Goal: Task Accomplishment & Management: Manage account settings

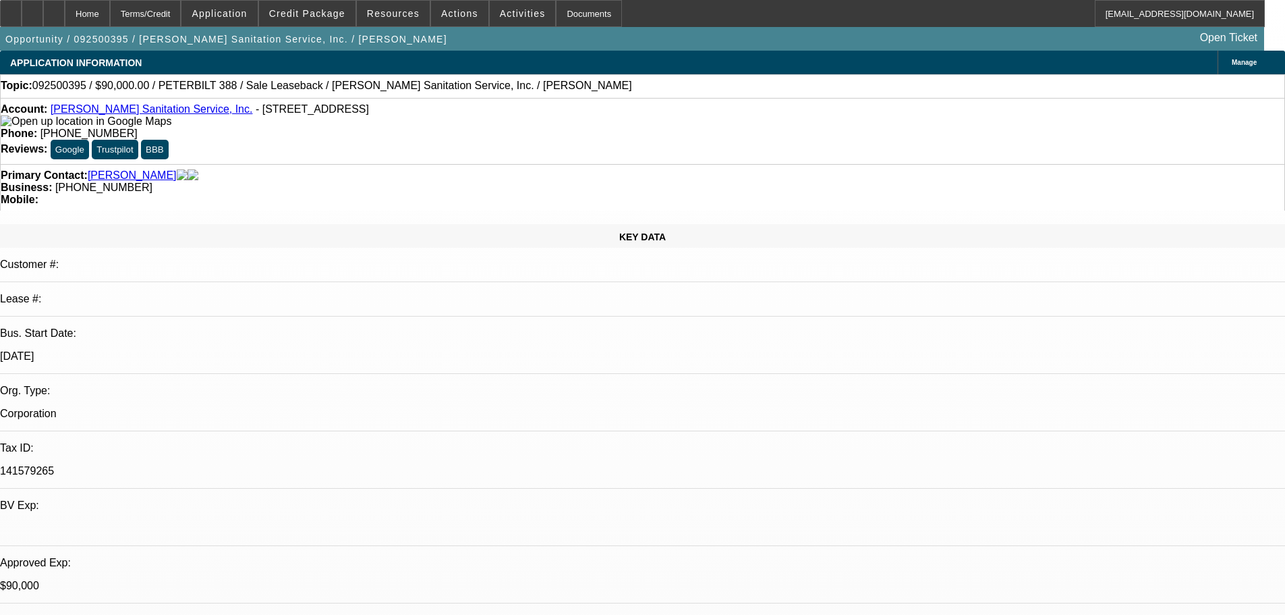
select select "0"
select select "2"
select select "0"
select select "6"
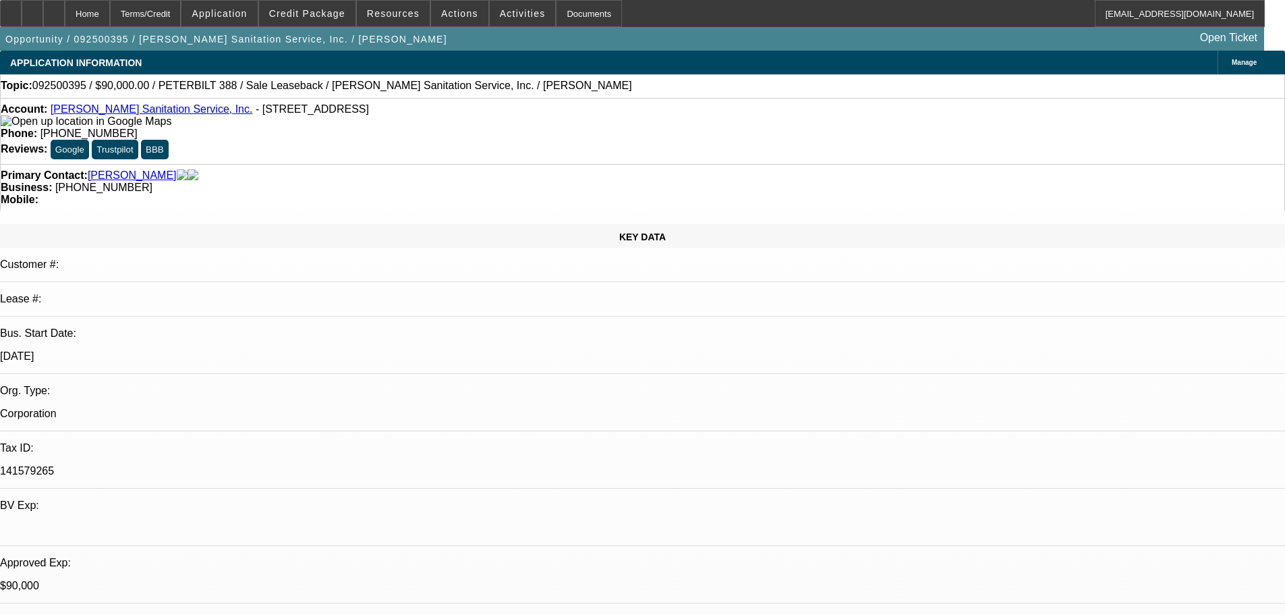
select select "0"
select select "2"
select select "0"
select select "6"
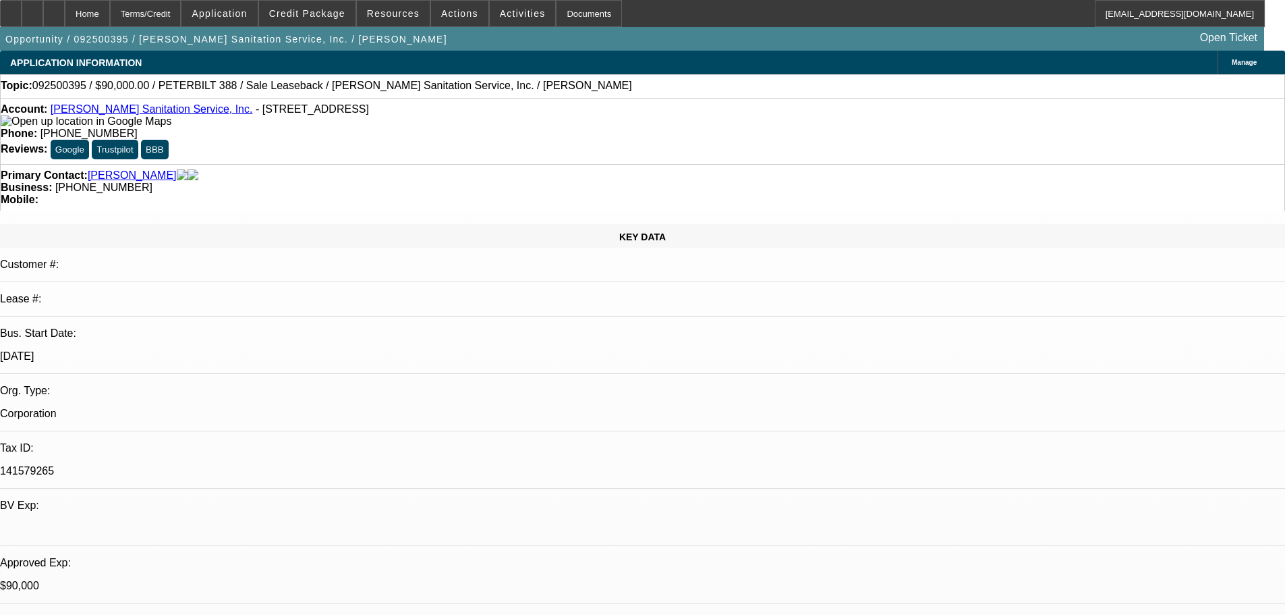
click at [133, 110] on link "Herring Sanitation Service, Inc." at bounding box center [152, 108] width 202 height 11
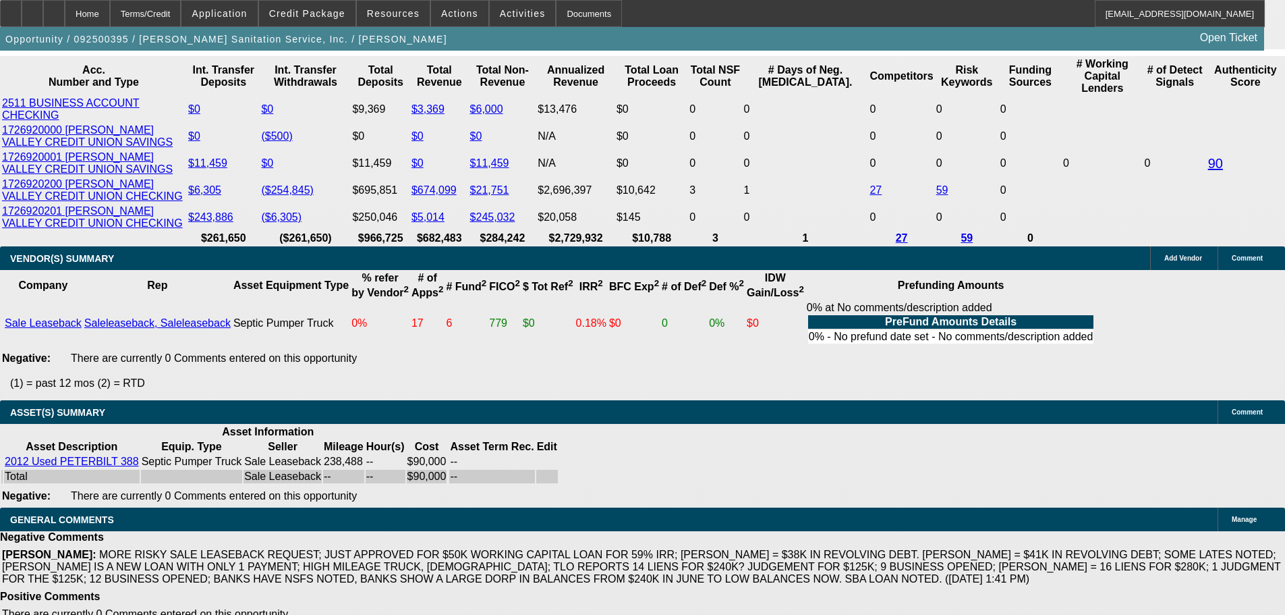
scroll to position [2429, 0]
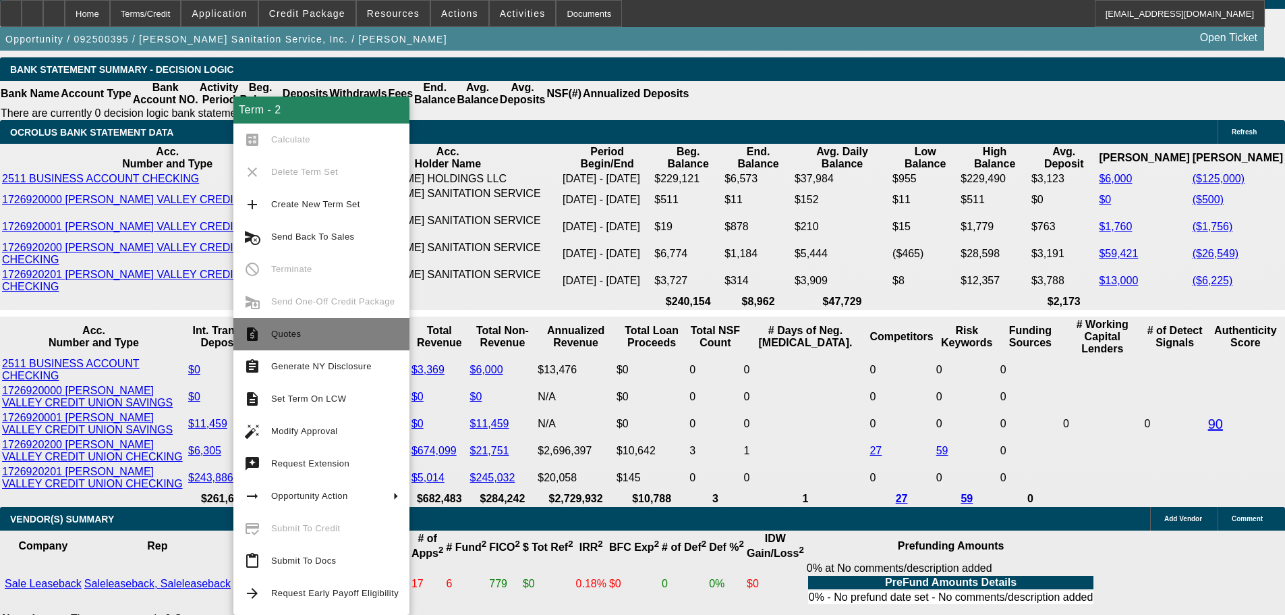
click at [297, 335] on span "Quotes" at bounding box center [286, 334] width 30 height 10
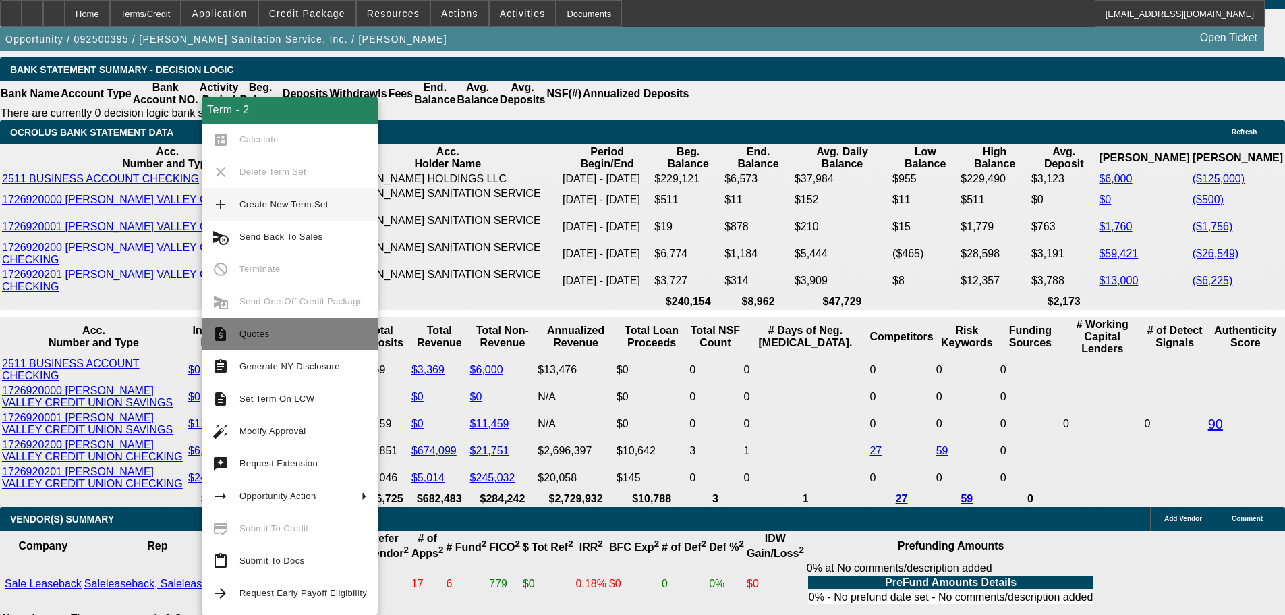
click at [285, 335] on span "Quotes" at bounding box center [304, 334] width 128 height 16
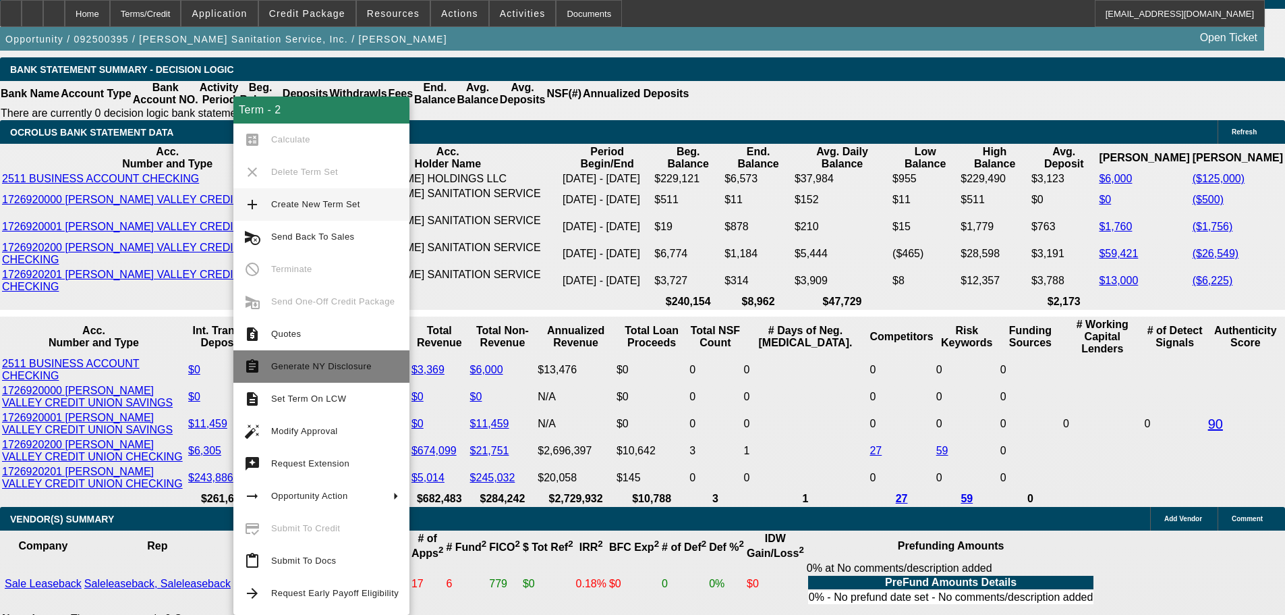
click at [296, 364] on span "Generate NY Disclosure" at bounding box center [321, 366] width 101 height 10
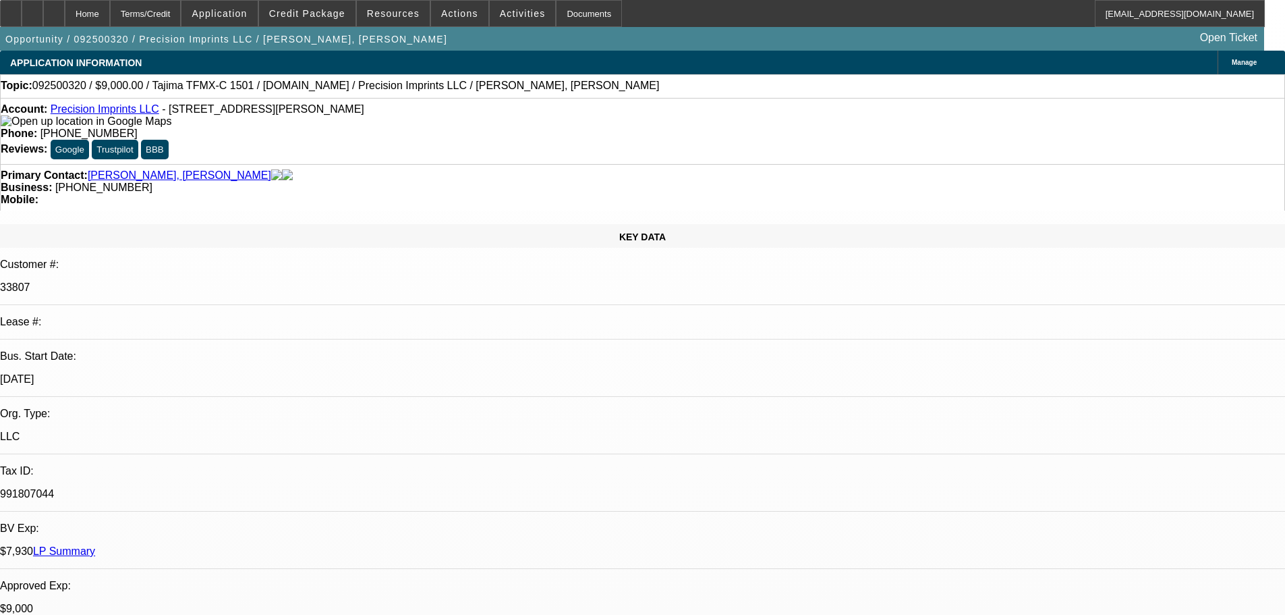
select select "0"
select select "2"
select select "0.1"
select select "4"
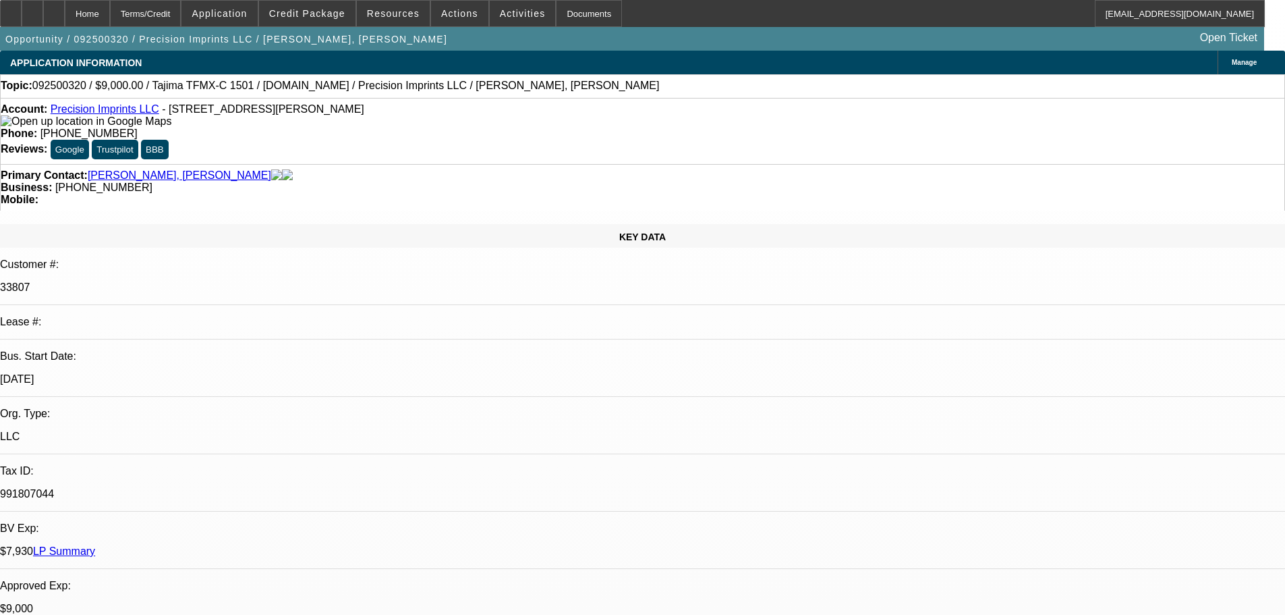
select select "0"
select select "2"
select select "0.1"
select select "4"
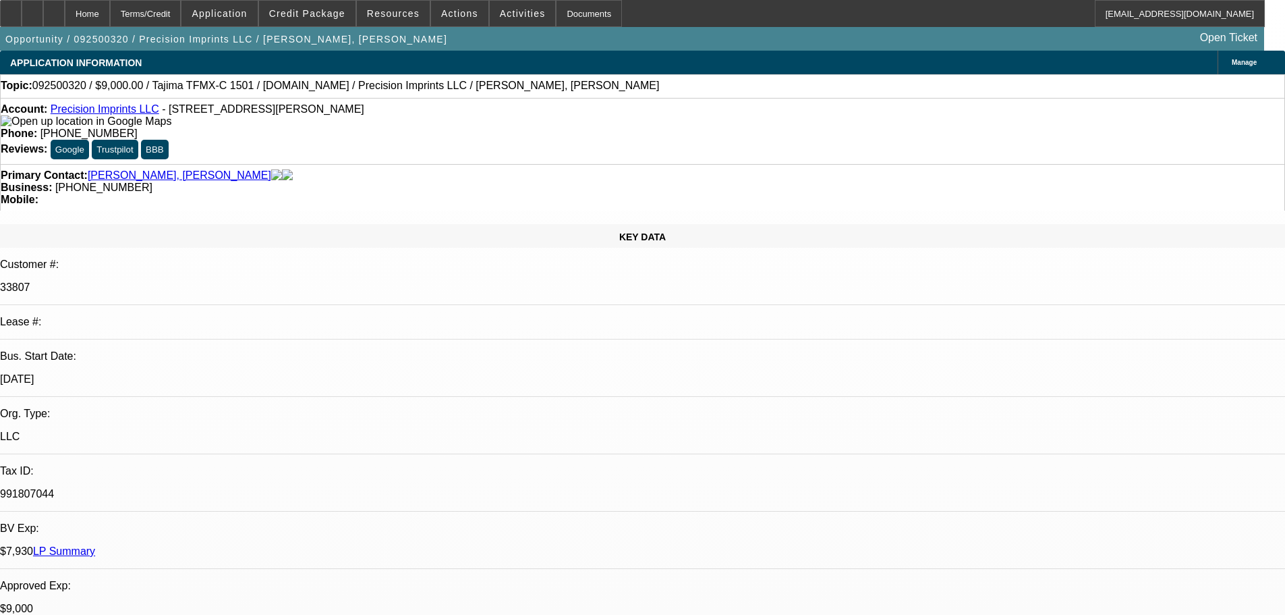
select select "0"
select select "2"
select select "0.1"
select select "4"
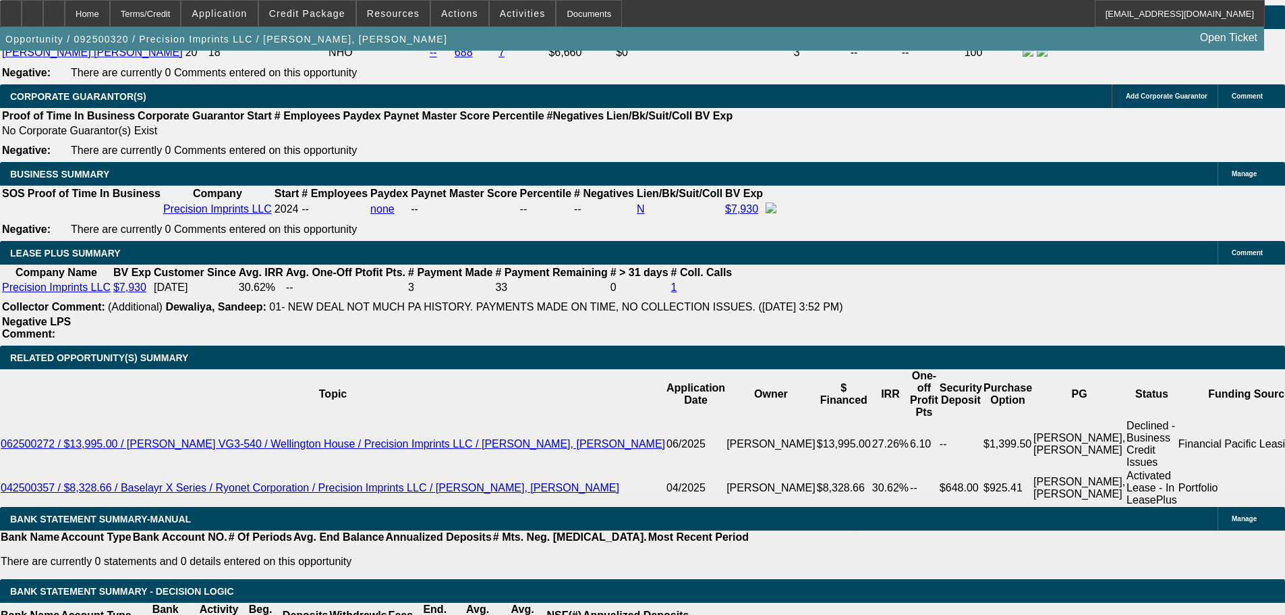
scroll to position [1889, 0]
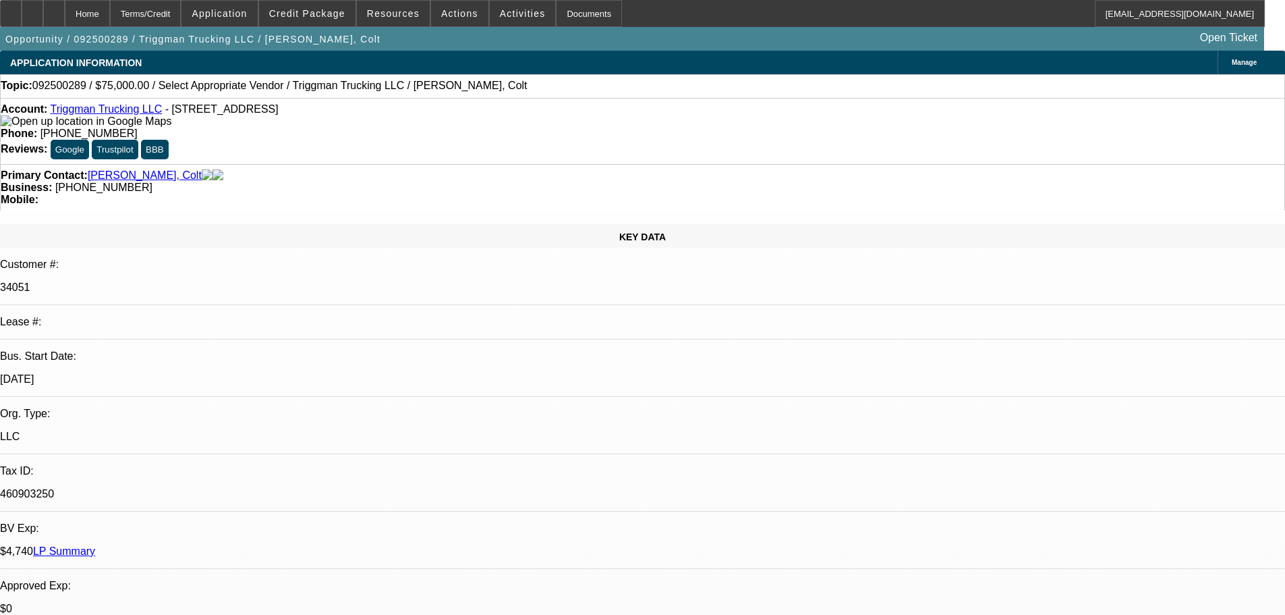
select select "0"
select select "2"
select select "0.1"
select select "4"
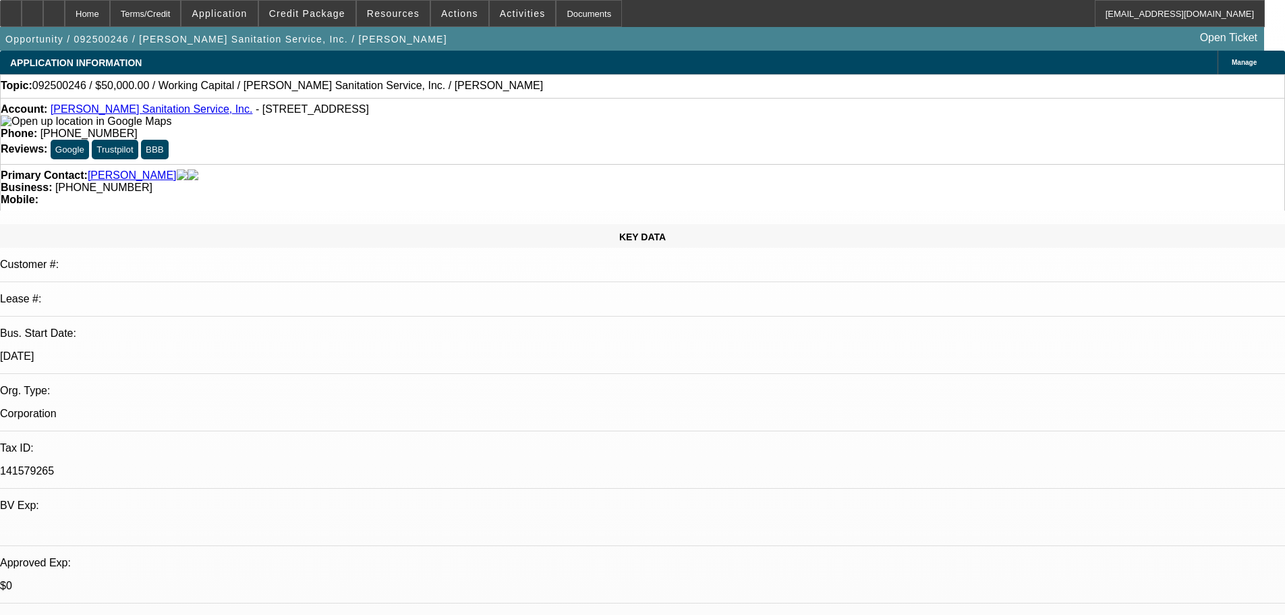
select select "0"
select select "2"
select select "0"
select select "6"
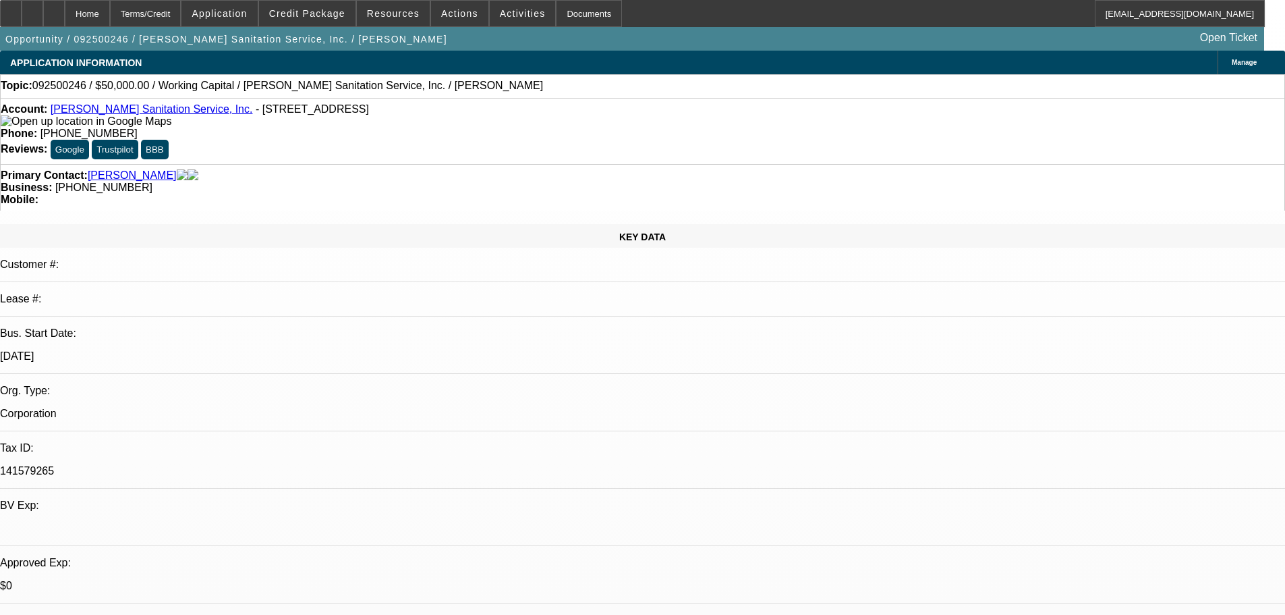
select select "0"
select select "2"
select select "0"
select select "6"
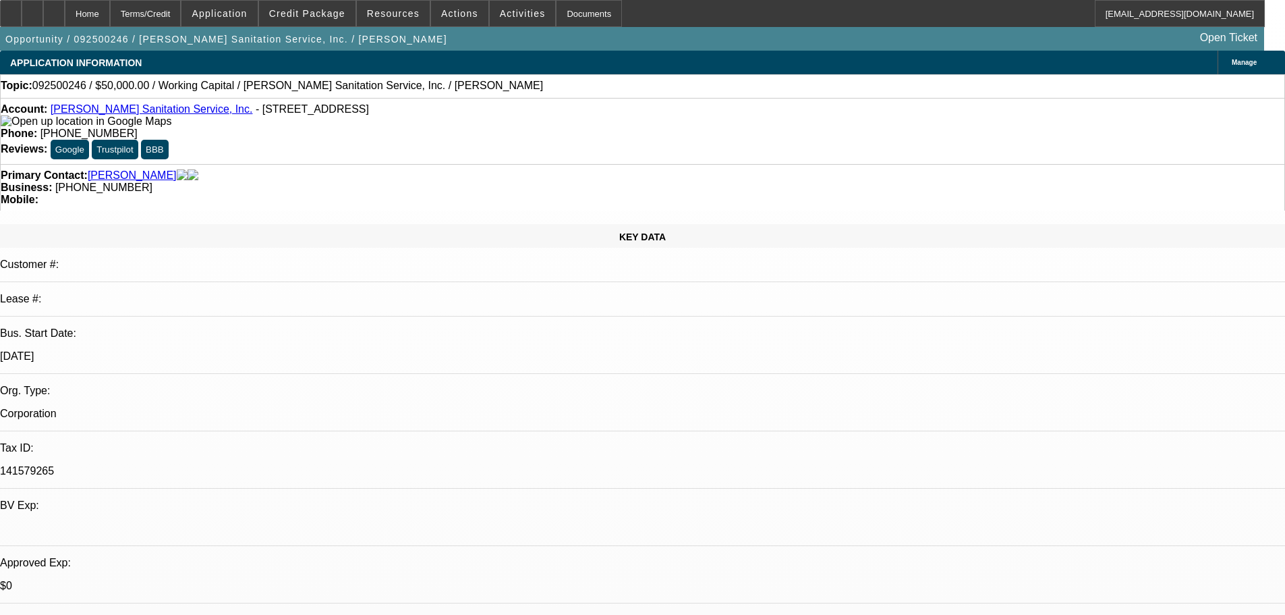
select select "0"
select select "2"
select select "0"
select select "6"
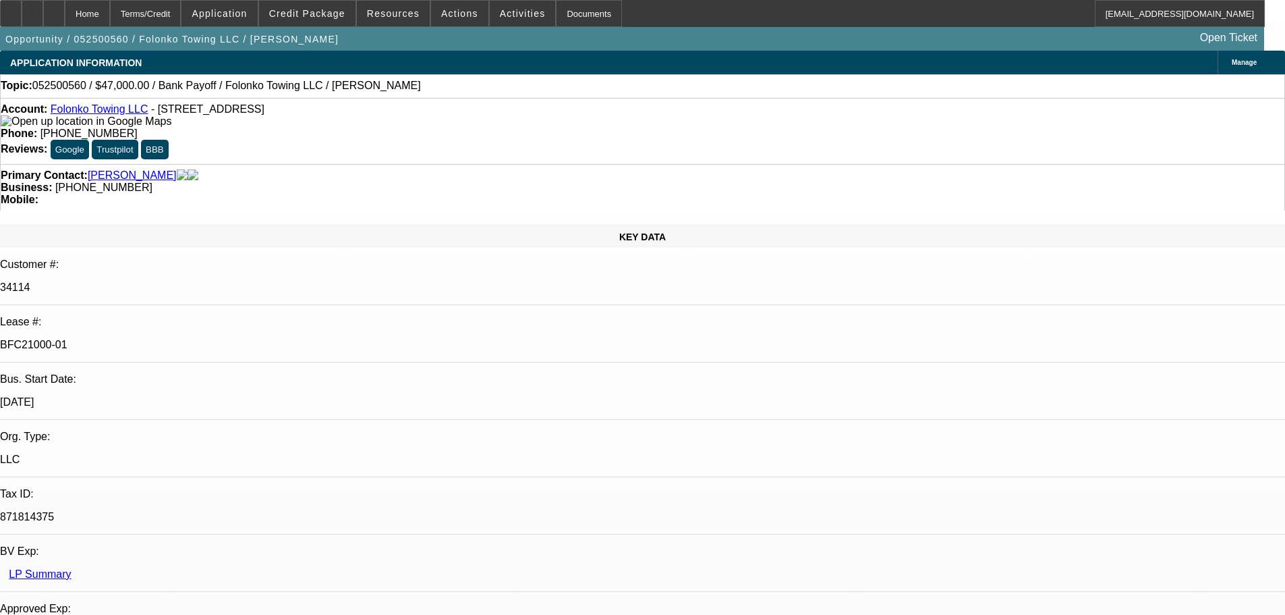
select select "0"
select select "2"
select select "0.1"
select select "4"
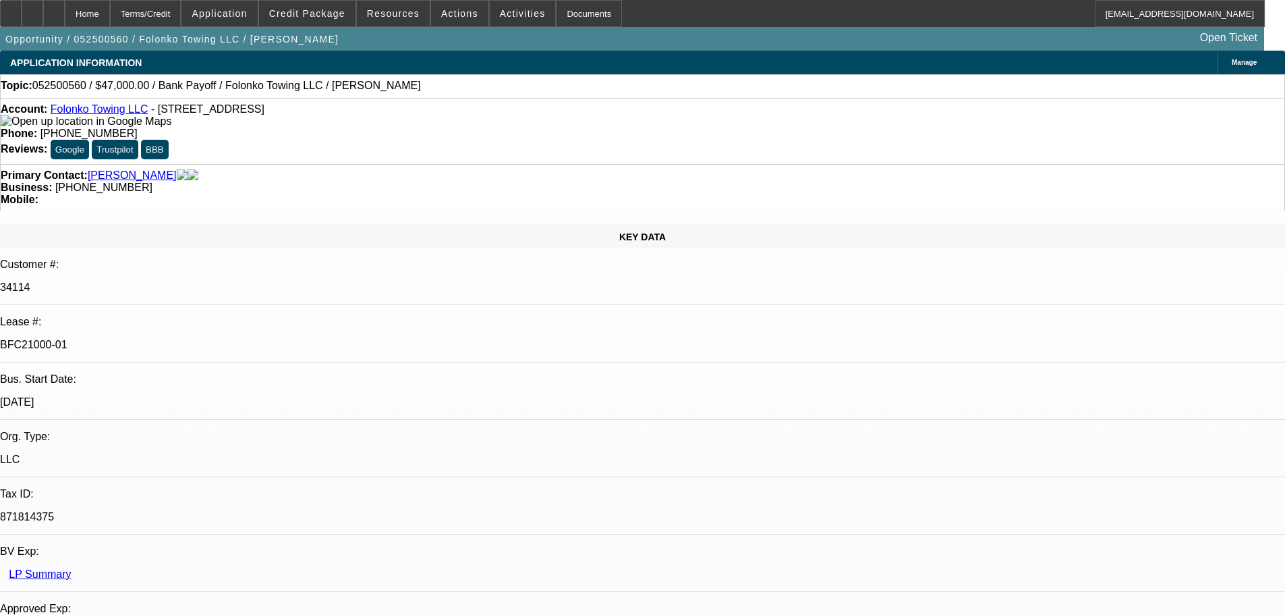
select select "0"
select select "2"
select select "0.1"
select select "4"
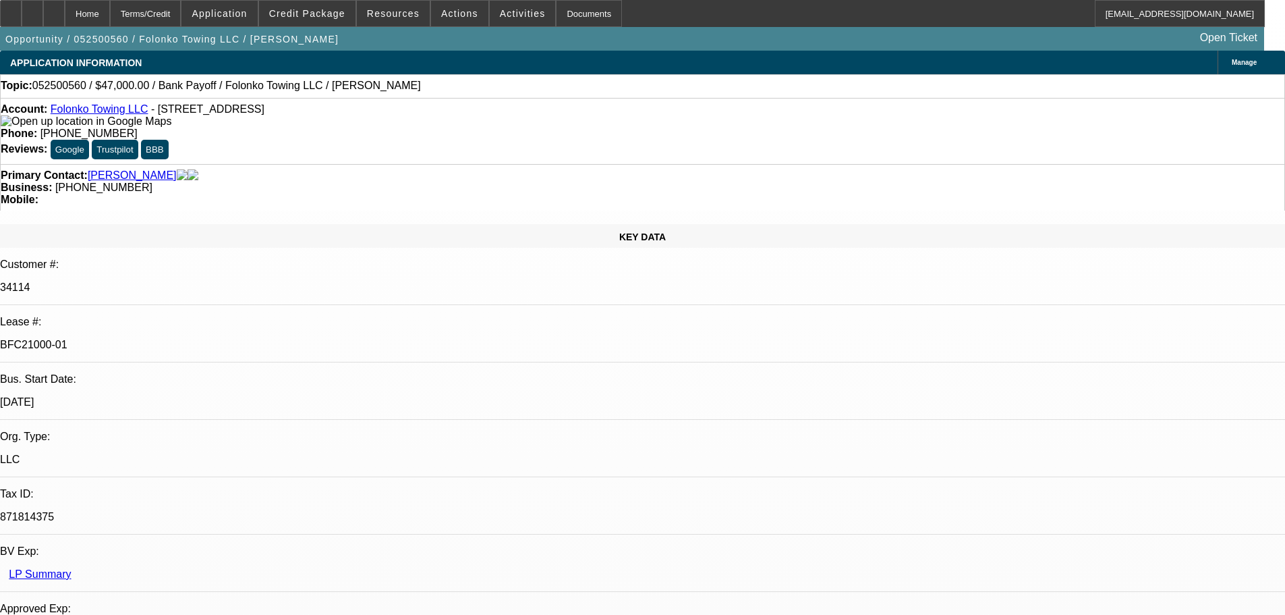
select select "0"
select select "2"
select select "0.1"
select select "4"
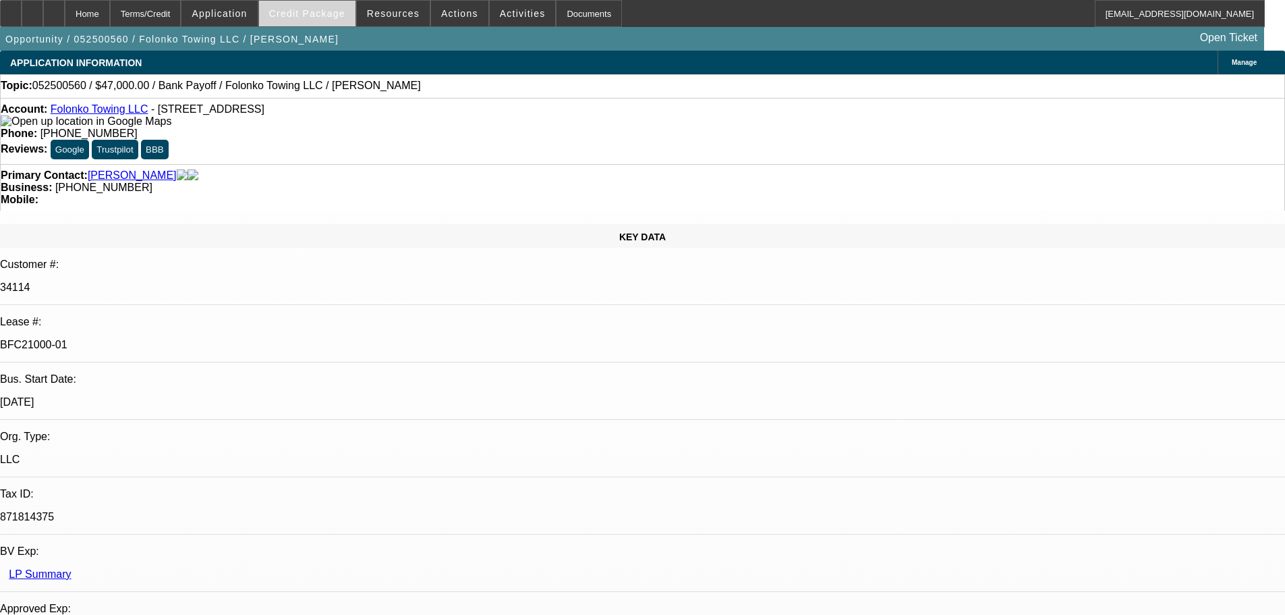
click at [312, 22] on span at bounding box center [307, 13] width 96 height 32
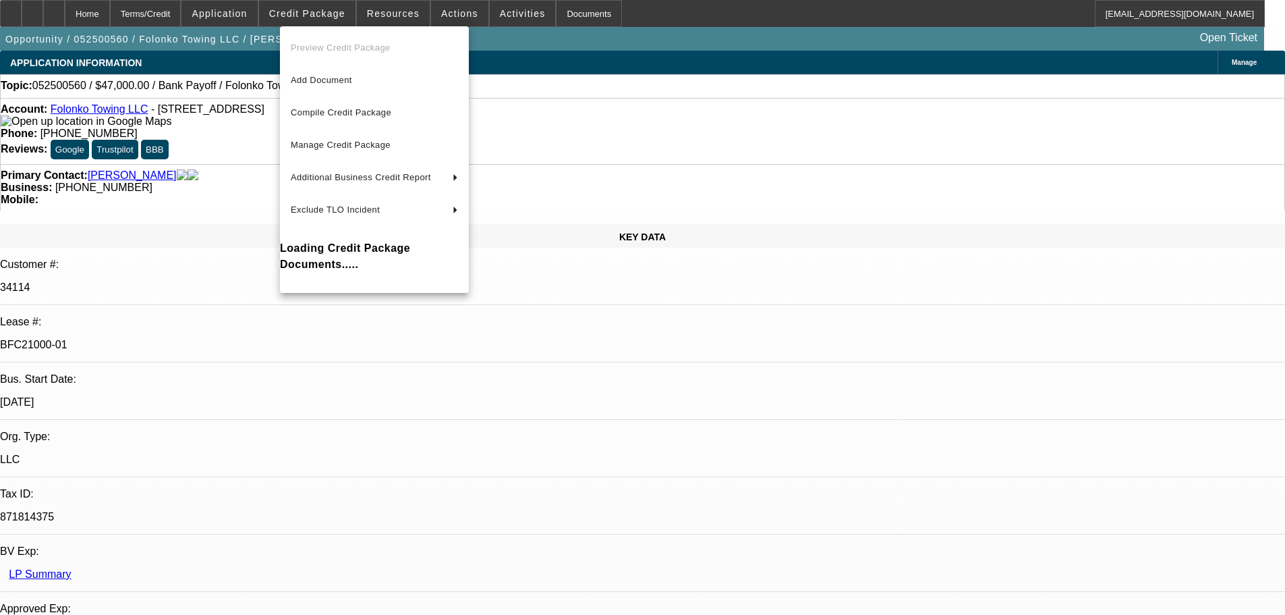
click at [663, 81] on div at bounding box center [642, 307] width 1285 height 615
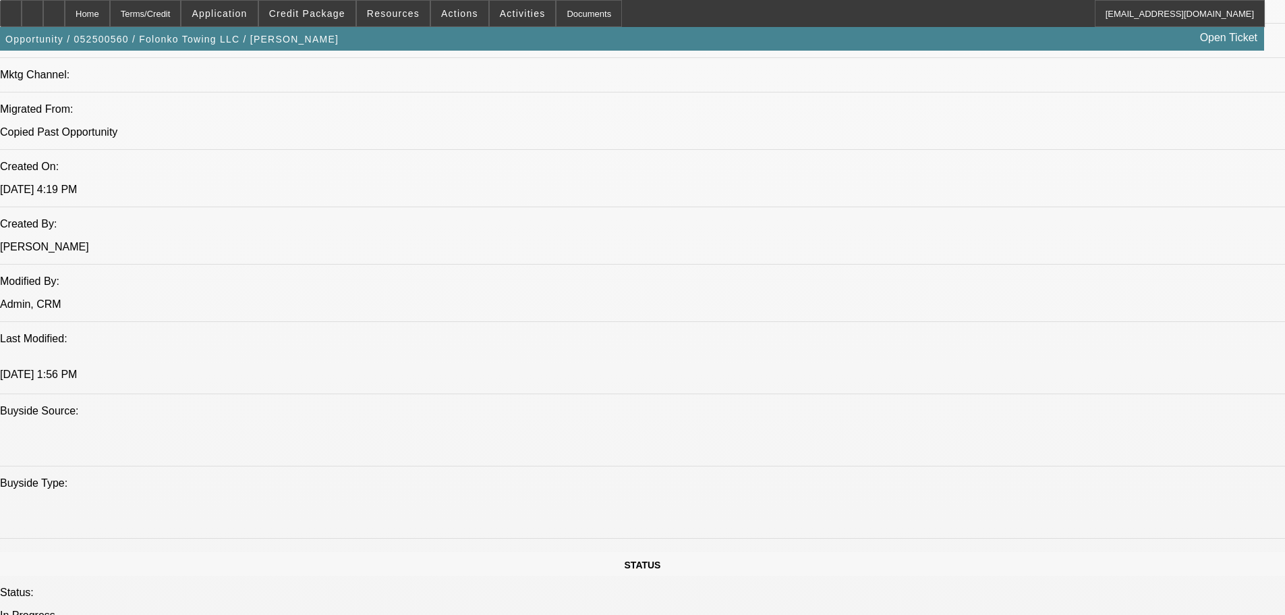
scroll to position [1215, 0]
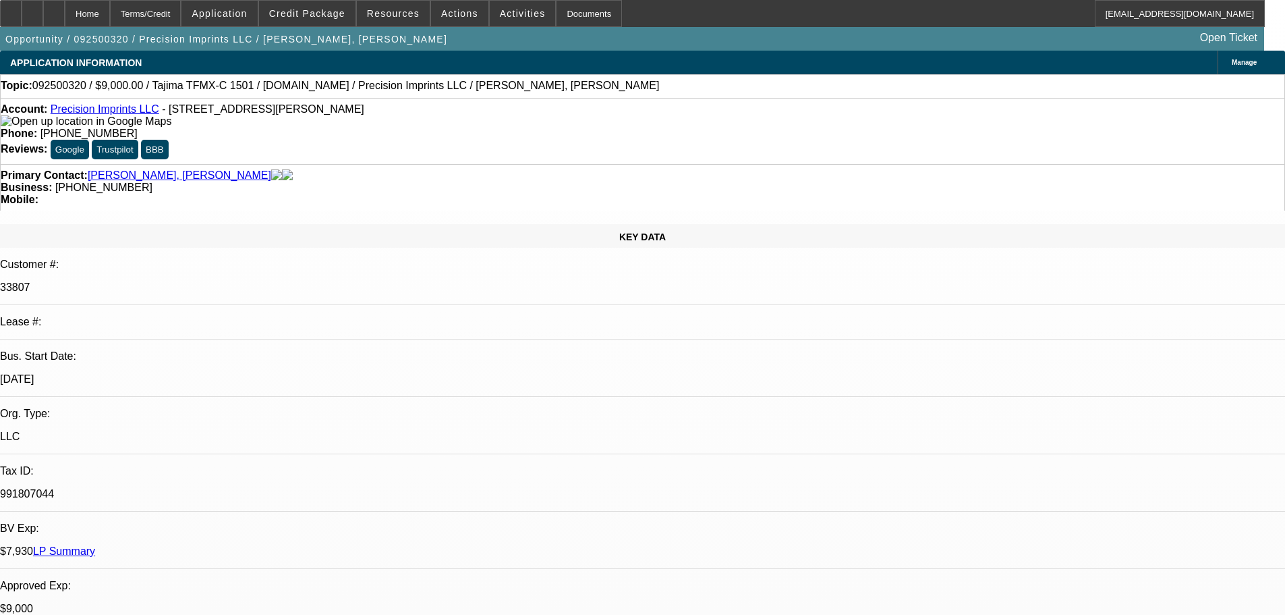
select select "0"
select select "2"
select select "0.1"
select select "4"
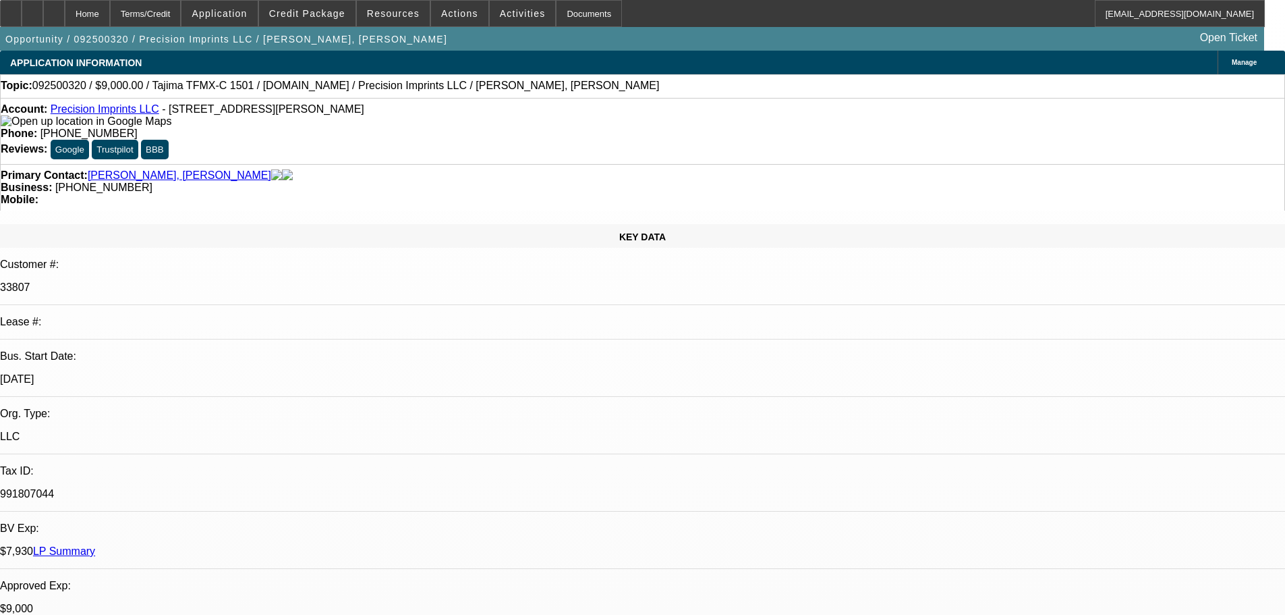
select select "0"
select select "2"
select select "0.1"
select select "4"
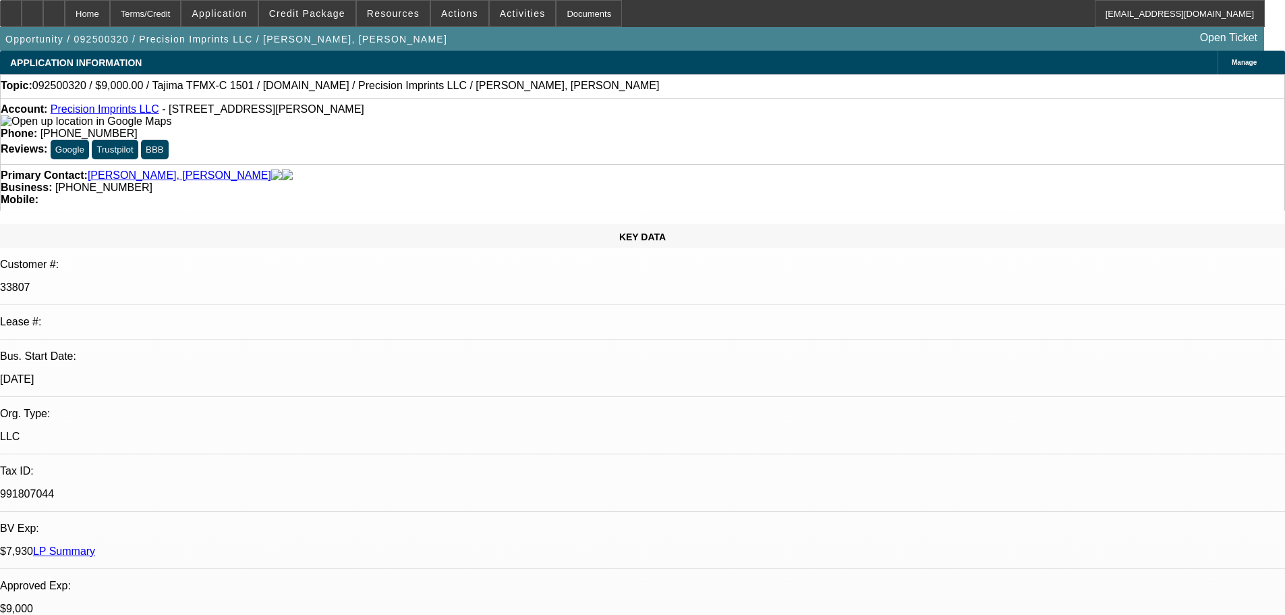
select select "0"
select select "2"
select select "0.1"
select select "4"
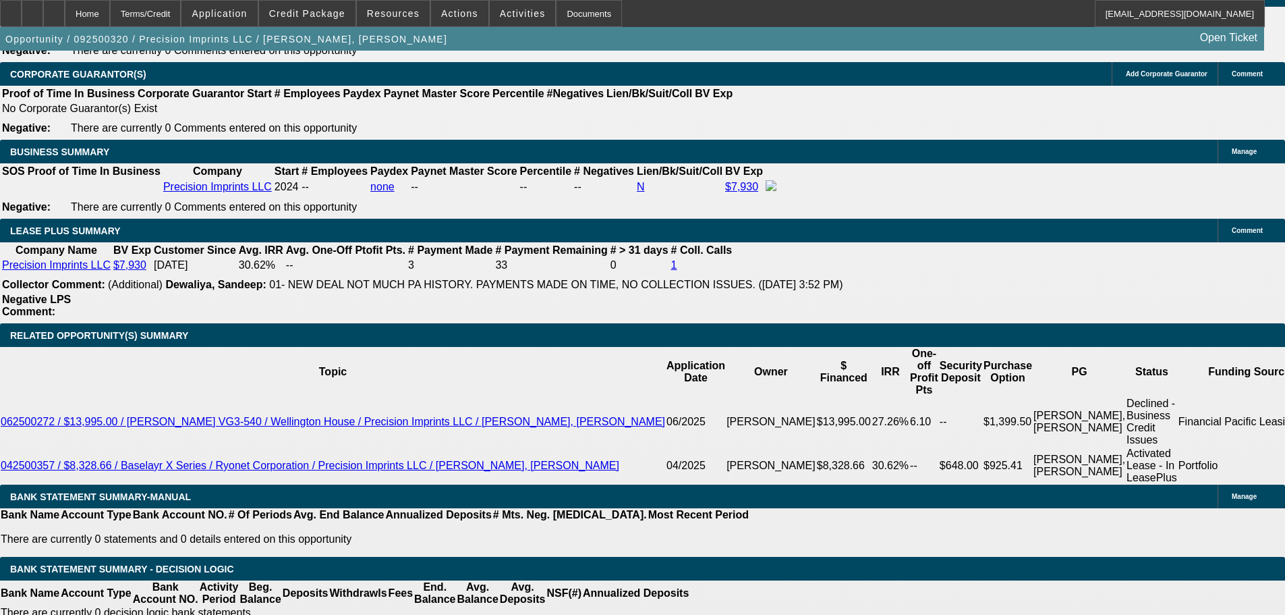
scroll to position [2092, 0]
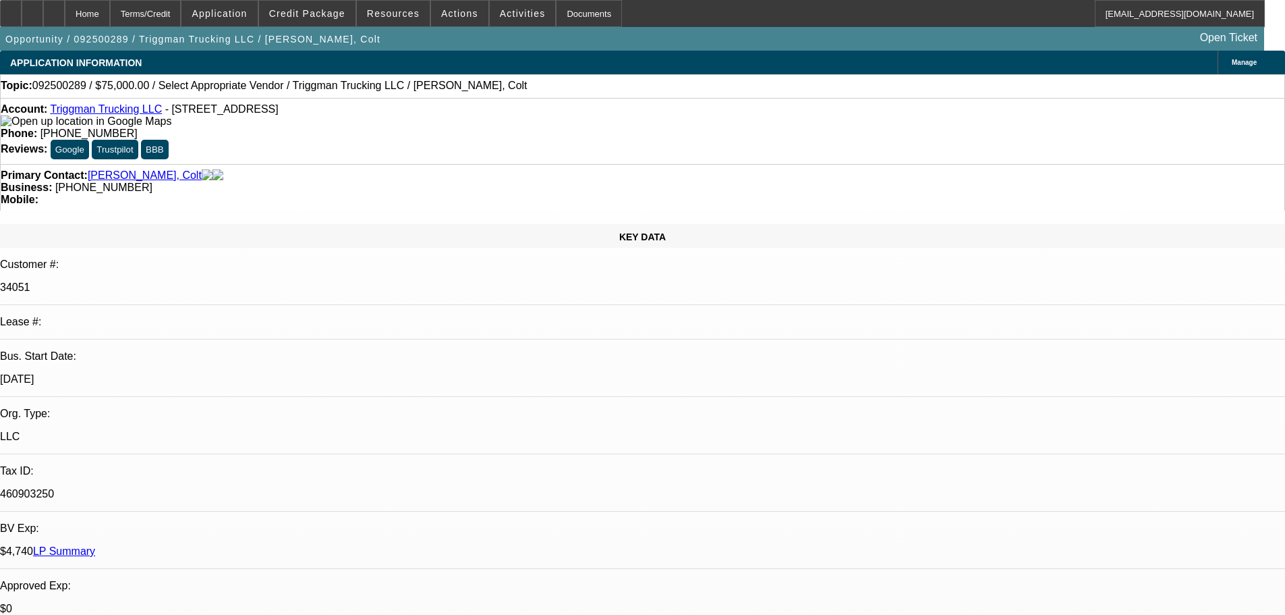
select select "0"
select select "2"
select select "0.1"
select select "4"
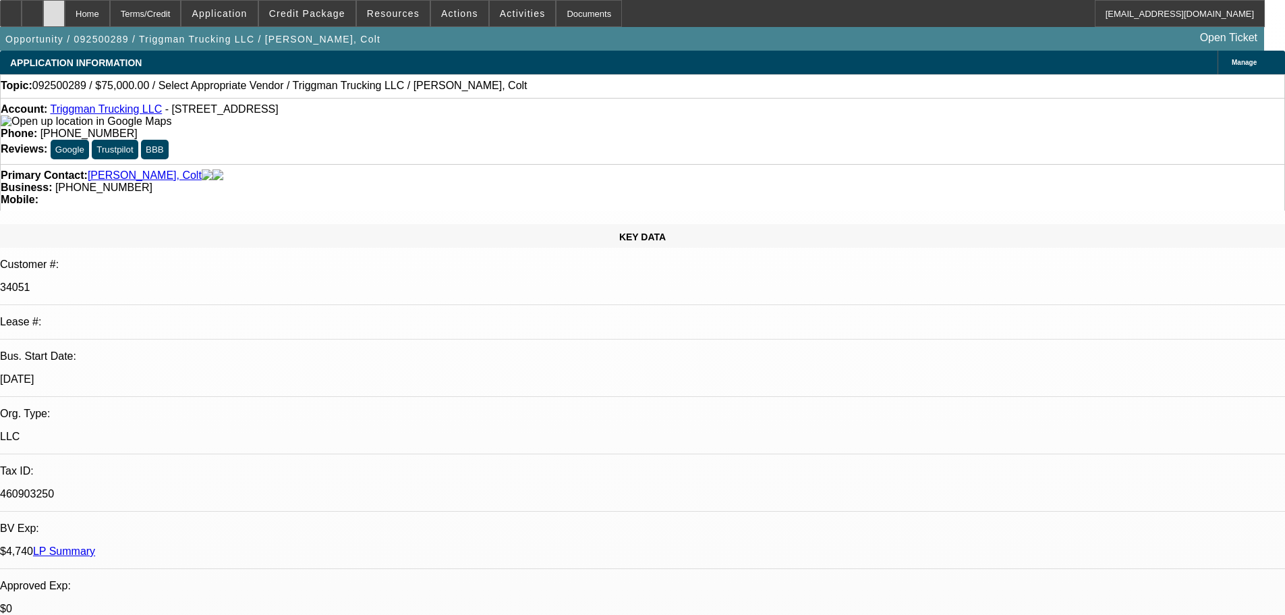
click at [65, 21] on div at bounding box center [54, 13] width 22 height 27
select select "0"
select select "2"
select select "0.1"
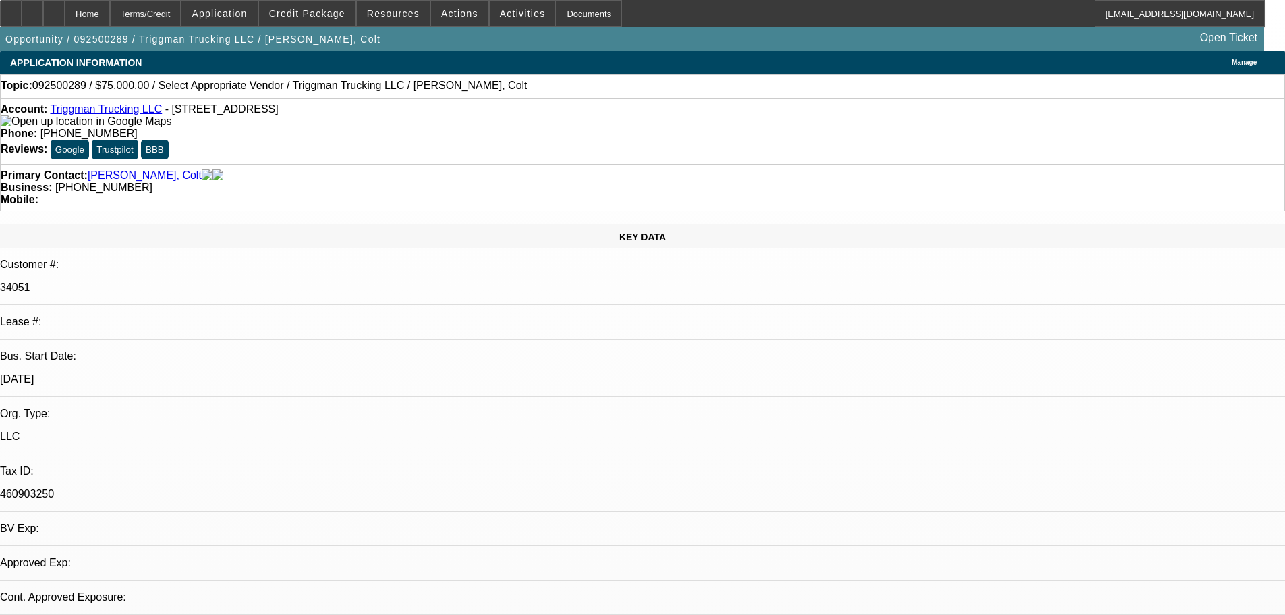
select select "4"
click at [65, 13] on div at bounding box center [54, 13] width 22 height 27
select select "0"
select select "2"
select select "0.1"
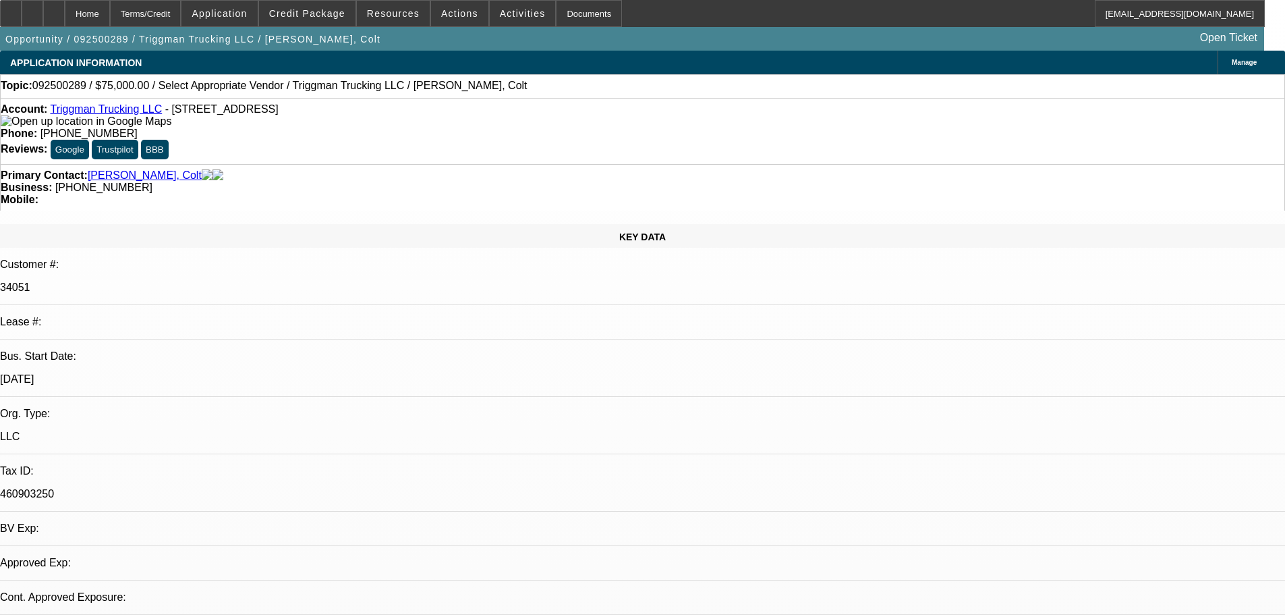
select select "2"
select select "4"
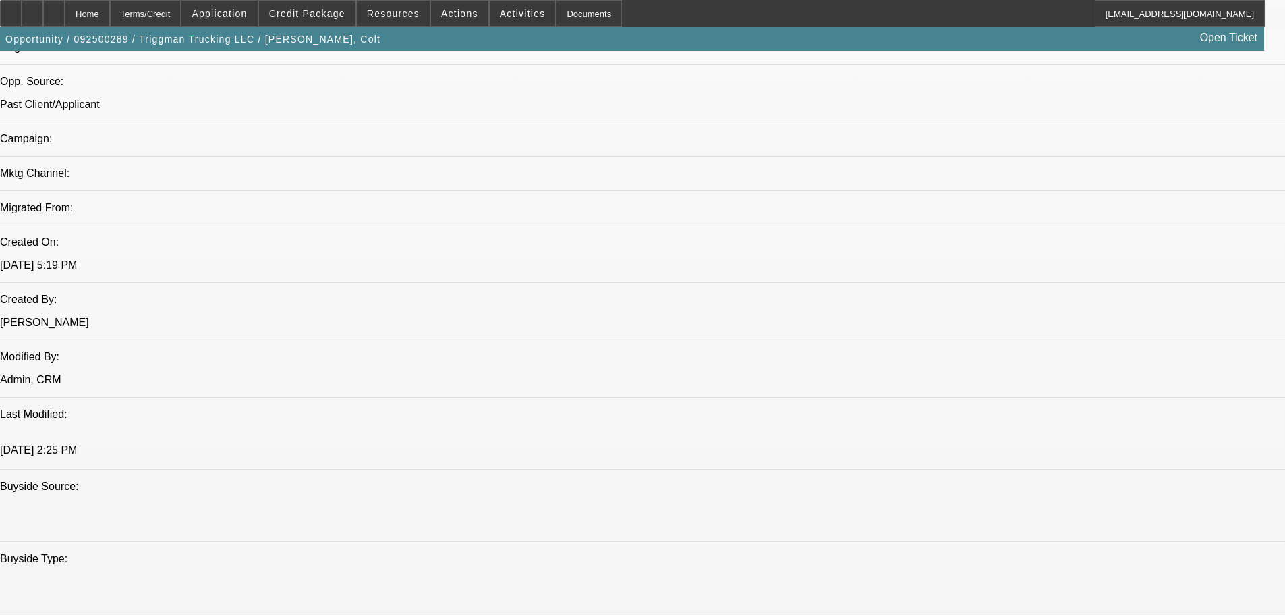
scroll to position [675, 0]
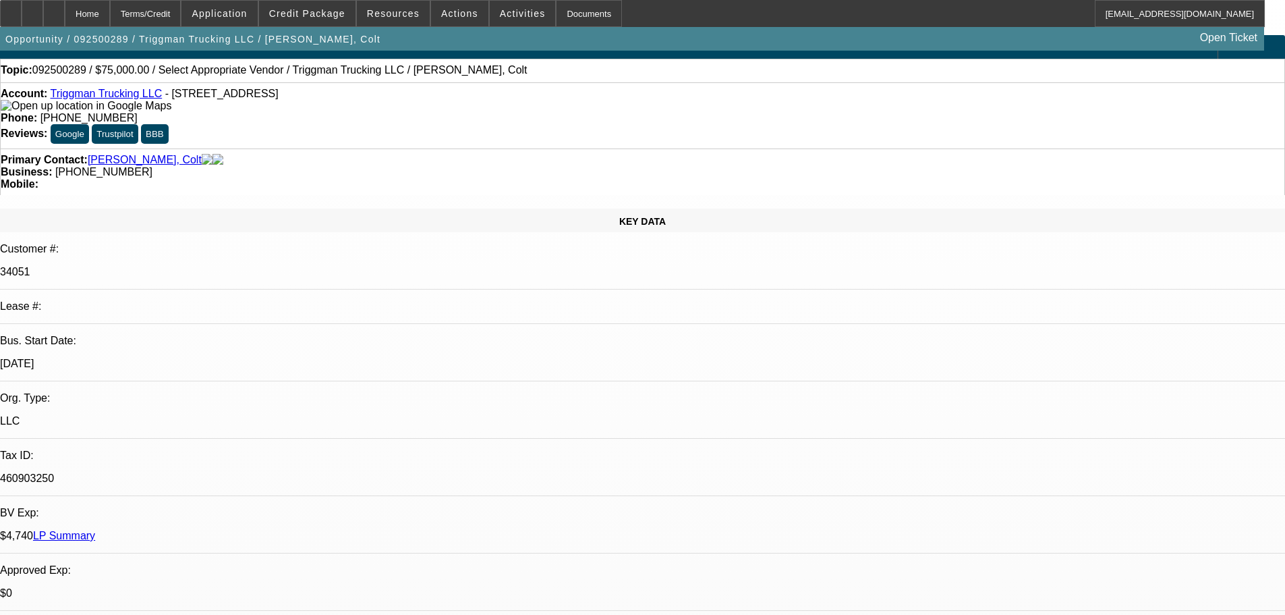
scroll to position [0, 0]
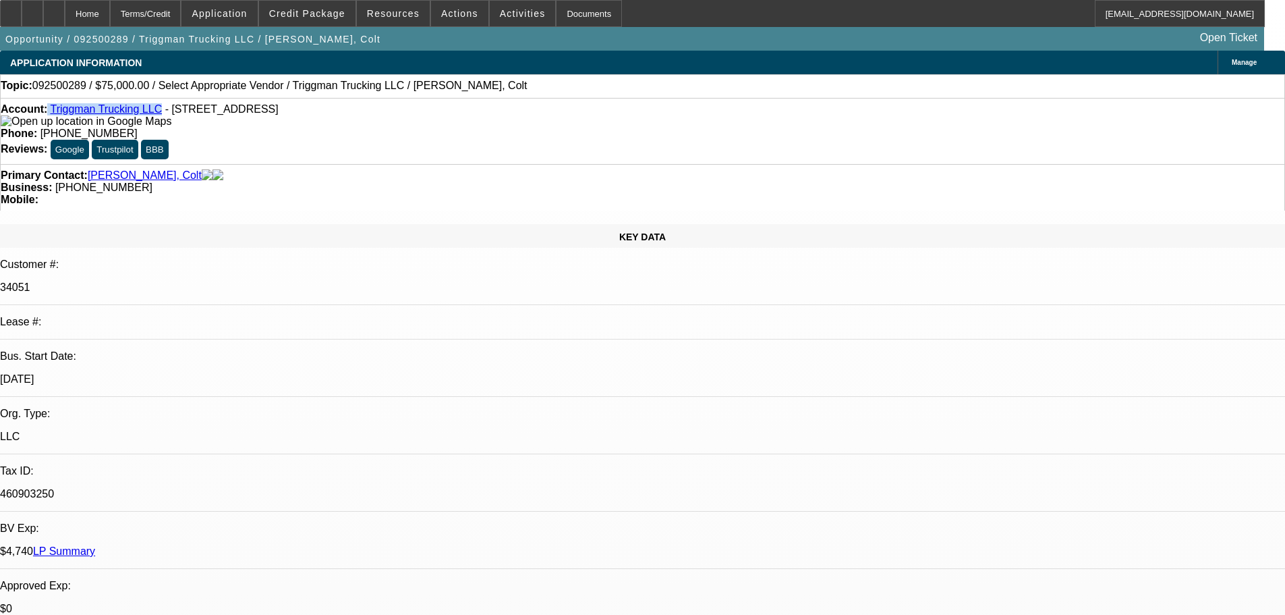
drag, startPoint x: 58, startPoint y: 113, endPoint x: 151, endPoint y: 114, distance: 93.1
click at [151, 114] on div "Account: Triggman Trucking LLC - 6252 N Dawnlight Cir, Orient, OH 43146" at bounding box center [643, 115] width 1284 height 24
copy div "Triggman Trucking LLC"
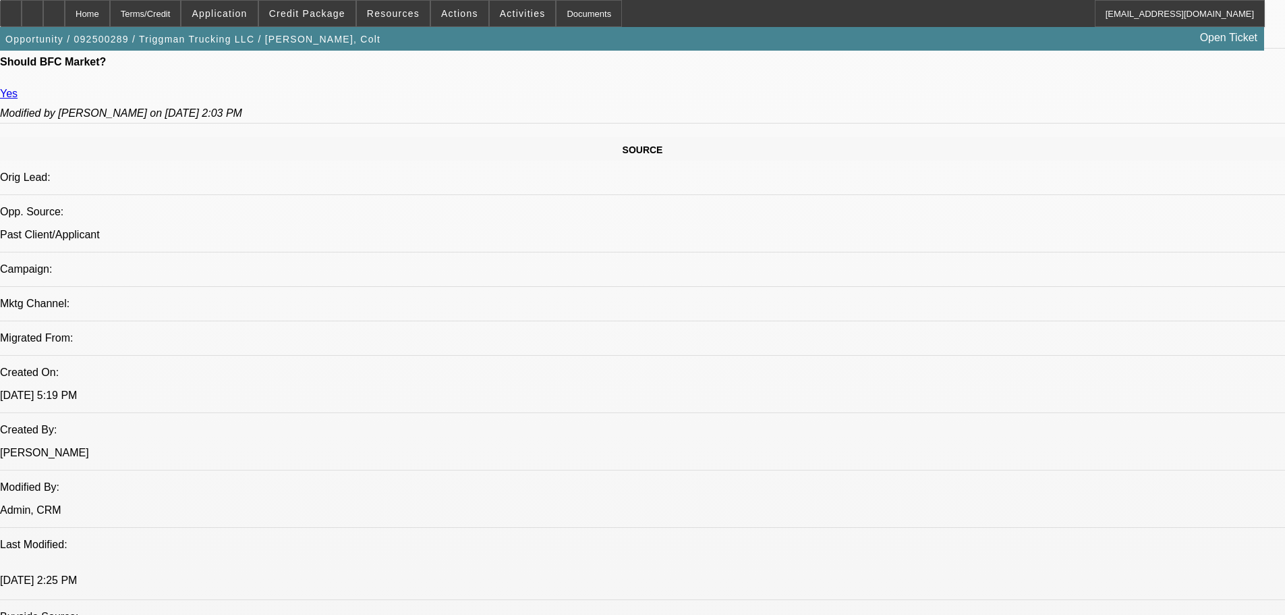
scroll to position [742, 0]
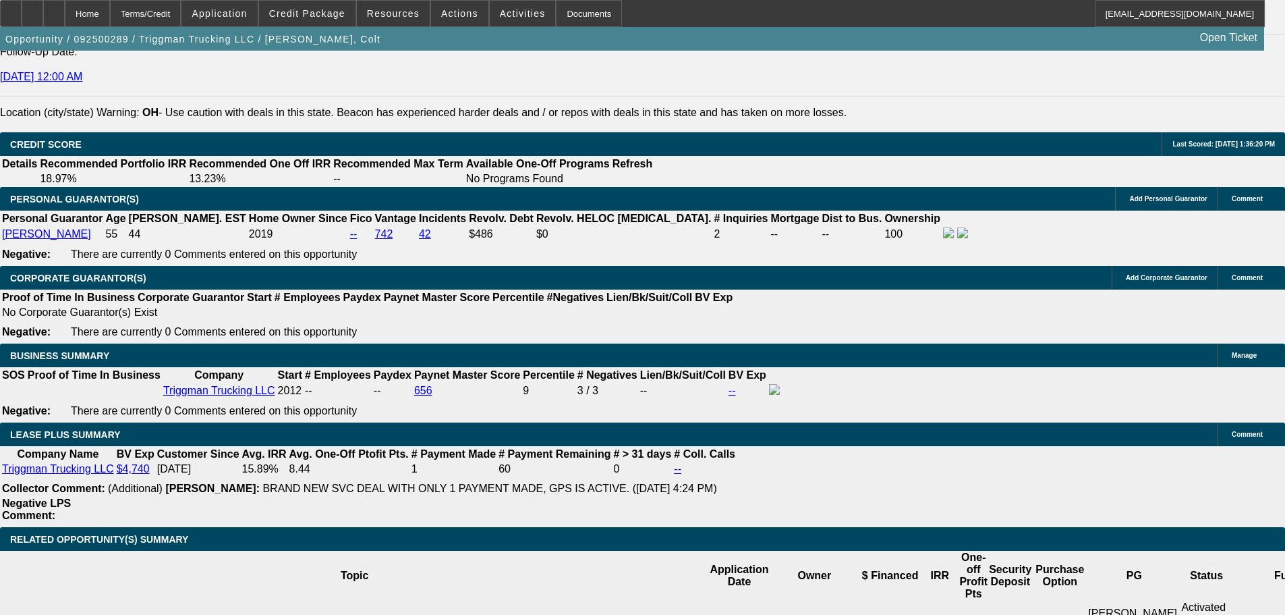
scroll to position [2024, 0]
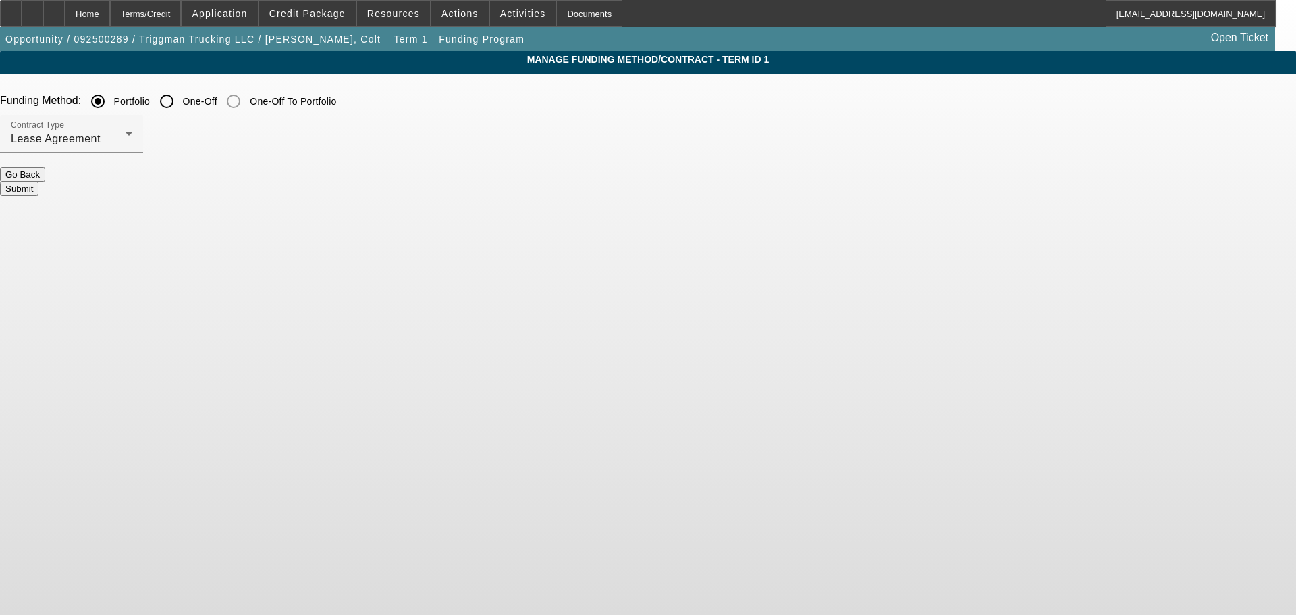
click at [180, 101] on input "One-Off" at bounding box center [166, 101] width 27 height 27
radio input "true"
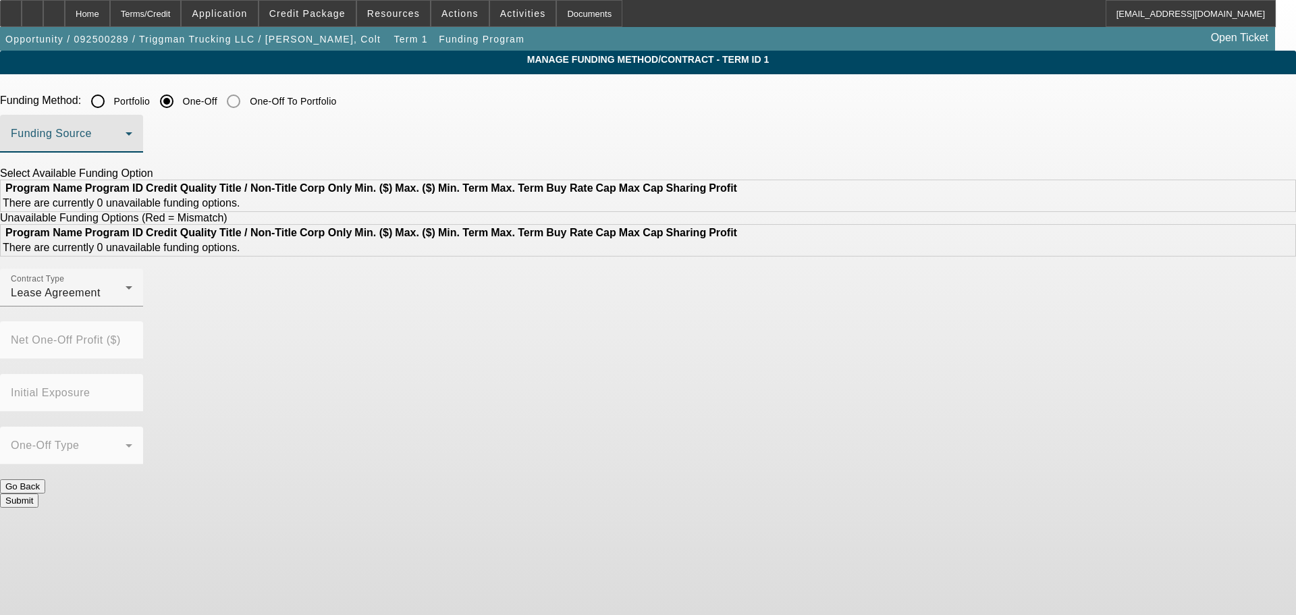
click at [126, 134] on span at bounding box center [68, 139] width 115 height 16
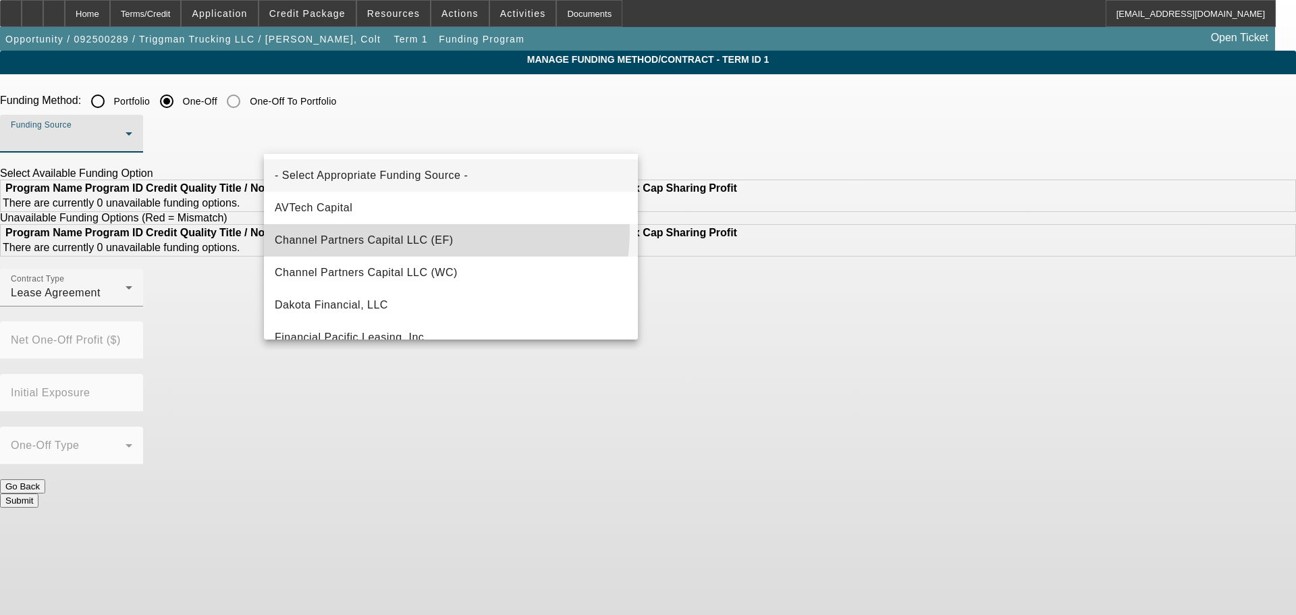
click at [390, 228] on mat-option "Channel Partners Capital LLC (EF)" at bounding box center [451, 240] width 374 height 32
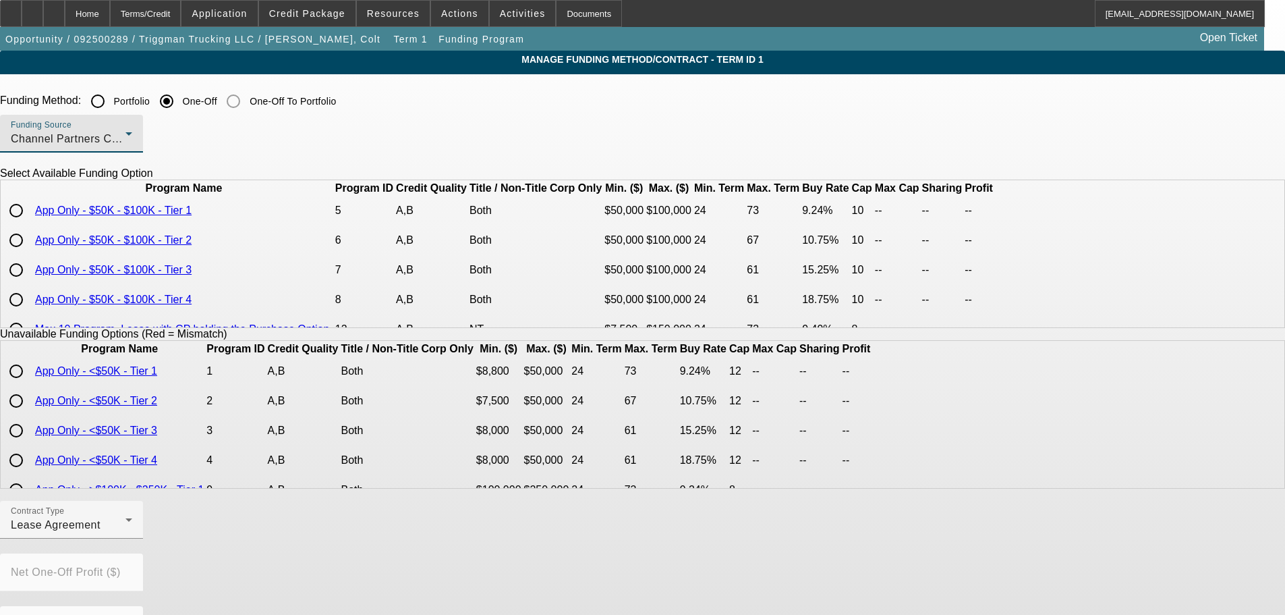
click at [30, 254] on input "radio" at bounding box center [16, 240] width 27 height 27
radio input "true"
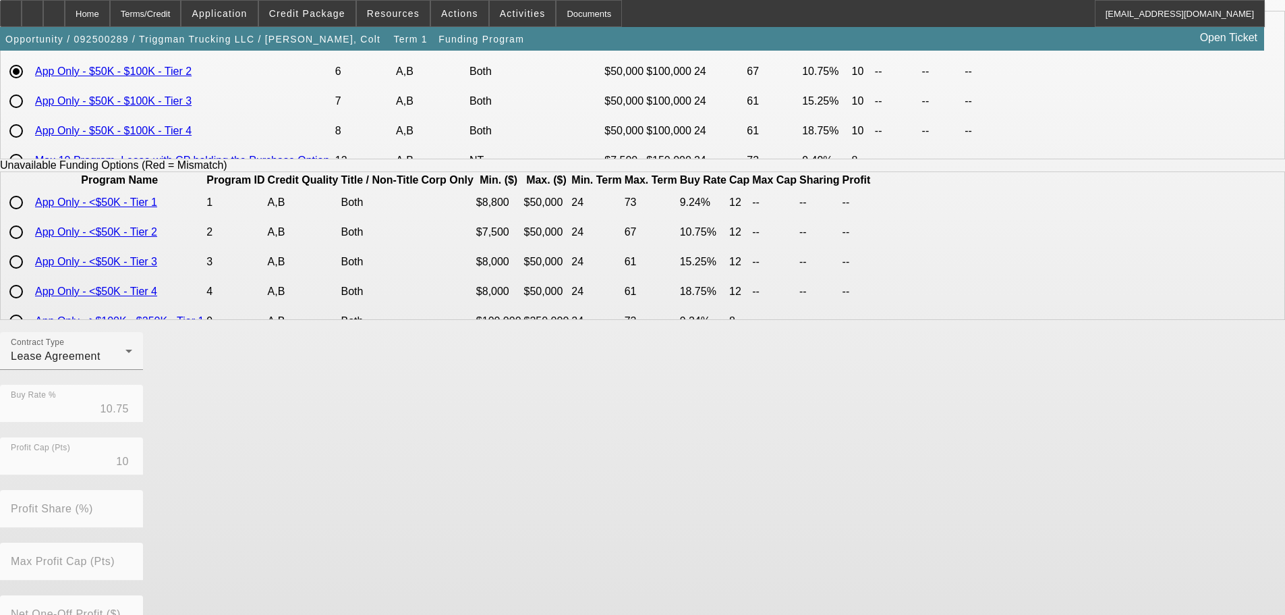
scroll to position [306, 0]
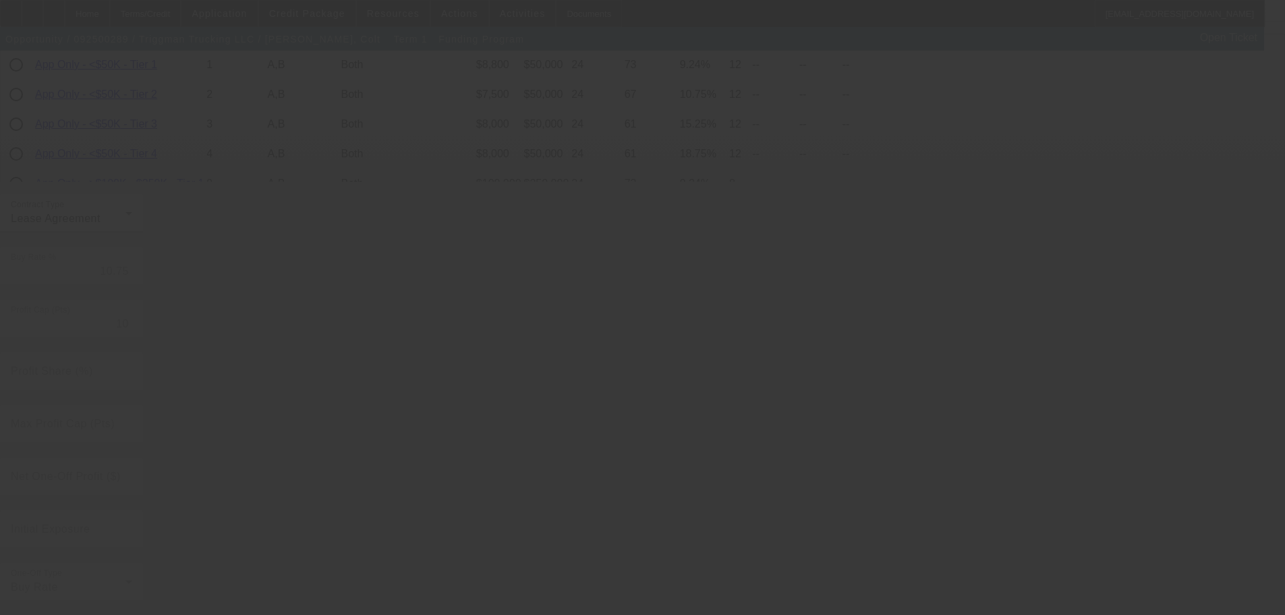
scroll to position [0, 0]
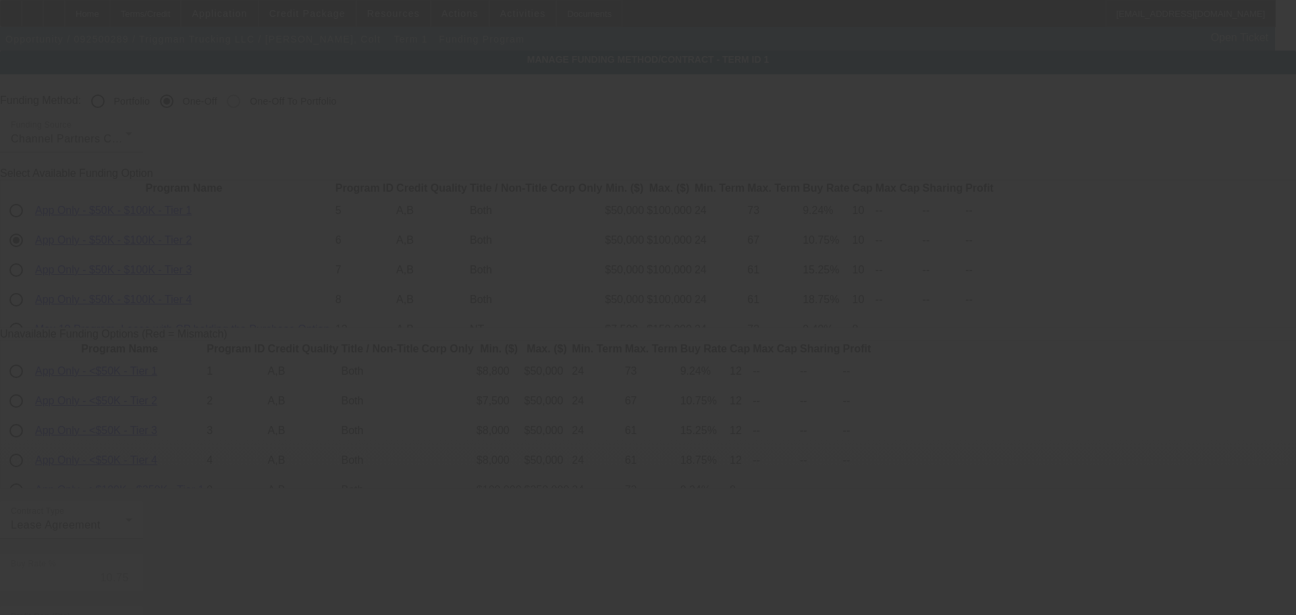
radio input "true"
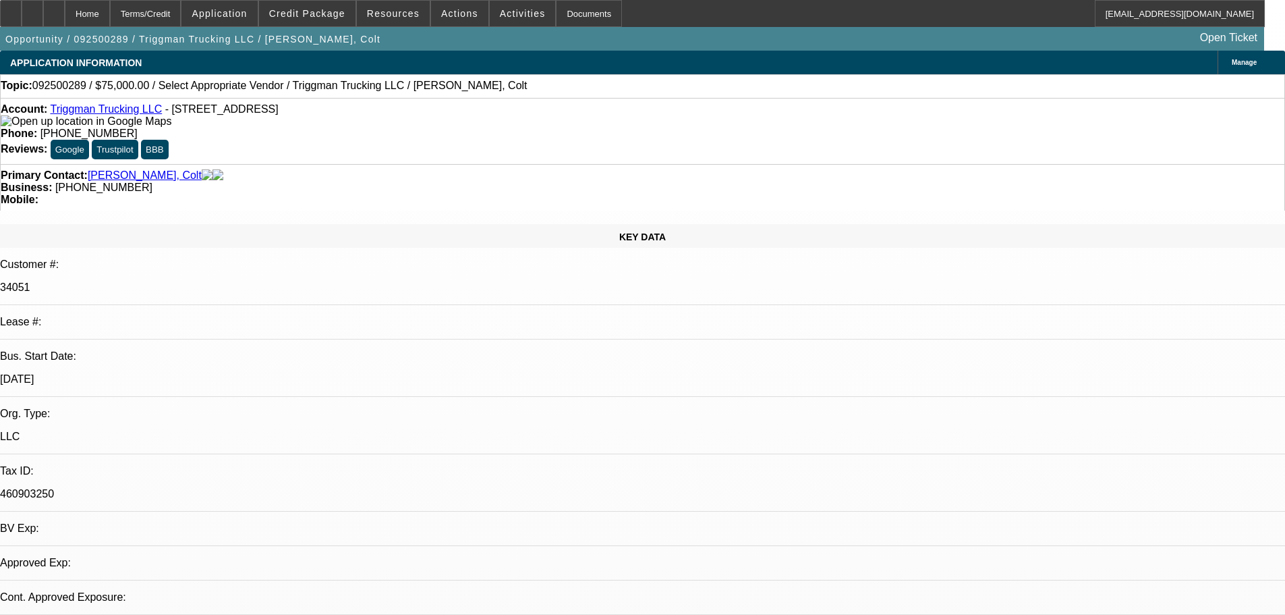
select select "0"
select select "2"
select select "0.1"
select select "4"
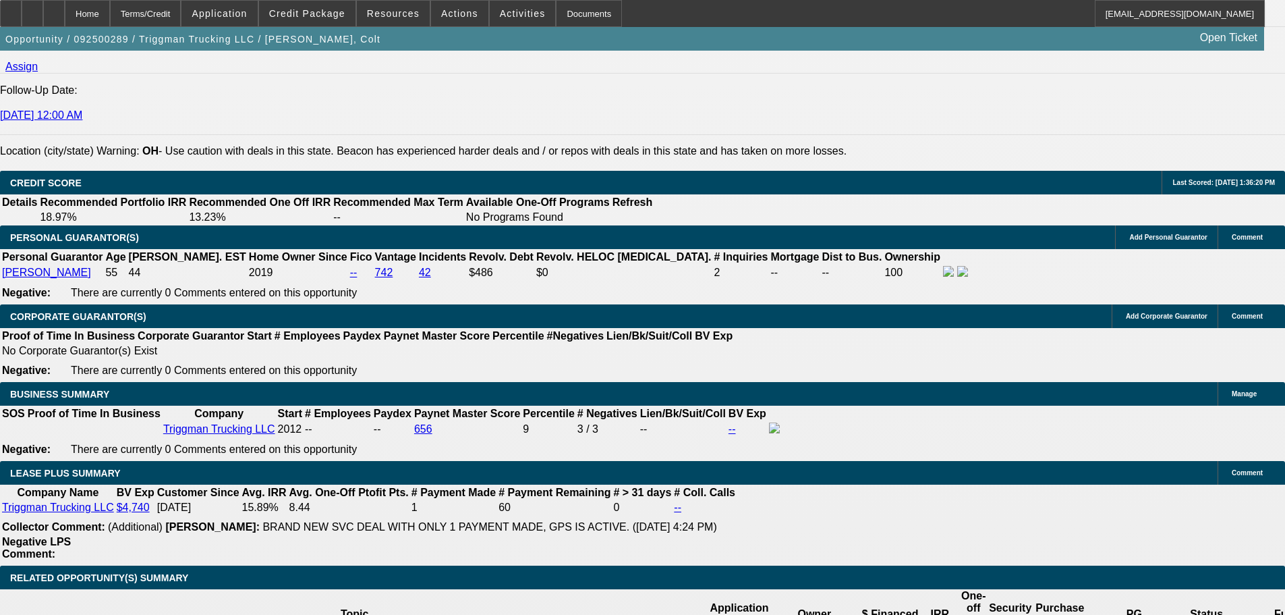
scroll to position [1957, 0]
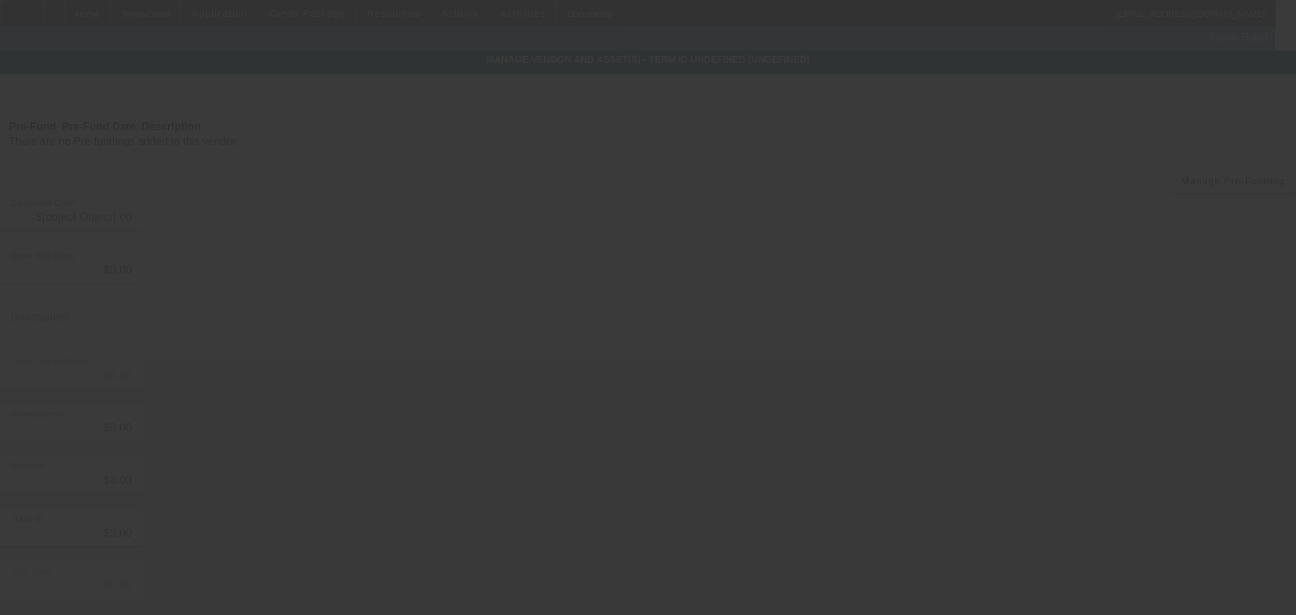
type input "$75,000.00"
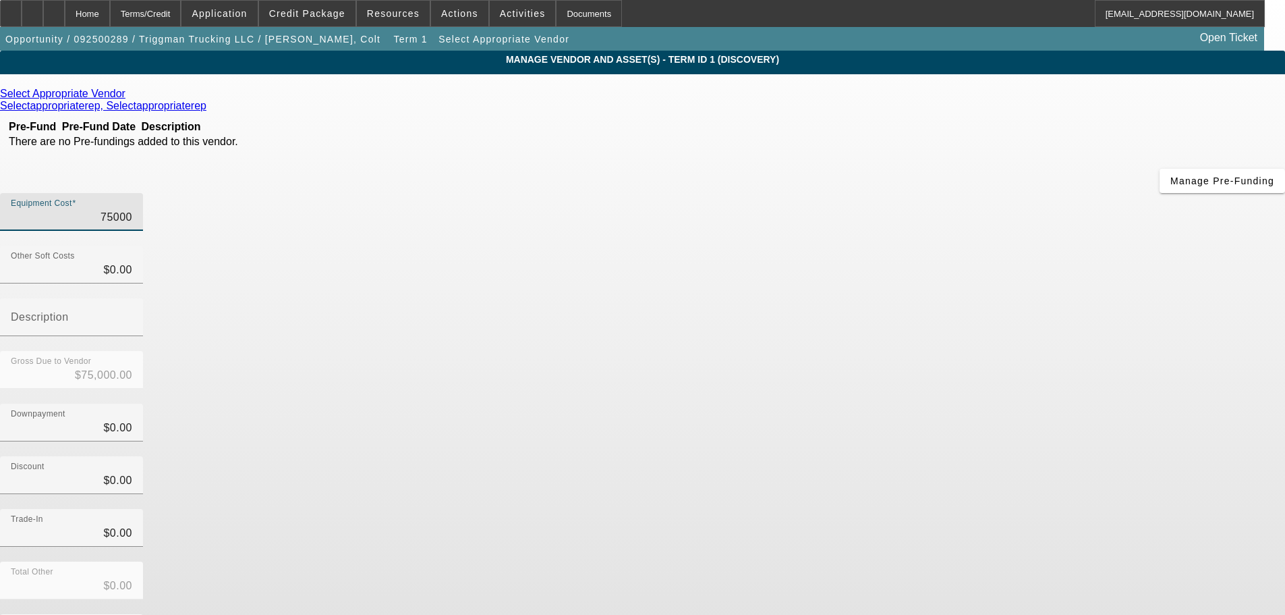
click at [132, 209] on input "75000" at bounding box center [71, 217] width 121 height 16
type input "1"
type input "$1.00"
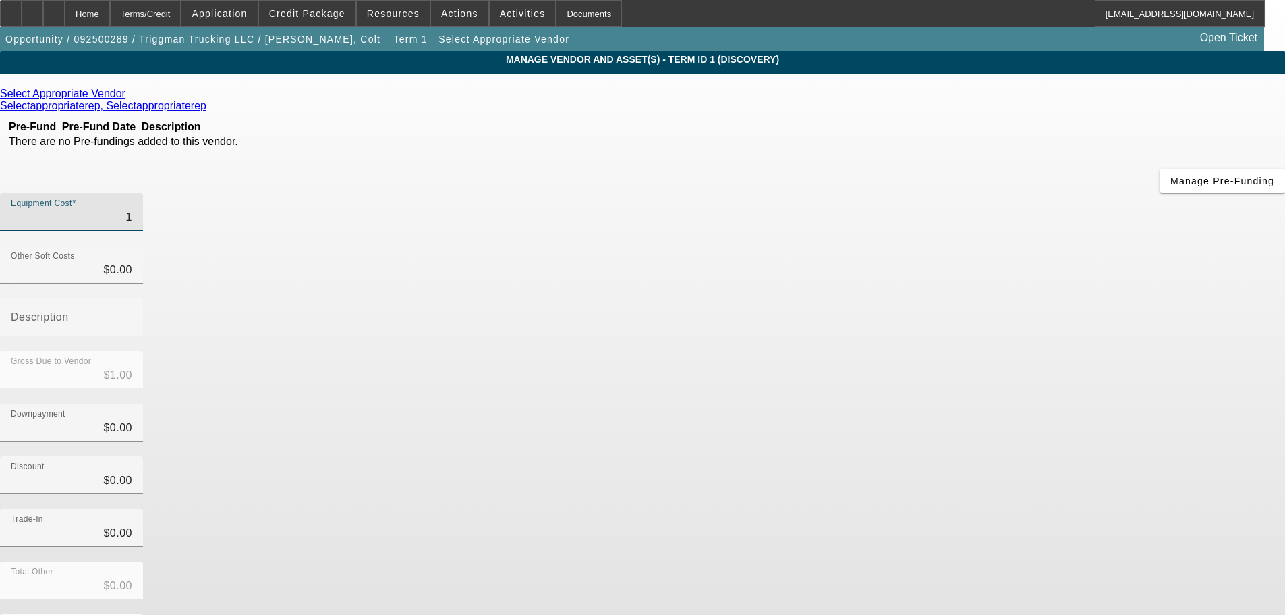
type input "15"
type input "$15.00"
type input "158"
type input "$158.00"
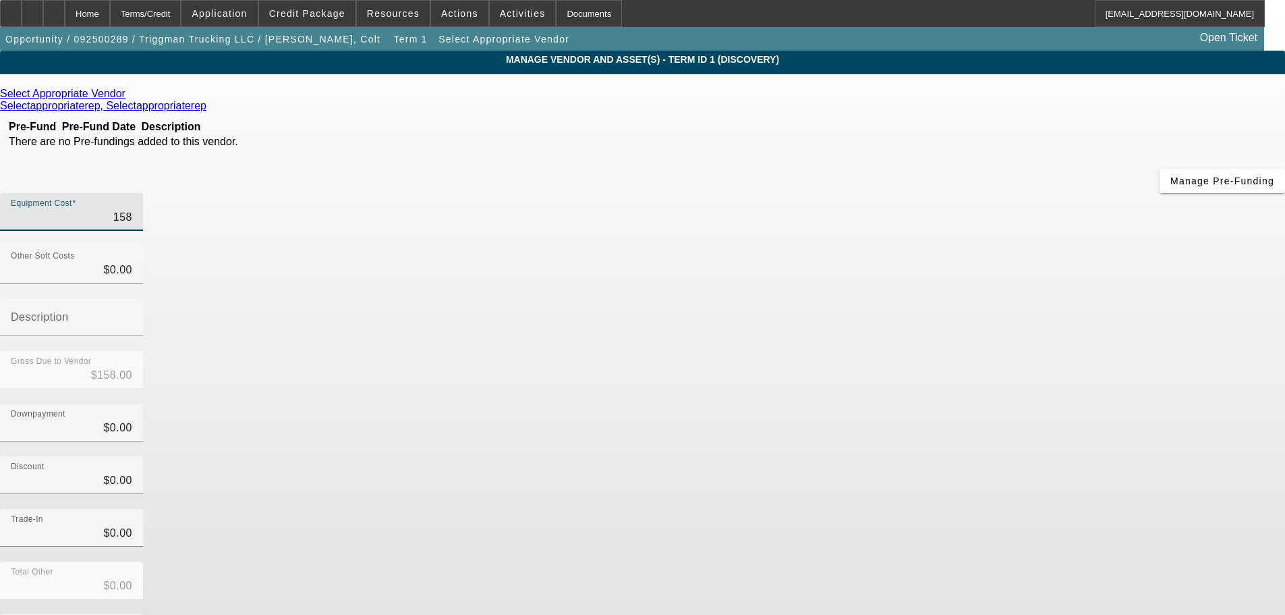
type input "$158.00"
type input "1589"
type input "$1,589.00"
type input "15899"
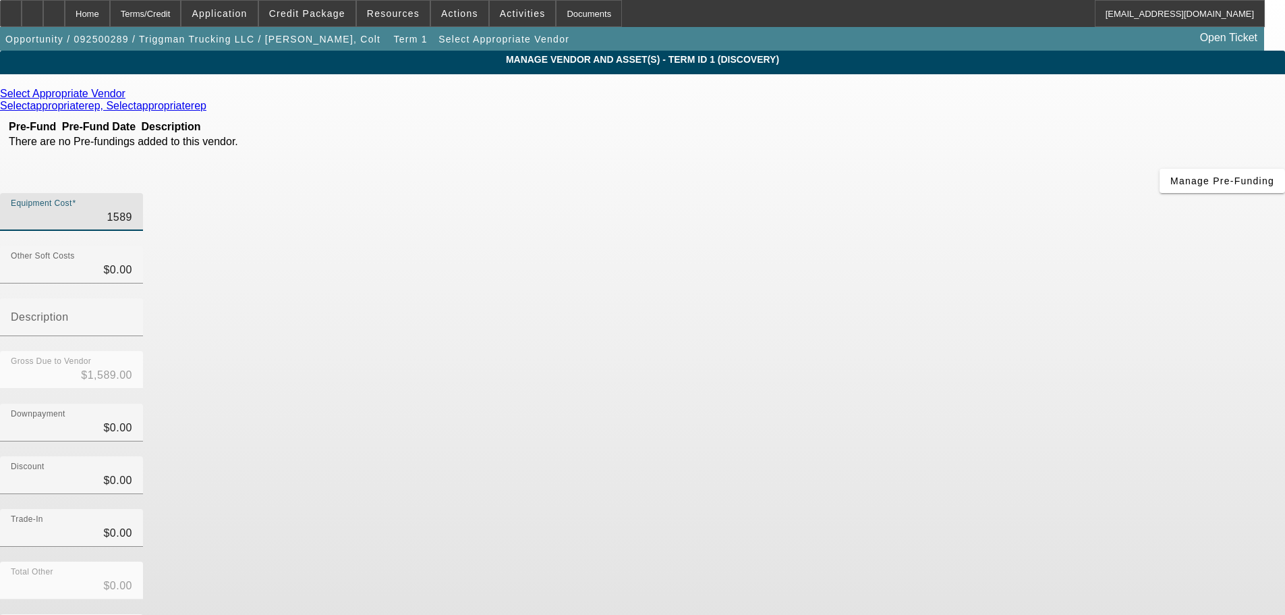
type input "$15,899.00"
type input "158999"
type input "$158,999.00"
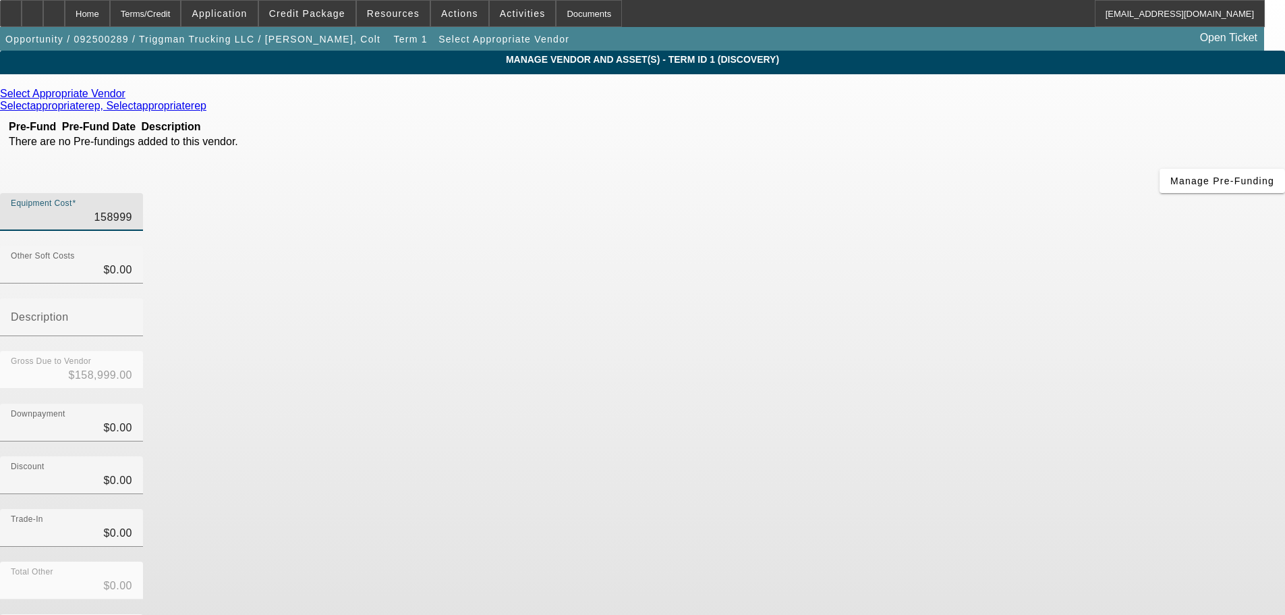
type input "$158,999.00"
click at [991, 509] on div "Trade-In $0.00" at bounding box center [642, 535] width 1285 height 53
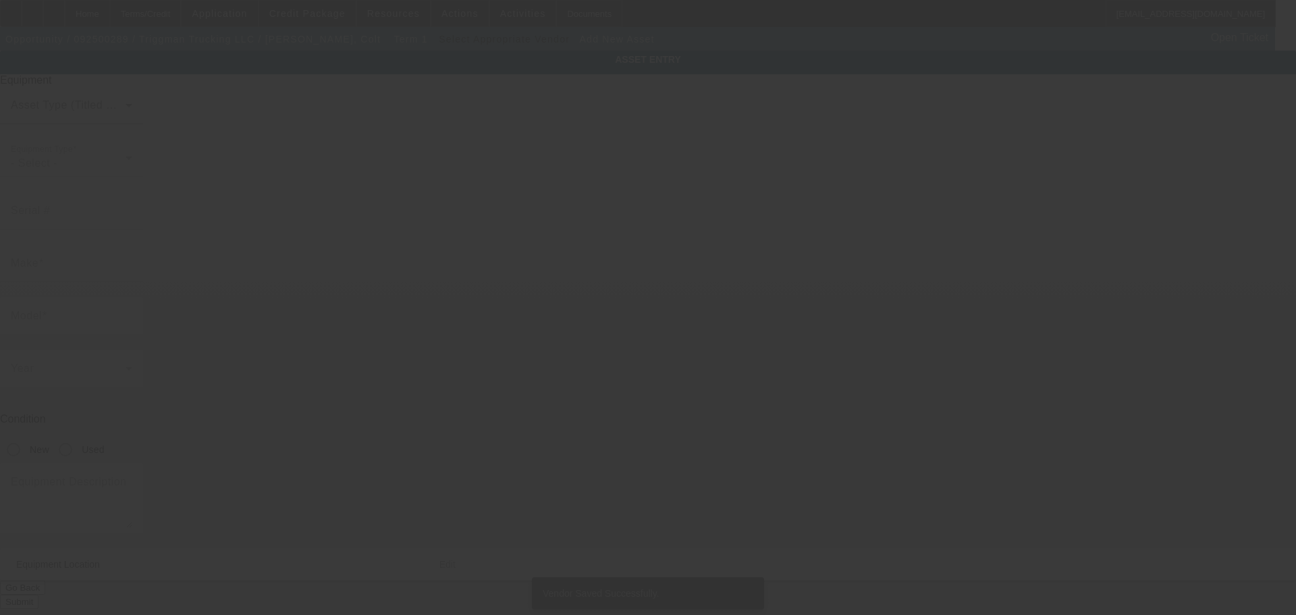
type input "6252 N Dawnlight Cir"
type input "Orient"
type input "43146"
type input "Pickaway"
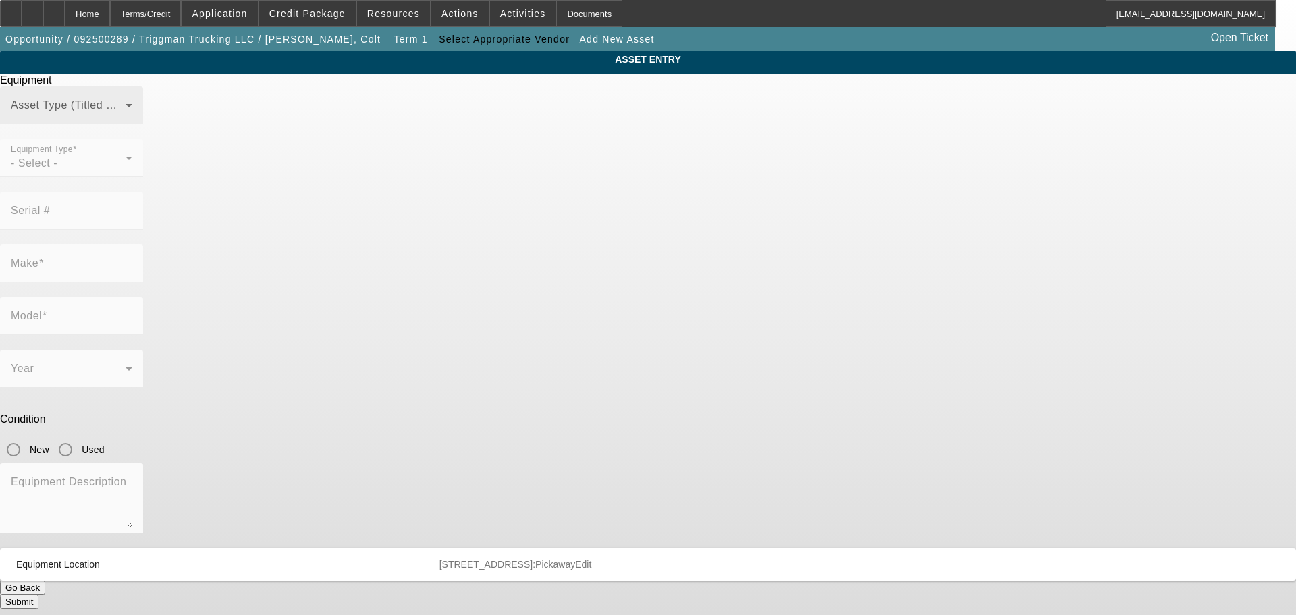
click at [132, 124] on div "Asset Type (Titled or Non-Titled)" at bounding box center [71, 105] width 121 height 38
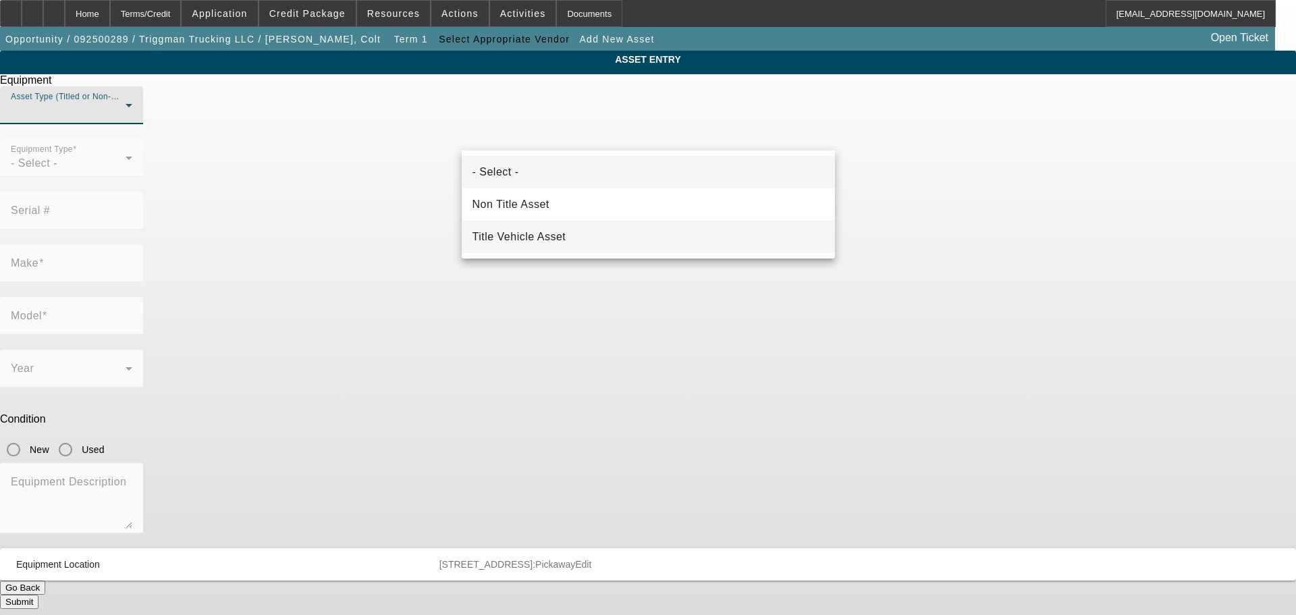
click at [519, 238] on span "Title Vehicle Asset" at bounding box center [519, 237] width 94 height 16
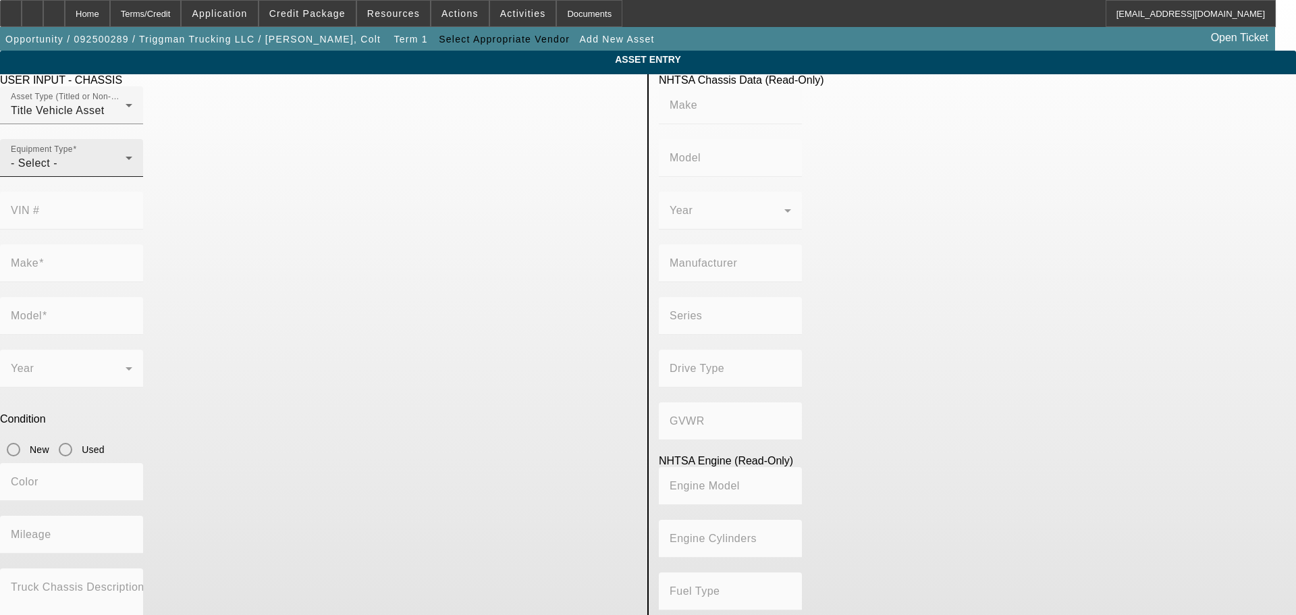
click at [132, 177] on div "Equipment Type - Select -" at bounding box center [71, 158] width 121 height 38
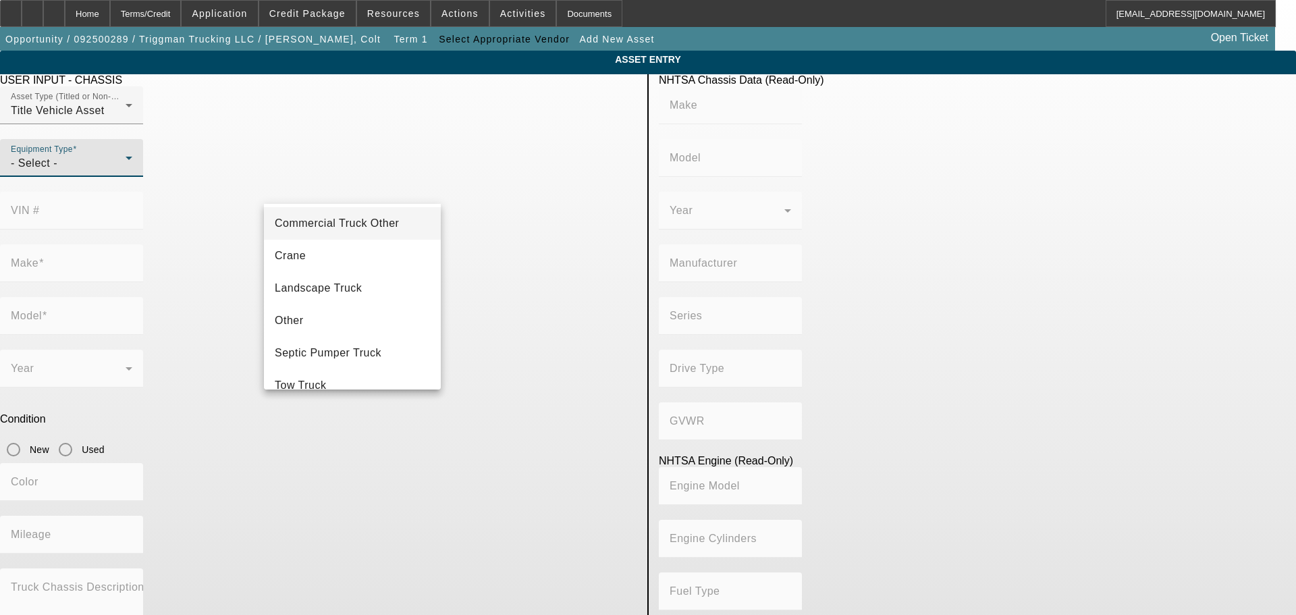
scroll to position [149, 0]
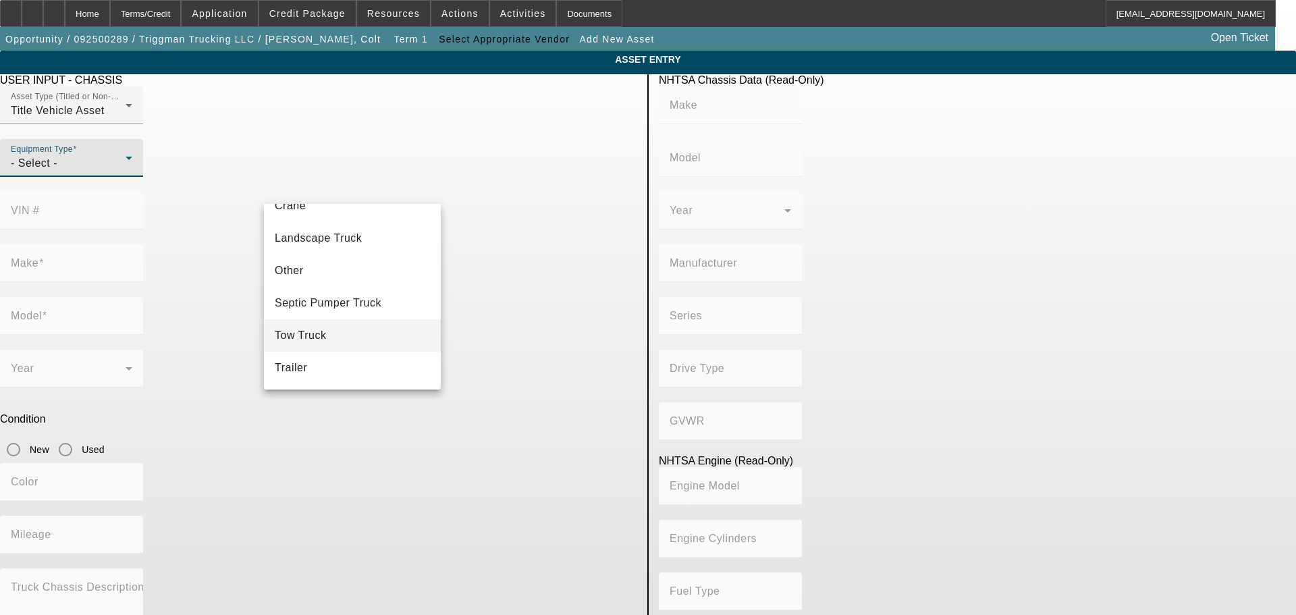
click at [331, 331] on mat-option "Tow Truck" at bounding box center [352, 335] width 177 height 32
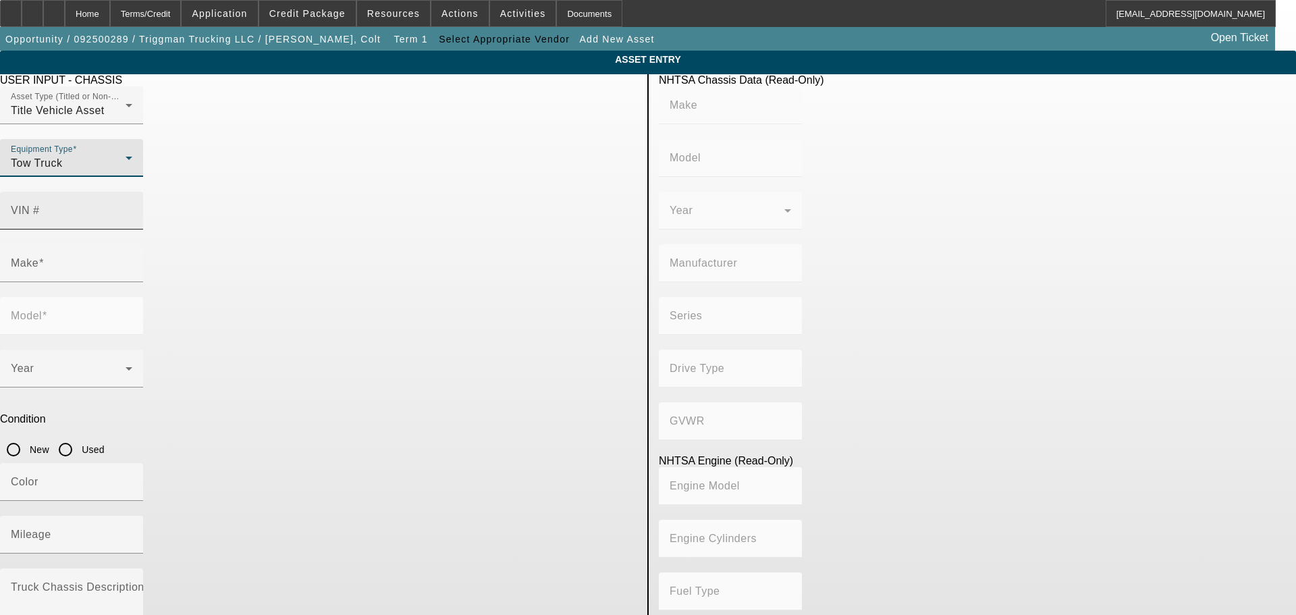
click at [132, 192] on div "VIN #" at bounding box center [71, 211] width 121 height 38
click at [132, 172] on div "Equipment Type Tow Truck" at bounding box center [71, 158] width 121 height 38
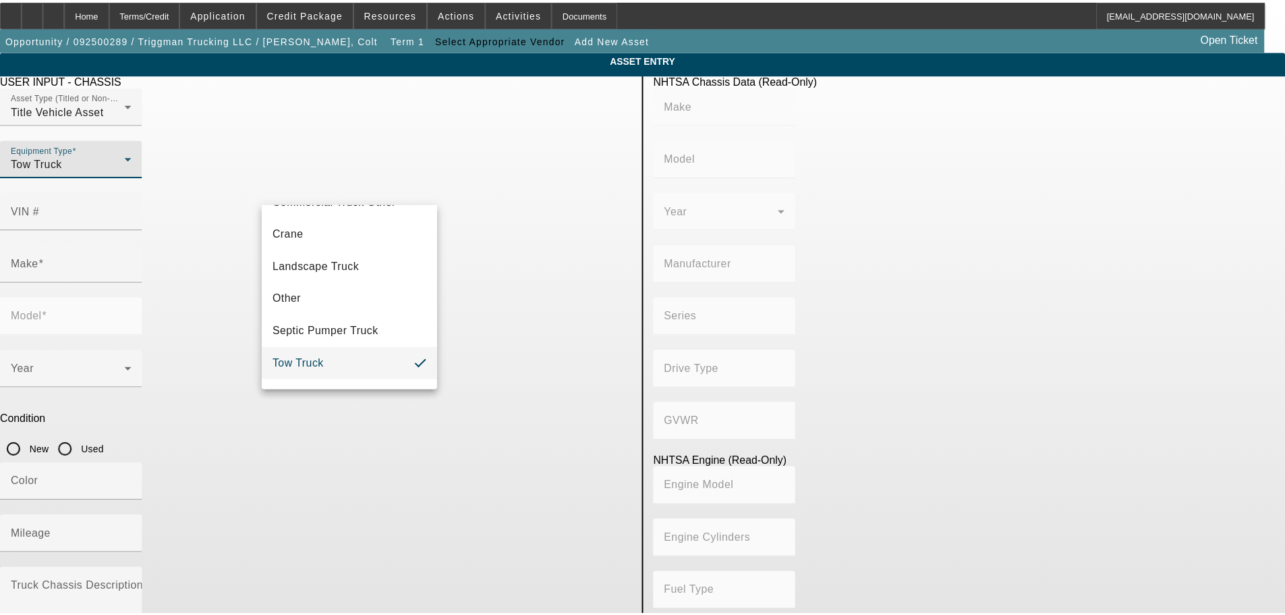
scroll to position [135, 0]
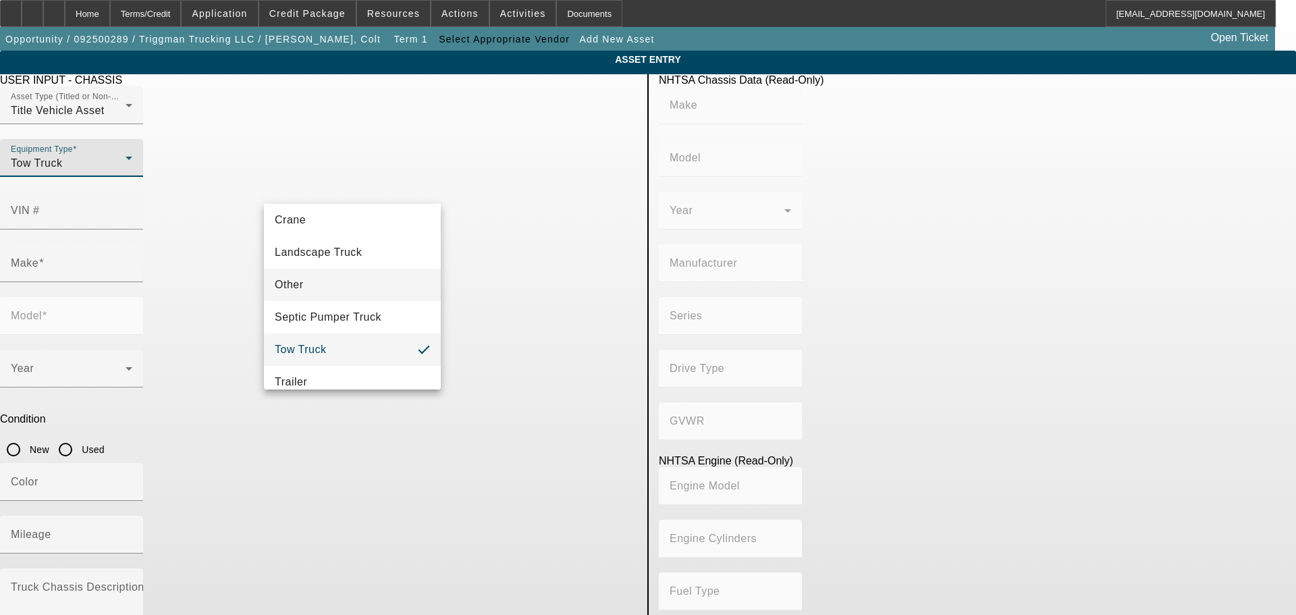
click at [345, 279] on mat-option "Other" at bounding box center [352, 285] width 177 height 32
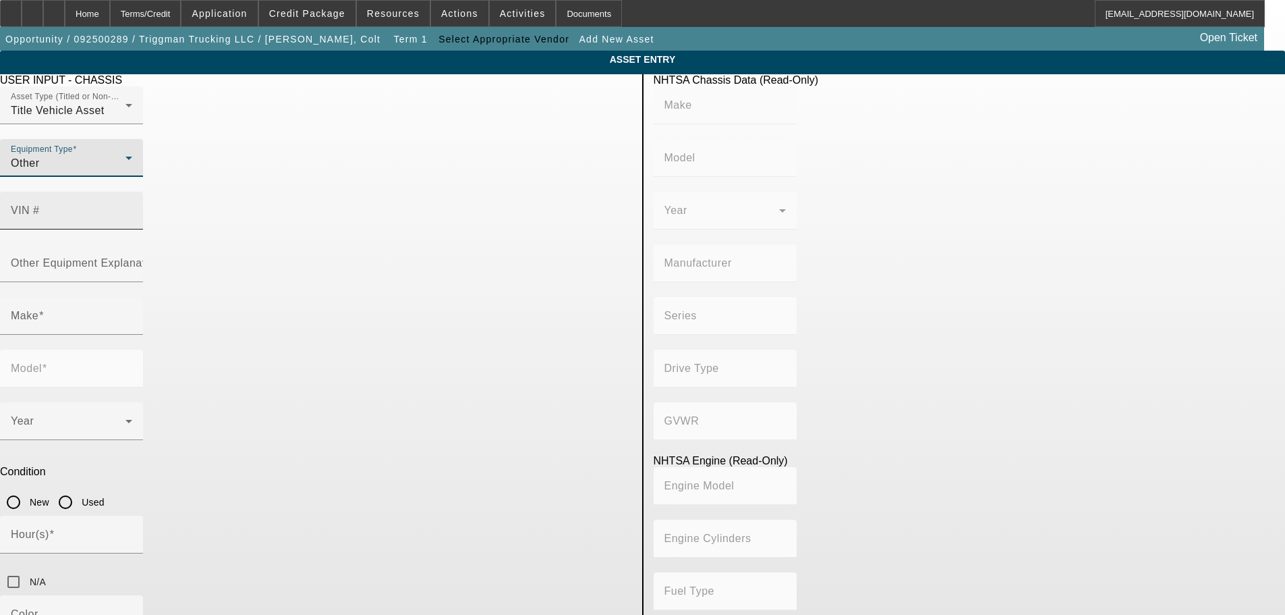
click at [132, 208] on input "VIN #" at bounding box center [71, 216] width 121 height 16
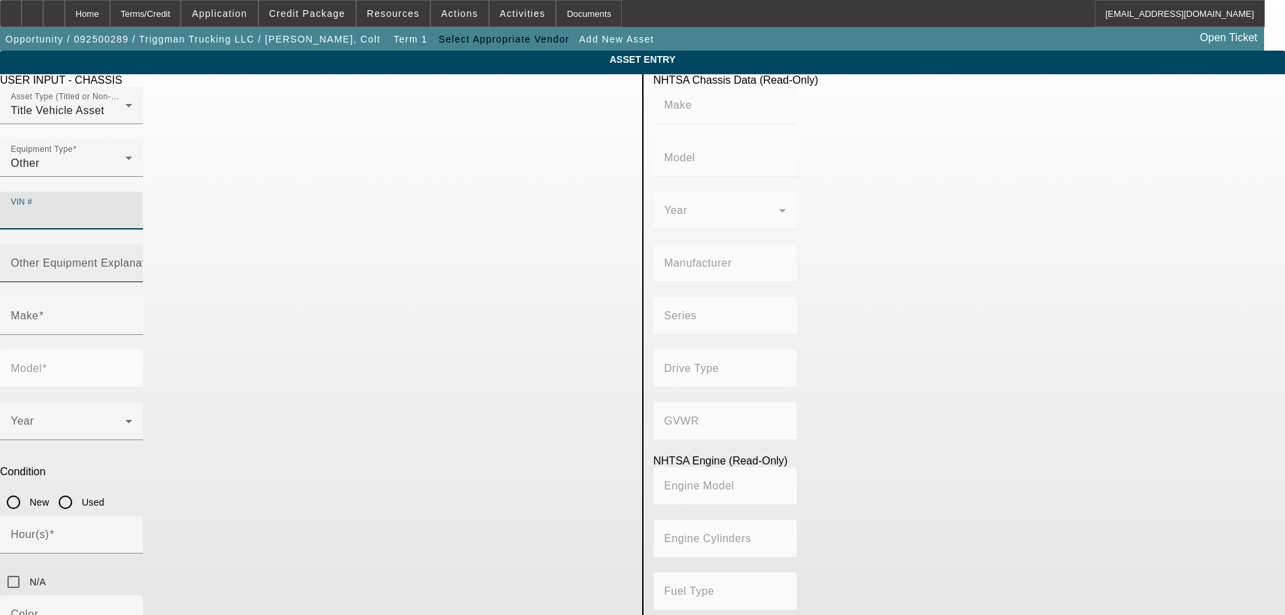
click at [161, 257] on mat-label "Other Equipment Explanation" at bounding box center [86, 262] width 150 height 11
click at [132, 260] on input "Other Equipment Explanation" at bounding box center [71, 268] width 121 height 16
type input "Dump Truck"
click at [132, 208] on input "VIN #" at bounding box center [71, 216] width 121 height 16
type input "1npcl4ex9kd497345"
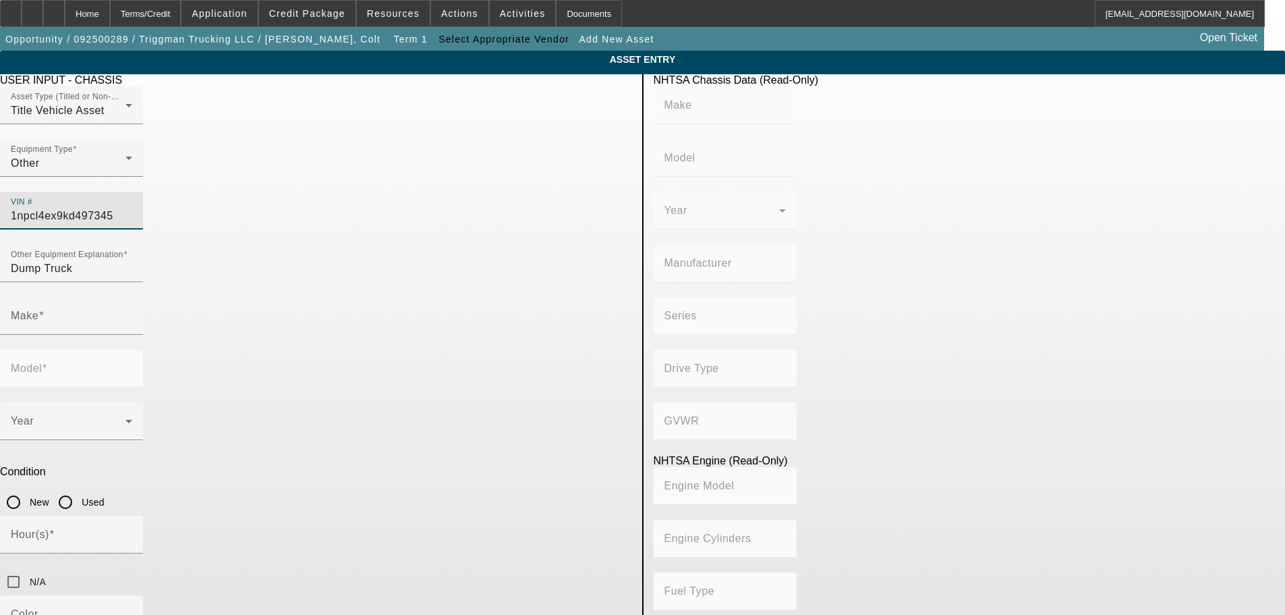
type input "PETERBILT"
type input "567"
type input "PETERBILT MOTORS COMPANY"
type input "6x4"
type input "Class 8: 33,001 lb and above (14,969 kg and above)"
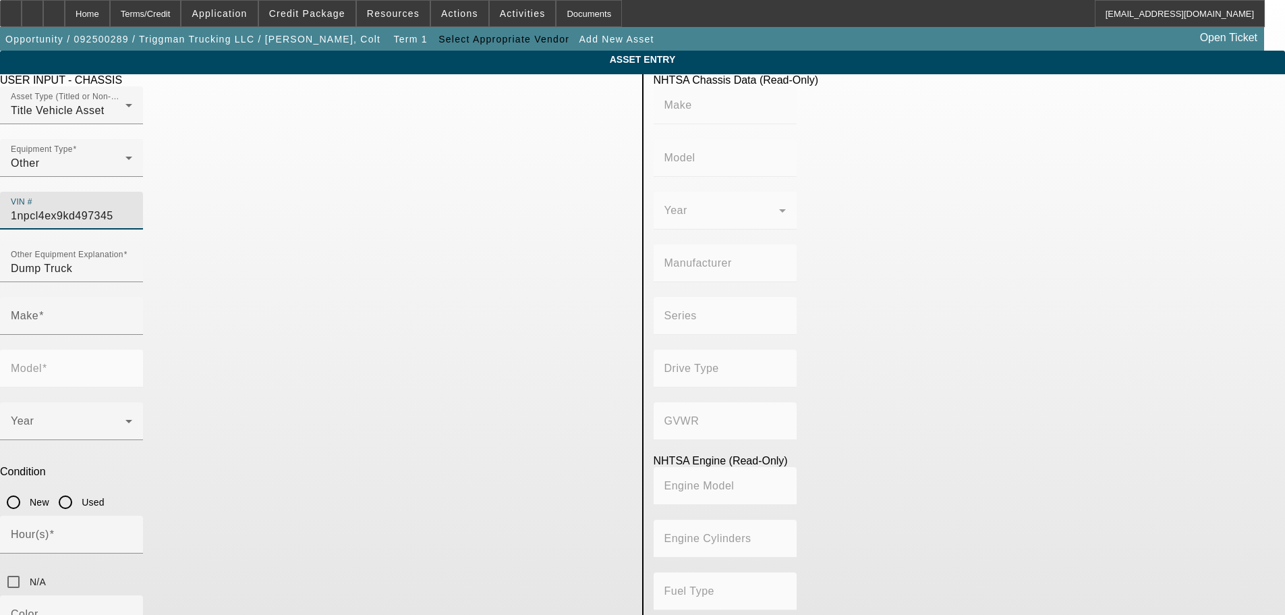
type input "ISX"
type input "6"
type input "Diesel"
type input "915.3561614209"
type input "15"
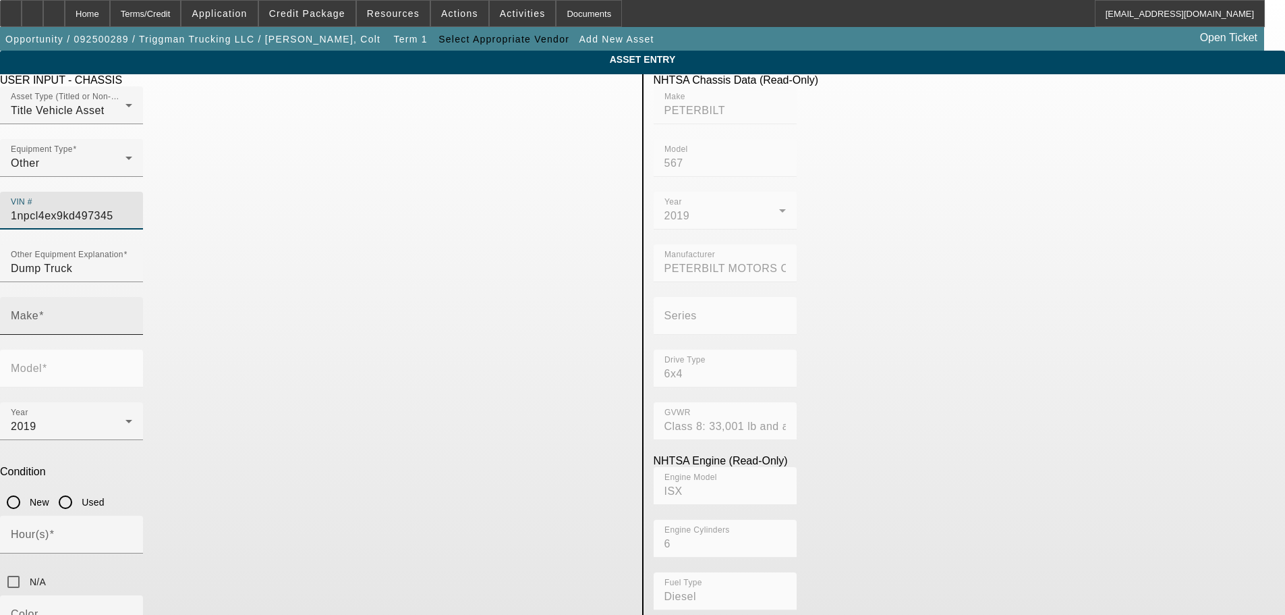
type input "PETERBILT"
type input "567"
type input "1NPCL4EX9KD497345"
click at [79, 489] on input "Used" at bounding box center [65, 502] width 27 height 27
radio input "true"
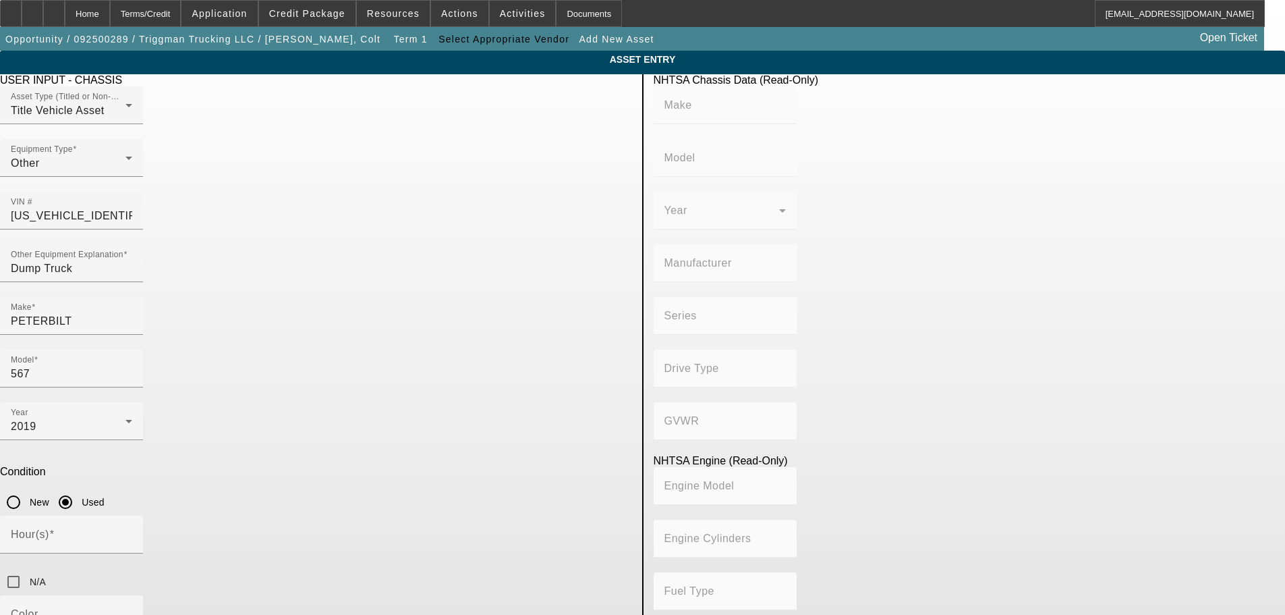
type input "PETERBILT"
type input "567"
type input "PETERBILT MOTORS COMPANY"
type input "6x4"
type input "Class 8: 33,001 lb and above (14,969 kg and above)"
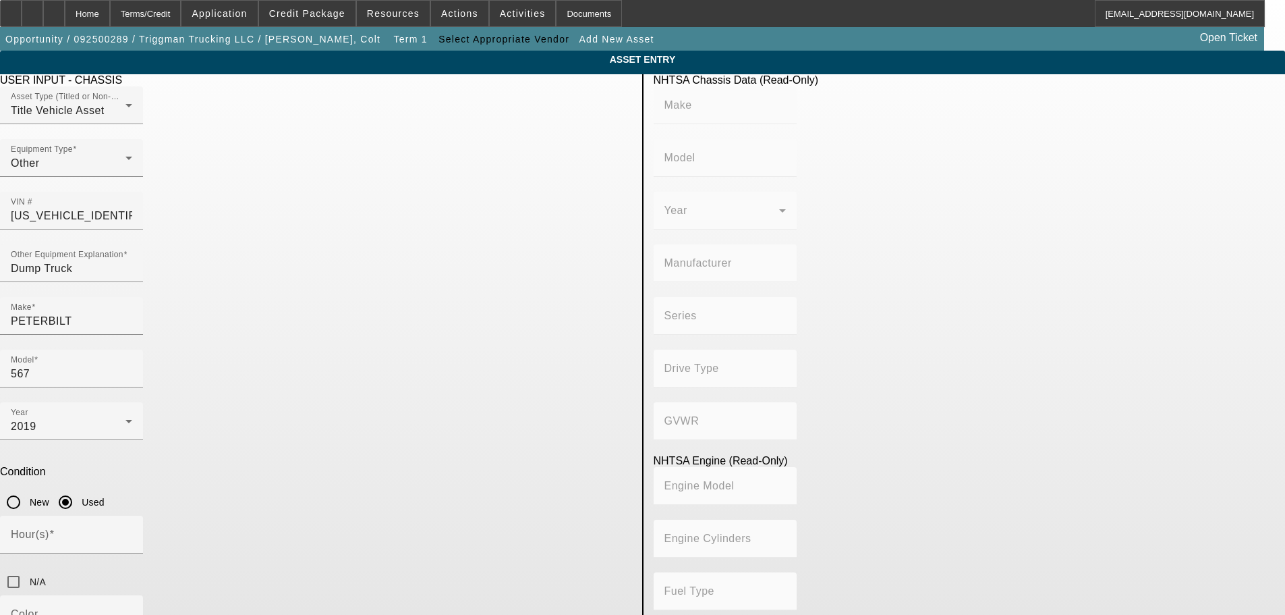
type input "ISX"
type input "6"
type input "Diesel"
type input "915.3561614209"
type input "15"
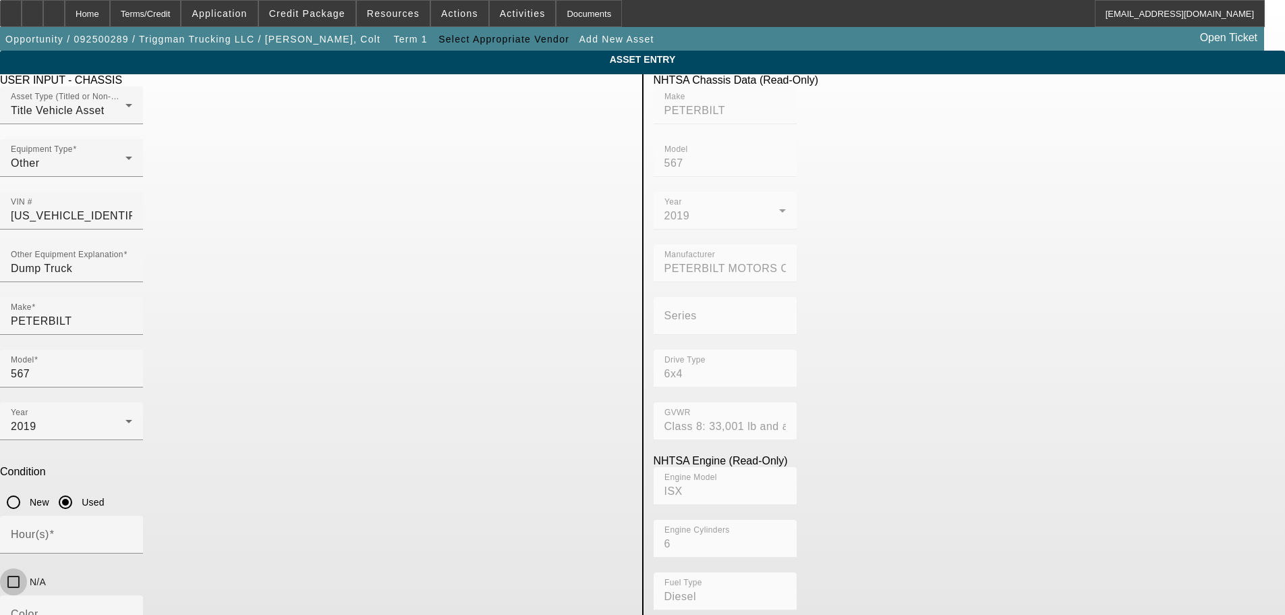
click at [27, 568] on input "N/A" at bounding box center [13, 581] width 27 height 27
checkbox input "true"
type input "322000"
click at [132, 611] on input "Color" at bounding box center [71, 619] width 121 height 16
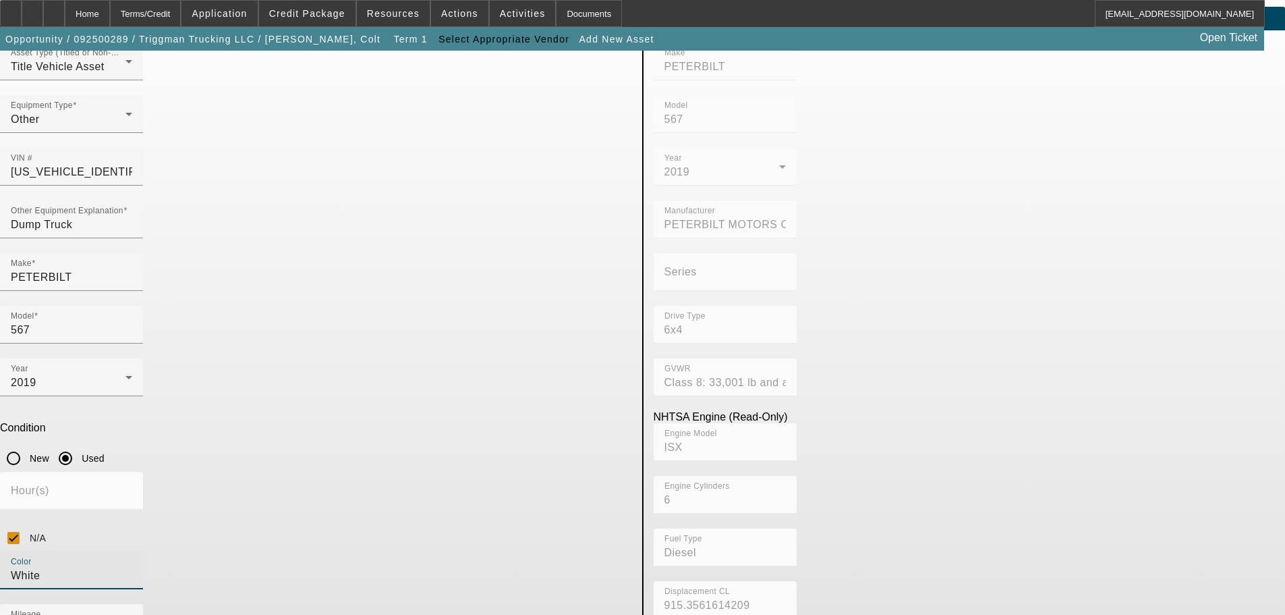
scroll to position [67, 0]
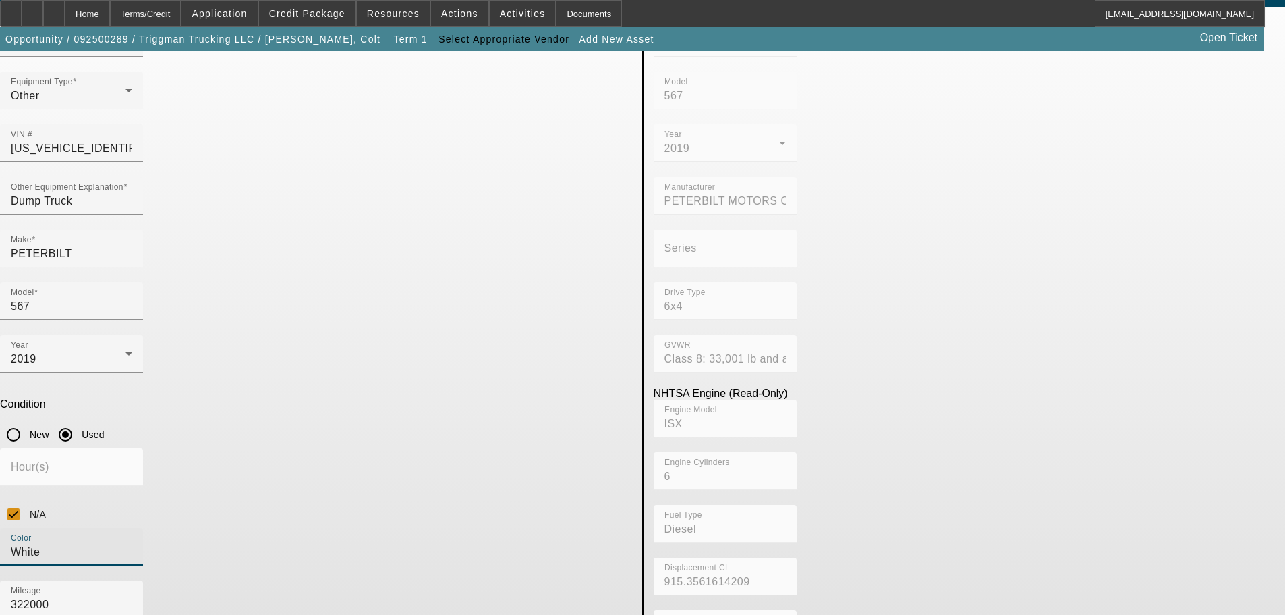
type input "White"
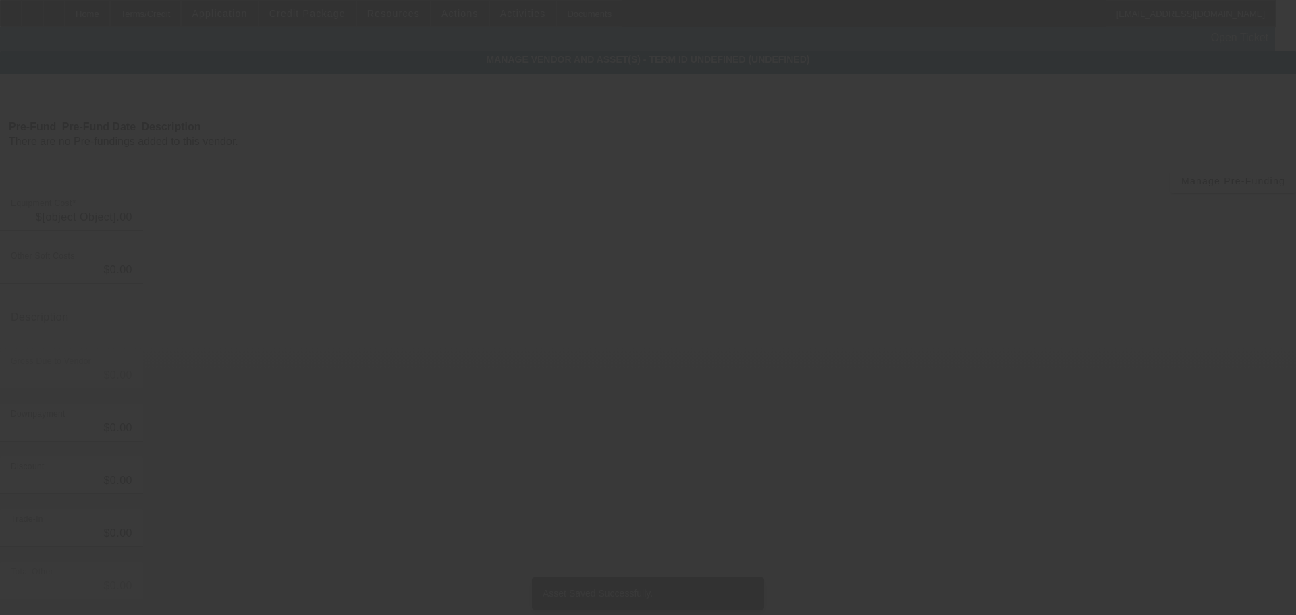
type input "$158,999.00"
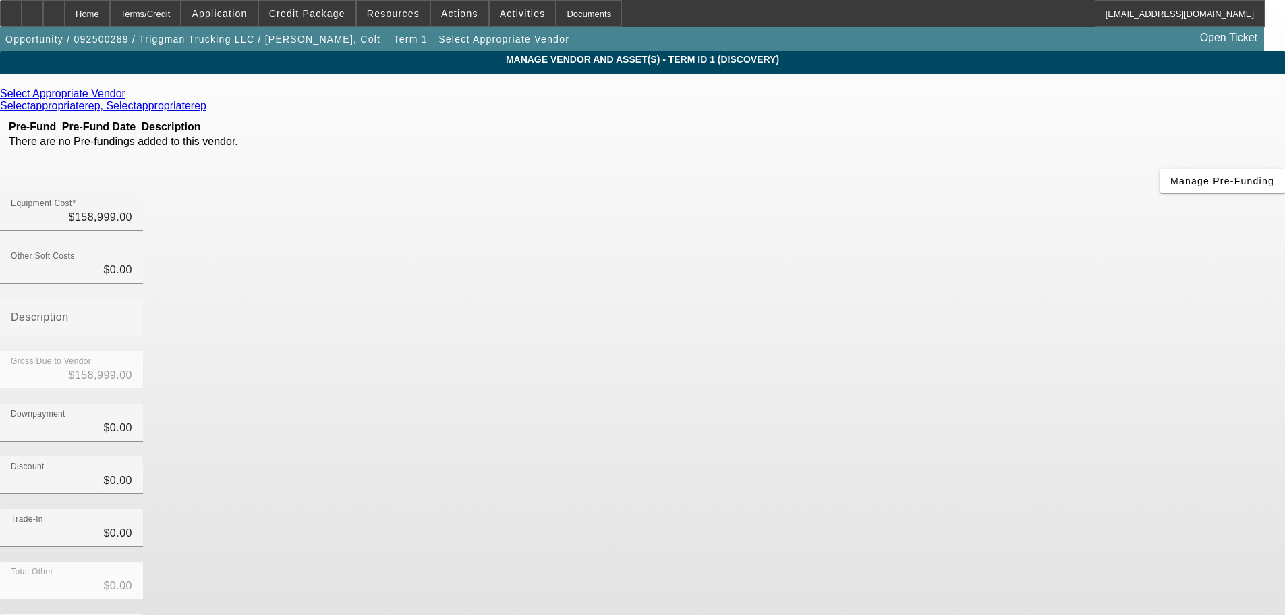
click at [129, 93] on icon at bounding box center [129, 93] width 0 height 11
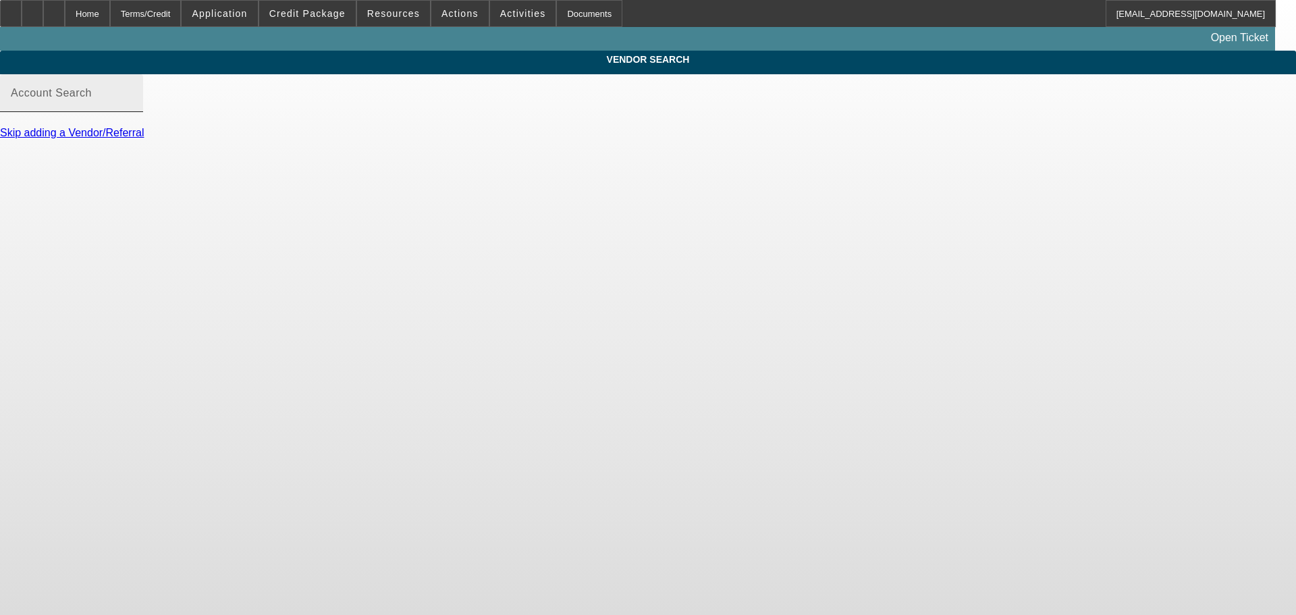
click at [132, 103] on div "Account Search" at bounding box center [71, 93] width 121 height 38
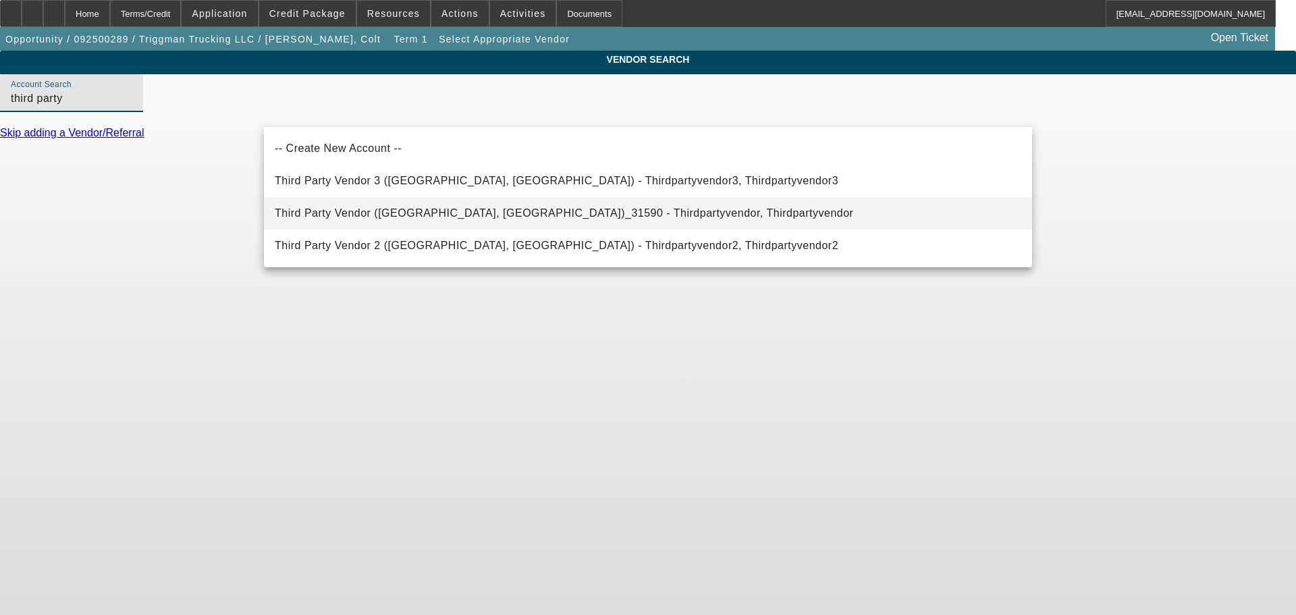
click at [358, 219] on span "Third Party Vendor (Northbrook, IL)_31590 - Thirdpartyvendor, Thirdpartyvendor" at bounding box center [564, 213] width 578 height 16
type input "Third Party Vendor (Northbrook, IL)_31590 - Thirdpartyvendor, Thirdpartyvendor"
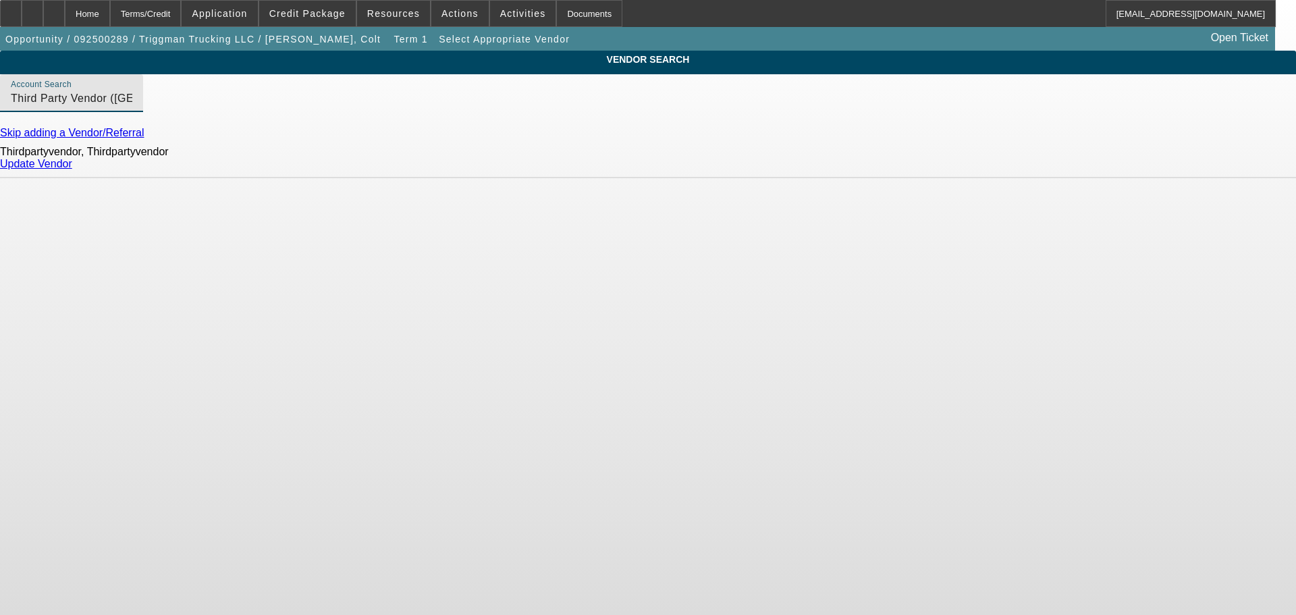
click at [72, 169] on link "Update Vendor" at bounding box center [36, 163] width 72 height 11
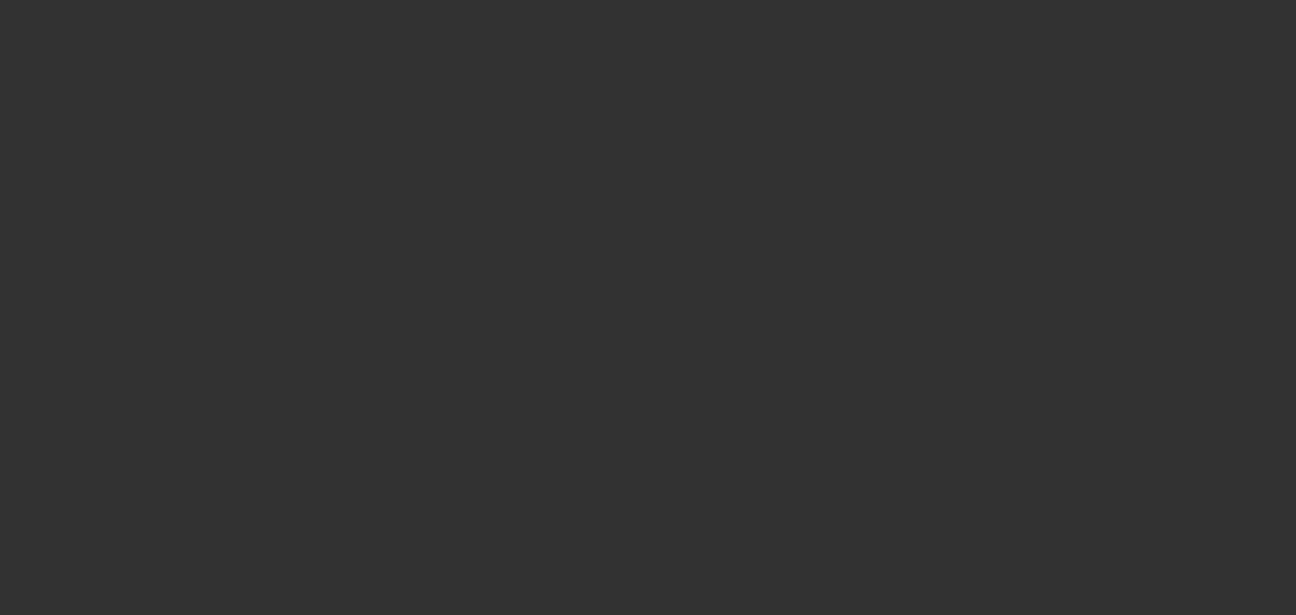
type input "$158,999.00"
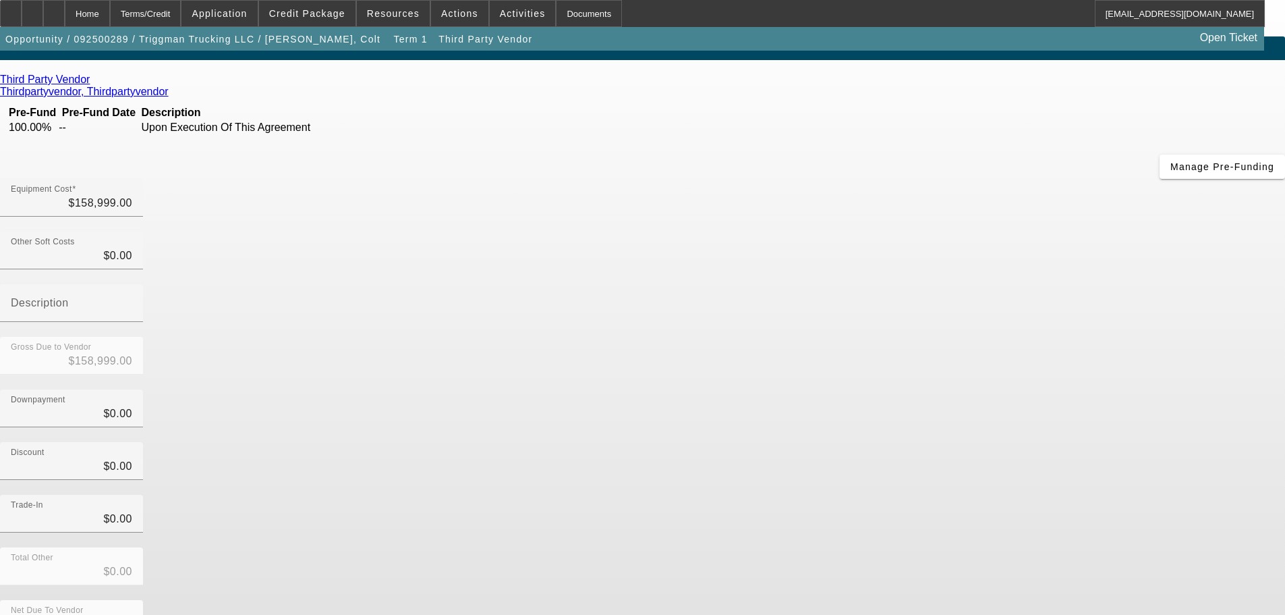
scroll to position [18, 0]
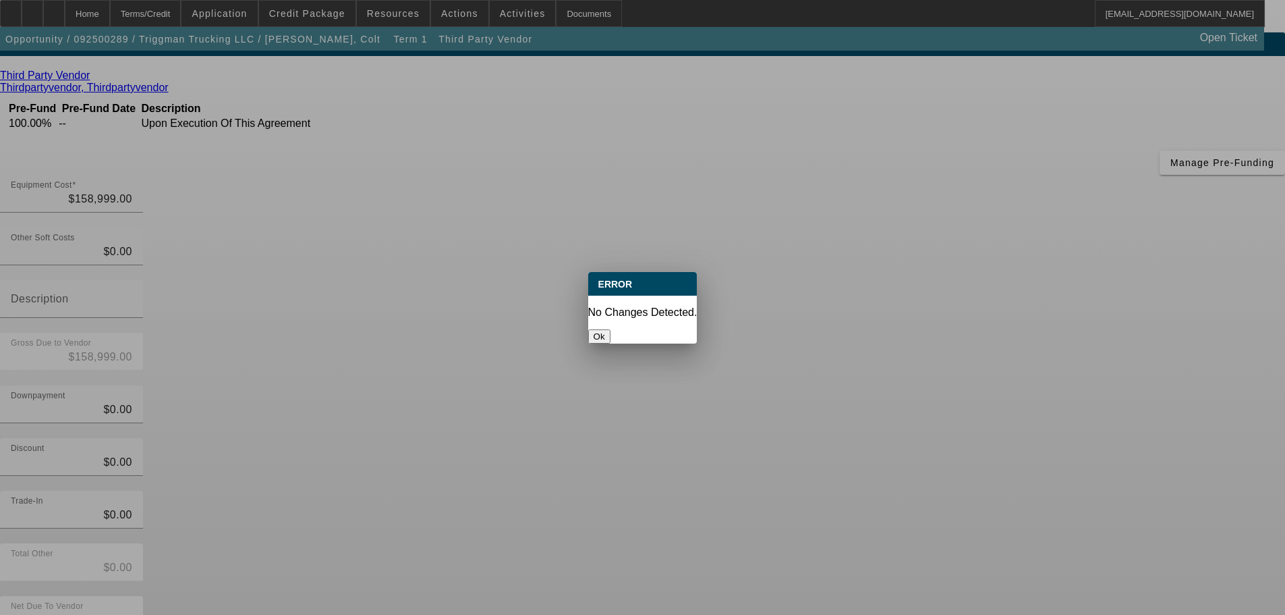
scroll to position [0, 0]
click at [611, 329] on button "Ok" at bounding box center [599, 336] width 22 height 14
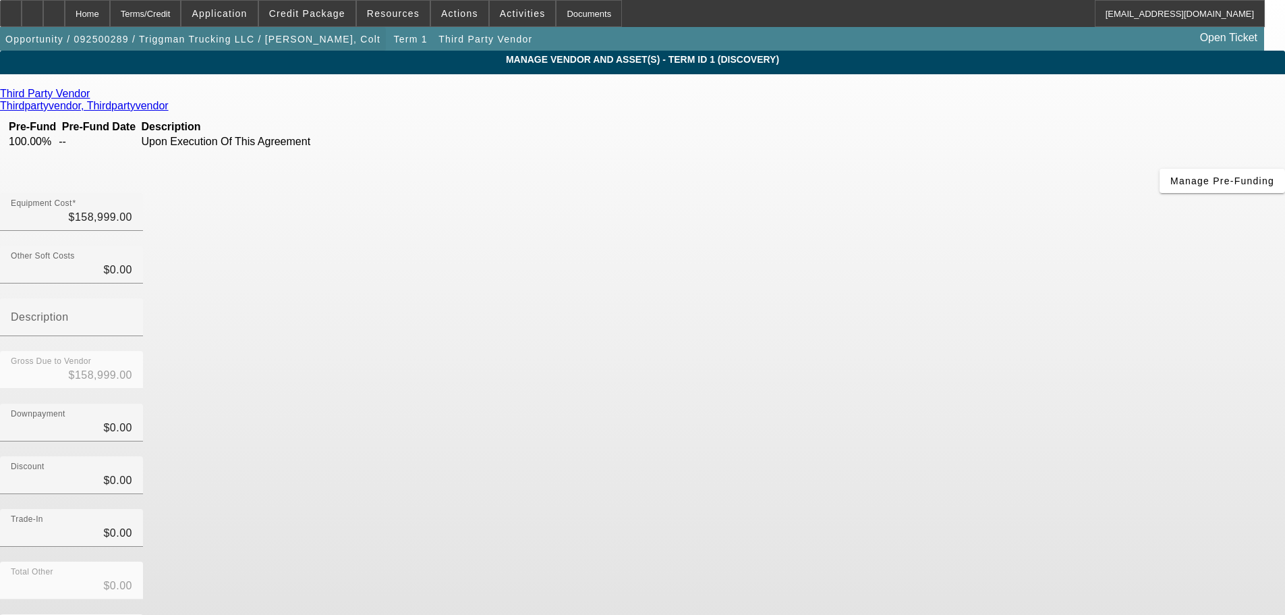
scroll to position [18, 0]
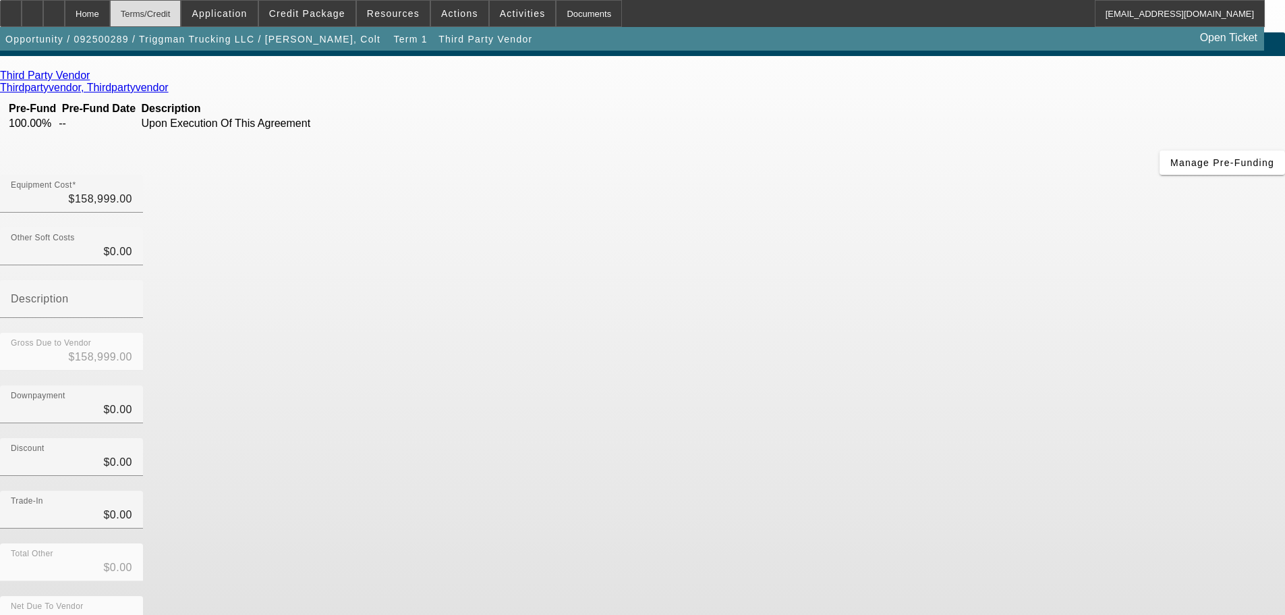
click at [175, 15] on div "Terms/Credit" at bounding box center [146, 13] width 72 height 27
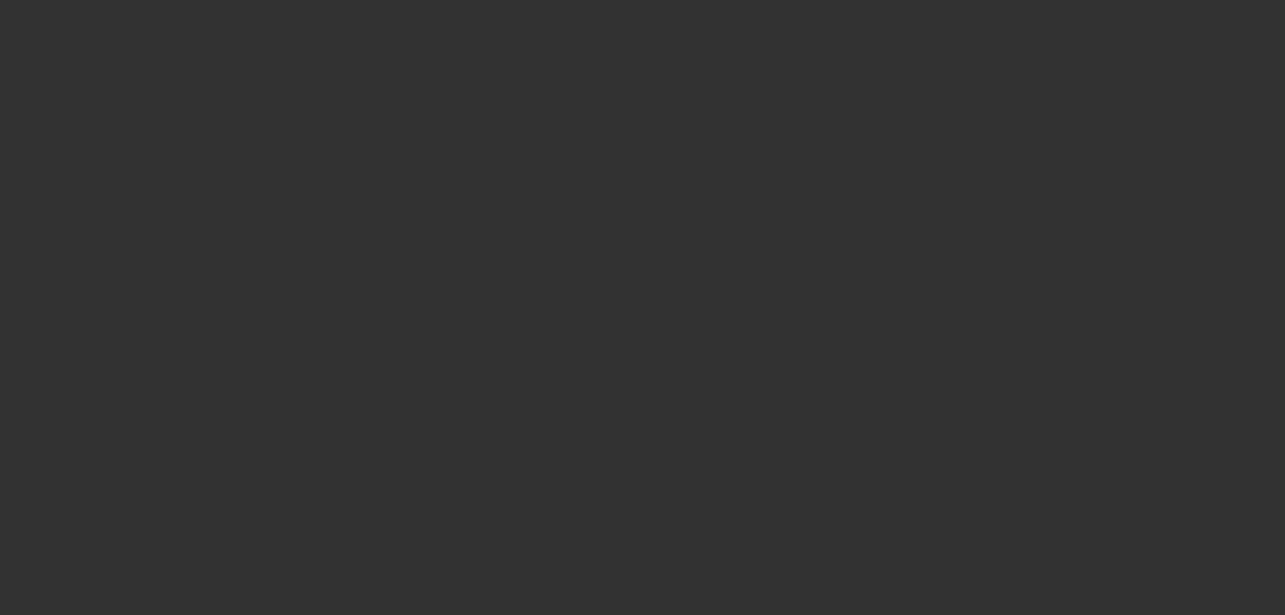
scroll to position [1298, 0]
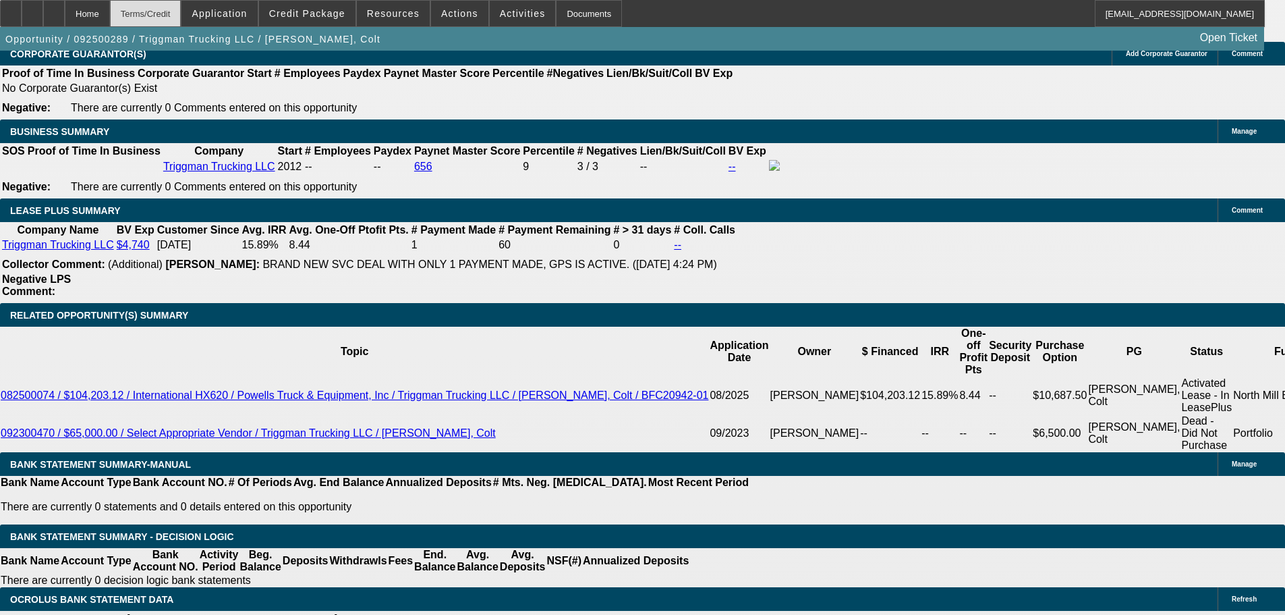
select select "0"
select select "2"
select select "0.1"
select select "4"
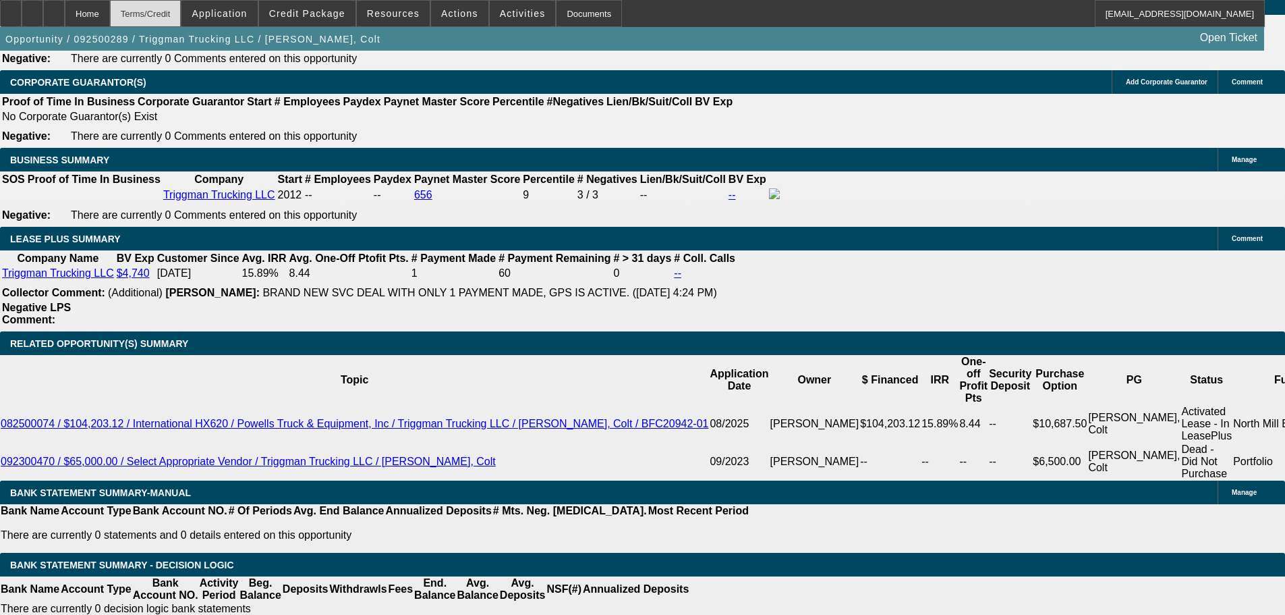
scroll to position [2094, 0]
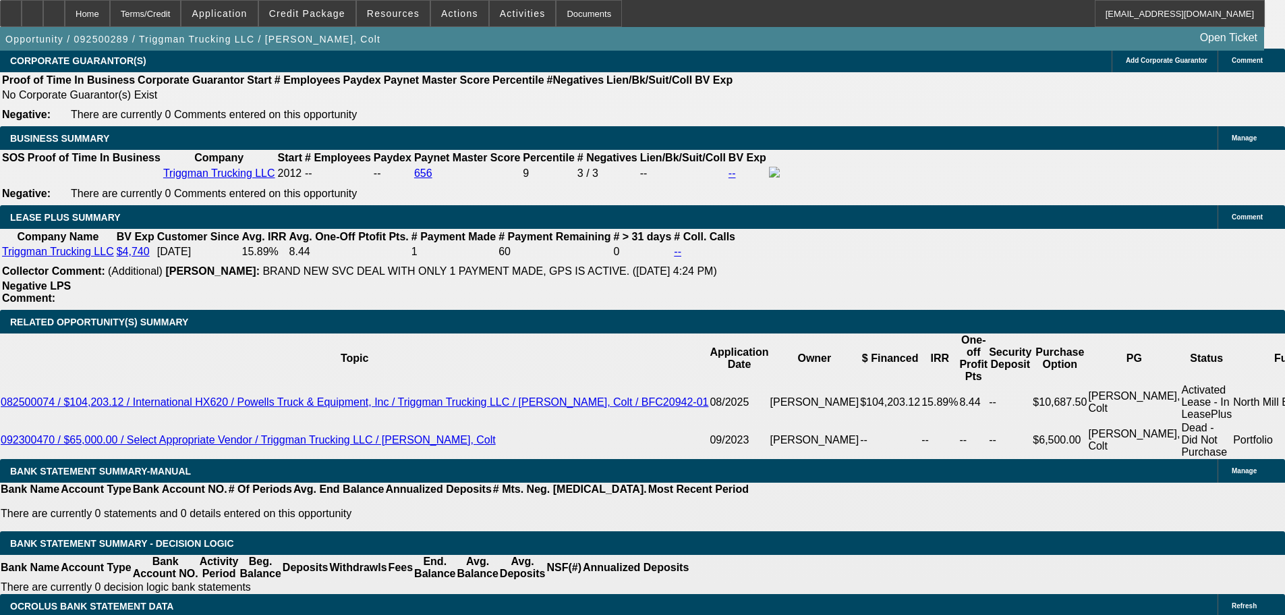
type input "$0.00"
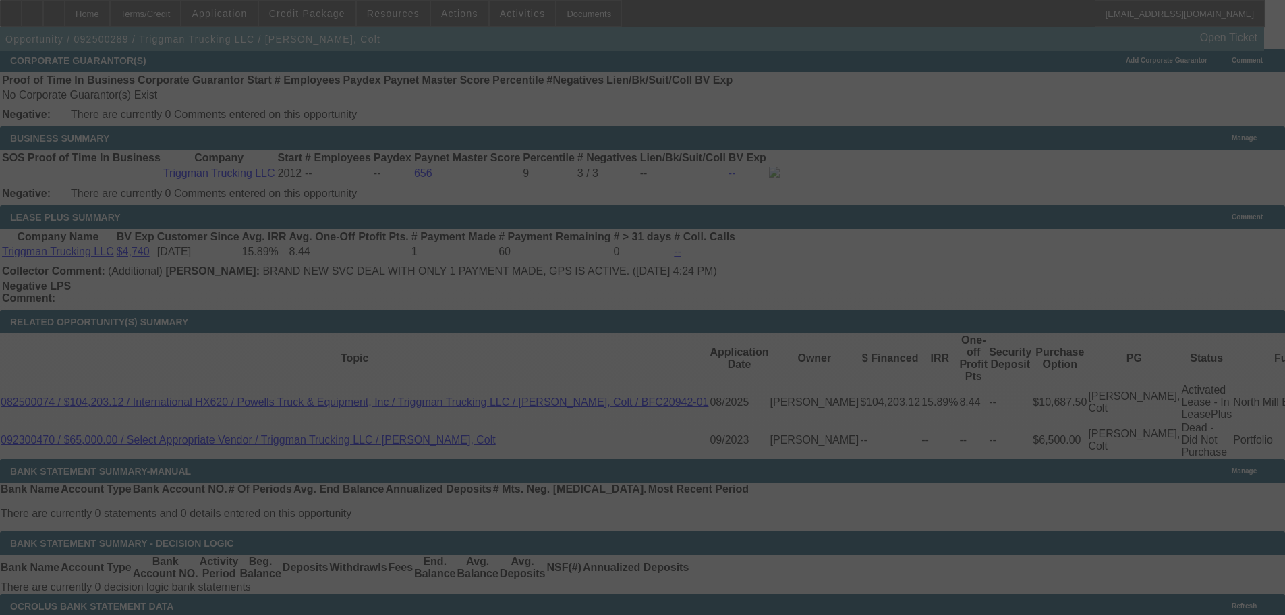
scroll to position [0, 0]
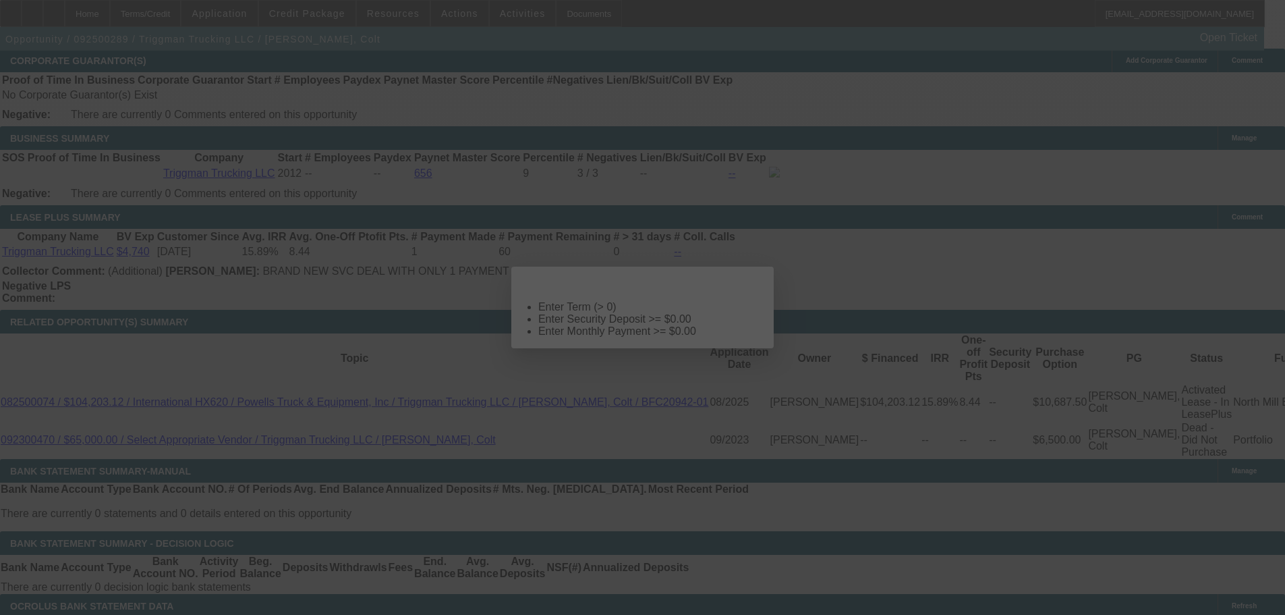
select select "0"
select select "2"
select select "0.1"
select select "4"
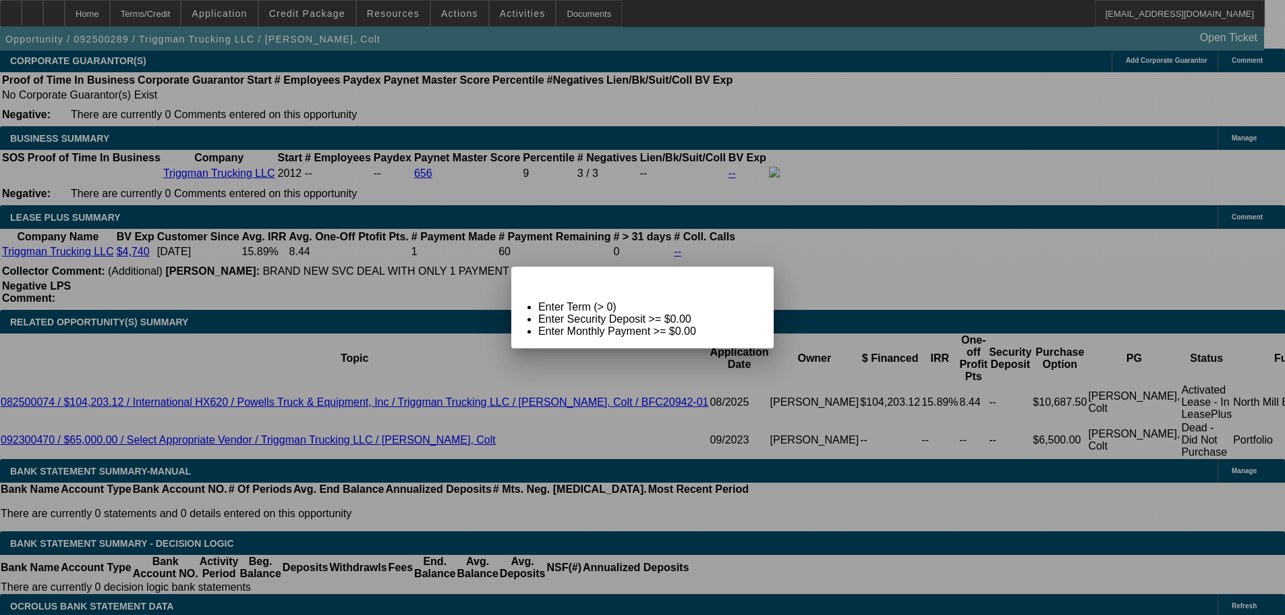
click at [748, 282] on span "Close" at bounding box center [757, 278] width 18 height 7
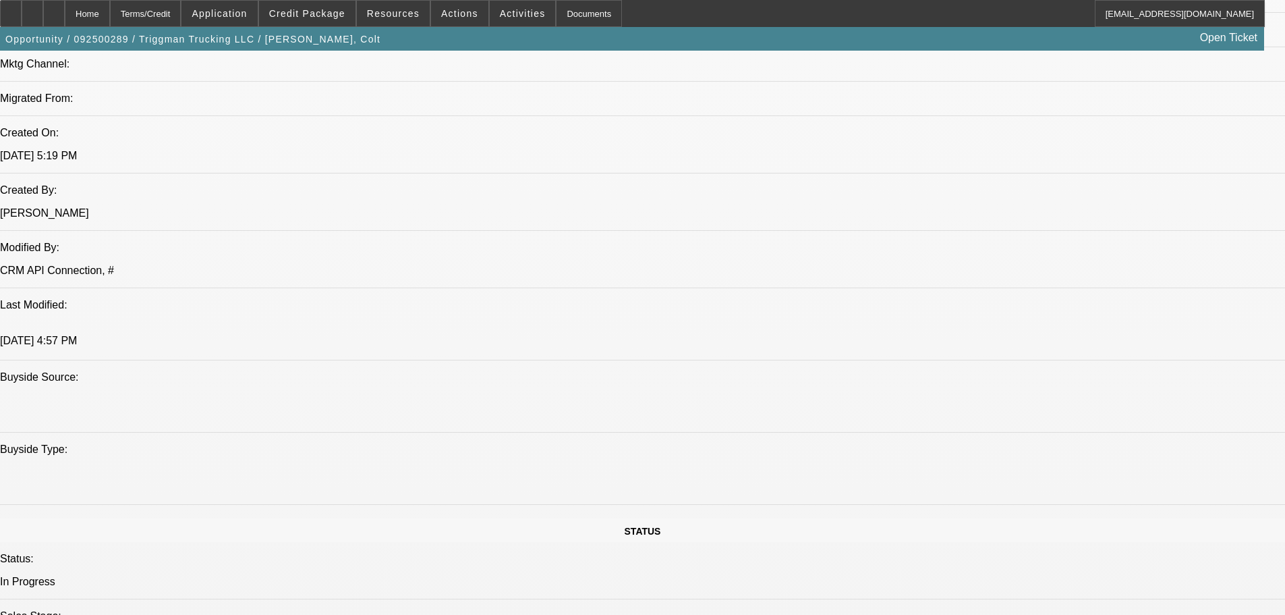
scroll to position [677, 0]
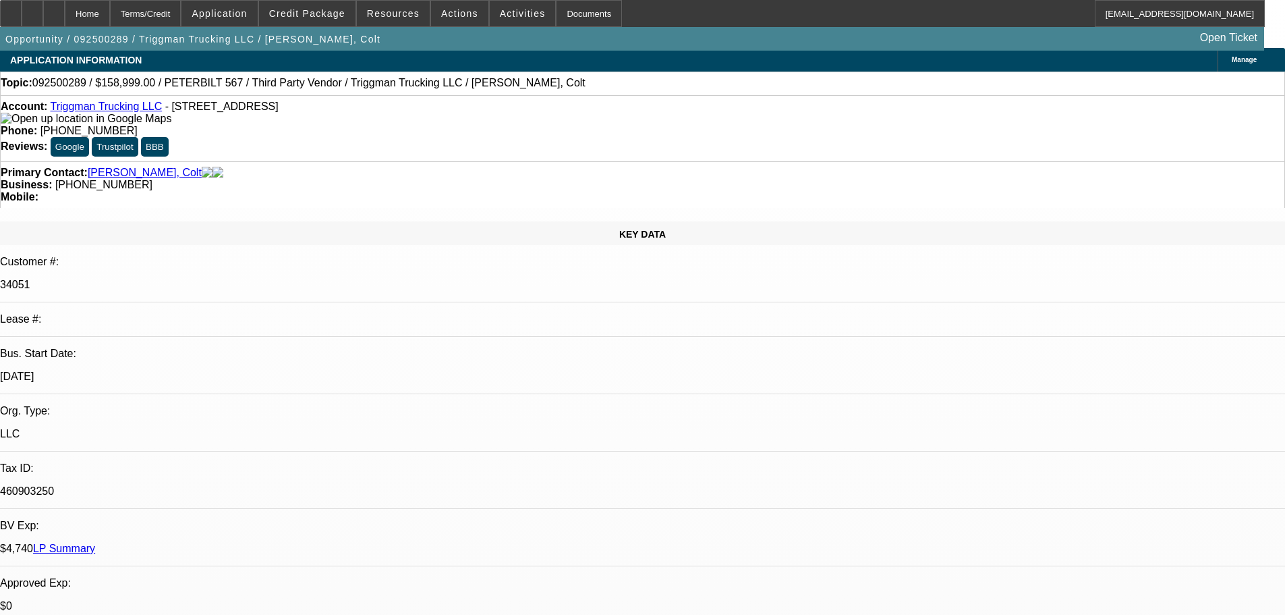
scroll to position [0, 0]
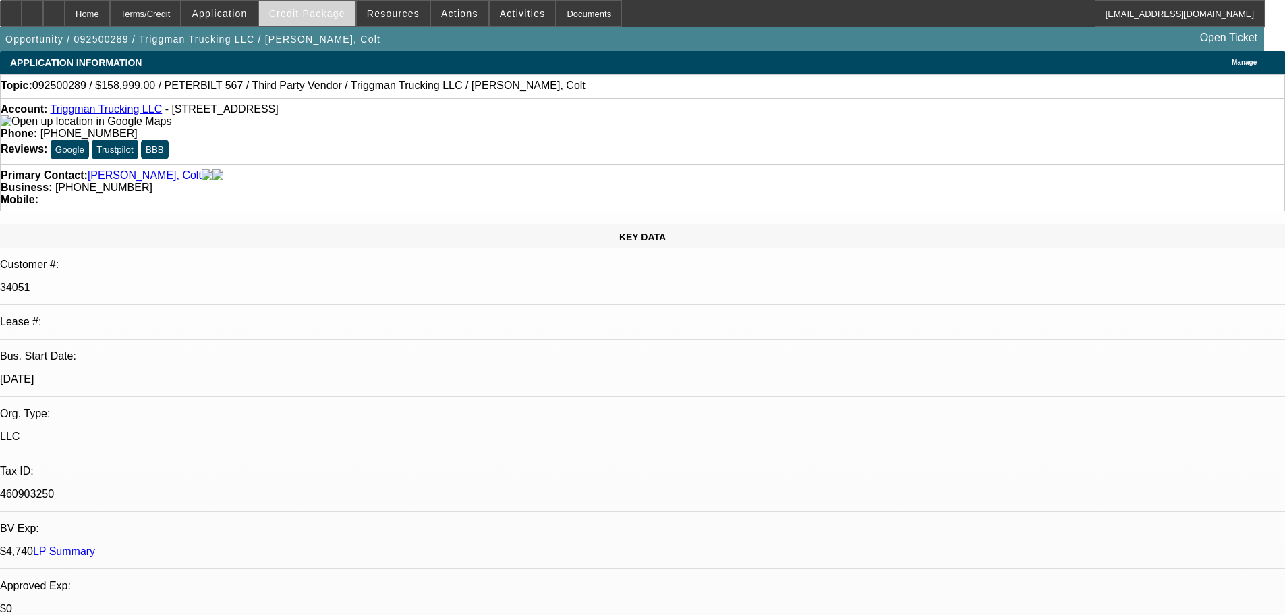
click at [343, 13] on span "Credit Package" at bounding box center [307, 13] width 76 height 11
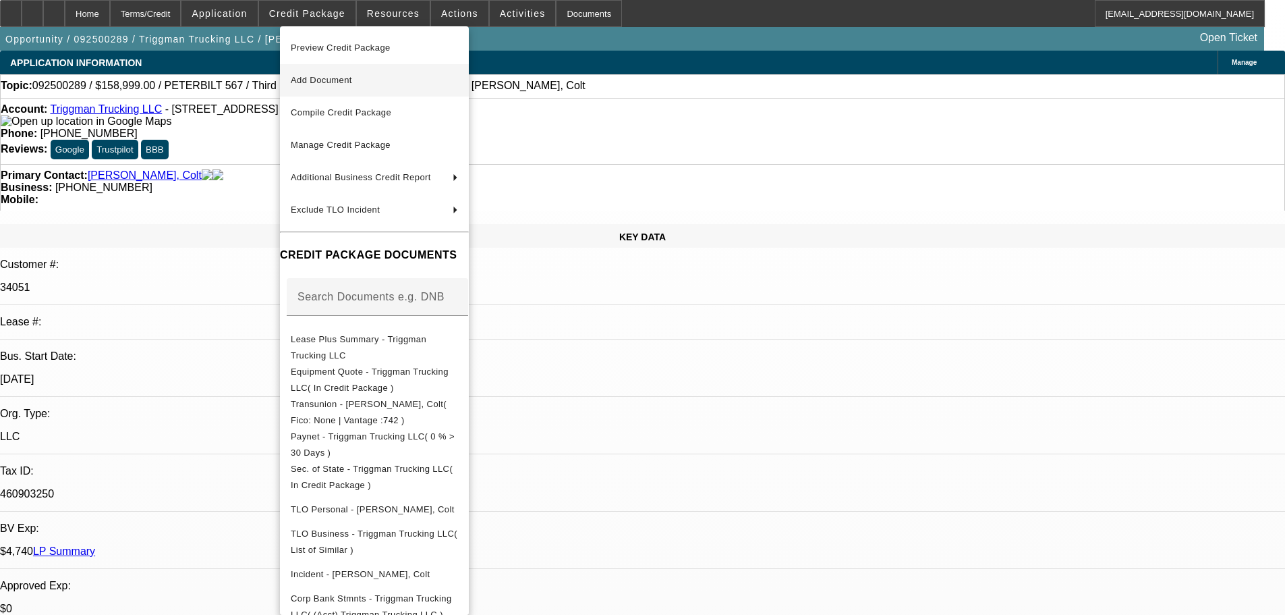
click at [348, 73] on span "Add Document" at bounding box center [374, 80] width 167 height 16
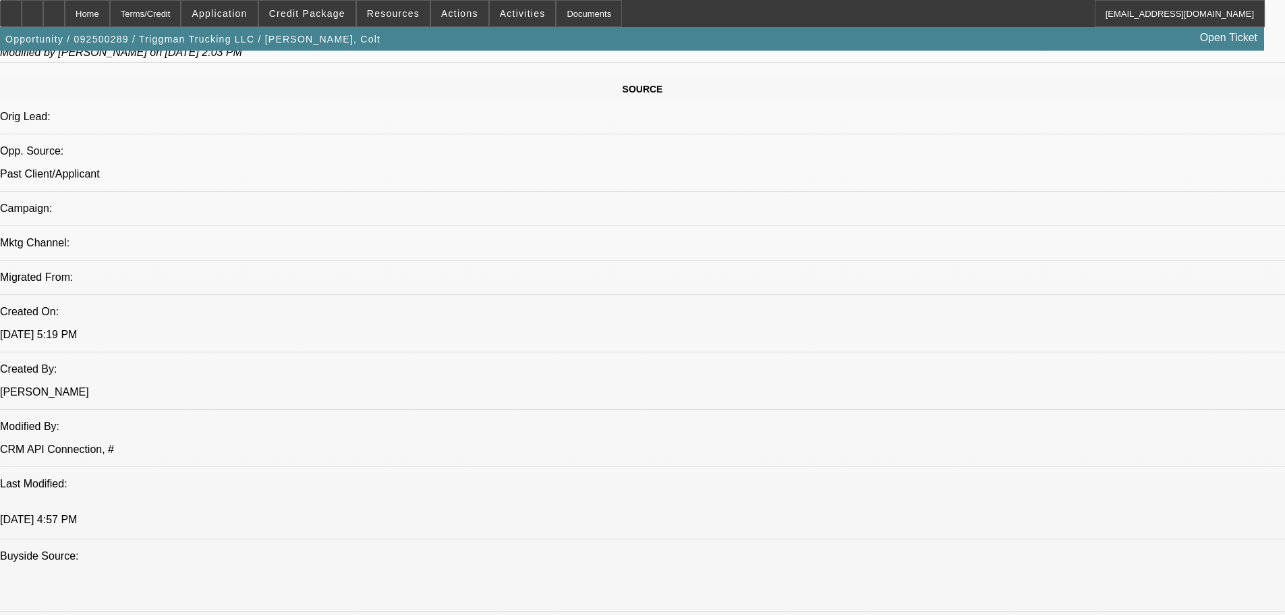
scroll to position [810, 0]
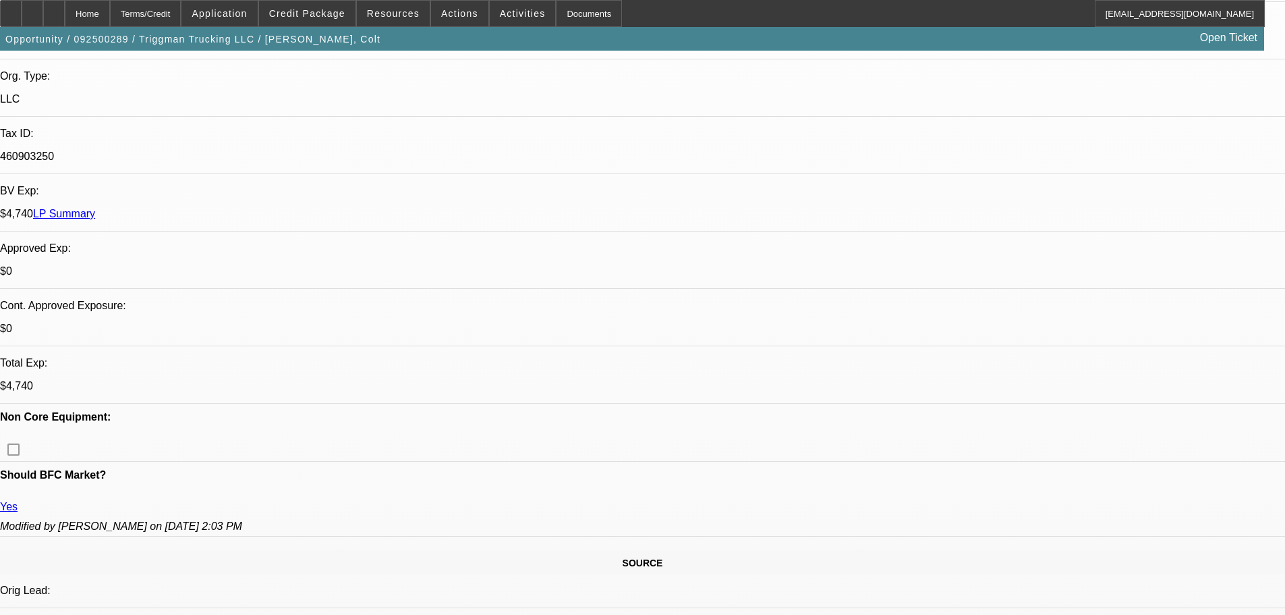
scroll to position [675, 0]
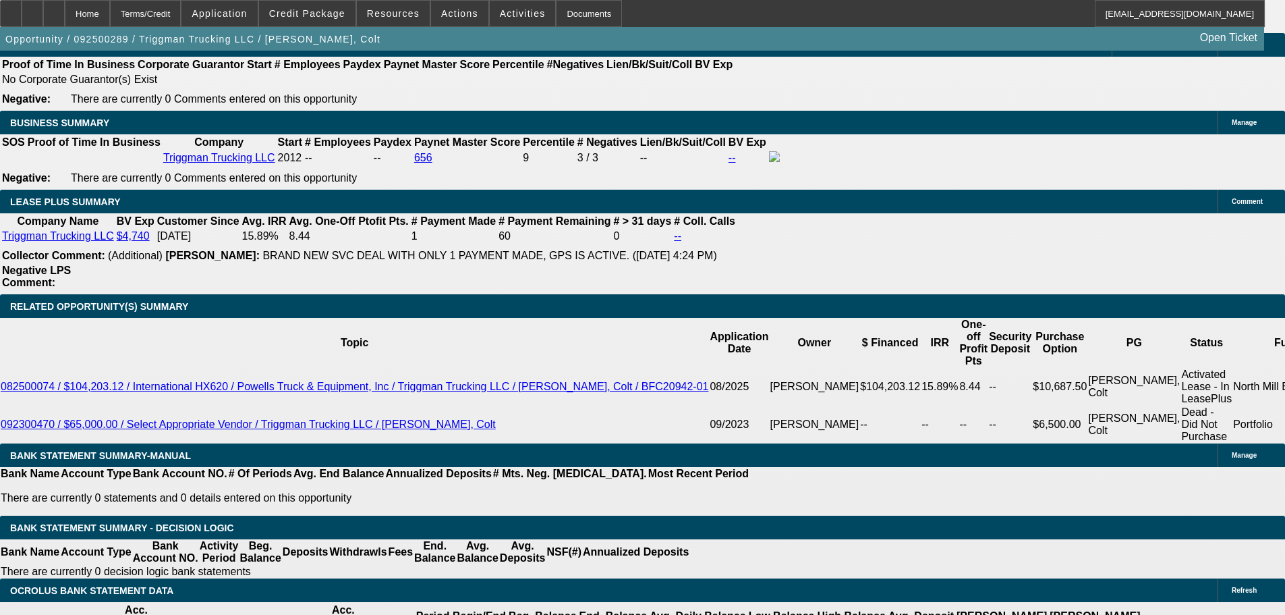
scroll to position [2227, 0]
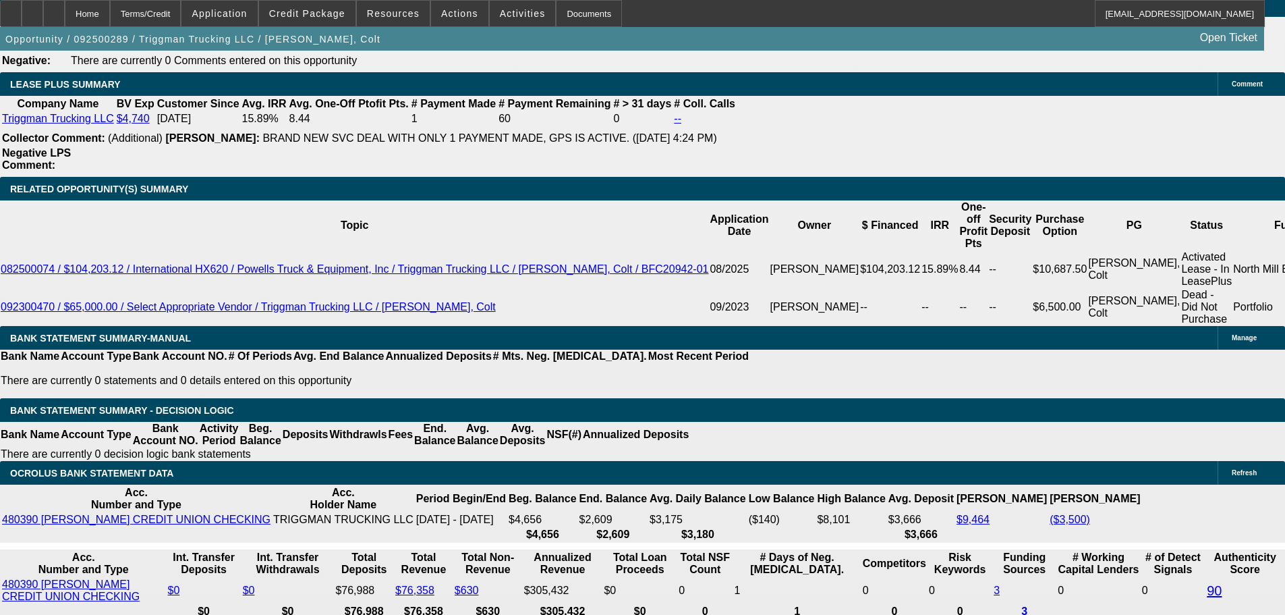
type input "60"
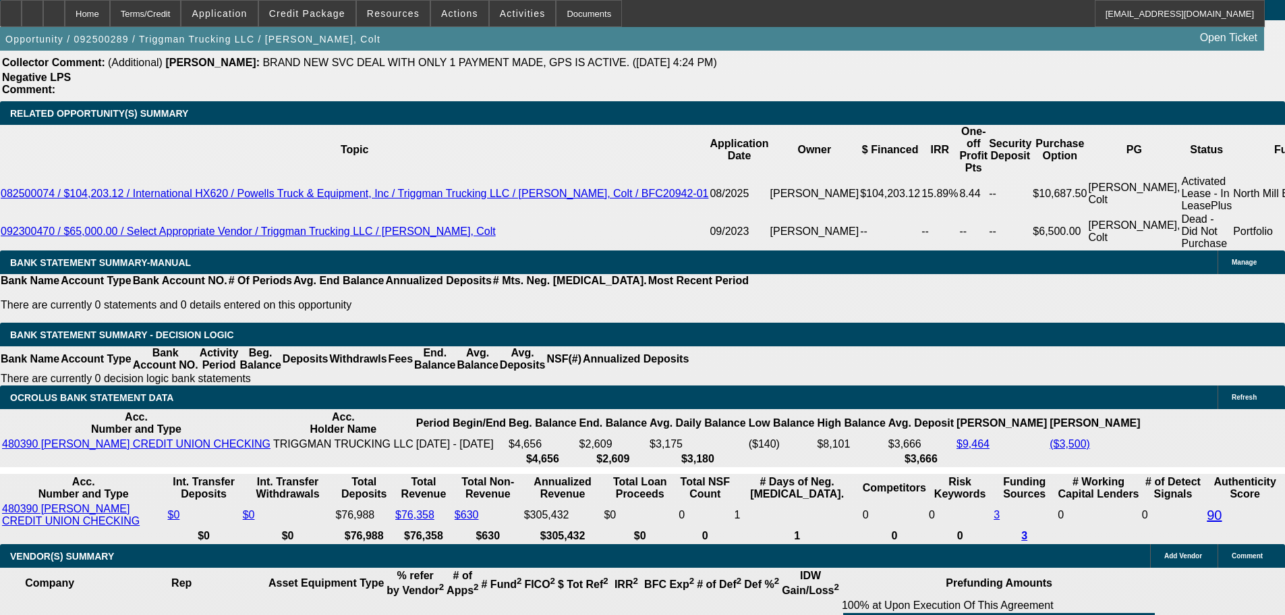
scroll to position [2298, 0]
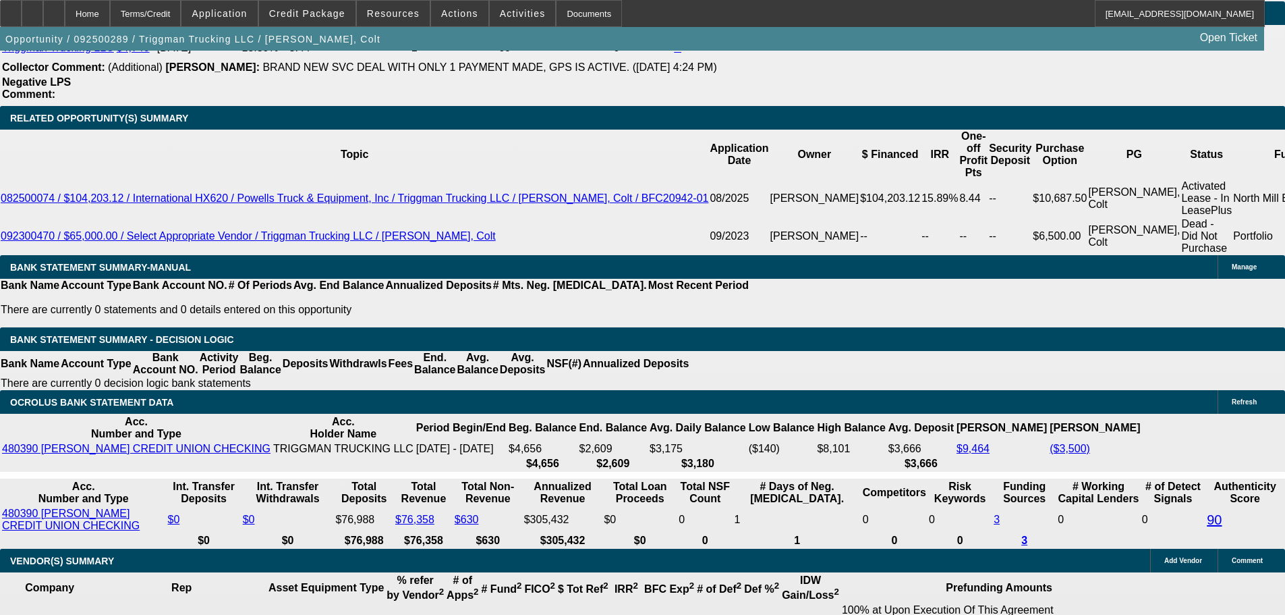
type input "$0.00"
type input "15"
type input "$5,435.78"
type input "$2,717.89"
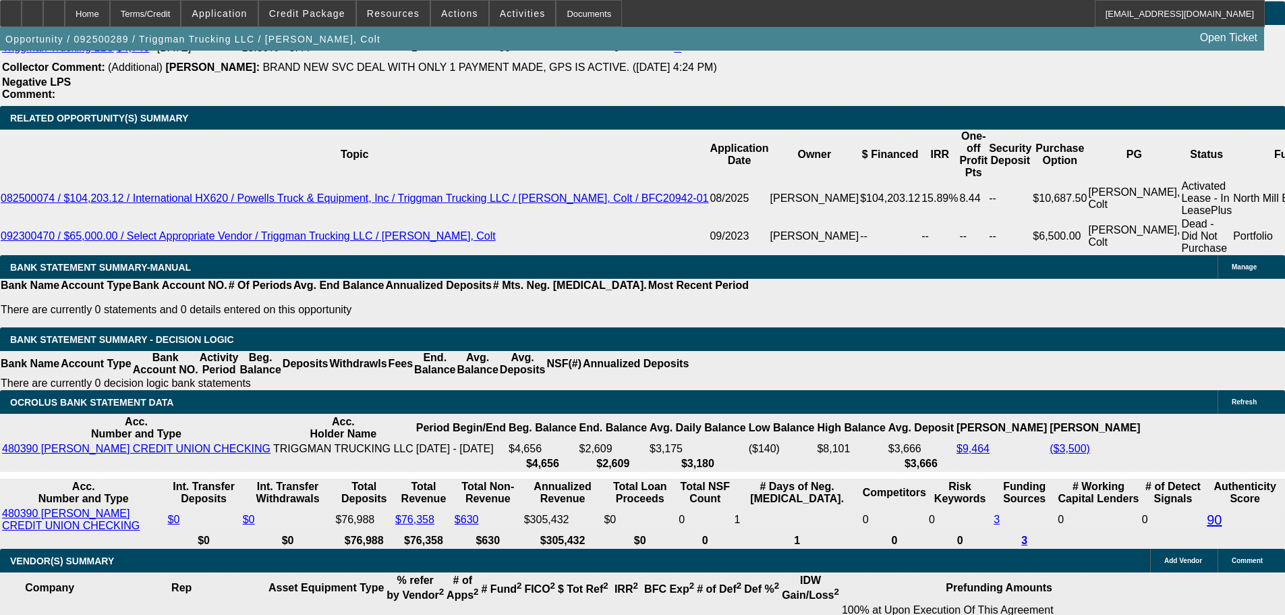
type input "$7,565.16"
type input "$3,782.58"
type input "15"
select select "0"
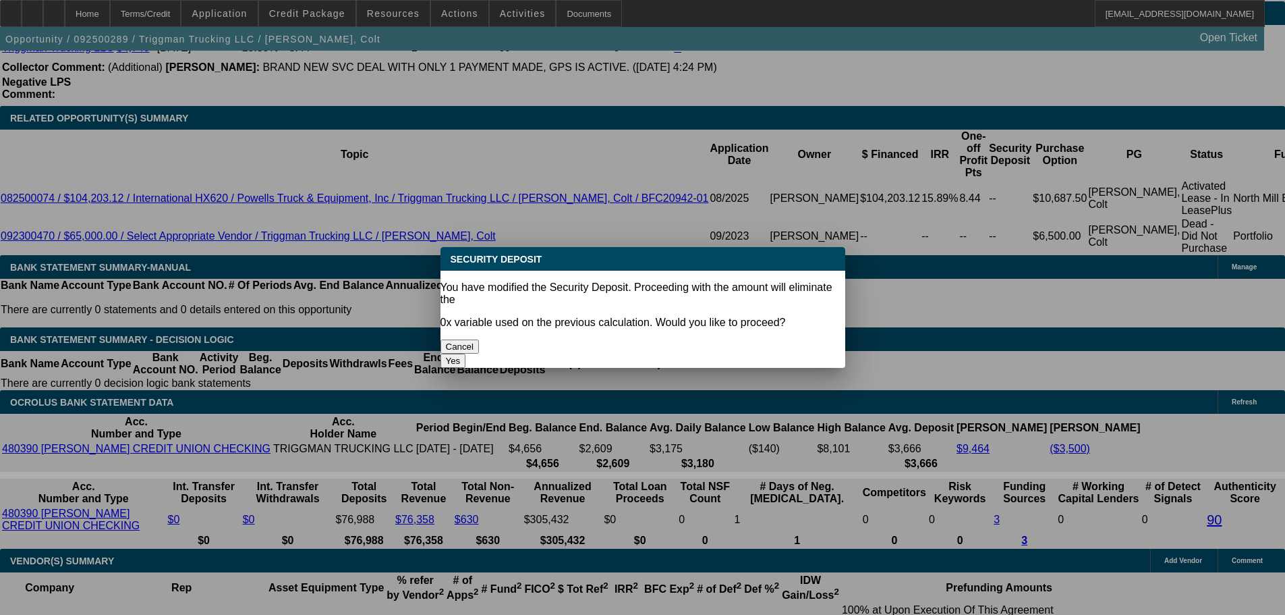
click at [466, 354] on button "Yes" at bounding box center [454, 361] width 26 height 14
type input "$0.00"
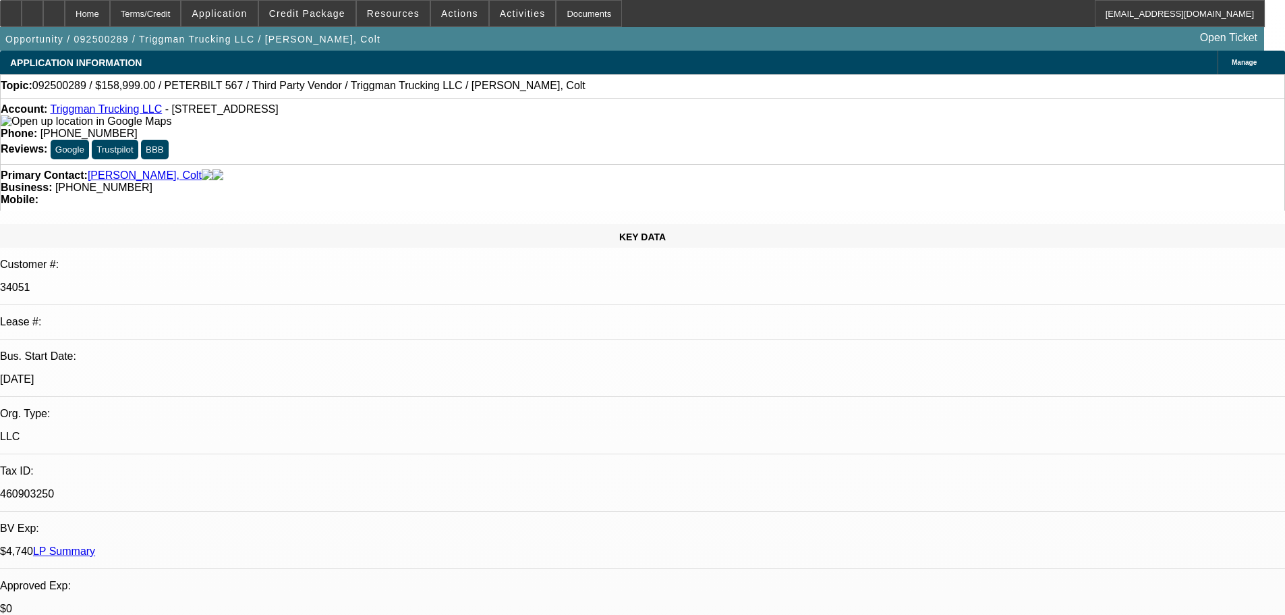
scroll to position [2298, 0]
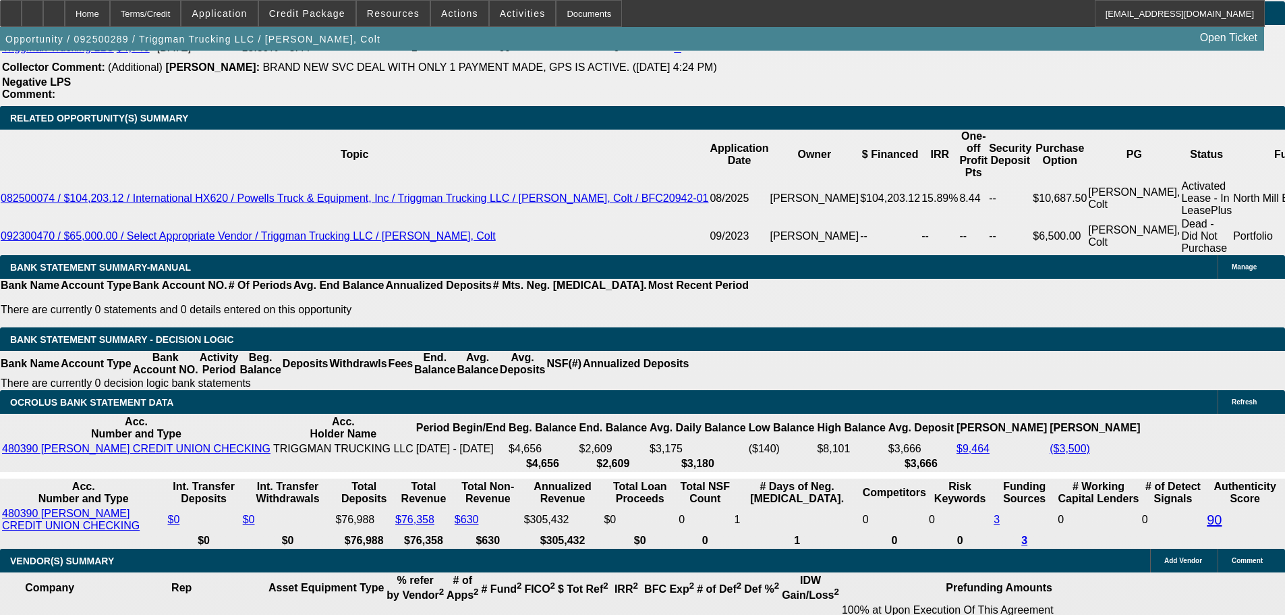
type input "14"
type input "$3,699.63"
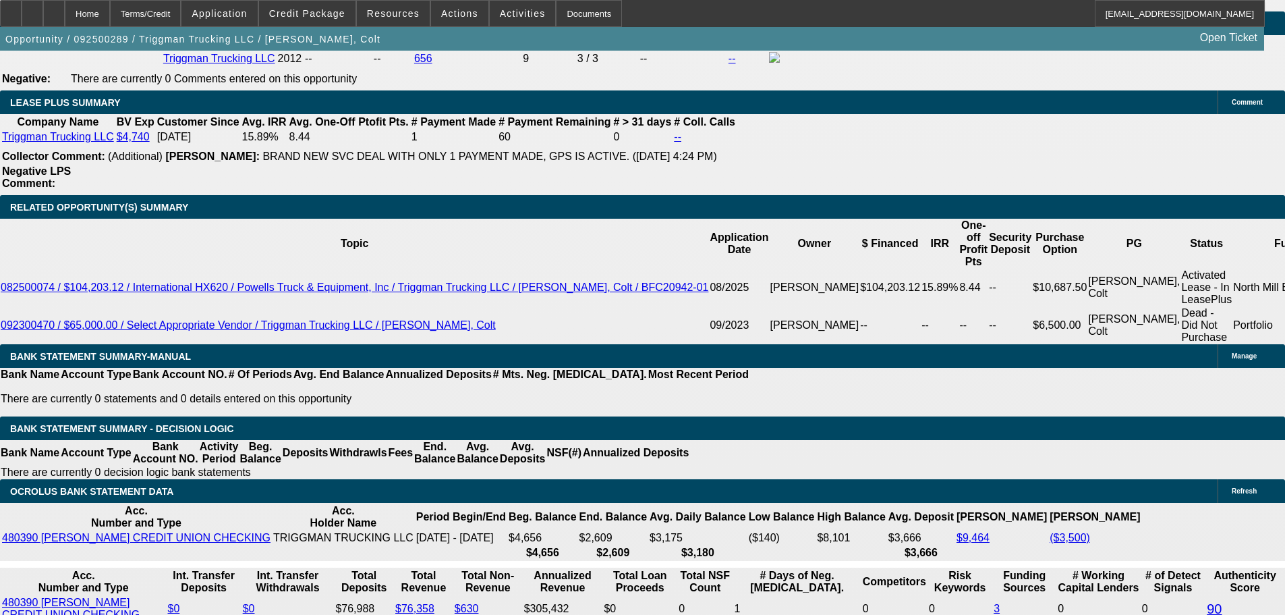
scroll to position [2095, 0]
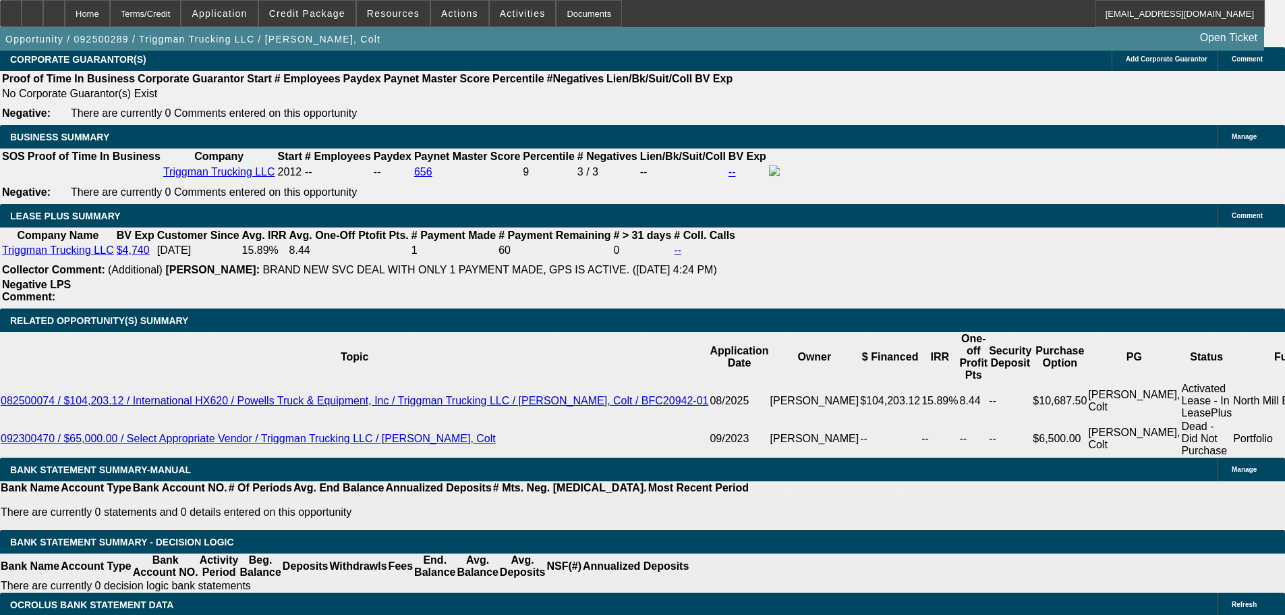
type input "14"
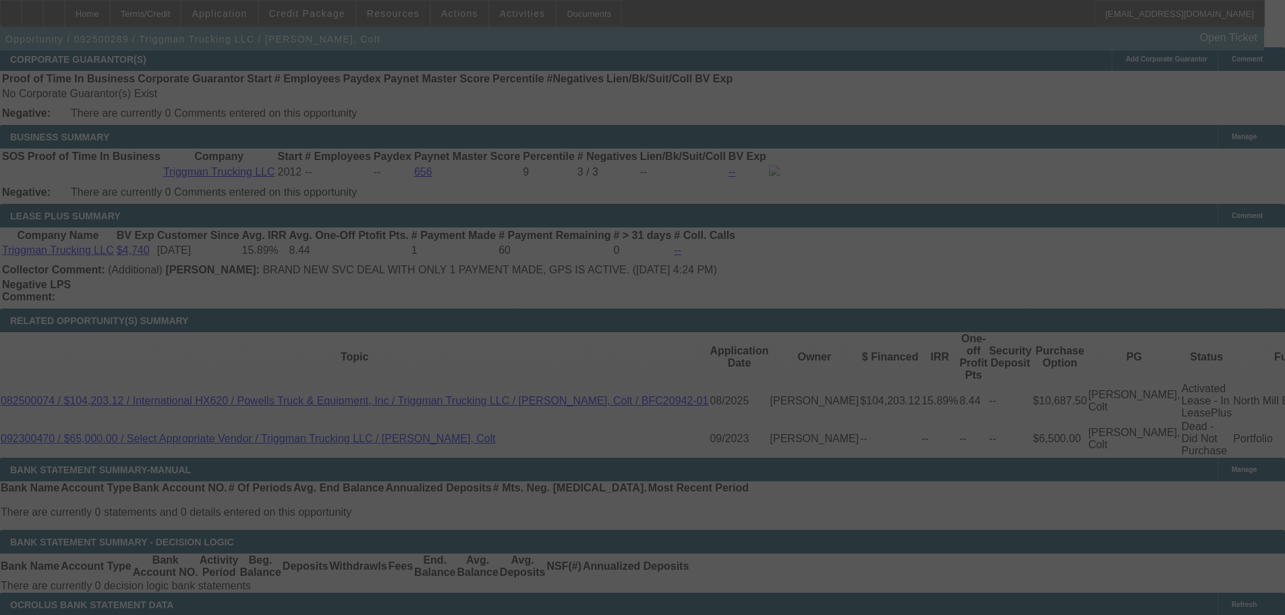
select select "0"
select select "2"
select select "0.1"
select select "4"
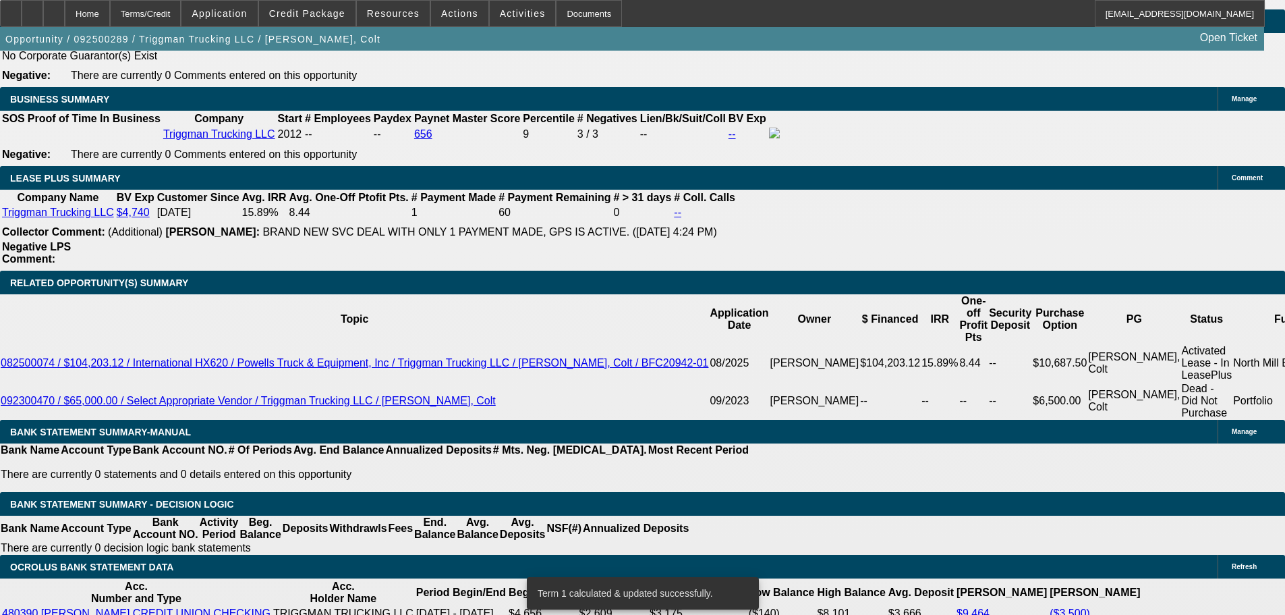
scroll to position [2163, 0]
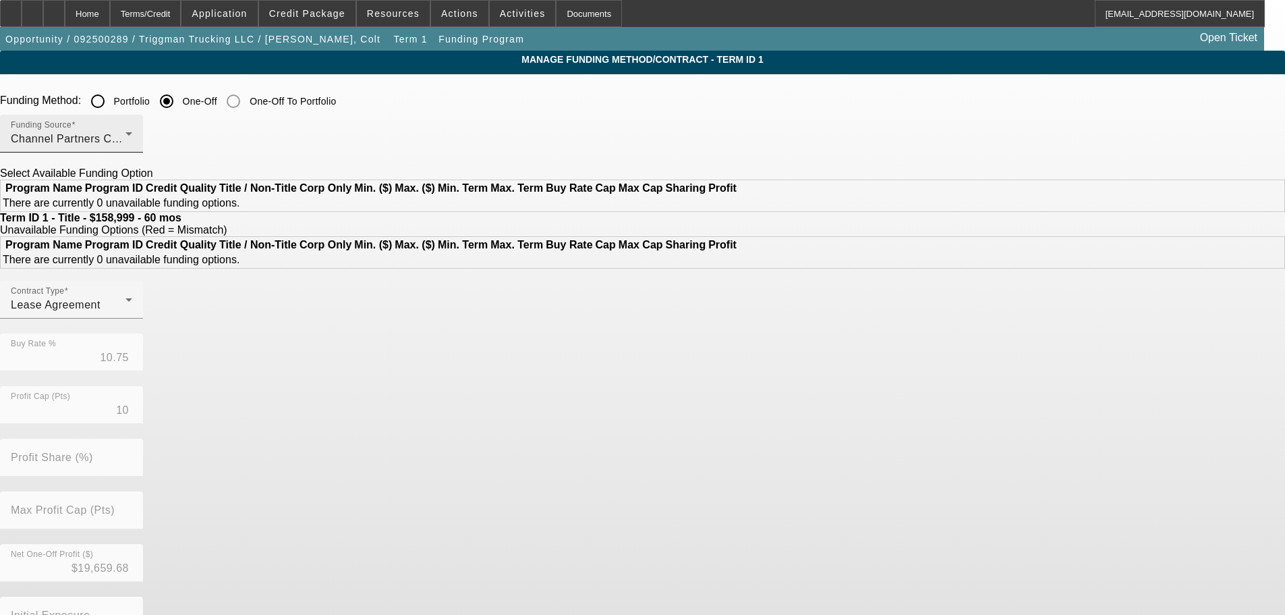
click at [132, 130] on div "Funding Source Channel Partners Capital LLC (EF)" at bounding box center [71, 134] width 121 height 38
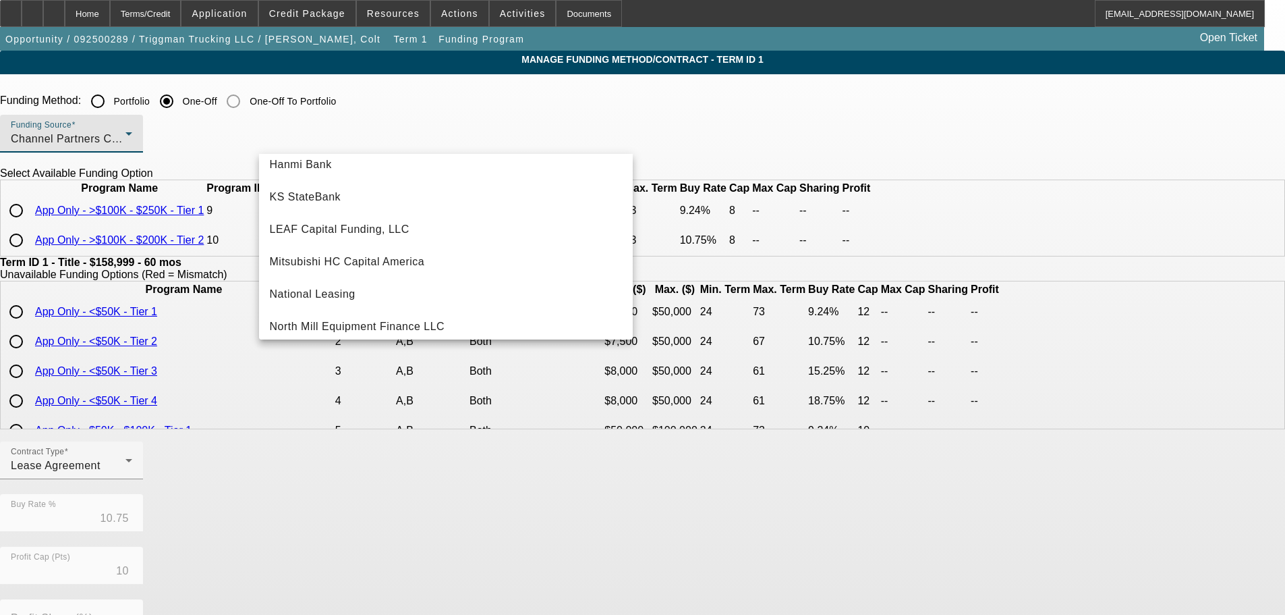
scroll to position [337, 0]
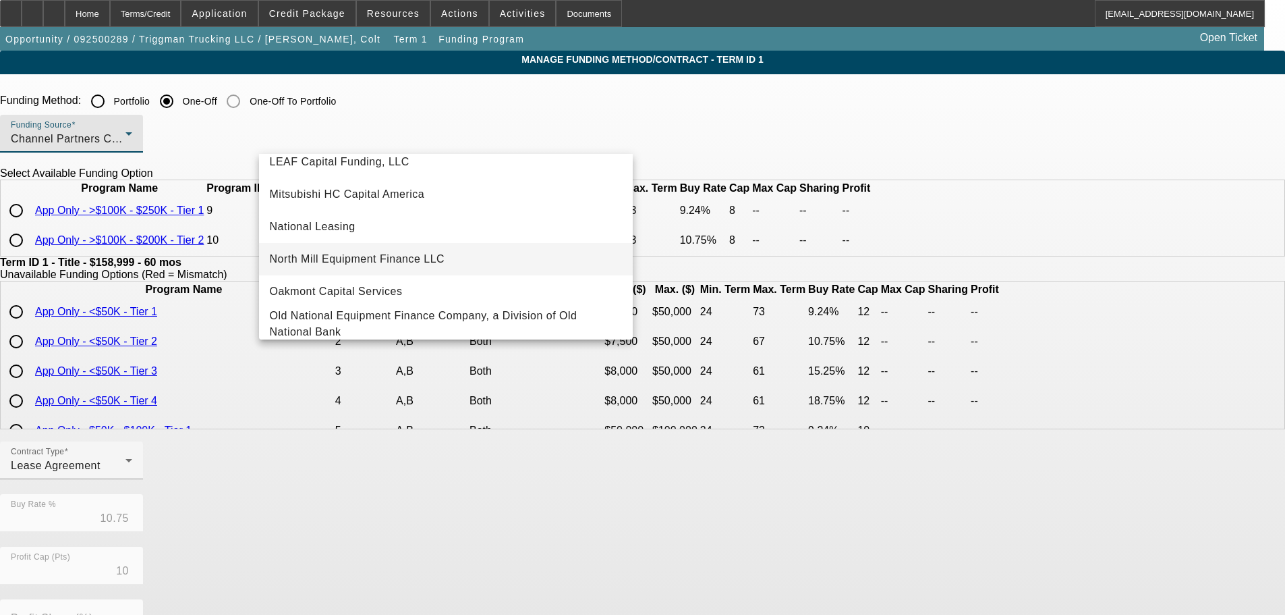
click at [414, 252] on span "North Mill Equipment Finance LLC" at bounding box center [357, 259] width 175 height 16
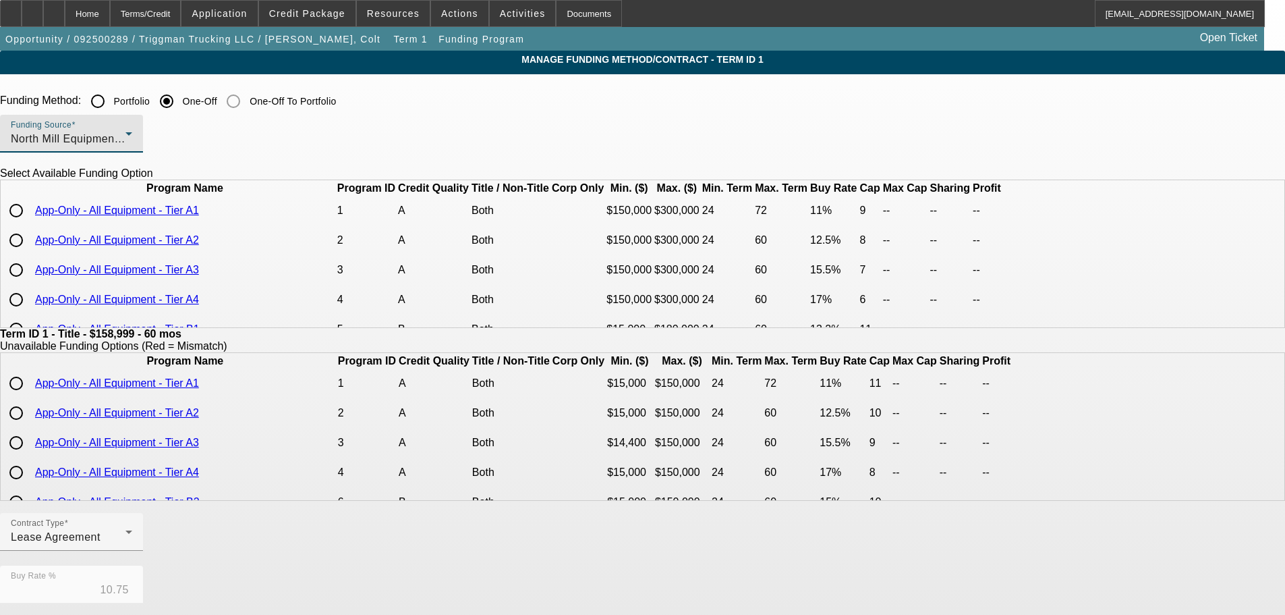
click at [30, 254] on input "radio" at bounding box center [16, 240] width 27 height 27
radio input "true"
type input "12.50"
type input "8"
click at [738, 136] on div "Funding Source North Mill Equipment Finance LLC" at bounding box center [642, 141] width 1285 height 53
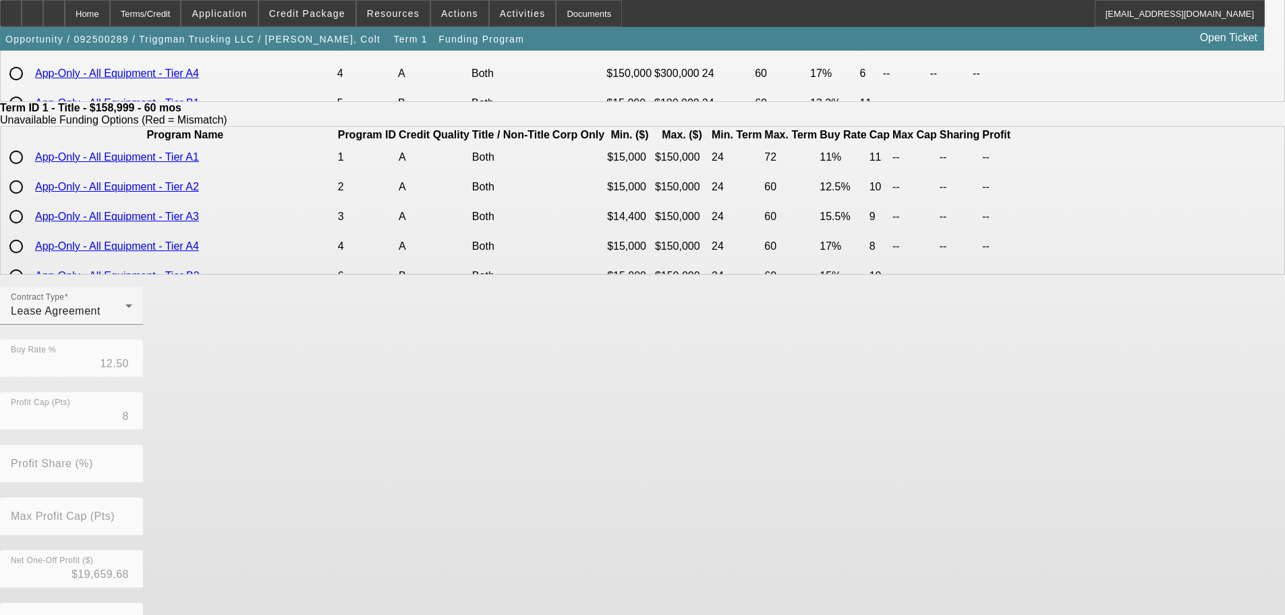
scroll to position [318, 0]
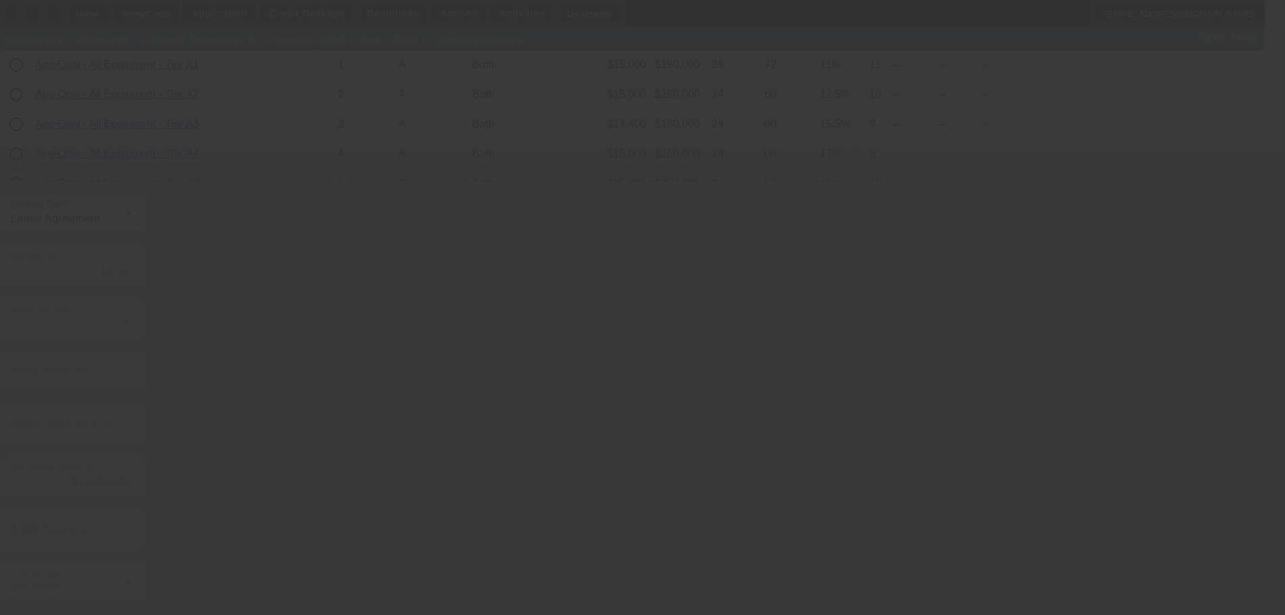
type input "10.75"
type input "10"
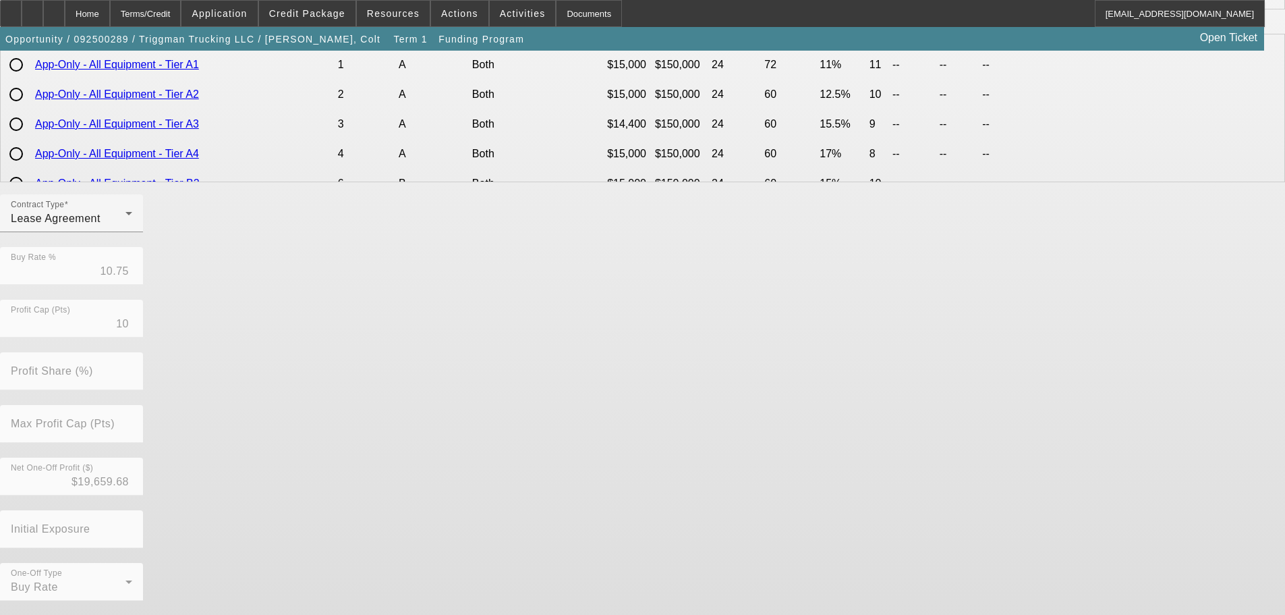
scroll to position [0, 0]
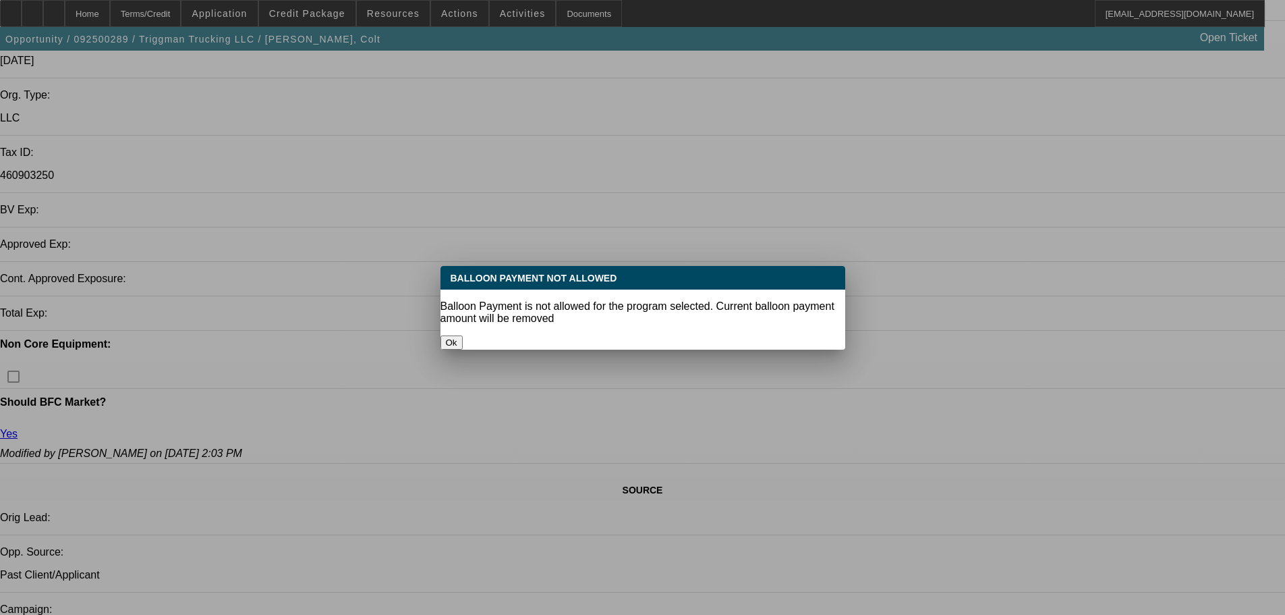
select select "0"
select select "2"
select select "0.1"
select select "4"
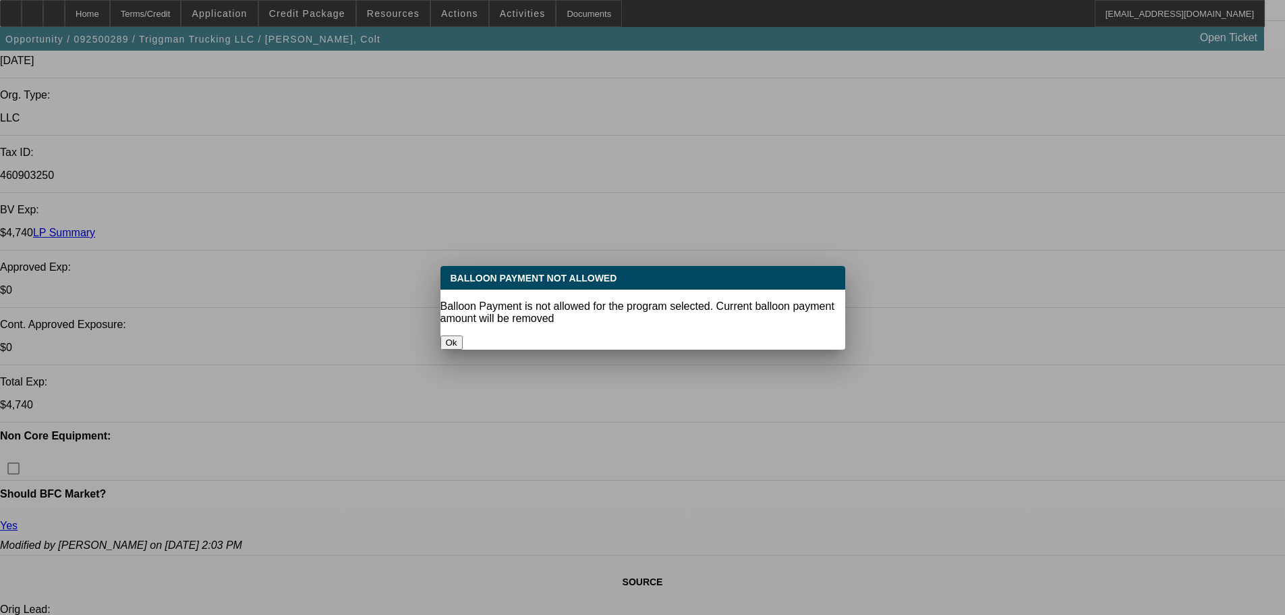
click at [463, 335] on button "Ok" at bounding box center [452, 342] width 22 height 14
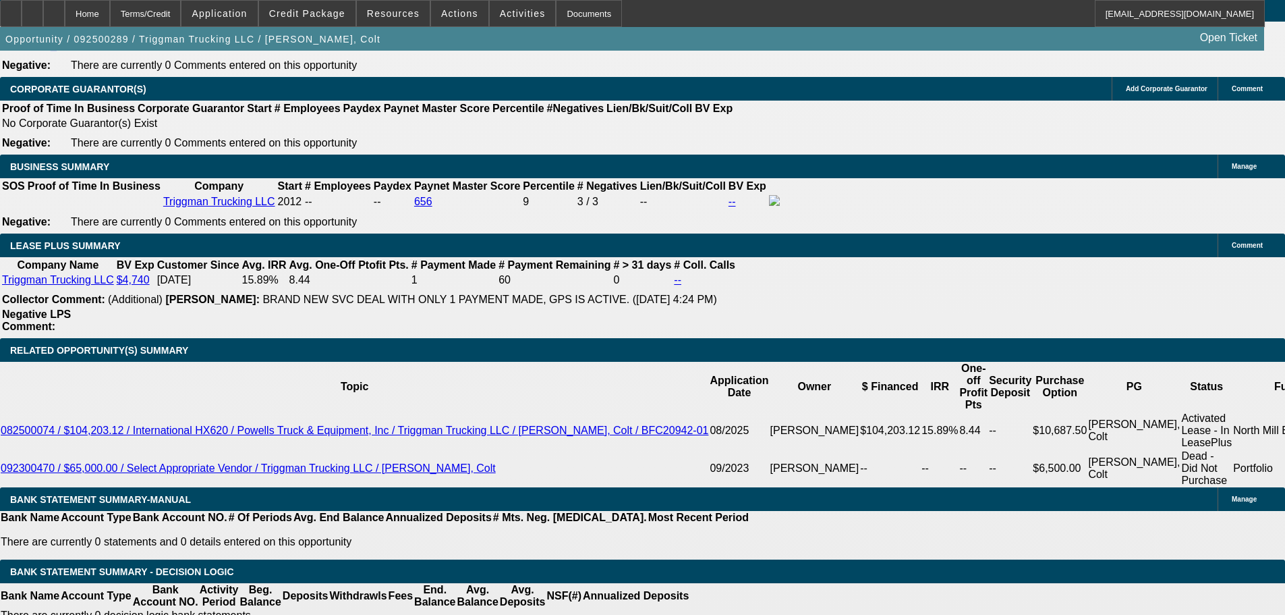
scroll to position [1803, 0]
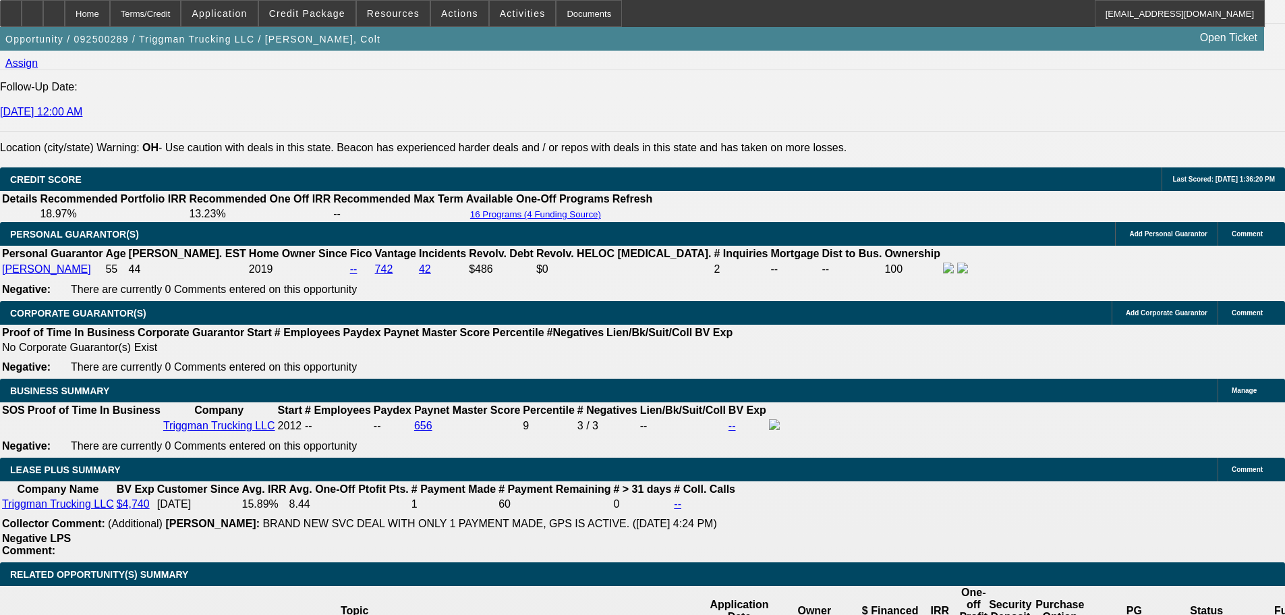
scroll to position [1668, 0]
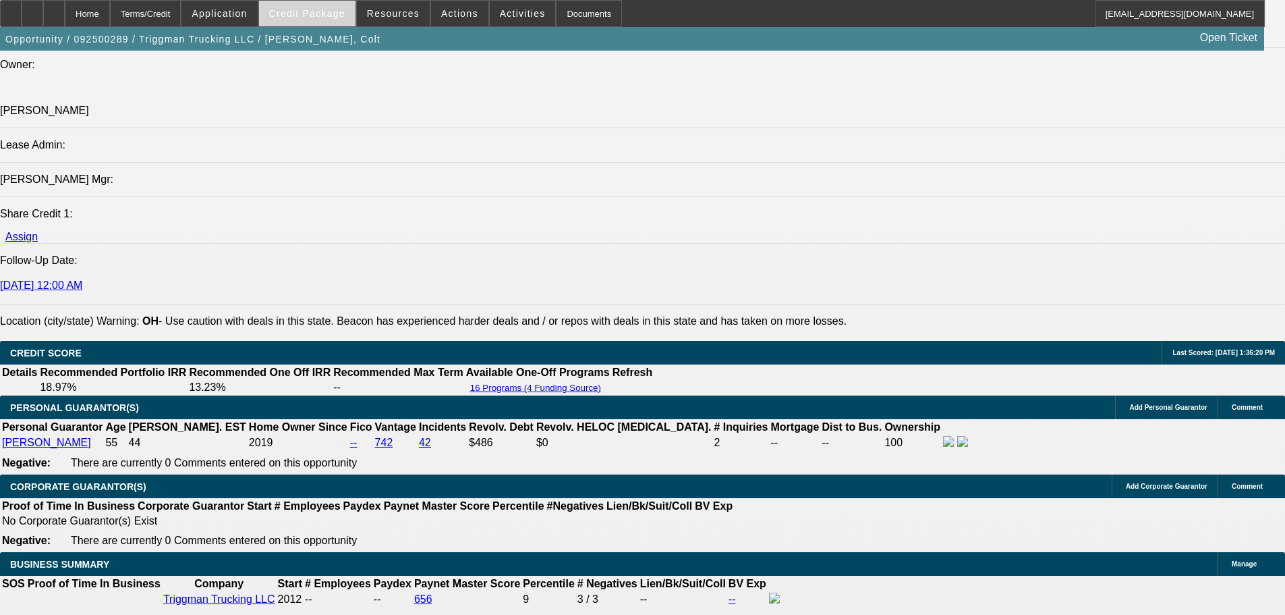
click at [329, 13] on span "Credit Package" at bounding box center [307, 13] width 76 height 11
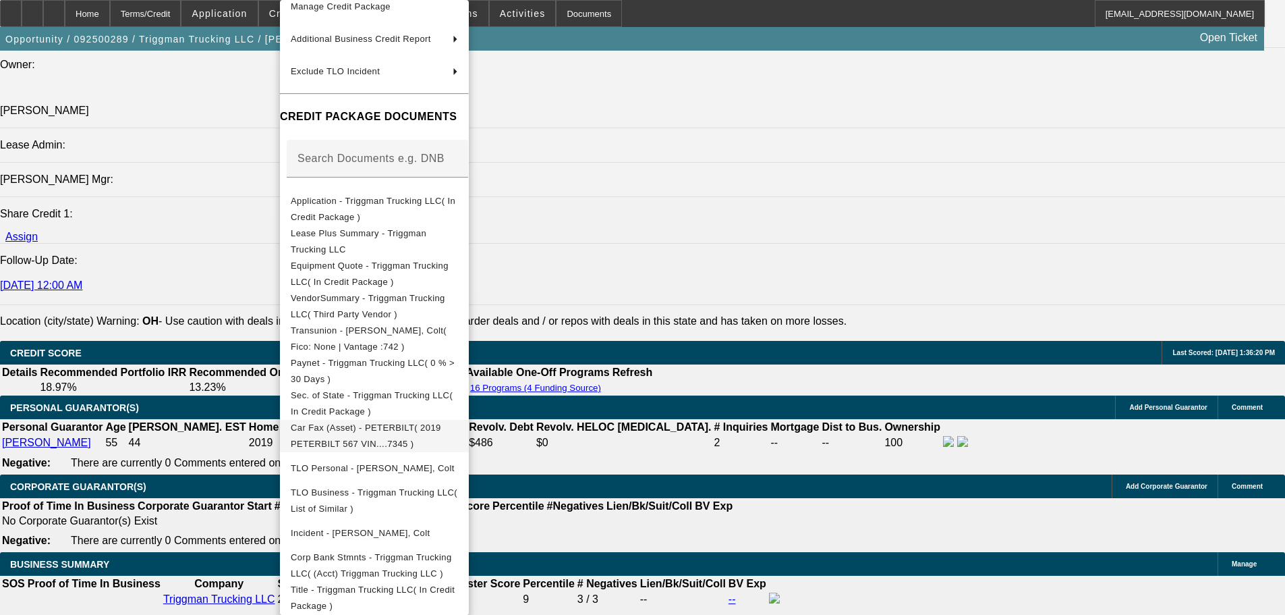
scroll to position [0, 0]
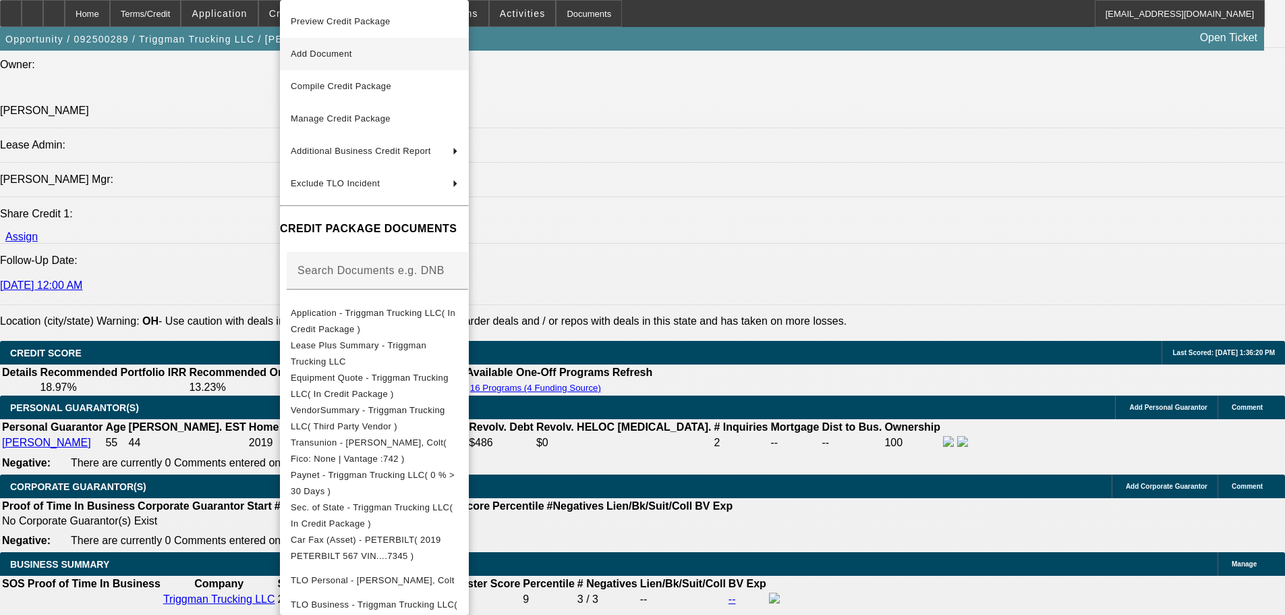
click at [342, 48] on span "Add Document" at bounding box center [374, 54] width 167 height 16
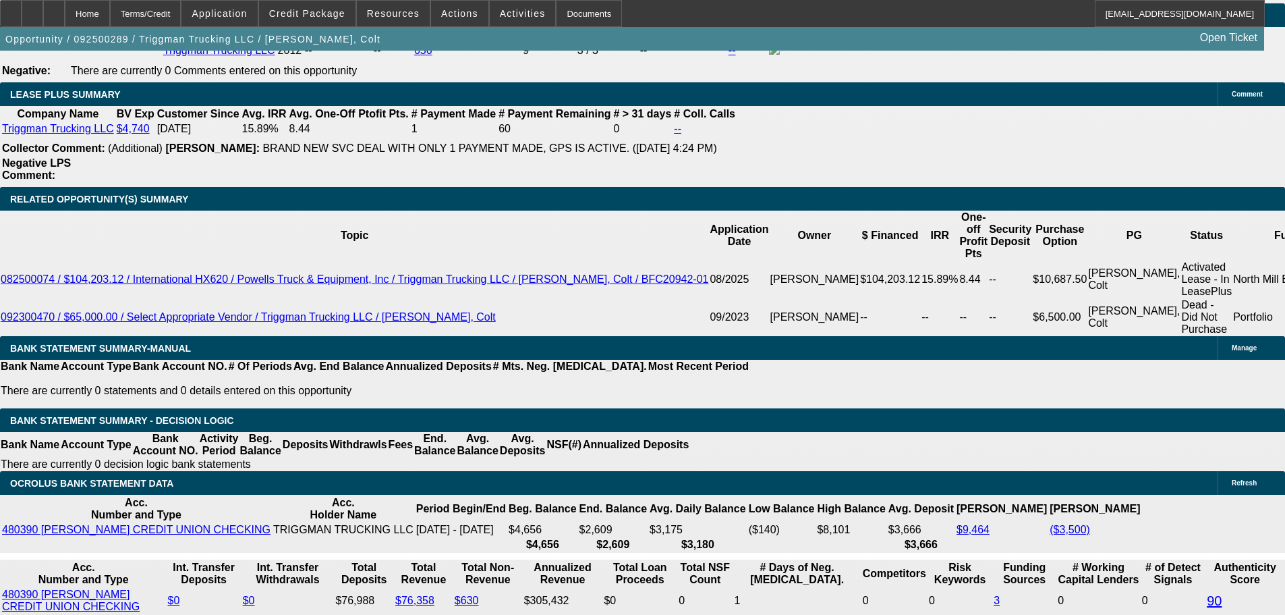
scroll to position [2208, 0]
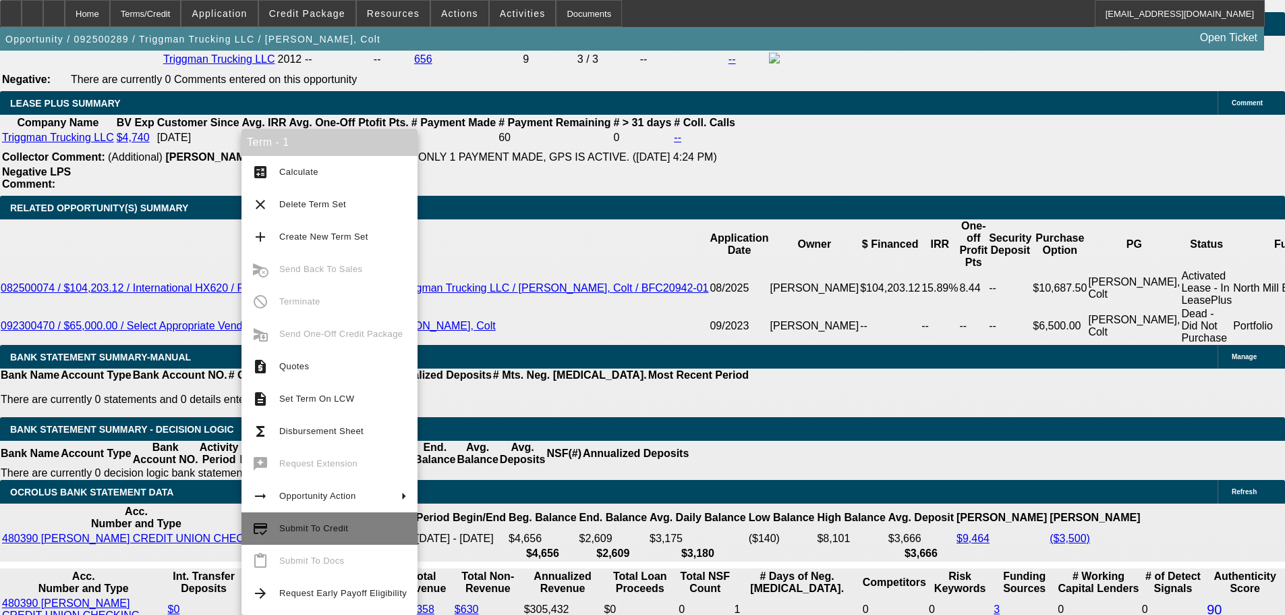
click at [294, 522] on span "Submit To Credit" at bounding box center [343, 528] width 128 height 16
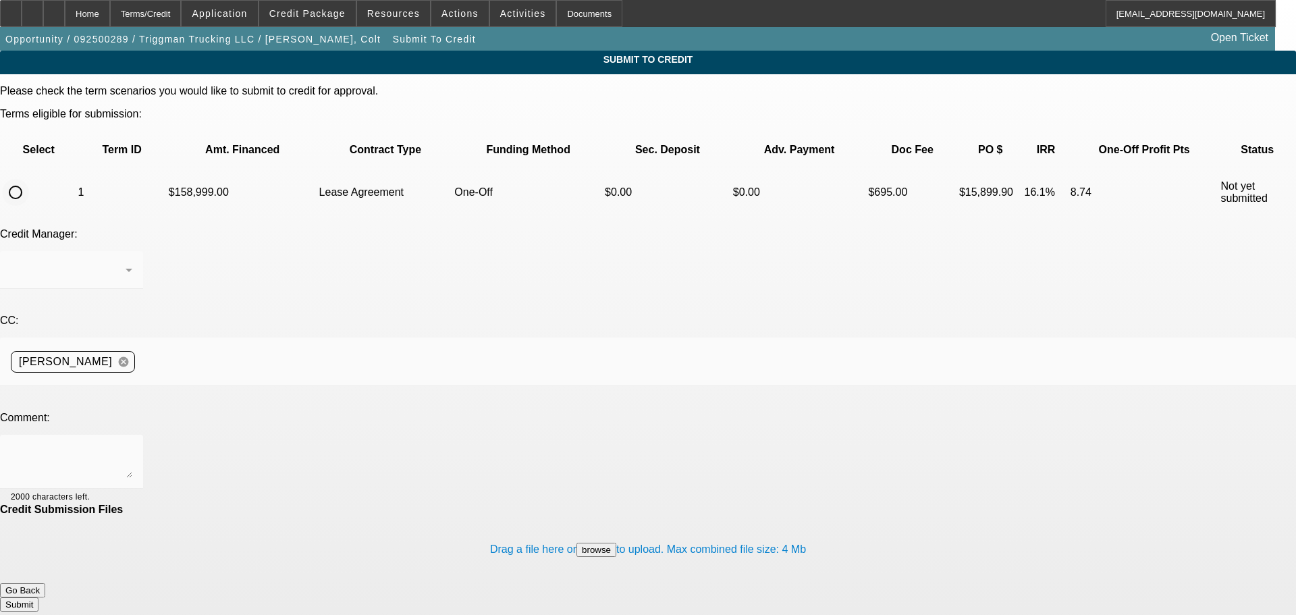
click at [29, 179] on input "radio" at bounding box center [15, 192] width 27 height 27
radio input "true"
click at [132, 445] on textarea at bounding box center [71, 461] width 121 height 32
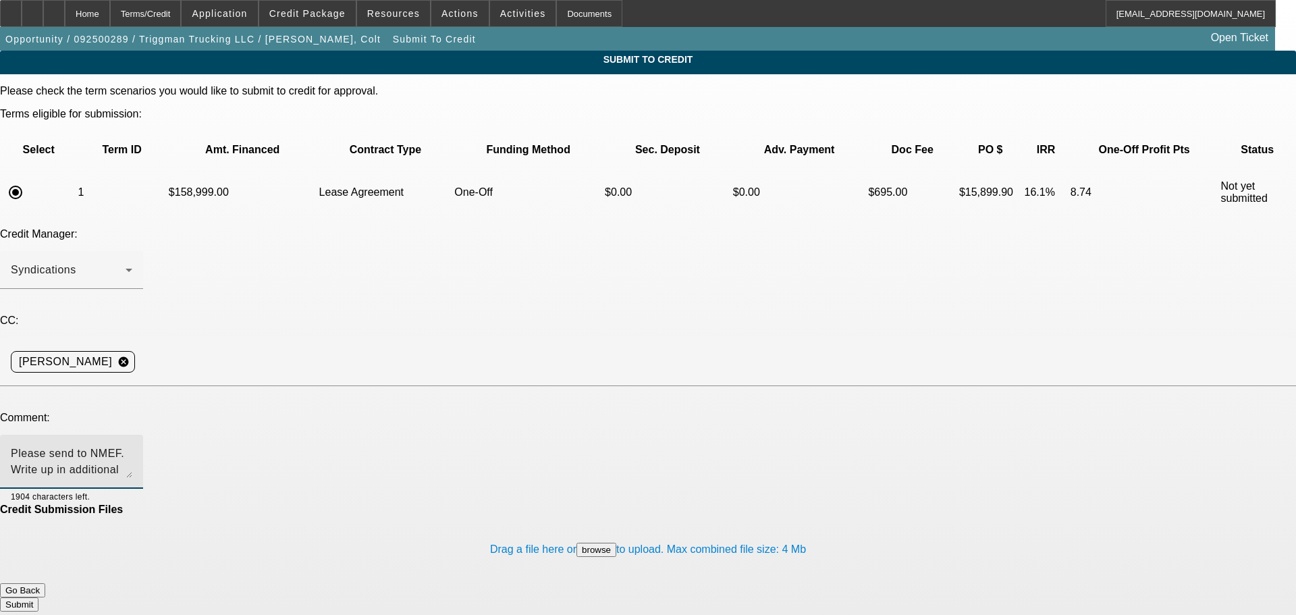
type textarea "Please send to NMEF. Write up in additional comments. Please request EBO if eli…"
click at [38, 597] on button "Submit" at bounding box center [19, 604] width 38 height 14
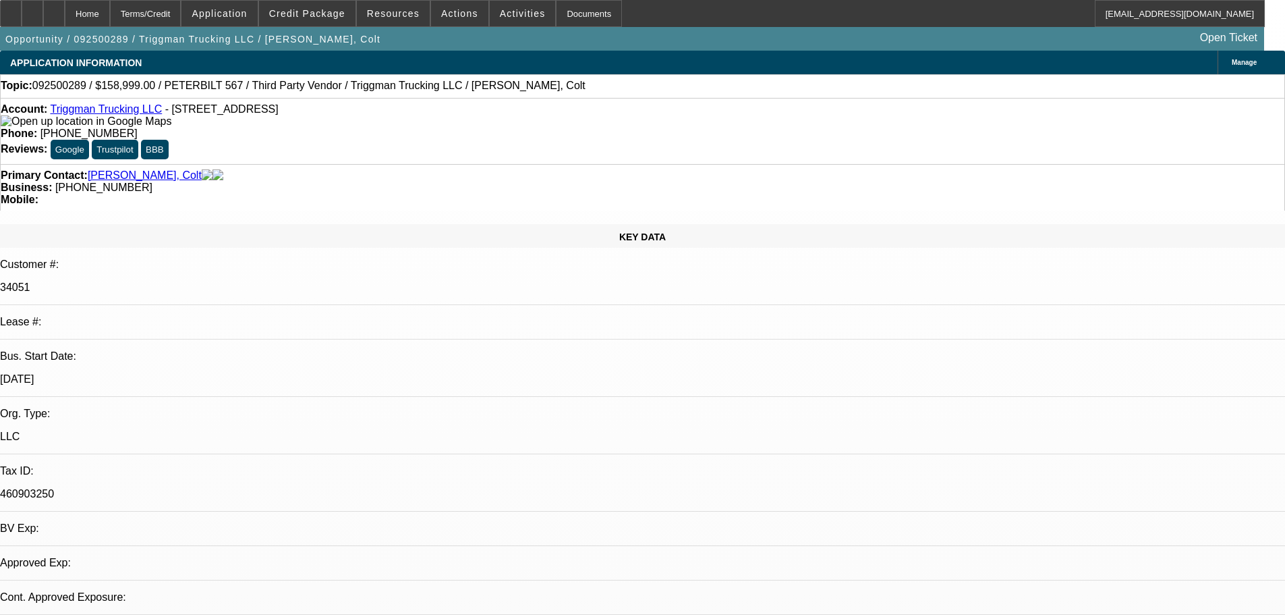
select select "0"
select select "2"
select select "0.1"
select select "4"
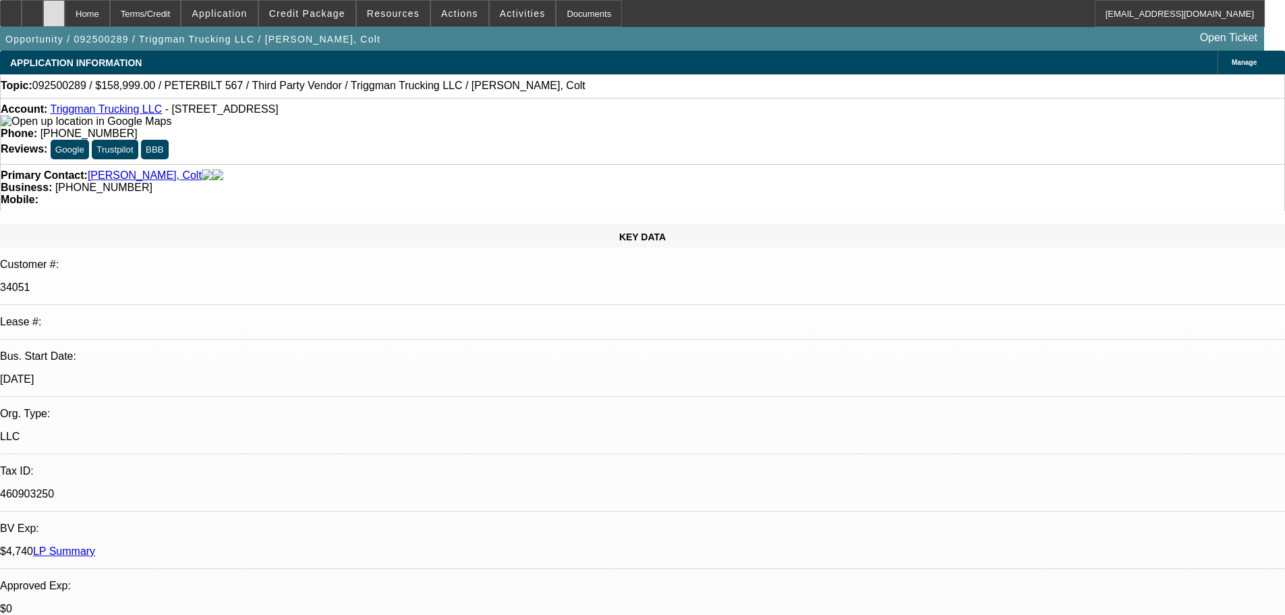
click at [65, 5] on div at bounding box center [54, 13] width 22 height 27
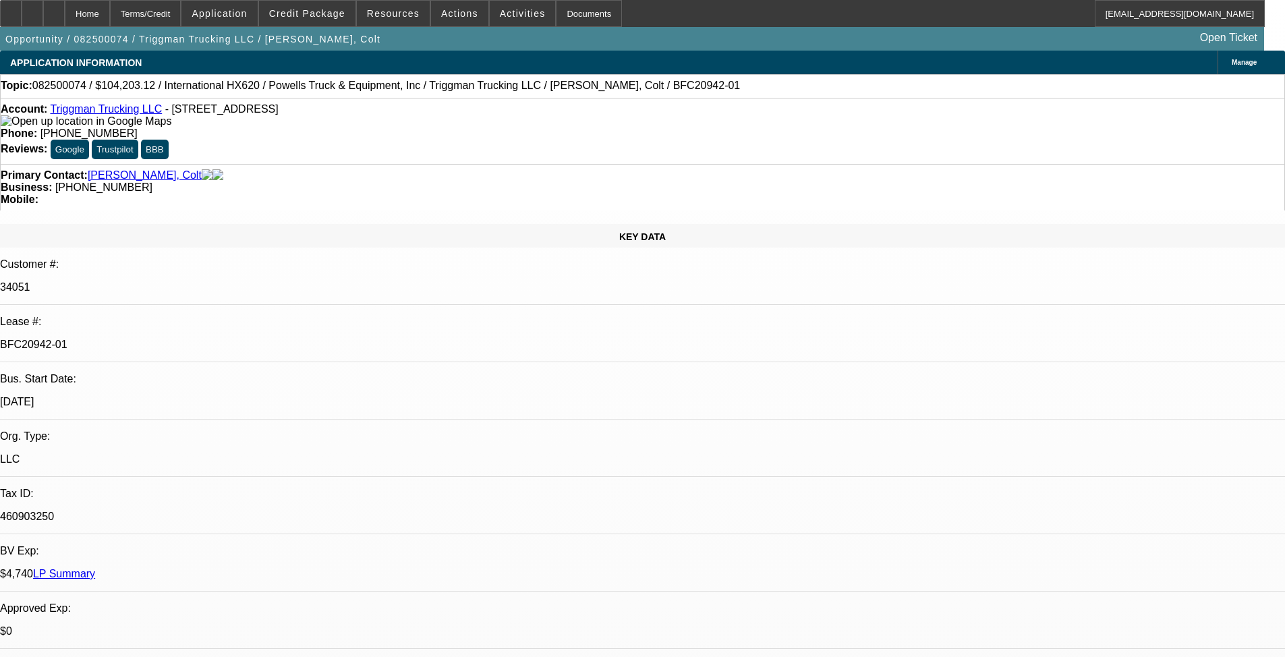
select select "0"
select select "2"
select select "0"
select select "6"
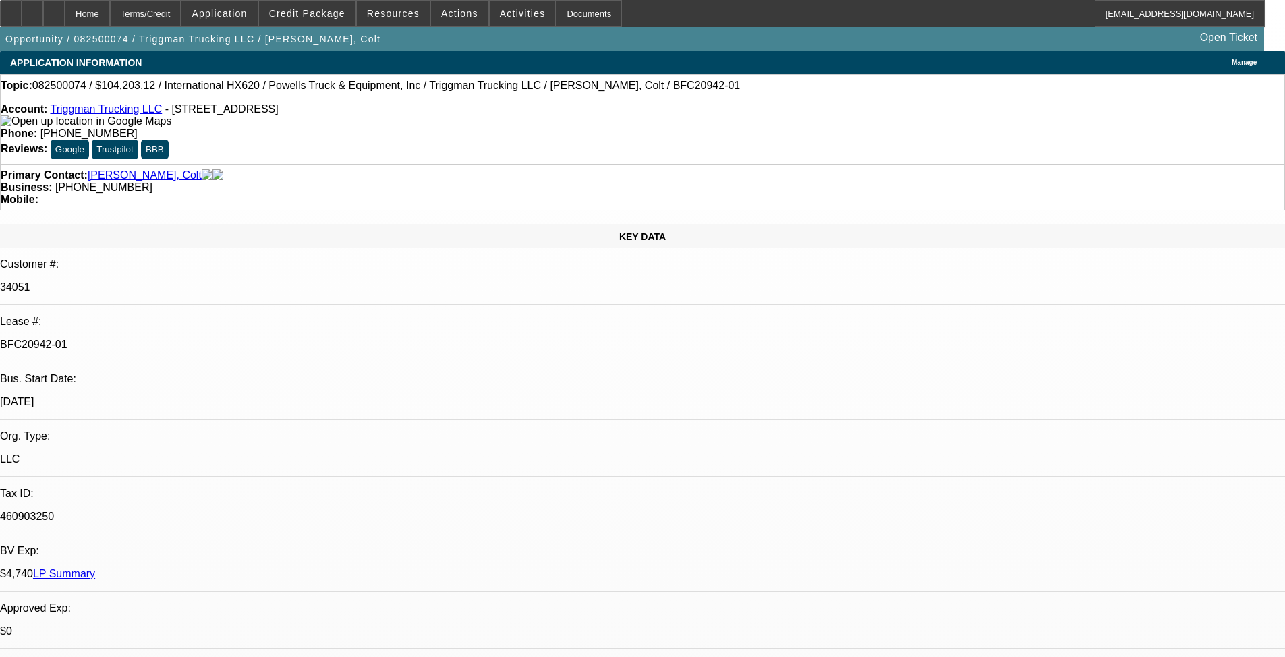
select select "0"
select select "2"
select select "0.1"
select select "4"
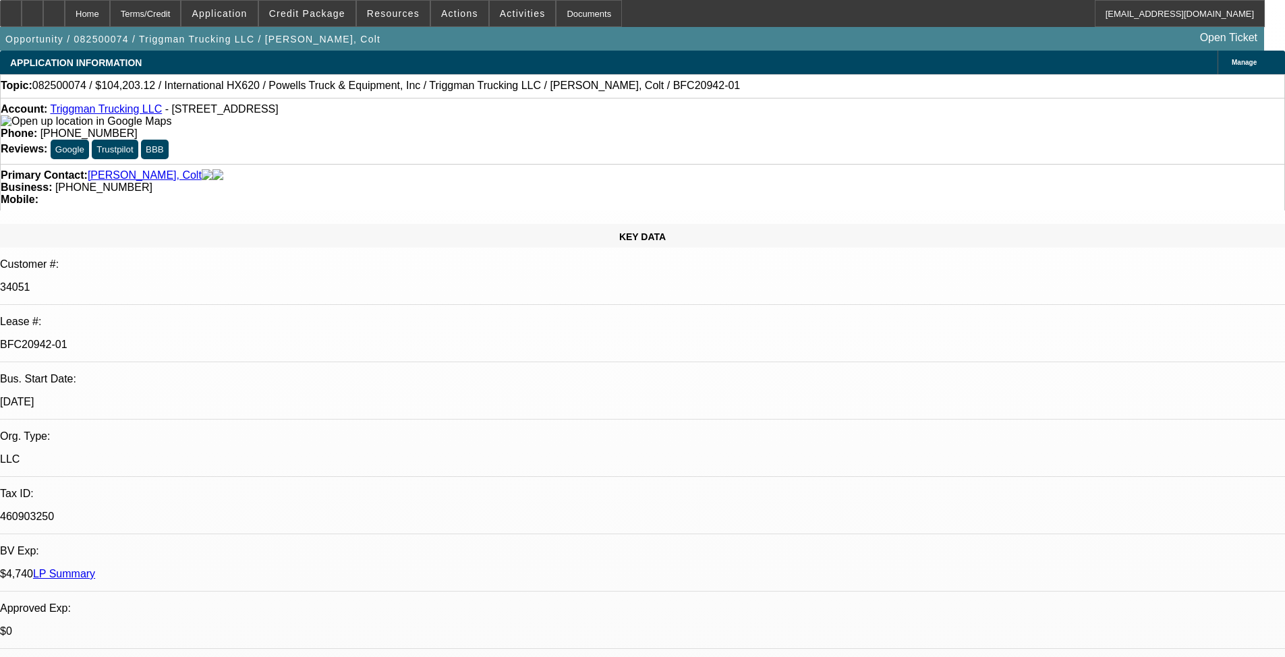
select select "0"
select select "2"
select select "0.1"
select select "4"
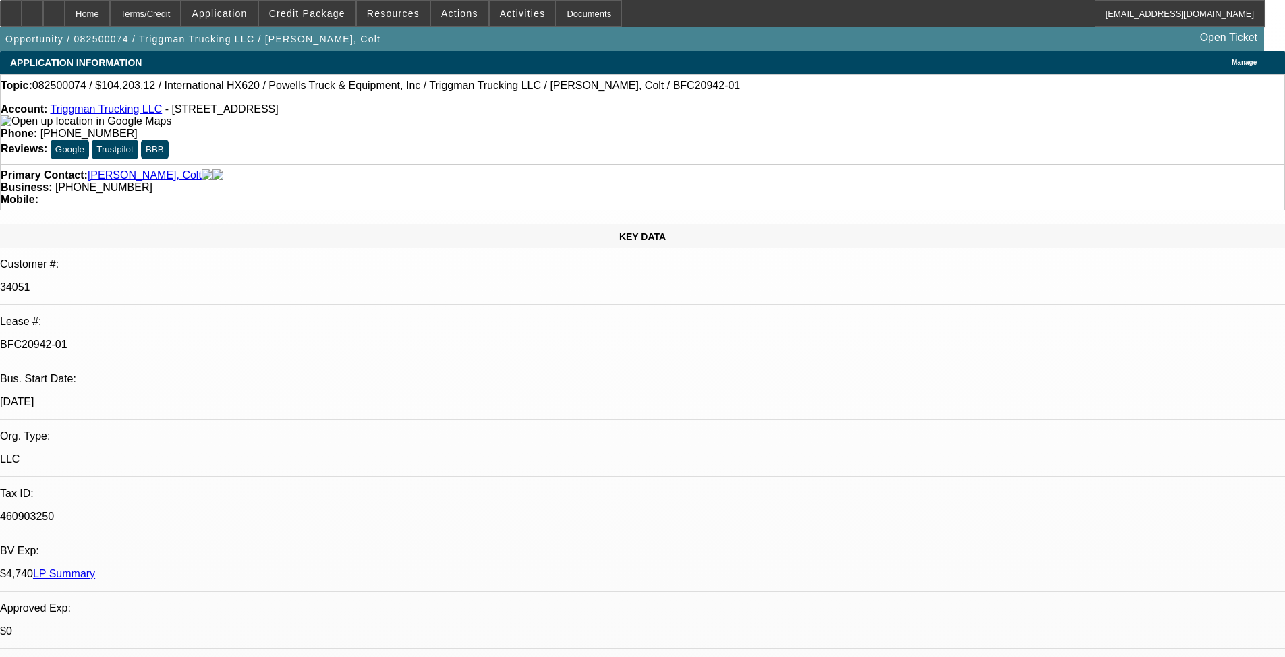
select select "0"
select select "2"
select select "0.1"
select select "4"
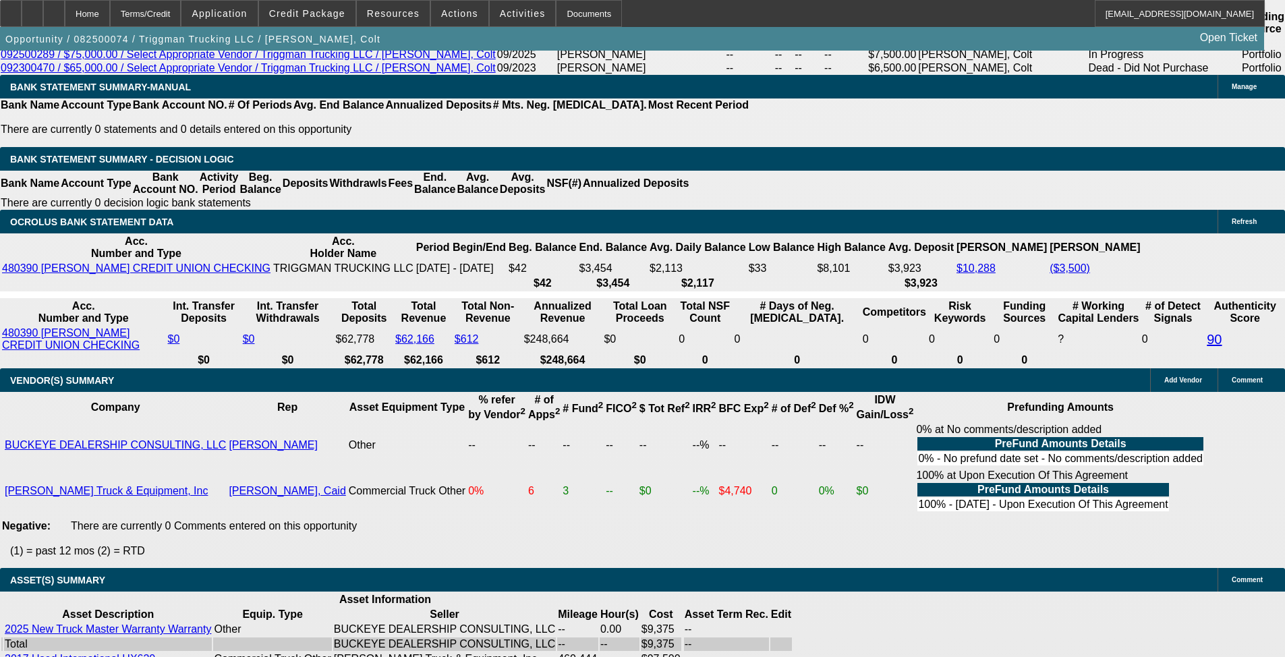
scroll to position [2823, 0]
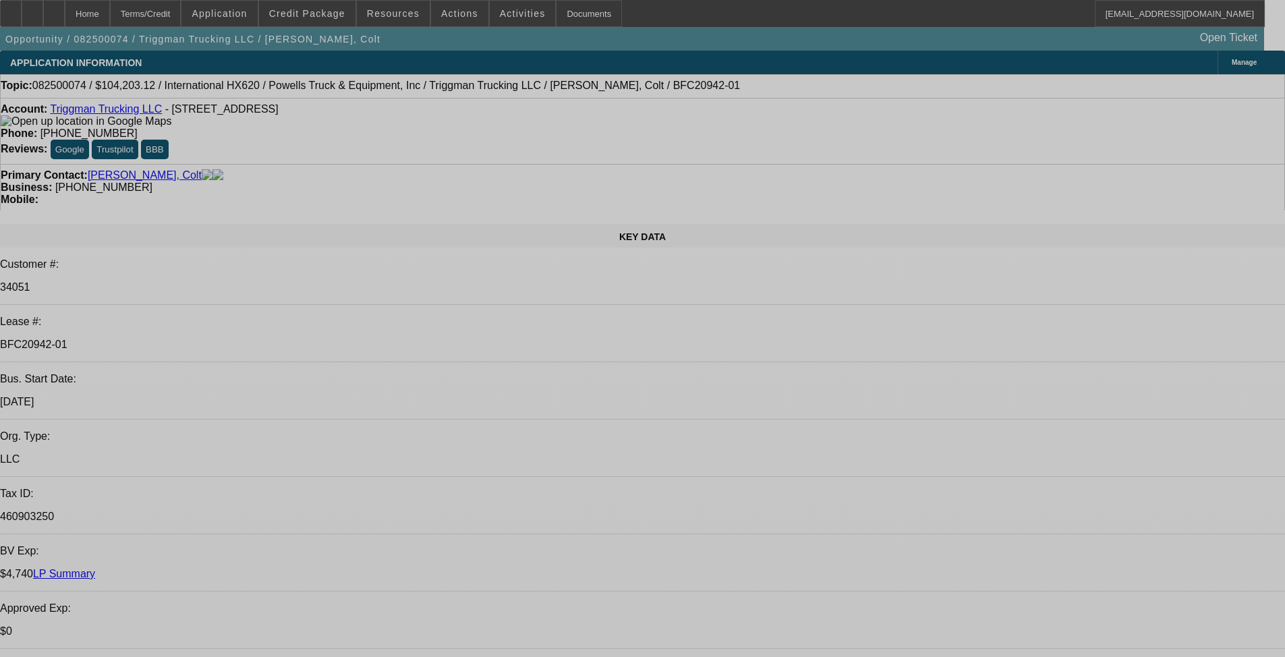
select select "0"
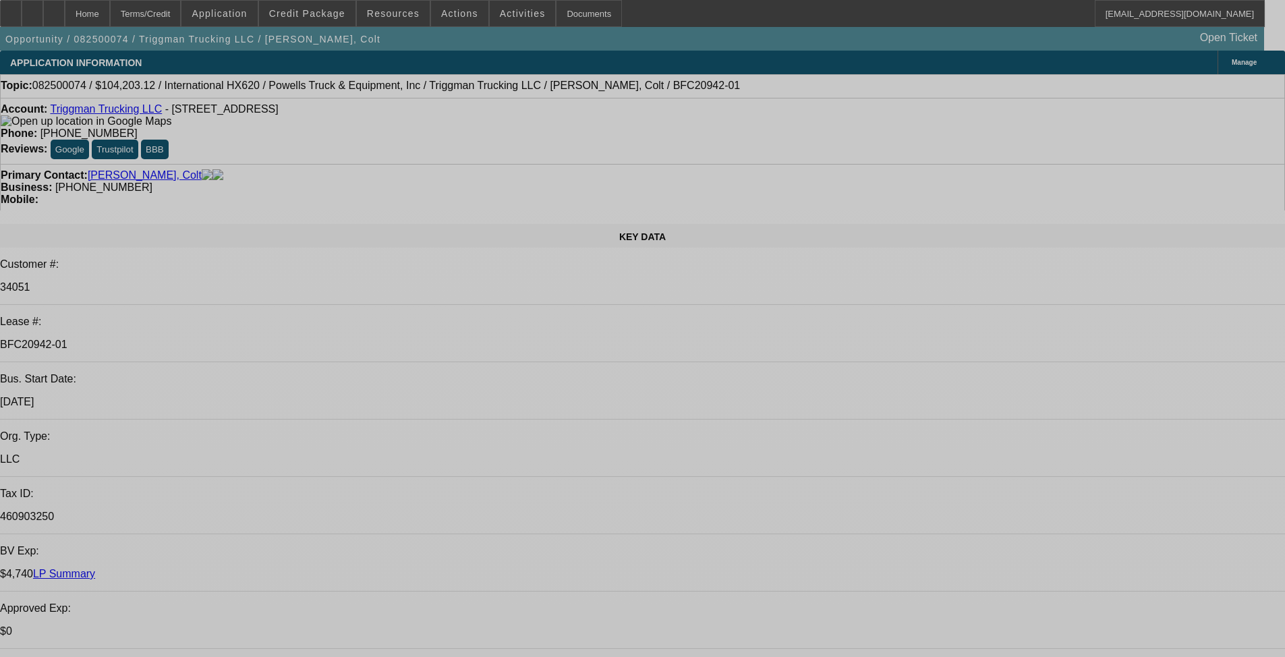
select select "0.1"
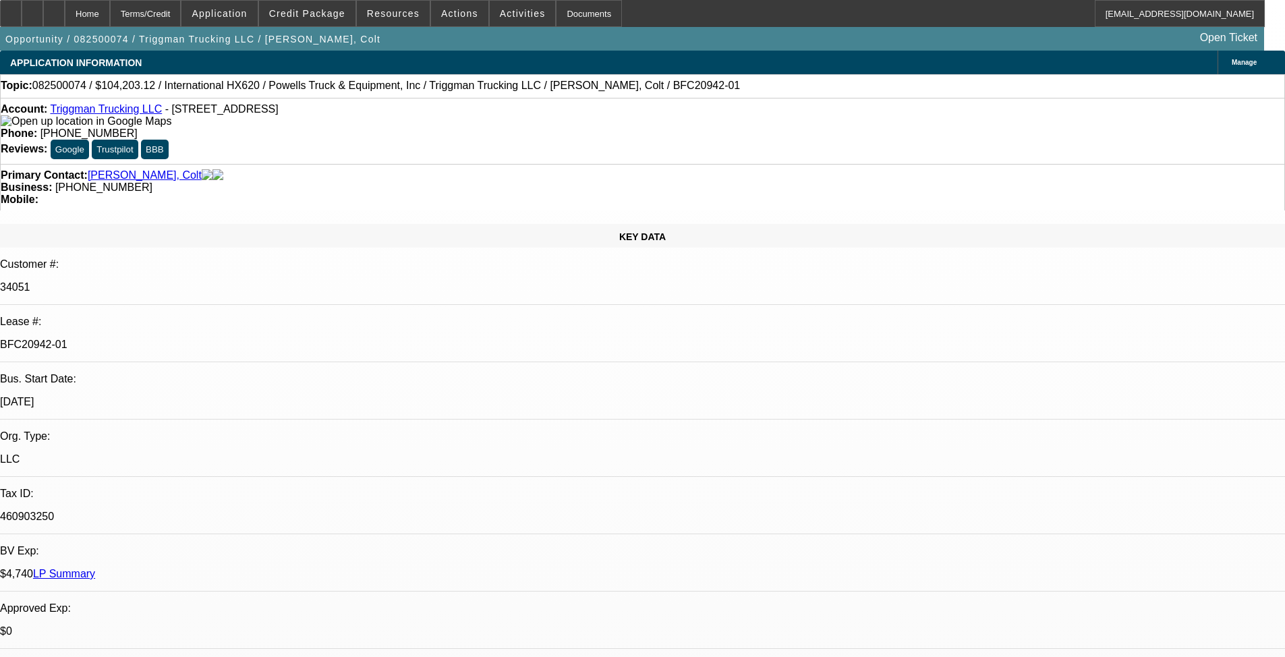
select select "0"
select select "0.1"
select select "0"
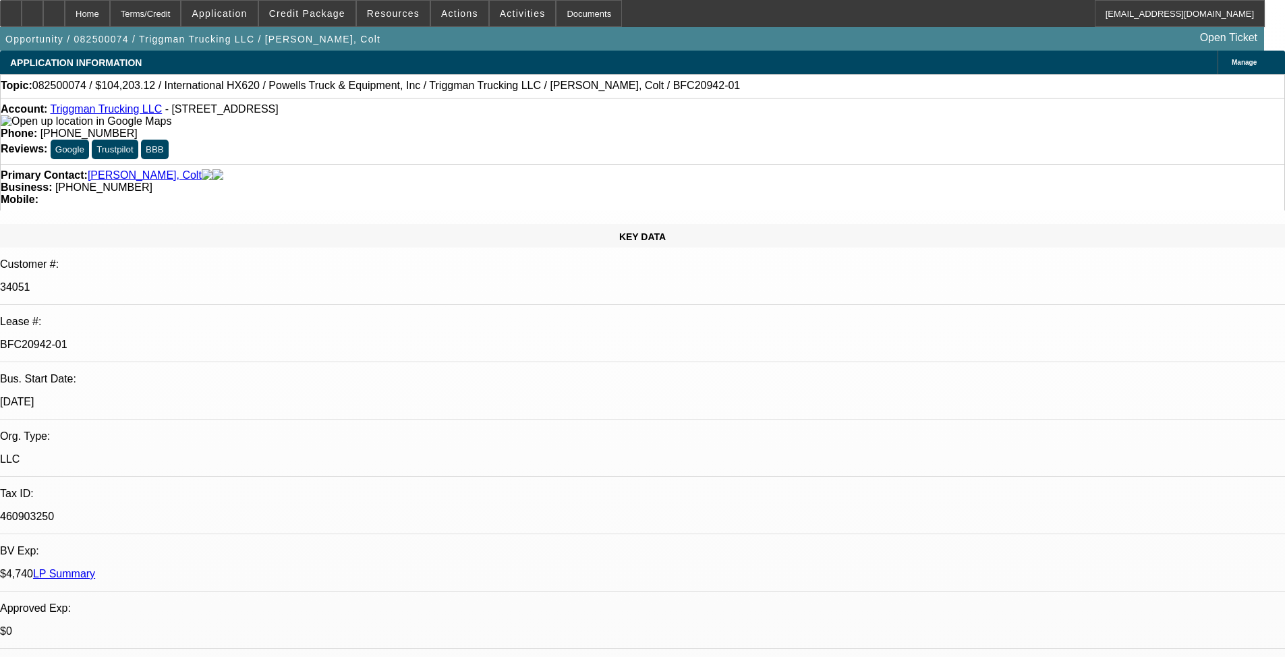
select select "0.1"
select select "1"
select select "2"
select select "6"
select select "1"
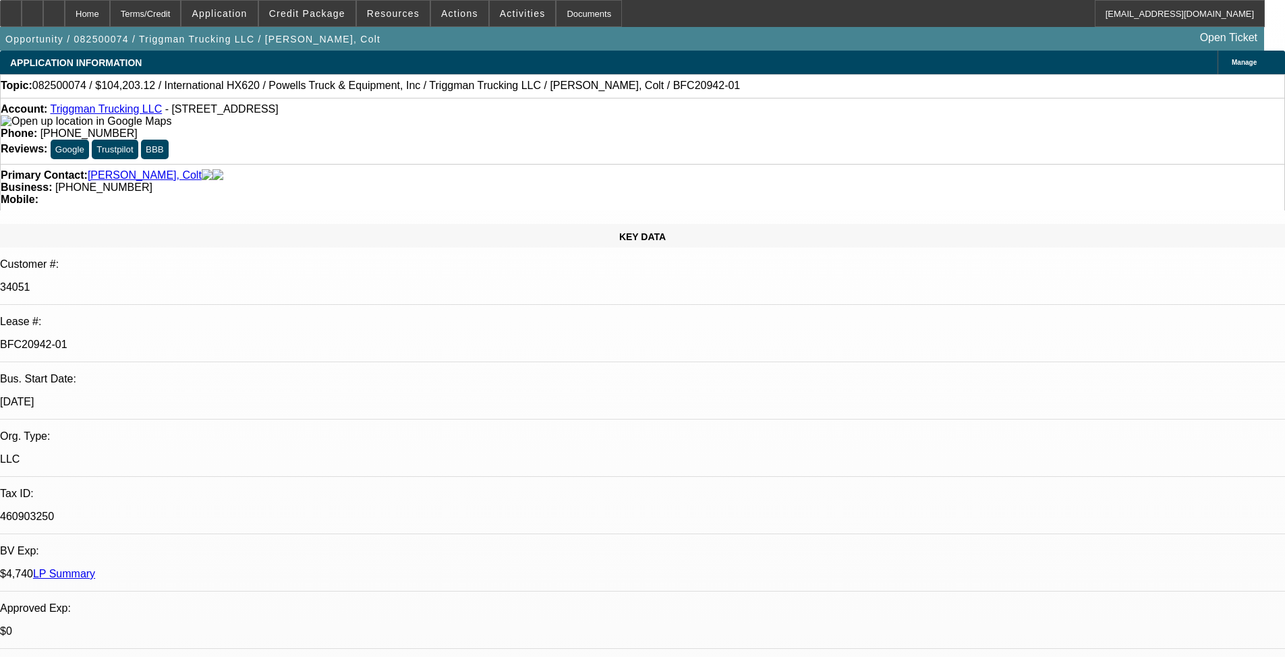
select select "2"
select select "4"
select select "1"
select select "2"
select select "4"
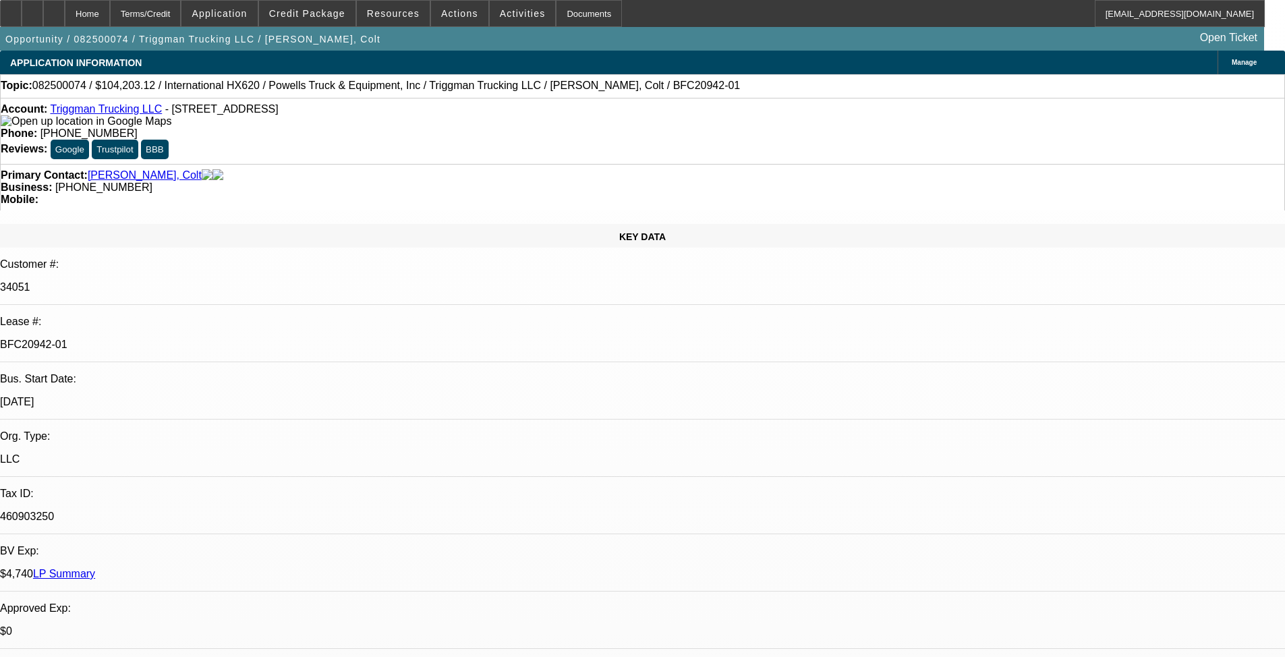
select select "1"
select select "2"
select select "4"
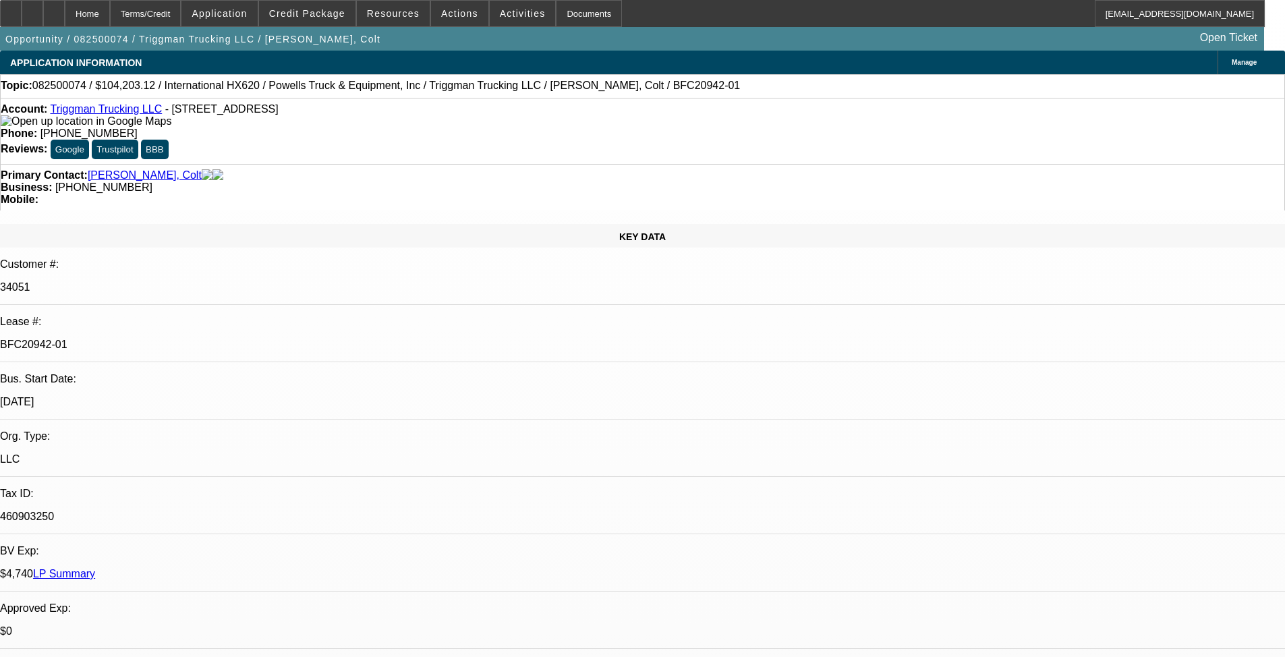
scroll to position [2632, 0]
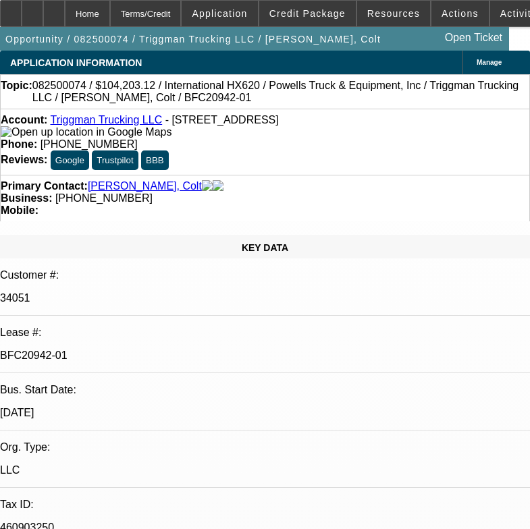
select select "0"
select select "2"
select select "0"
select select "6"
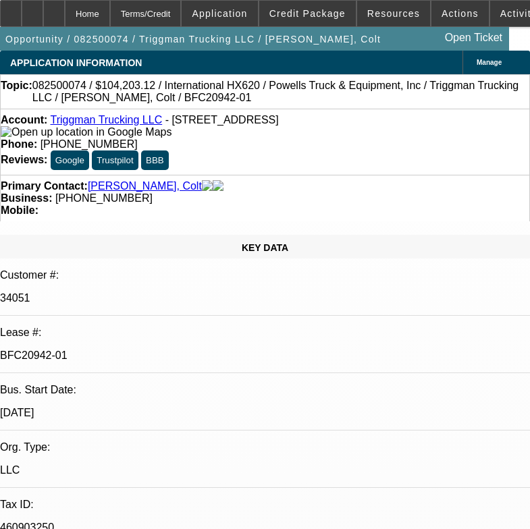
select select "0"
select select "2"
select select "0.1"
select select "4"
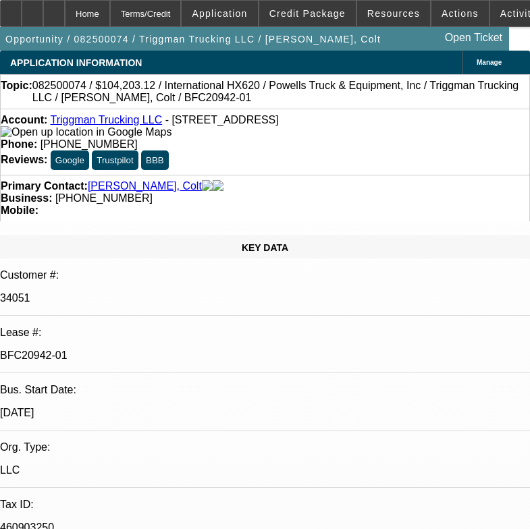
select select "0"
select select "2"
select select "0.1"
select select "4"
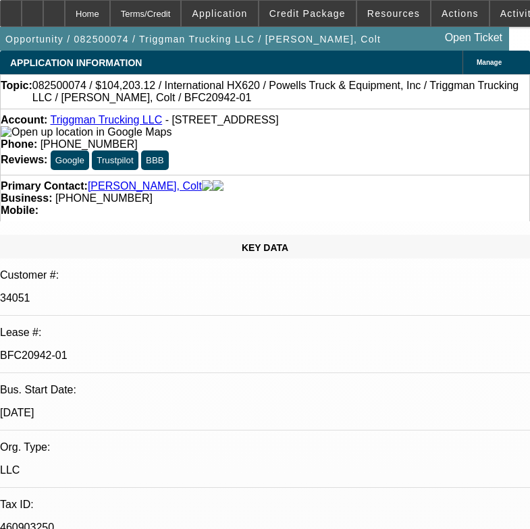
select select "0"
select select "2"
select select "0.1"
select select "4"
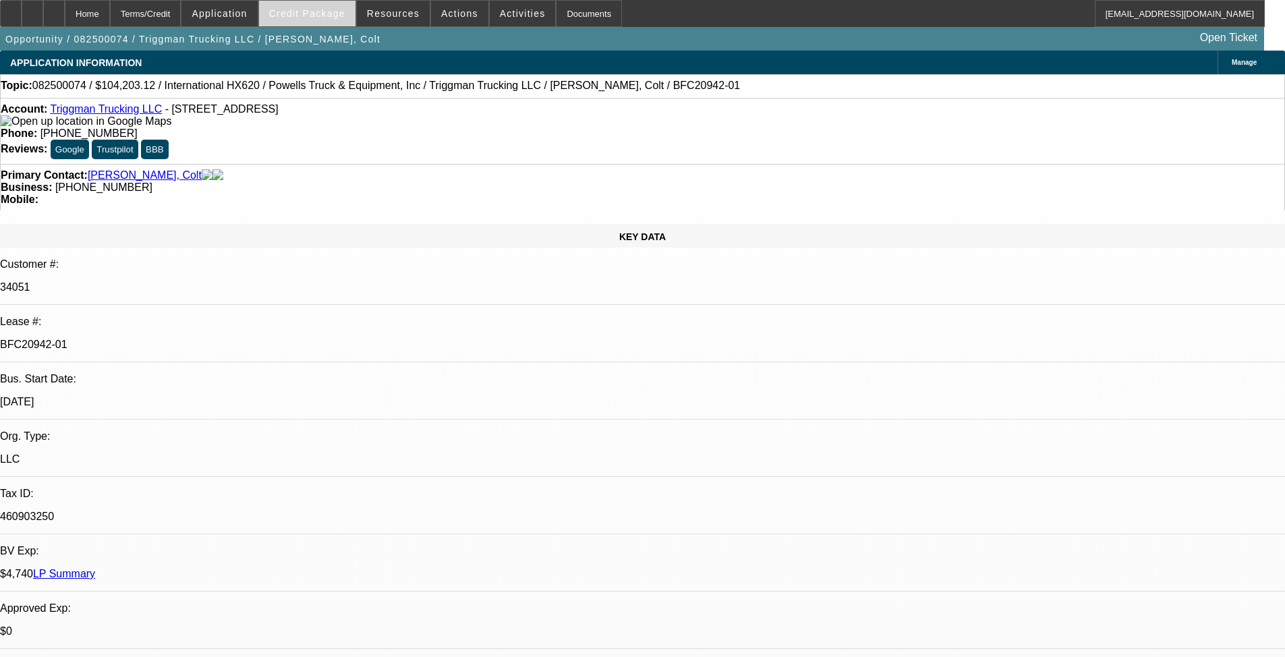
click at [324, 21] on span at bounding box center [307, 13] width 96 height 32
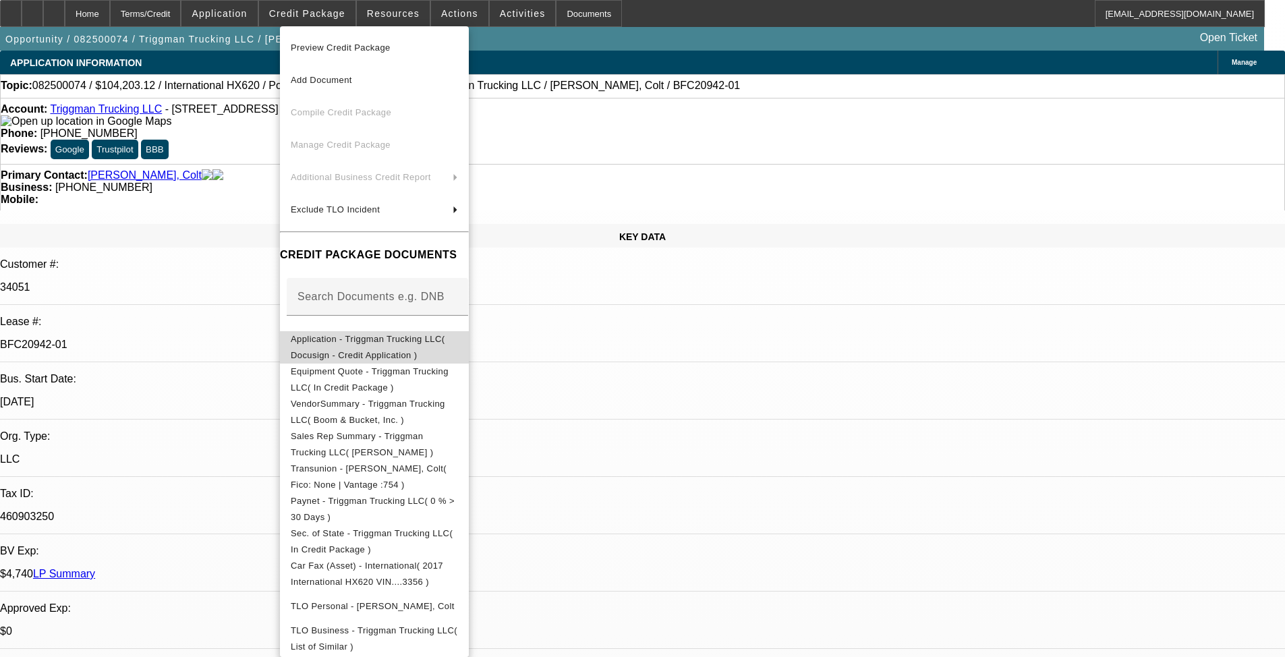
click at [343, 343] on span "Application - Triggman Trucking LLC( Docusign - Credit Application )" at bounding box center [368, 347] width 155 height 26
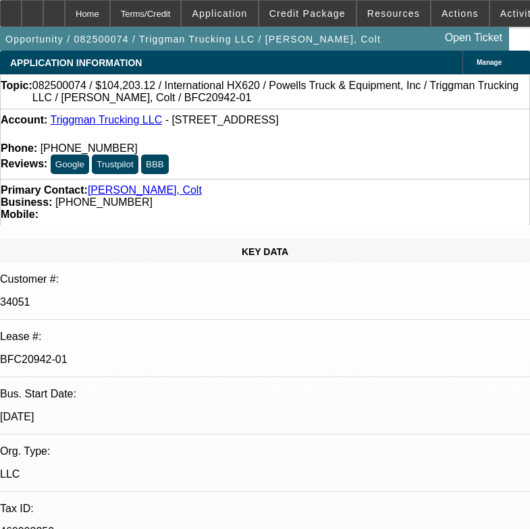
select select "0"
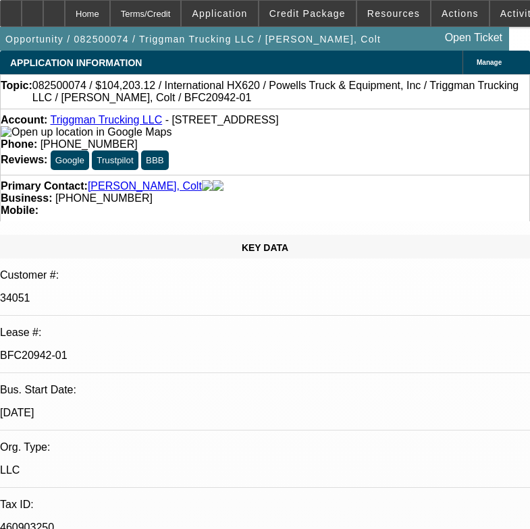
select select "0"
select select "2"
select select "0"
select select "6"
select select "0"
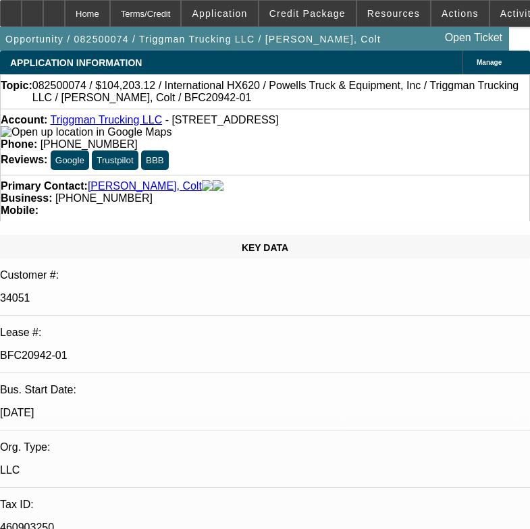
select select "0"
select select "2"
select select "0.1"
select select "4"
select select "0"
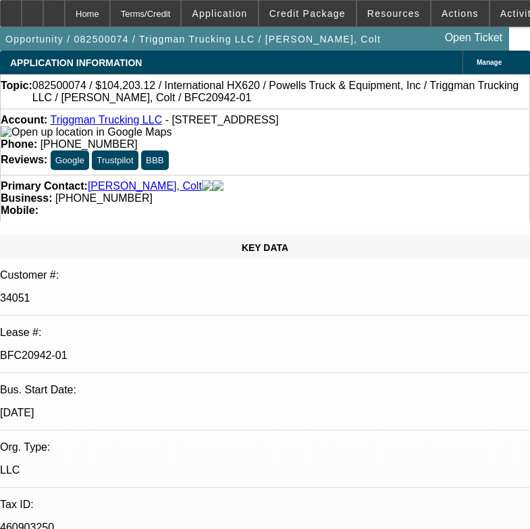
select select "0"
select select "2"
select select "0.1"
select select "4"
select select "0"
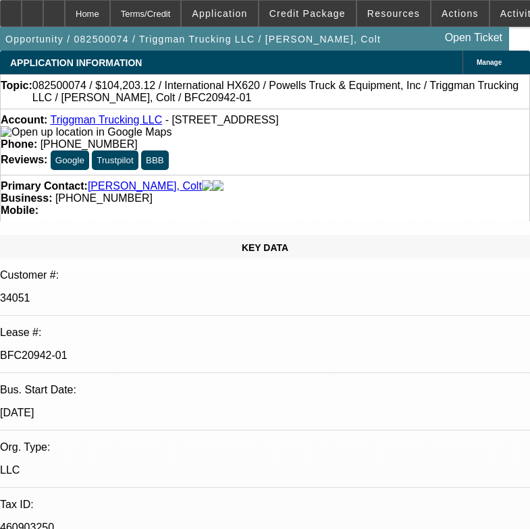
select select "0"
select select "2"
select select "0.1"
select select "4"
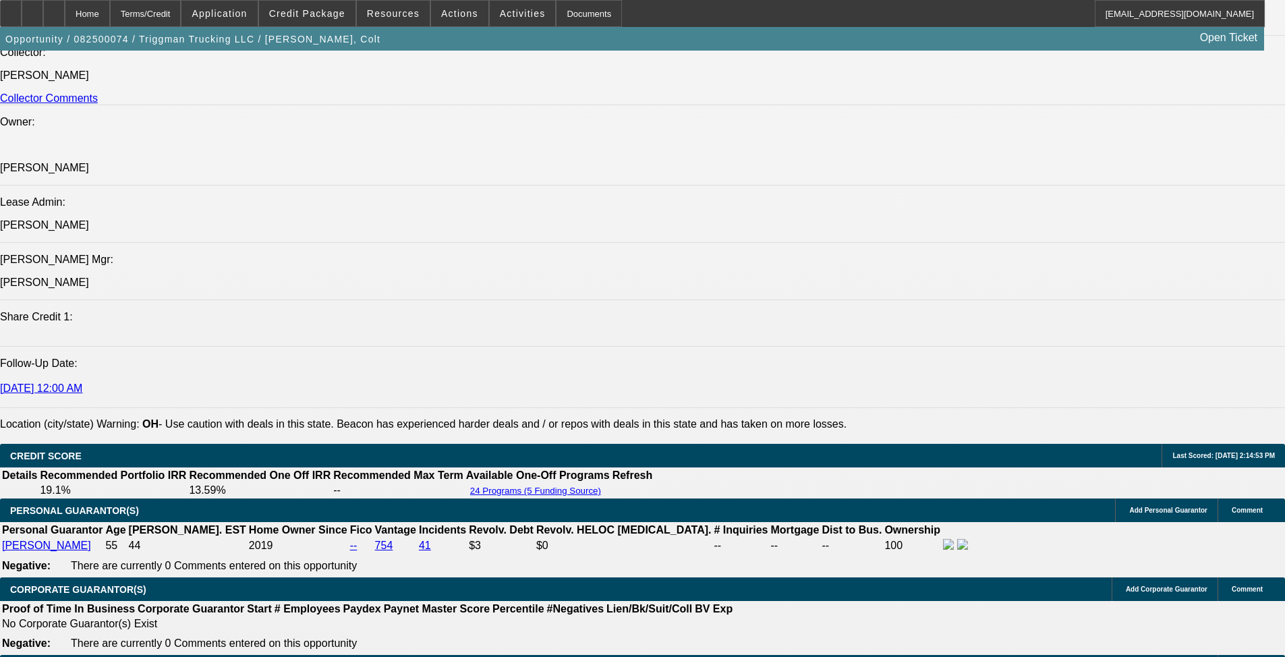
scroll to position [1687, 0]
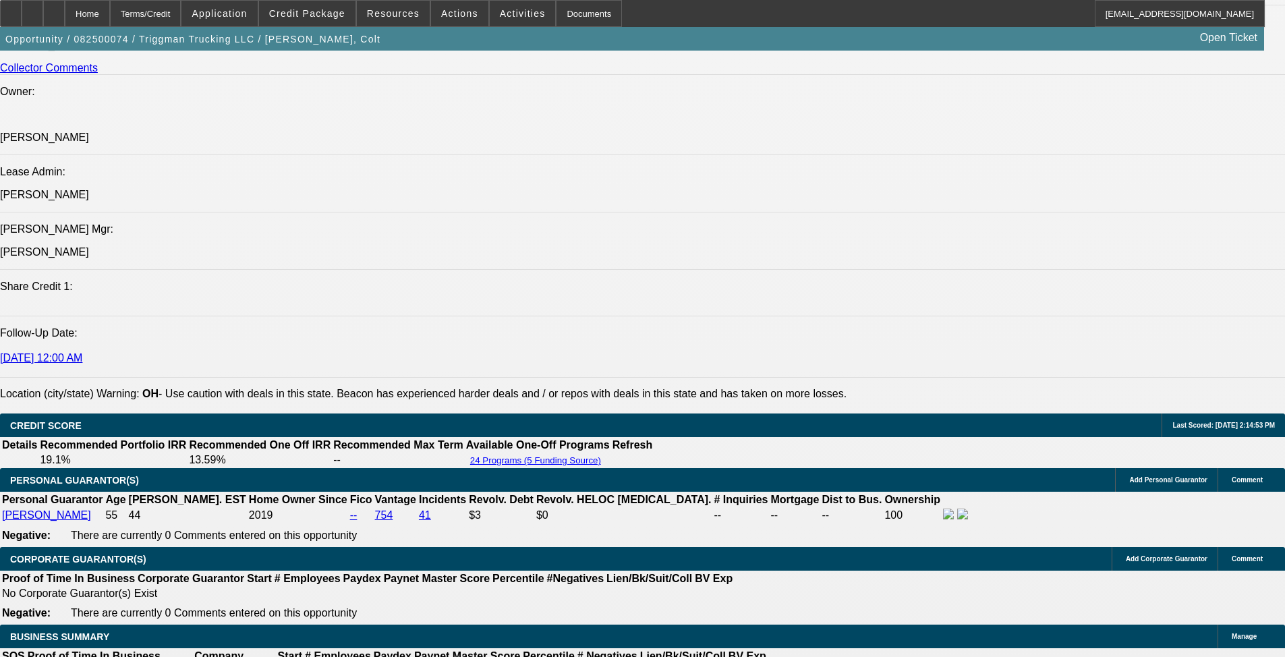
drag, startPoint x: 94, startPoint y: 415, endPoint x: 298, endPoint y: 428, distance: 204.2
copy span "Colt Robinette owns and operates Triggman trucking LLC which he opened in 2012.…"
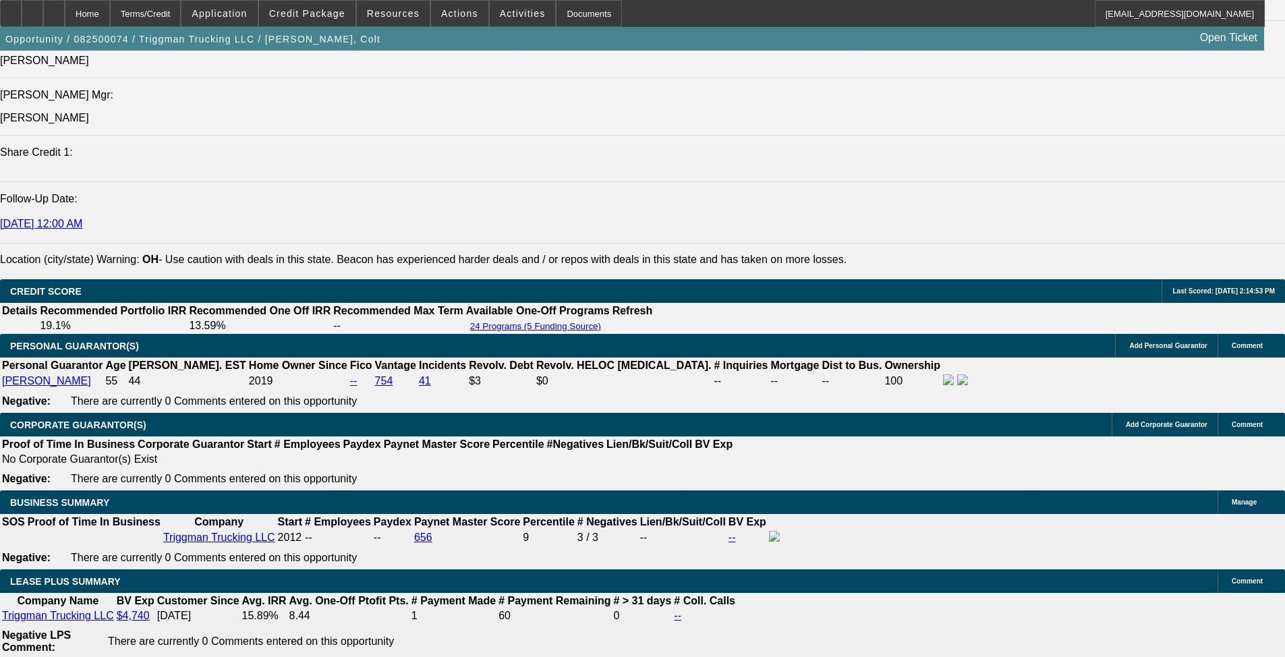
scroll to position [1957, 0]
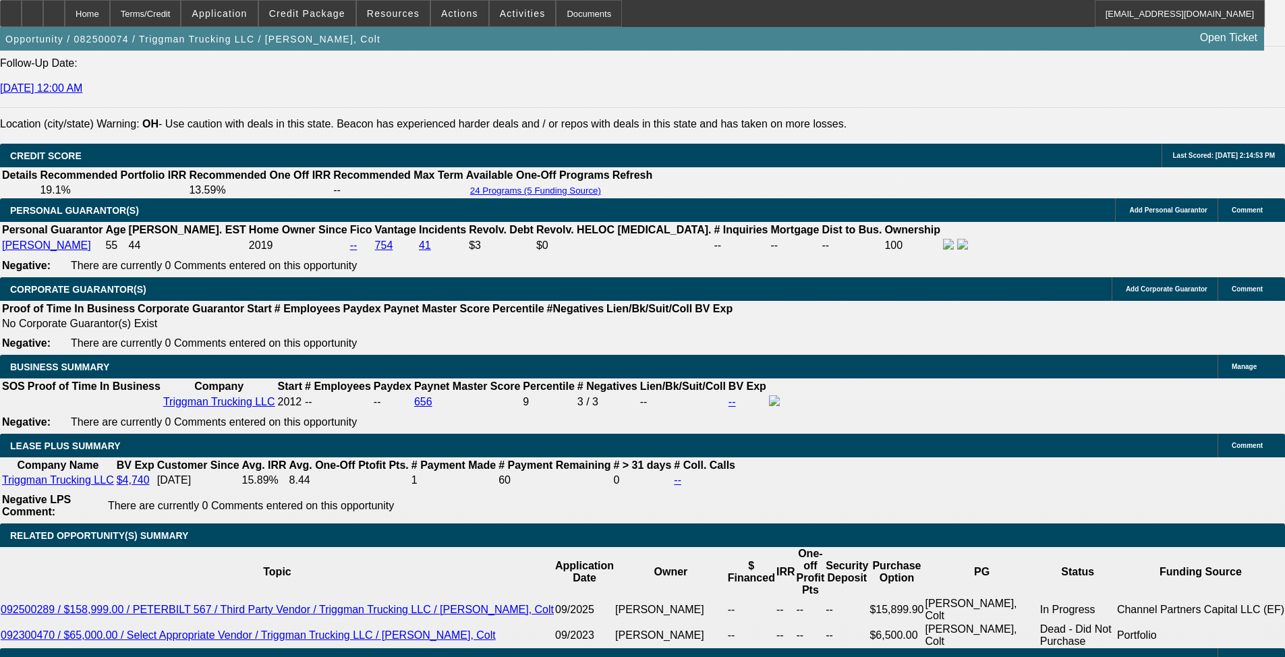
drag, startPoint x: 398, startPoint y: 83, endPoint x: 430, endPoint y: 293, distance: 212.3
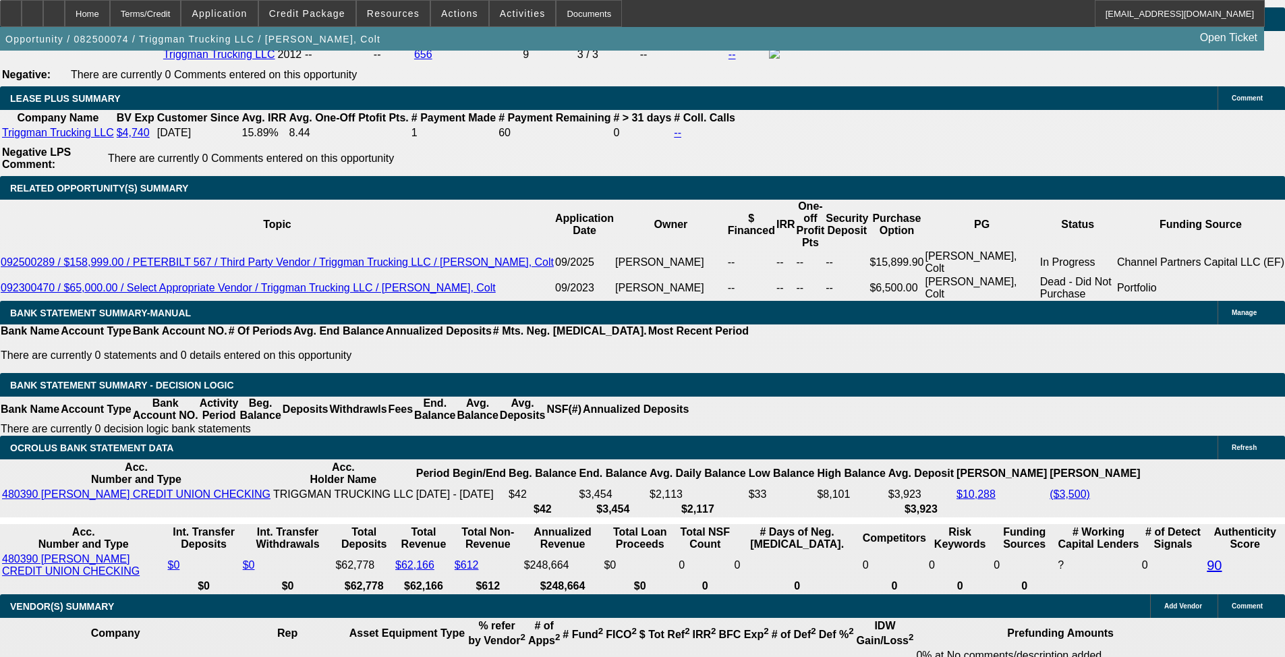
scroll to position [2294, 0]
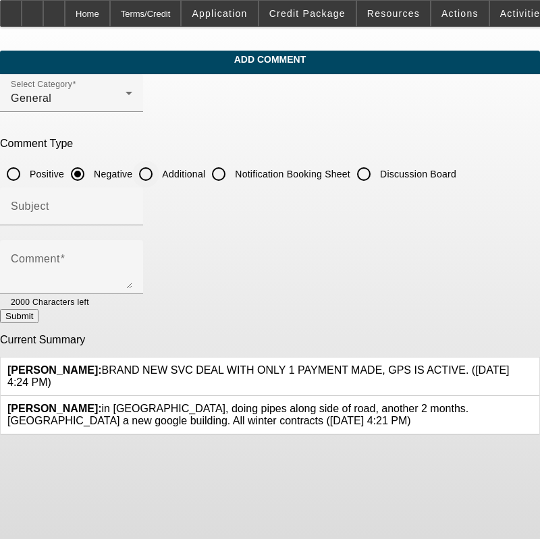
click at [159, 177] on input "Additional" at bounding box center [145, 174] width 27 height 27
radio input "true"
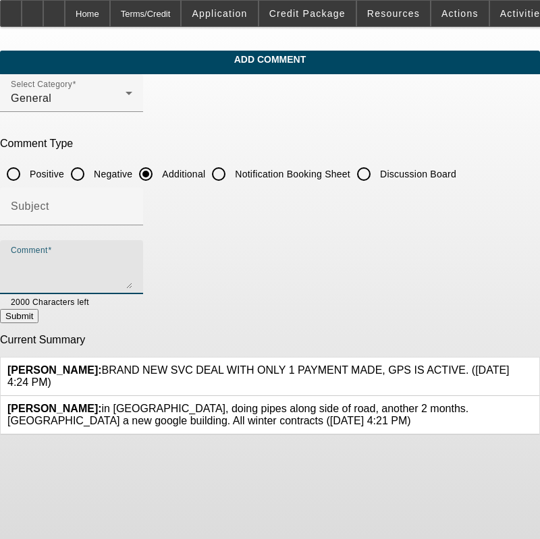
click at [110, 270] on textarea "Comment" at bounding box center [71, 272] width 121 height 32
paste textarea "[PERSON_NAME] owns and operates Triggman trucking LLC which he opened in [DATE]…"
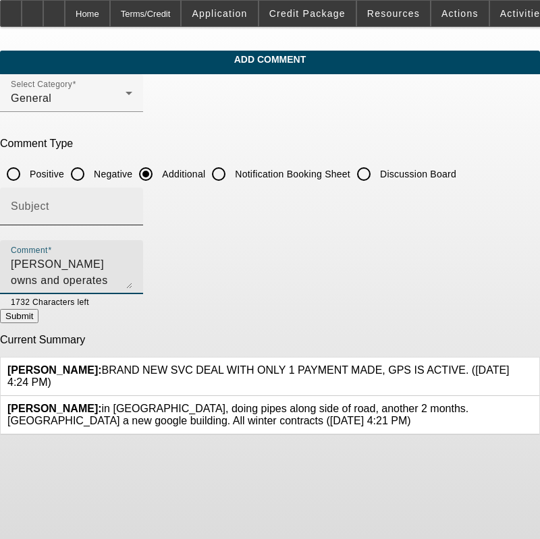
scroll to position [13, 0]
type textarea "[PERSON_NAME] owns and operates Triggman trucking LLC which he opened in [DATE]…"
click at [106, 210] on input "Subject" at bounding box center [71, 212] width 121 height 16
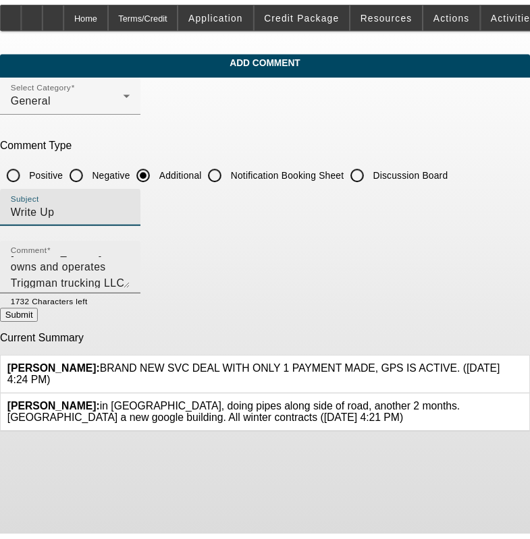
scroll to position [0, 0]
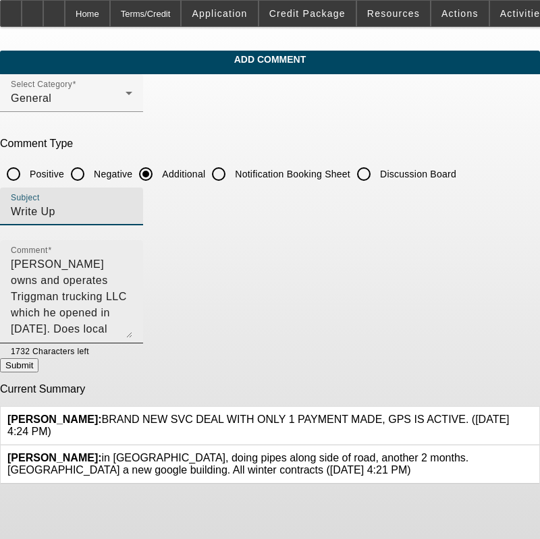
drag, startPoint x: 499, startPoint y: 285, endPoint x: 507, endPoint y: 335, distance: 49.9
click at [143, 335] on div "Comment Colt Robinette owns and operates Triggman trucking LLC which he opened …" at bounding box center [71, 291] width 143 height 103
type input "Write Up"
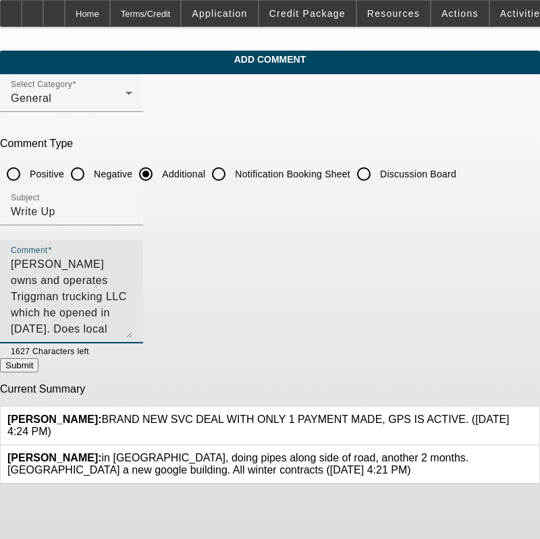
type textarea "Colt Robinette owns and operates Triggman trucking LLC which he opened in 2012.…"
click at [446, 385] on p "Current Summary" at bounding box center [270, 389] width 540 height 12
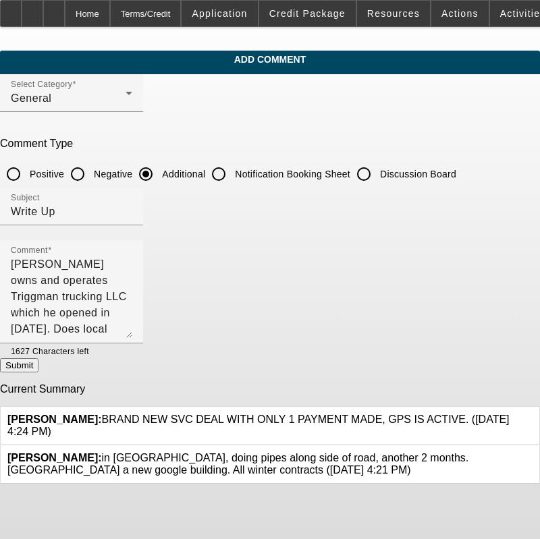
click at [38, 372] on button "Submit" at bounding box center [19, 365] width 38 height 14
radio input "true"
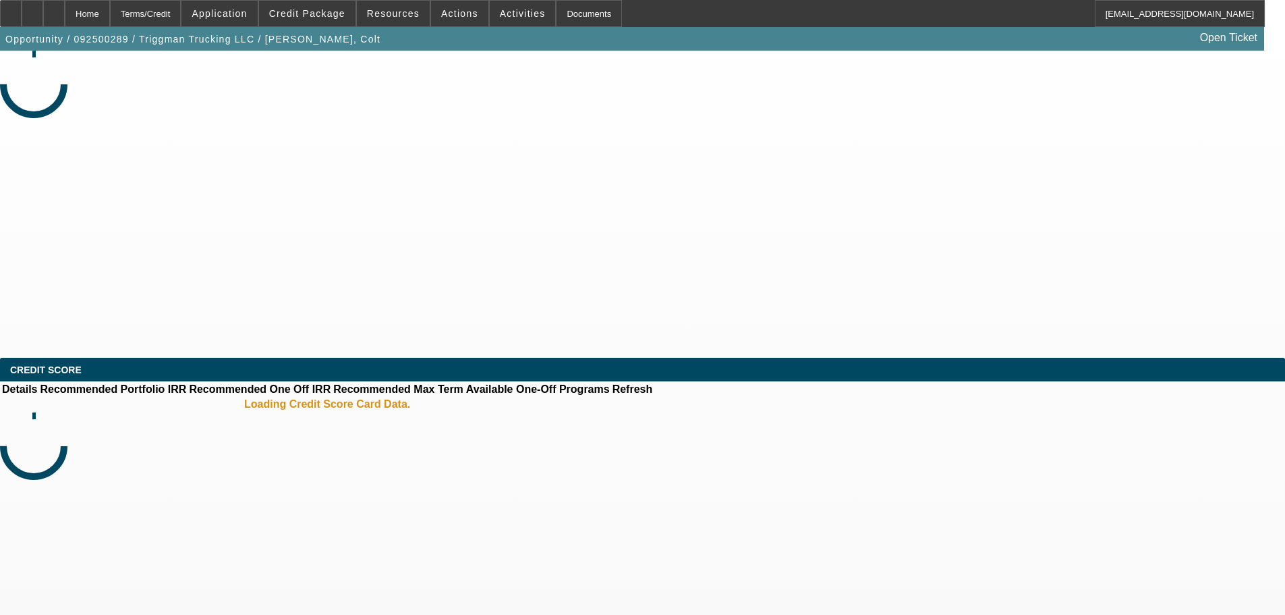
select select "0"
select select "2"
select select "0.1"
select select "4"
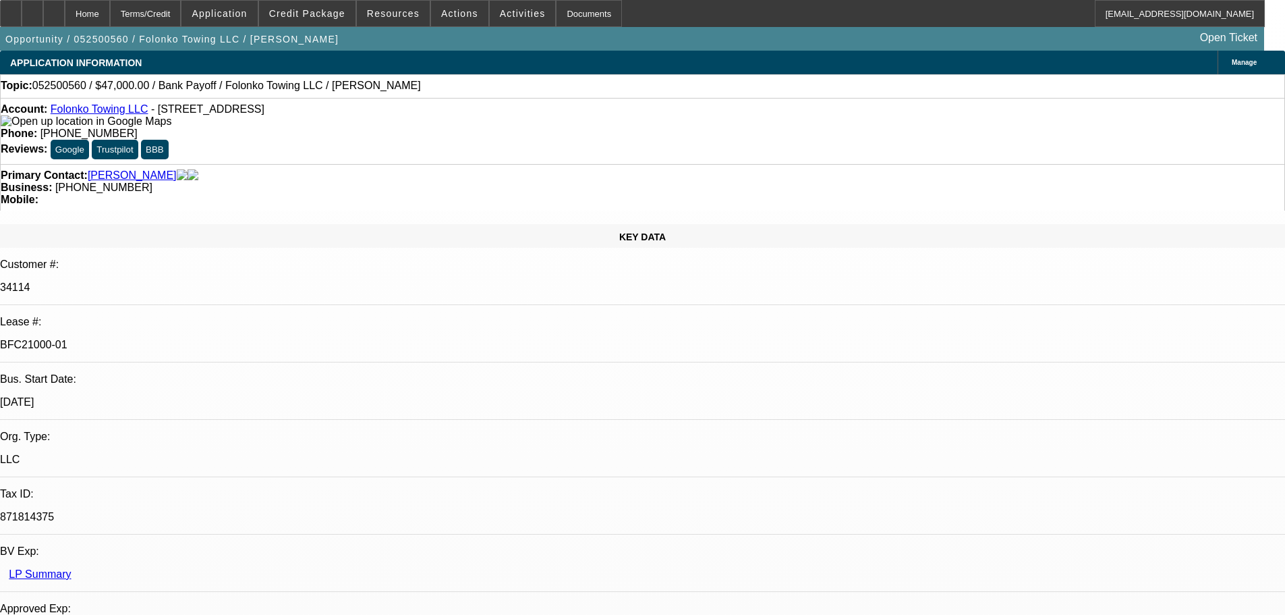
select select "0"
select select "2"
select select "0.1"
select select "4"
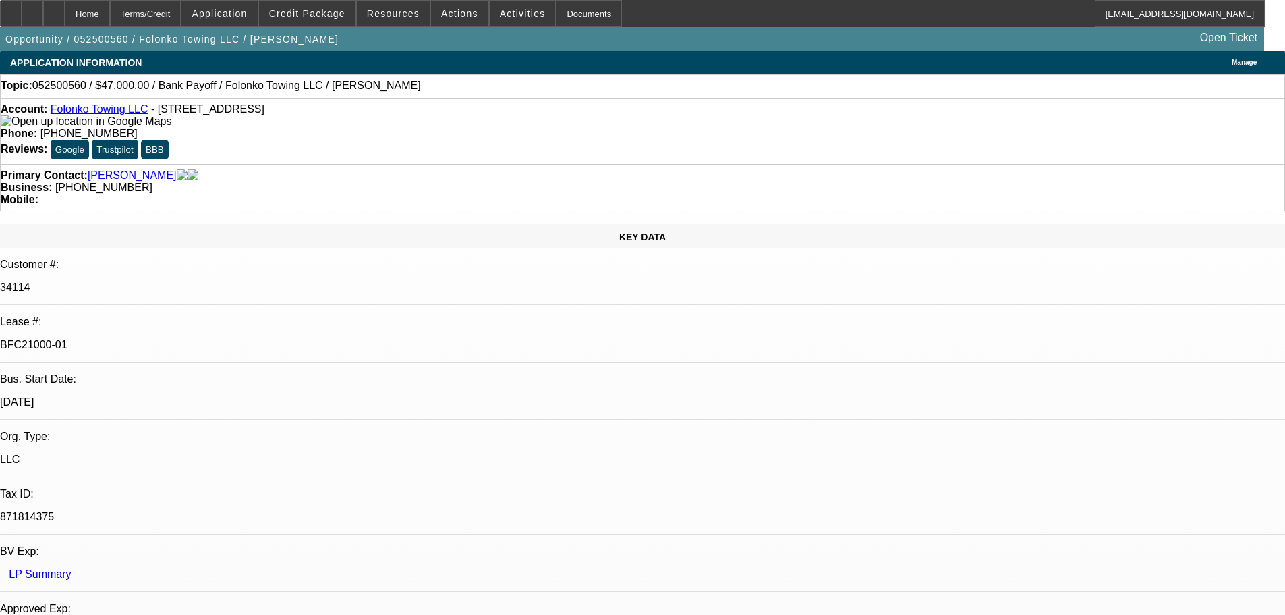
select select "0"
select select "2"
select select "0.1"
select select "4"
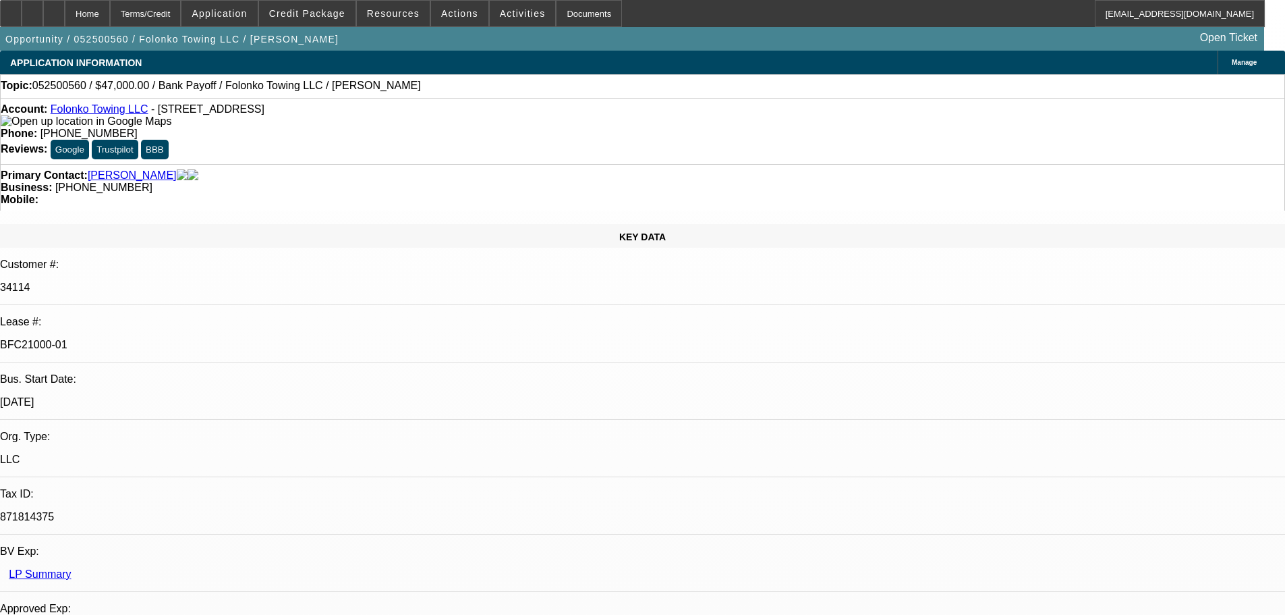
select select "0"
select select "2"
select select "0.1"
select select "4"
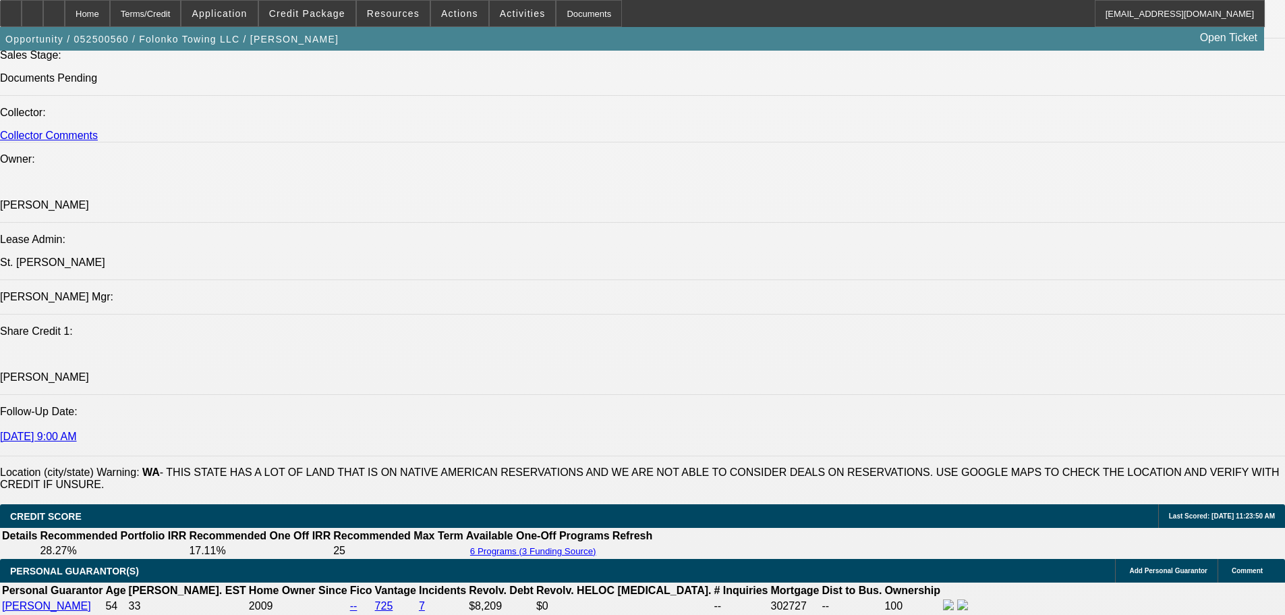
scroll to position [2024, 0]
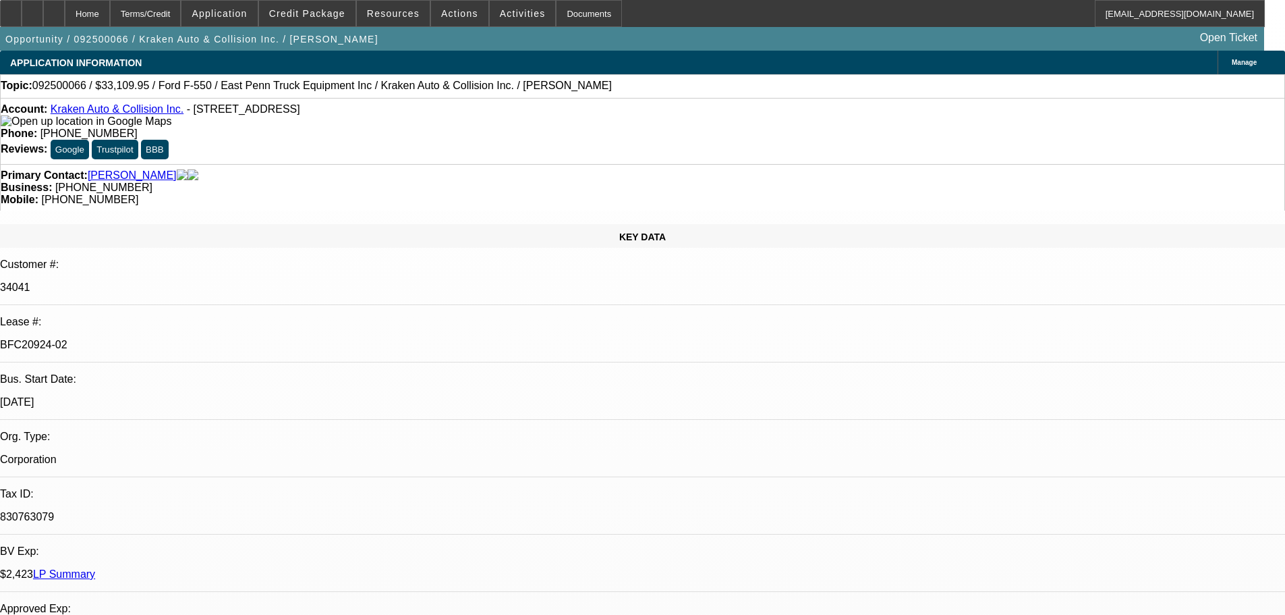
select select "0"
select select "0.1"
select select "4"
select select "0"
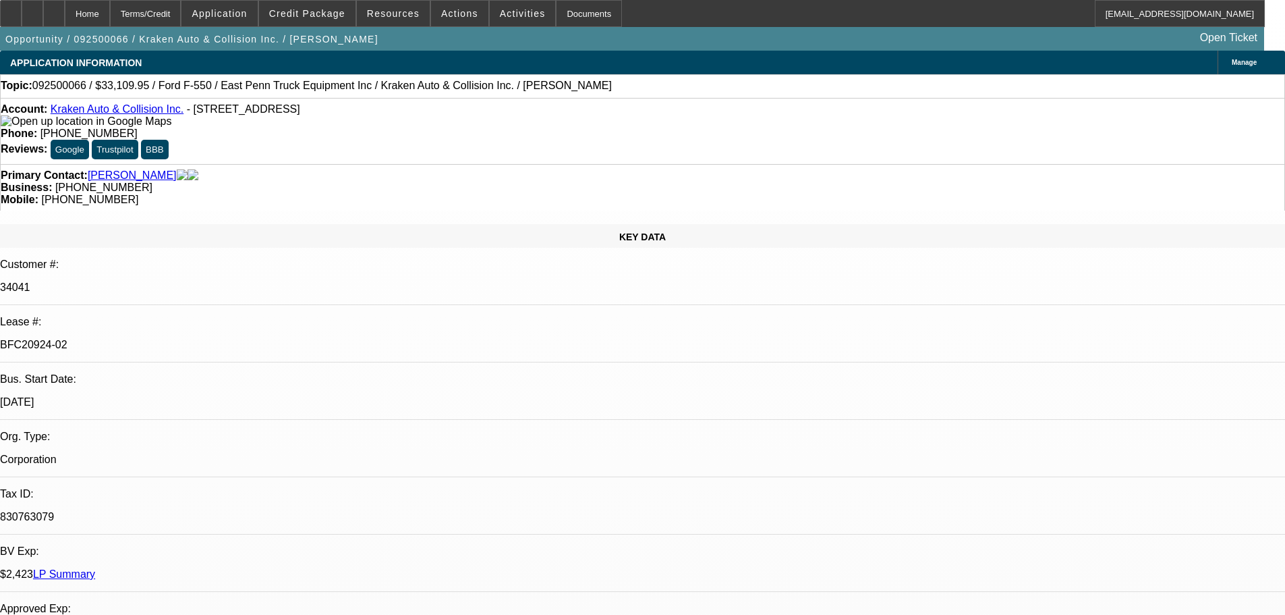
select select "0"
select select "0.1"
select select "4"
select select "0"
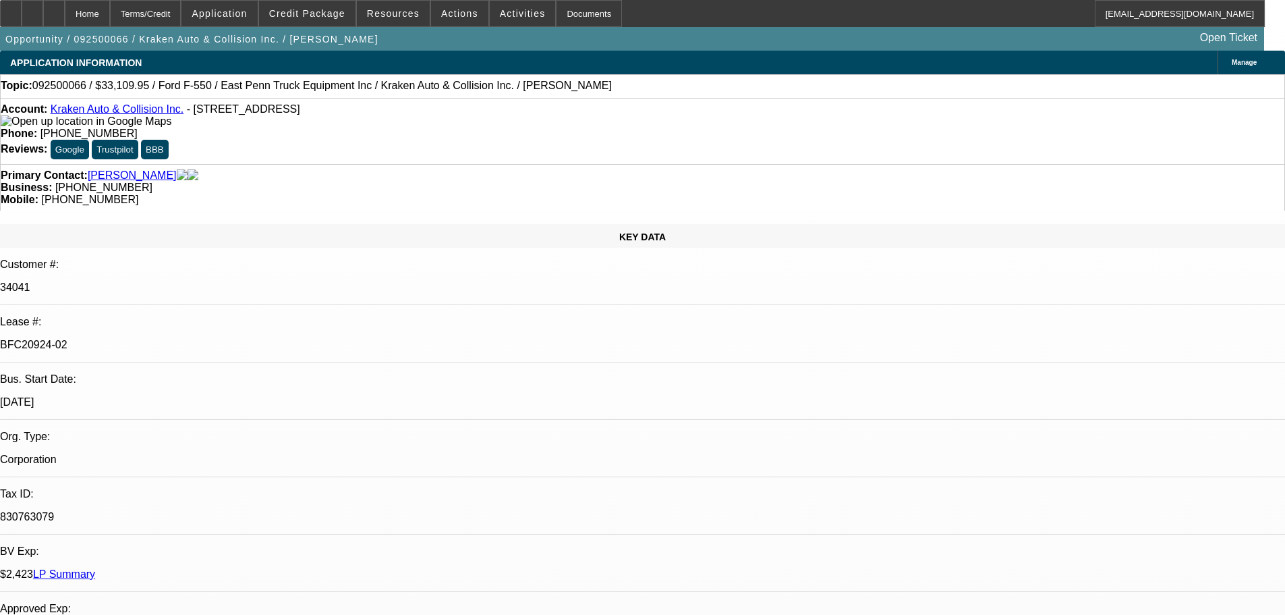
select select "0.1"
select select "4"
select select "0"
select select "0.1"
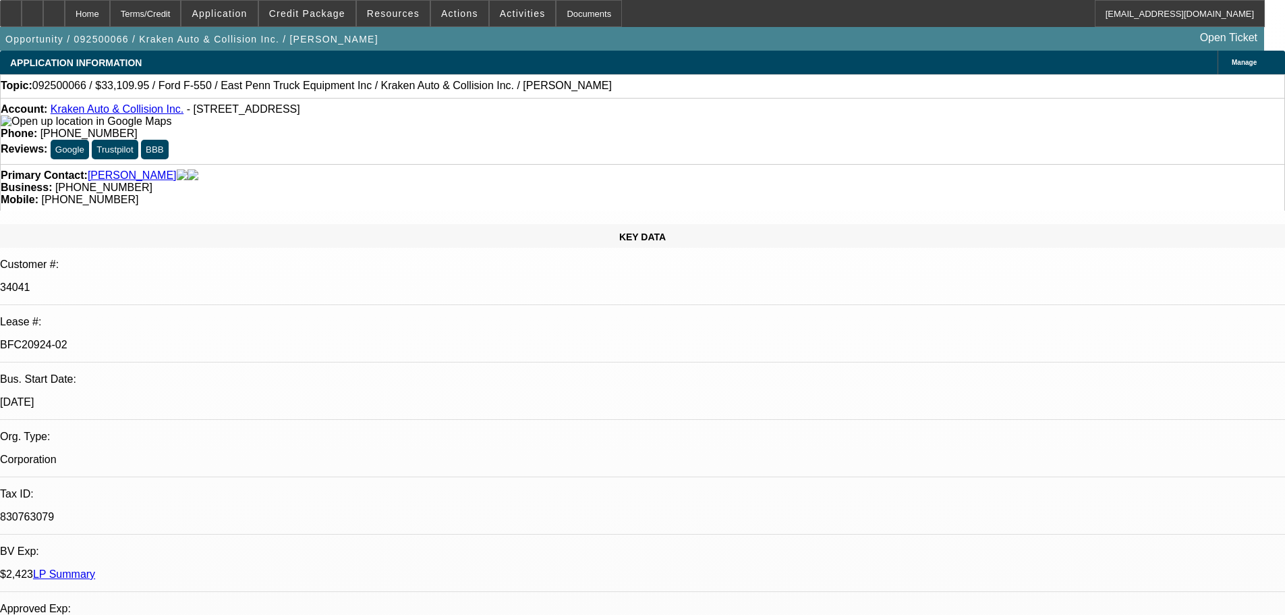
select select "4"
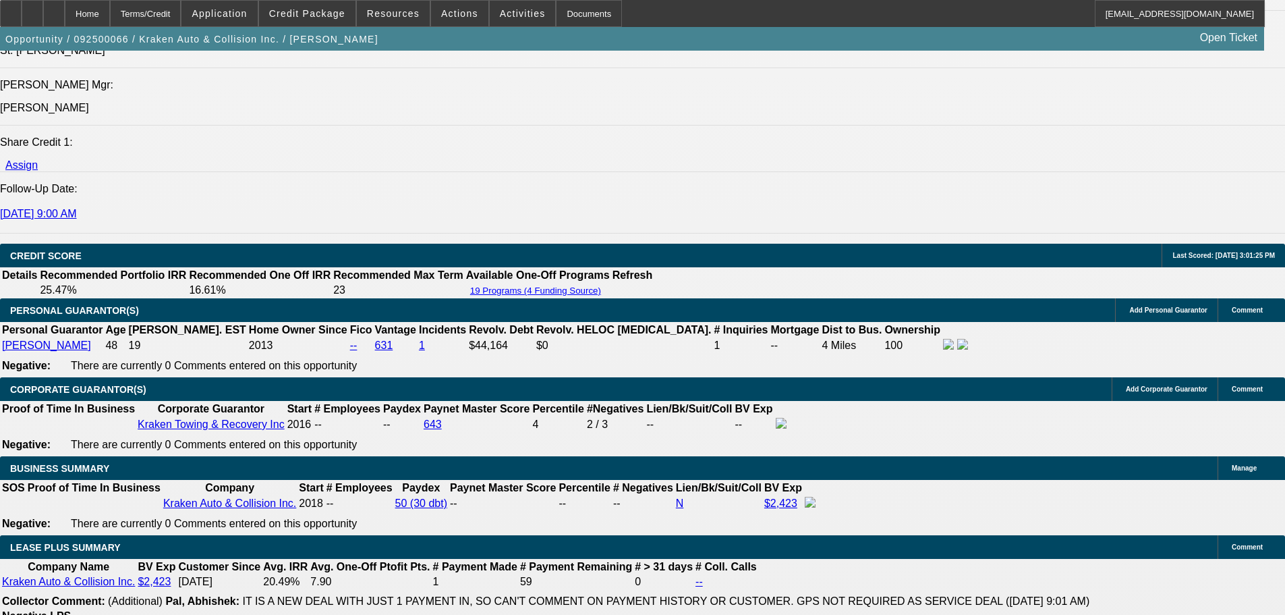
scroll to position [1957, 0]
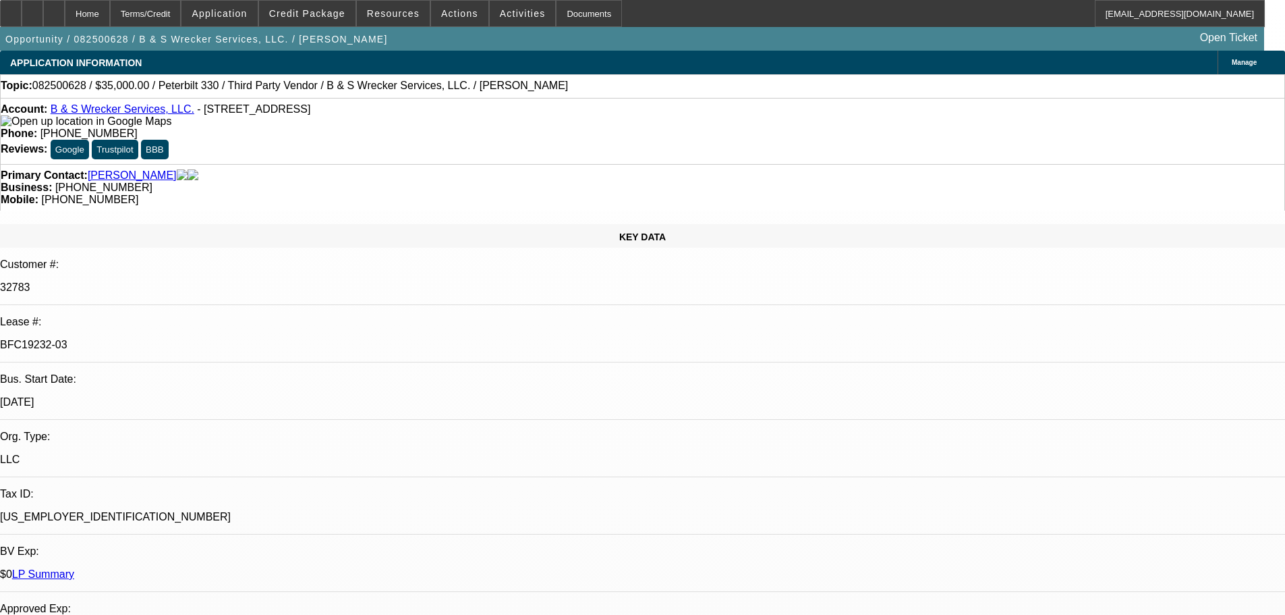
select select "0"
select select "6"
select select "0"
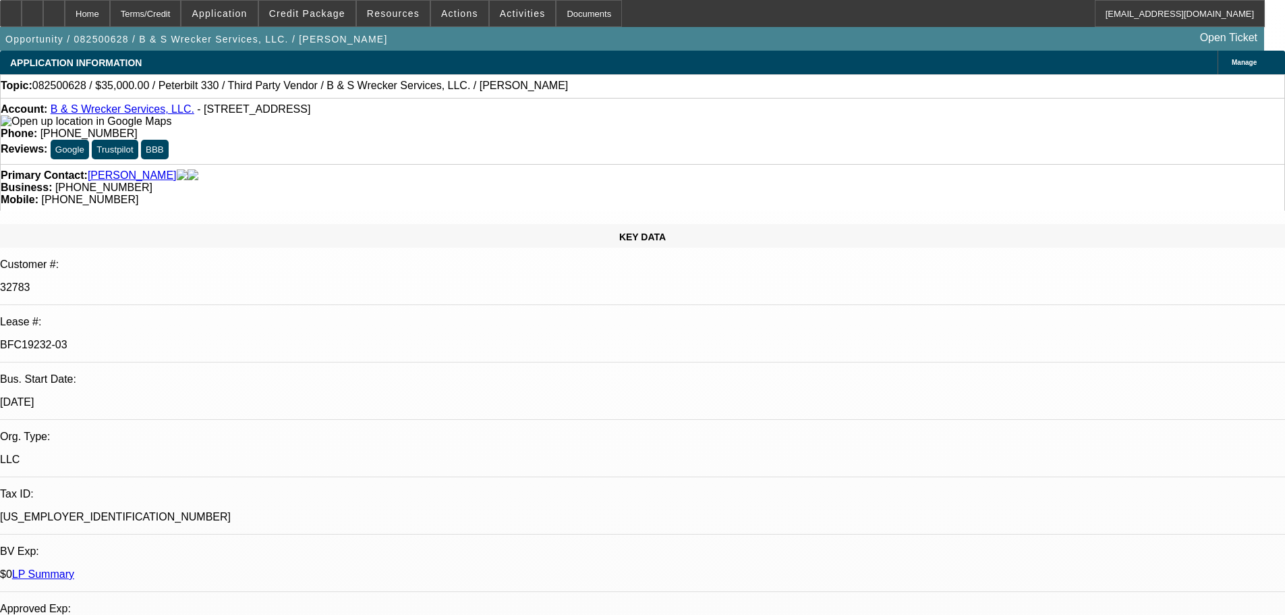
select select "0"
select select "6"
select select "0"
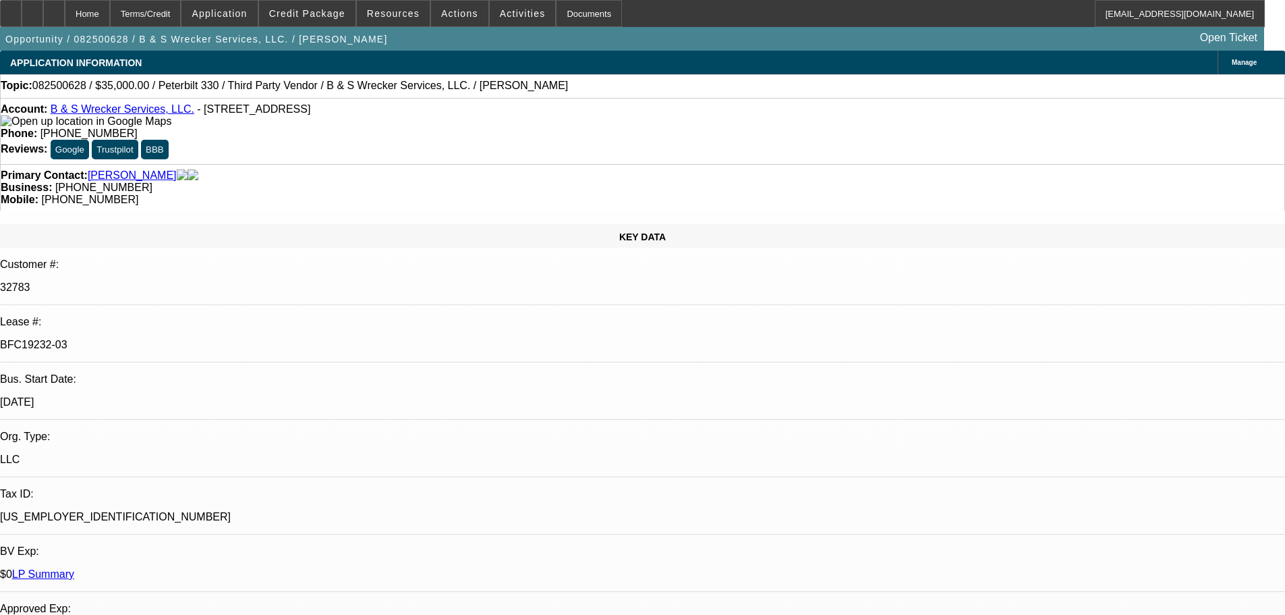
select select "0"
select select "6"
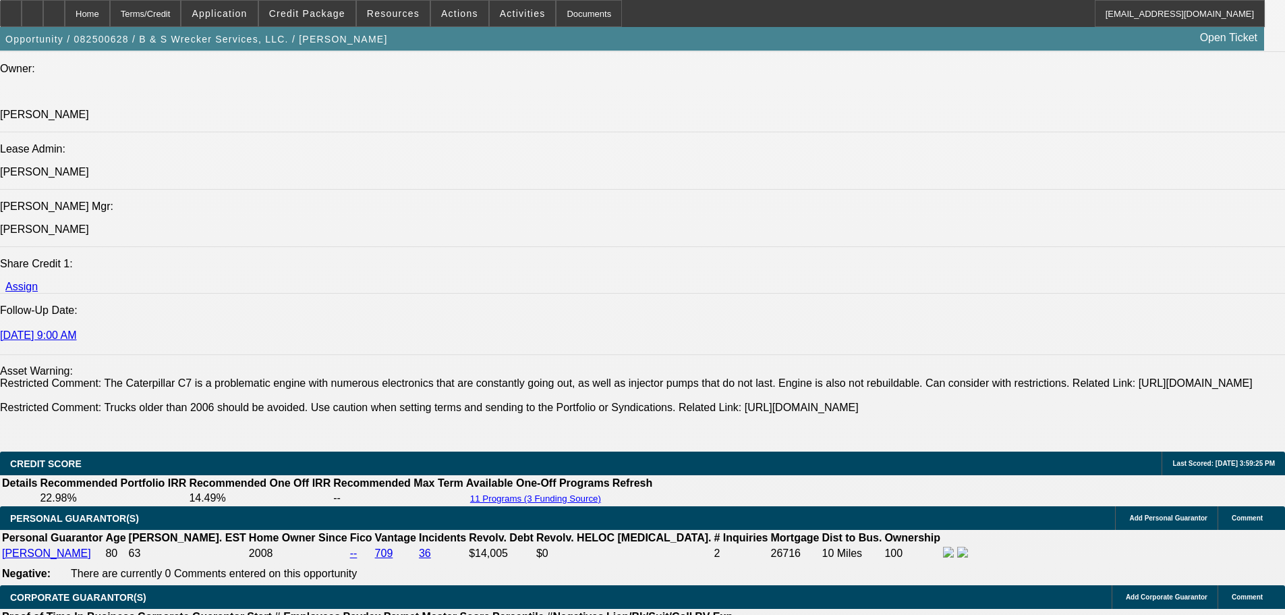
scroll to position [1889, 0]
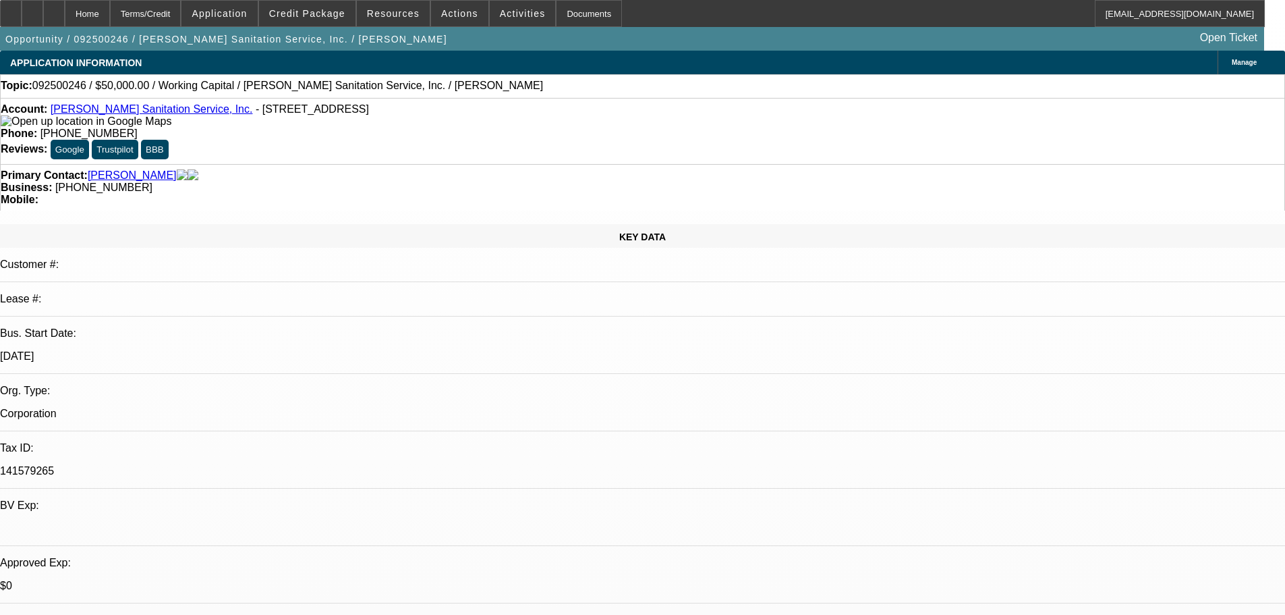
select select "0"
select select "2"
select select "0"
select select "6"
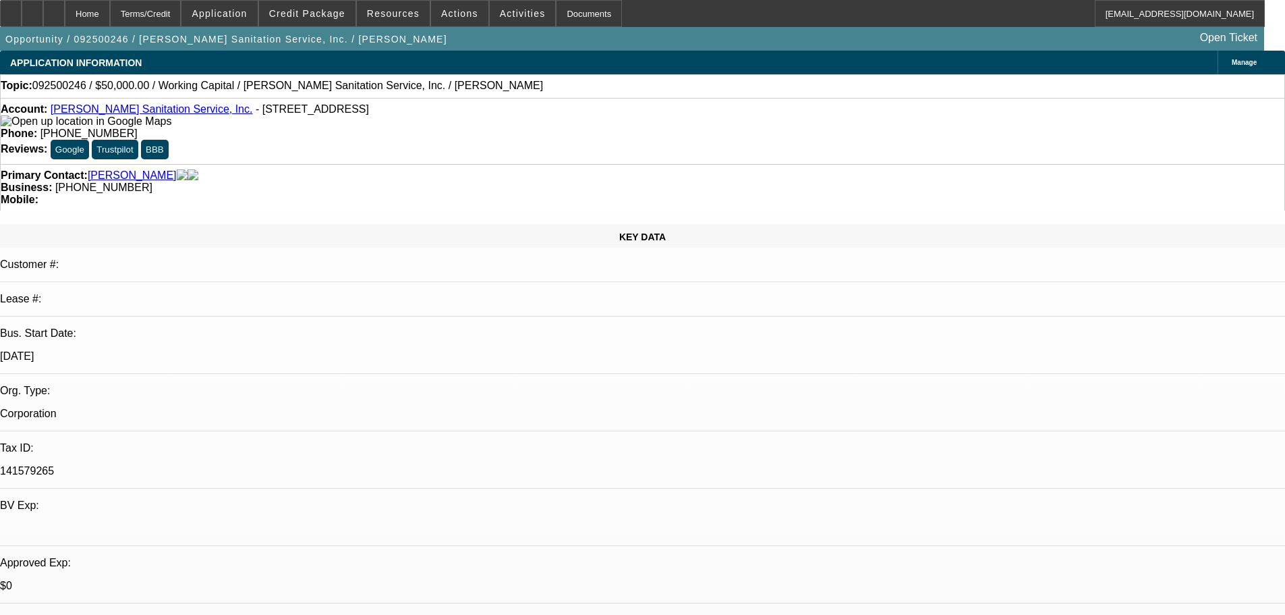
select select "0"
select select "2"
select select "0"
select select "6"
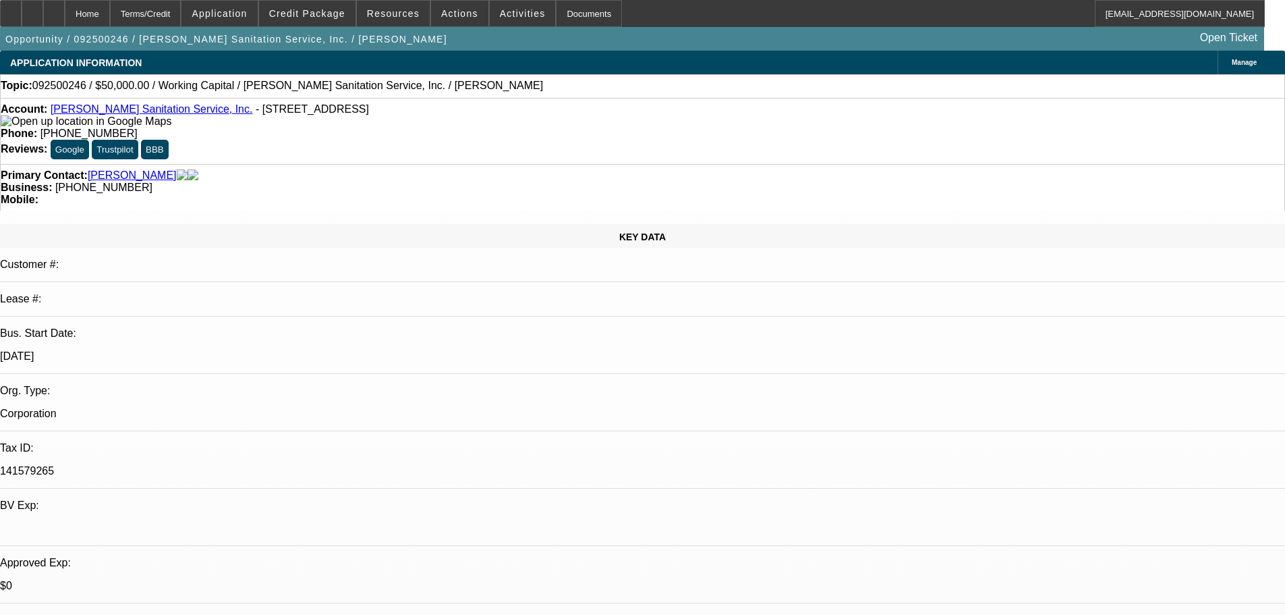
select select "0"
select select "2"
select select "0"
select select "6"
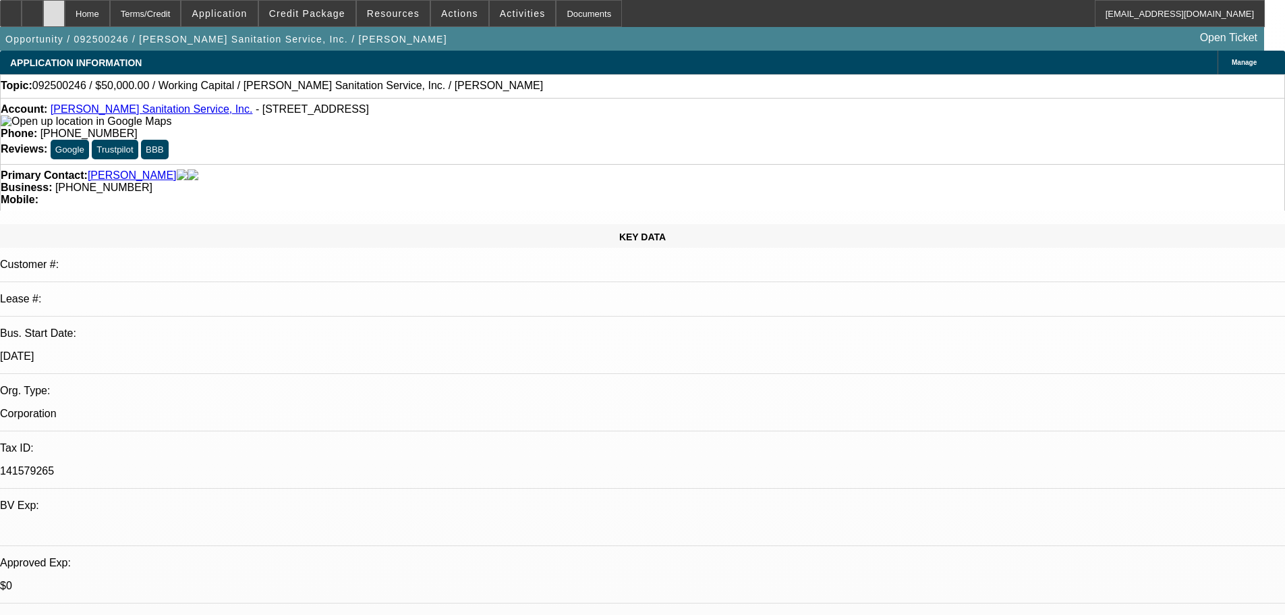
click at [65, 20] on div at bounding box center [54, 13] width 22 height 27
select select "0"
select select "0.1"
select select "4"
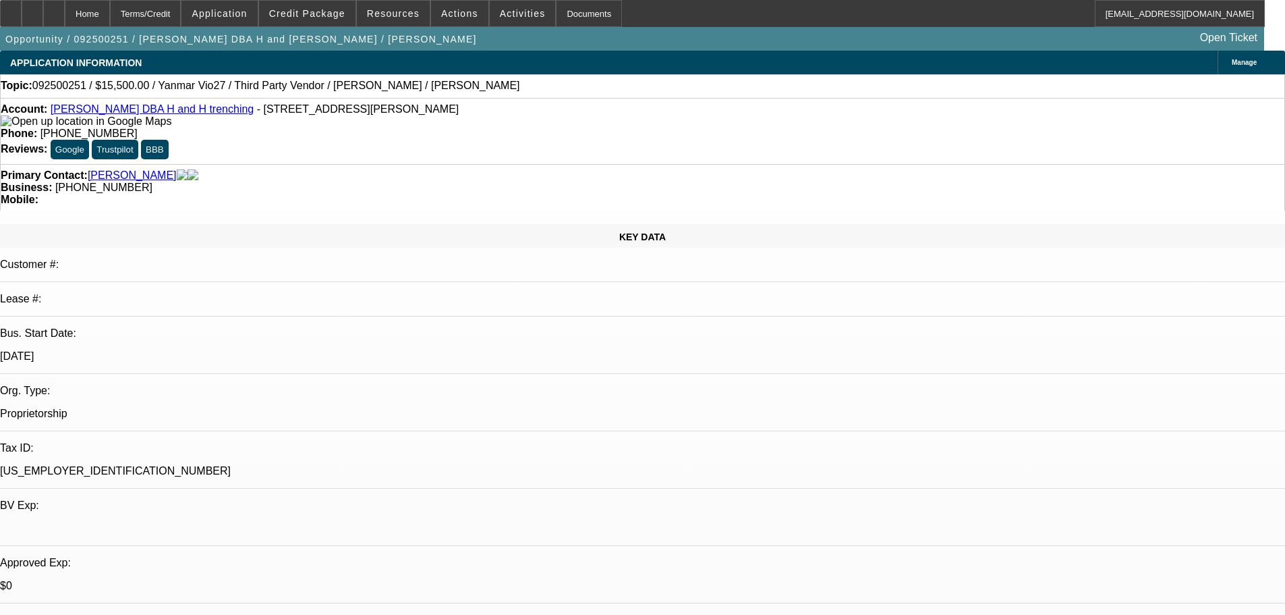
select select "0"
select select "2"
select select "0.1"
select select "4"
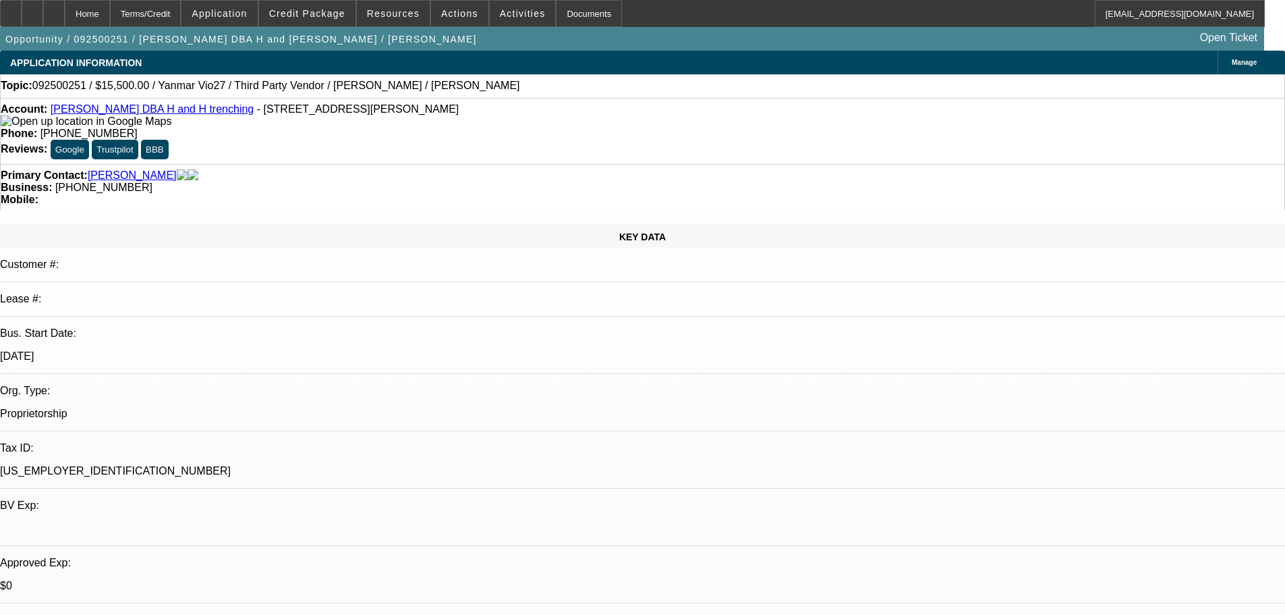
select select "0"
select select "2"
select select "0.1"
select select "4"
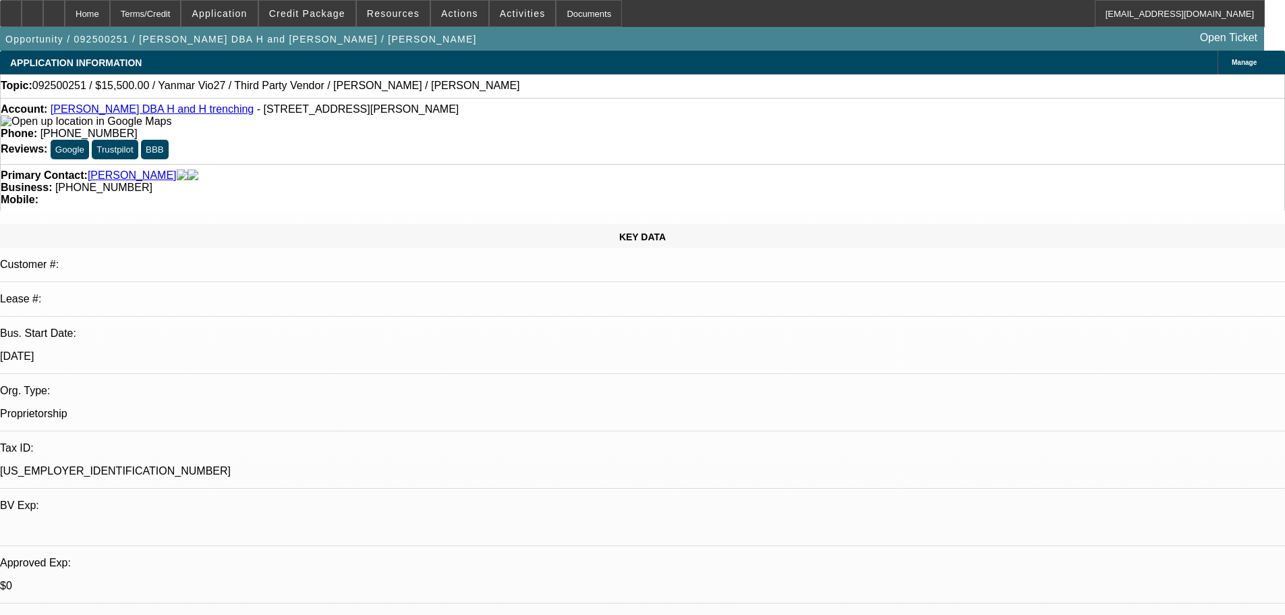
select select "0"
select select "0.1"
select select "4"
click at [257, 14] on span at bounding box center [220, 13] width 76 height 32
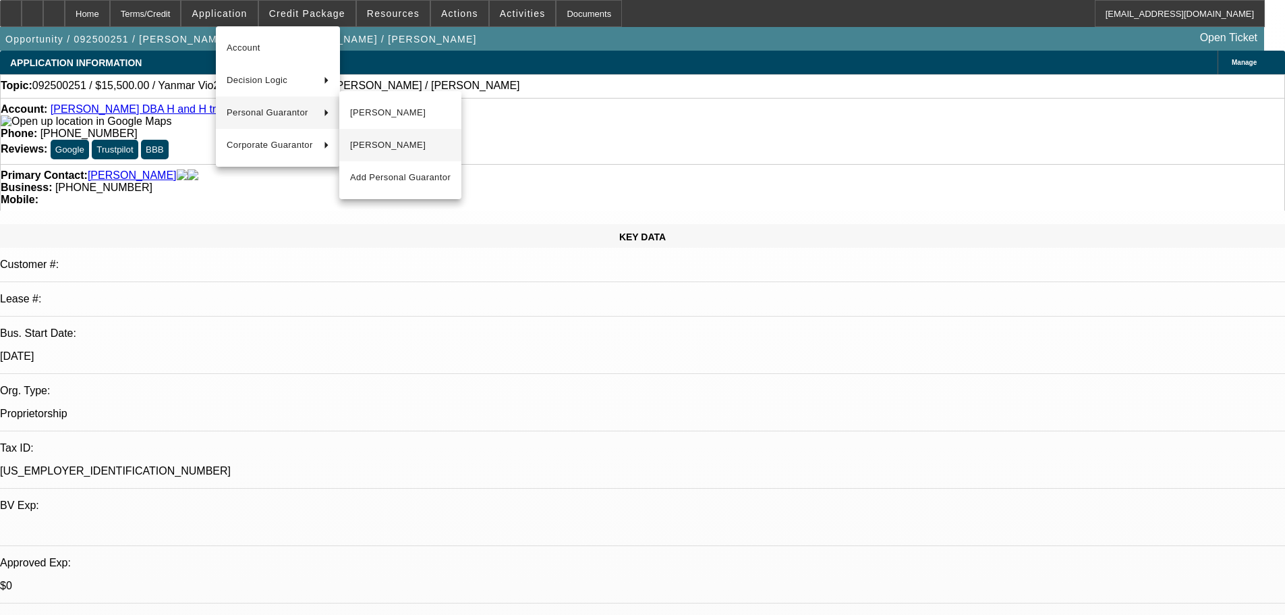
click at [381, 144] on span "Gary Hansen" at bounding box center [400, 145] width 101 height 16
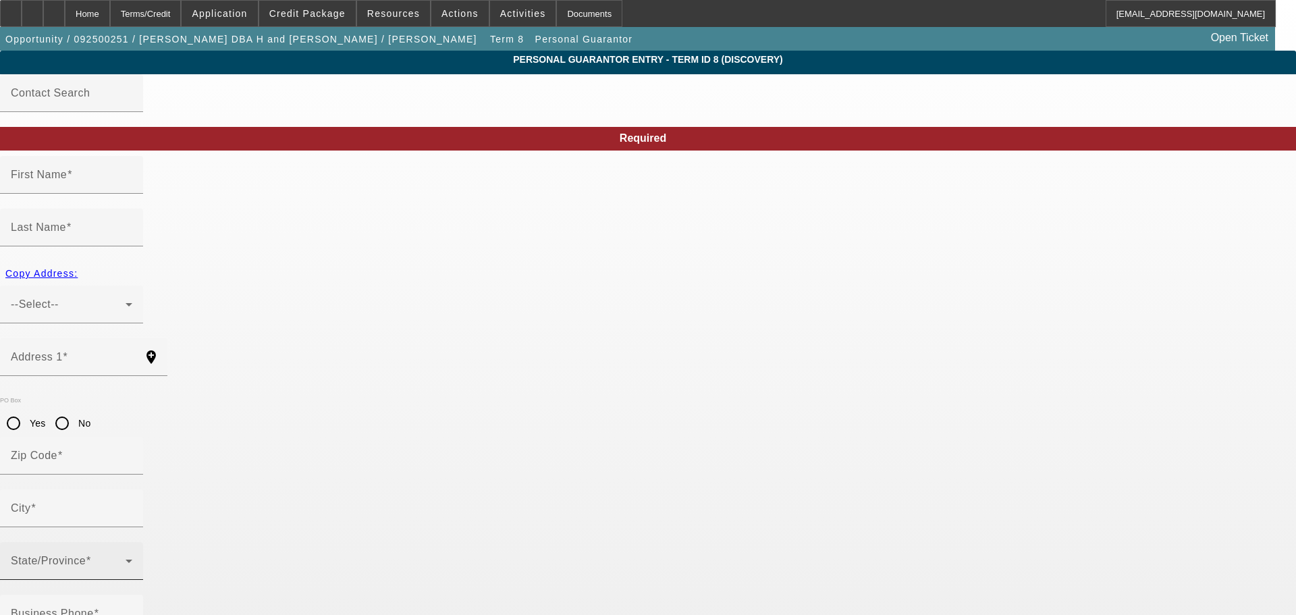
type input "Gary"
type input "Hansen"
type input "21806 Mink Drive"
radio input "true"
type input "64850"
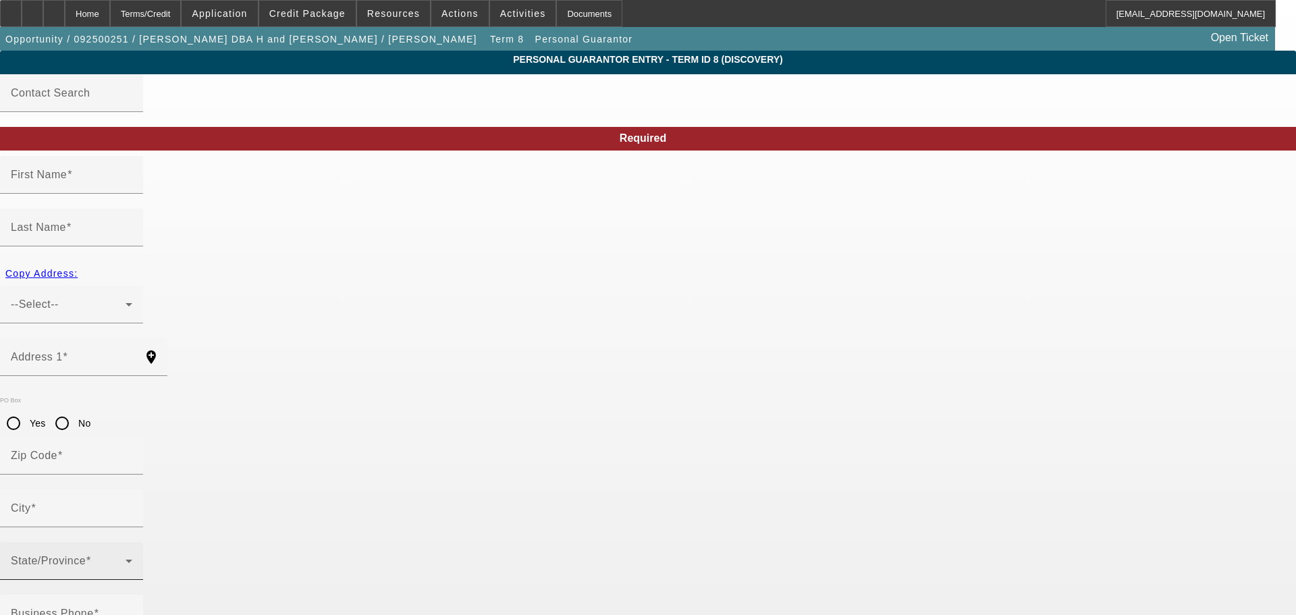
type input "Neosho"
type input "(417) 669-7226"
type input "50"
type input "488-90-3928"
type input "handhtrenching@gmail.com"
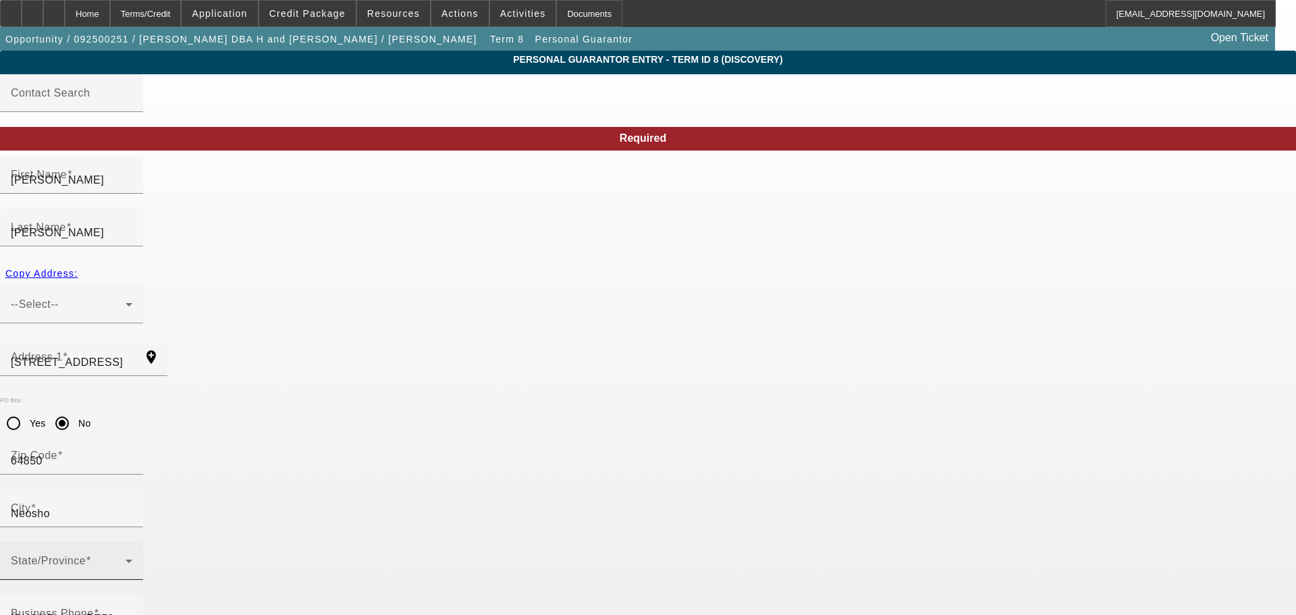
type input "Mink dr"
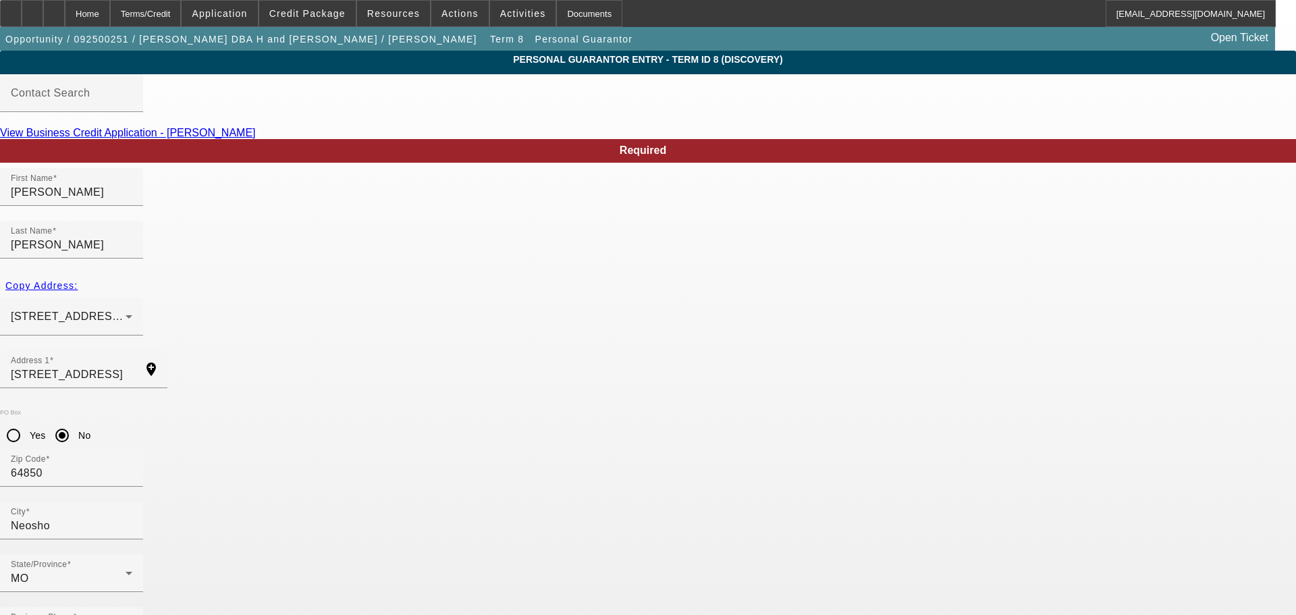
drag, startPoint x: 339, startPoint y: 531, endPoint x: 206, endPoint y: 526, distance: 132.4
click at [247, 11] on span "Application" at bounding box center [219, 13] width 55 height 11
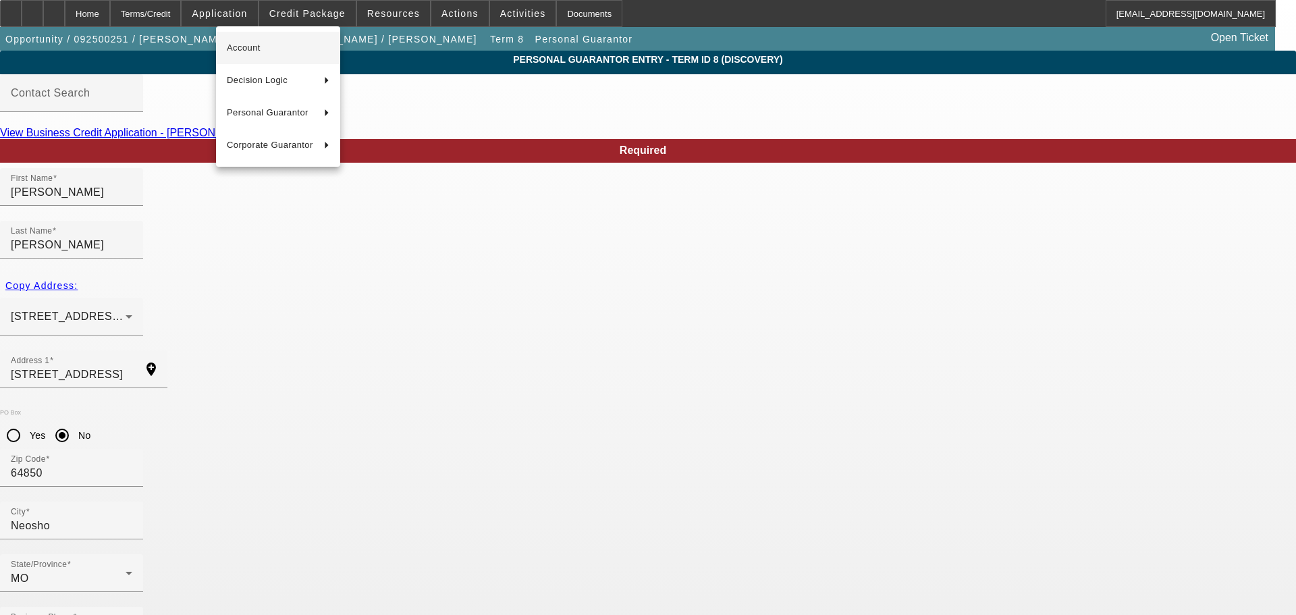
click at [246, 49] on span "Account" at bounding box center [278, 48] width 103 height 16
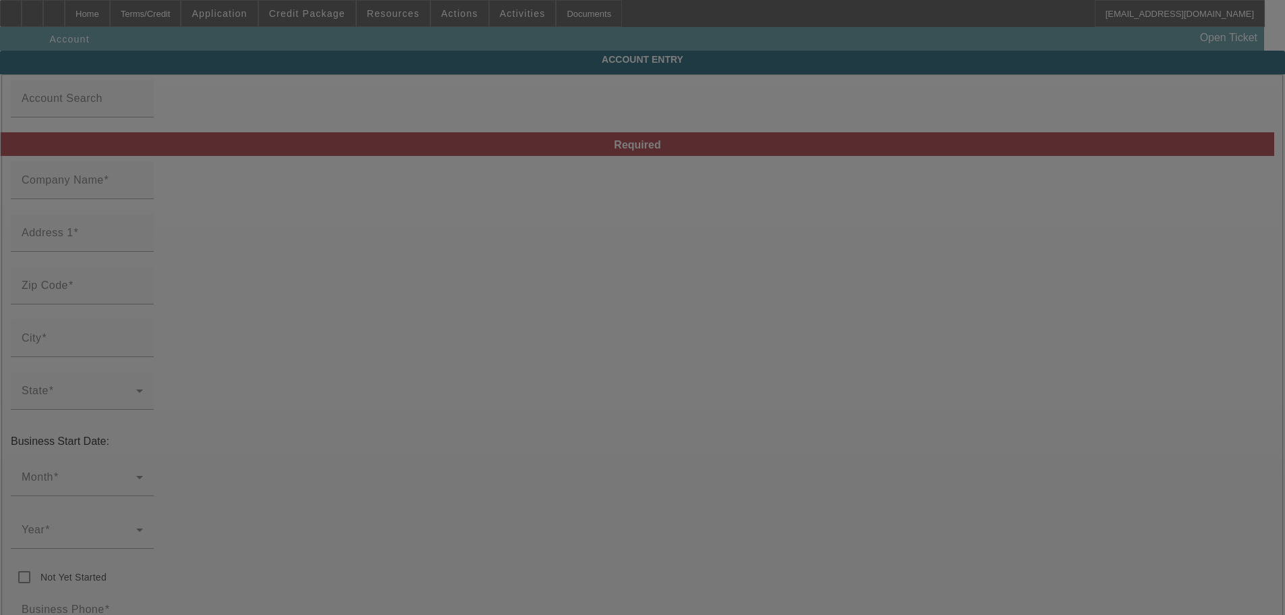
type input "Gary Hansen"
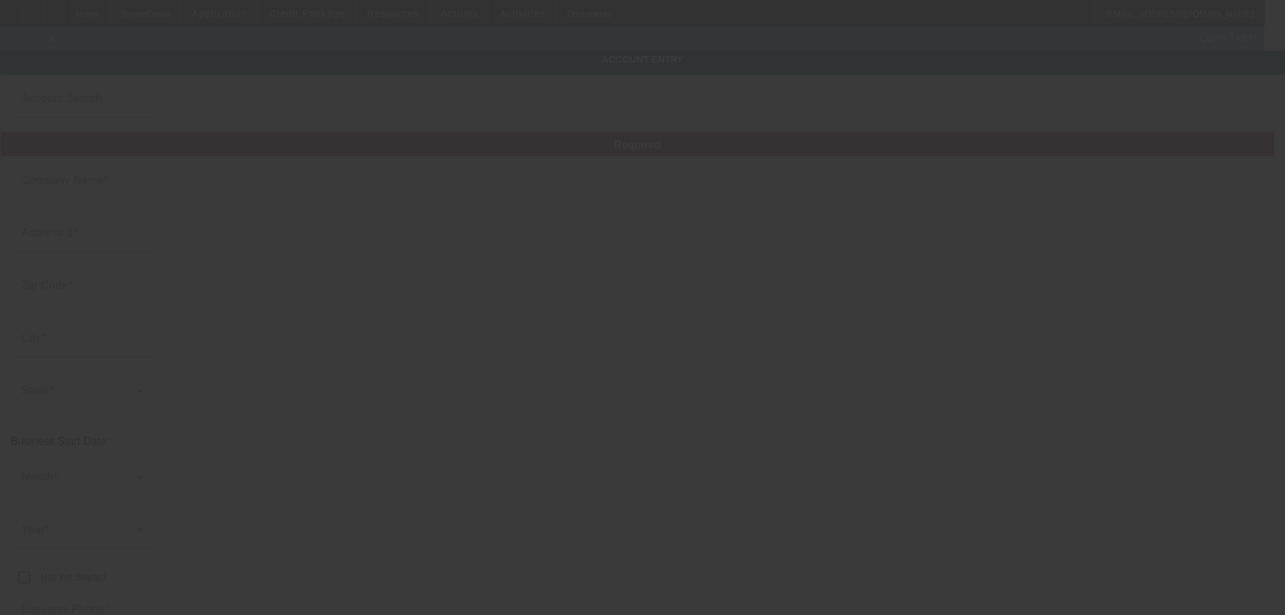
type input "21806 Mink Dr"
type input "64850"
type input "Neosho"
type input "(417) 669-7226"
type input "H and H trenching"
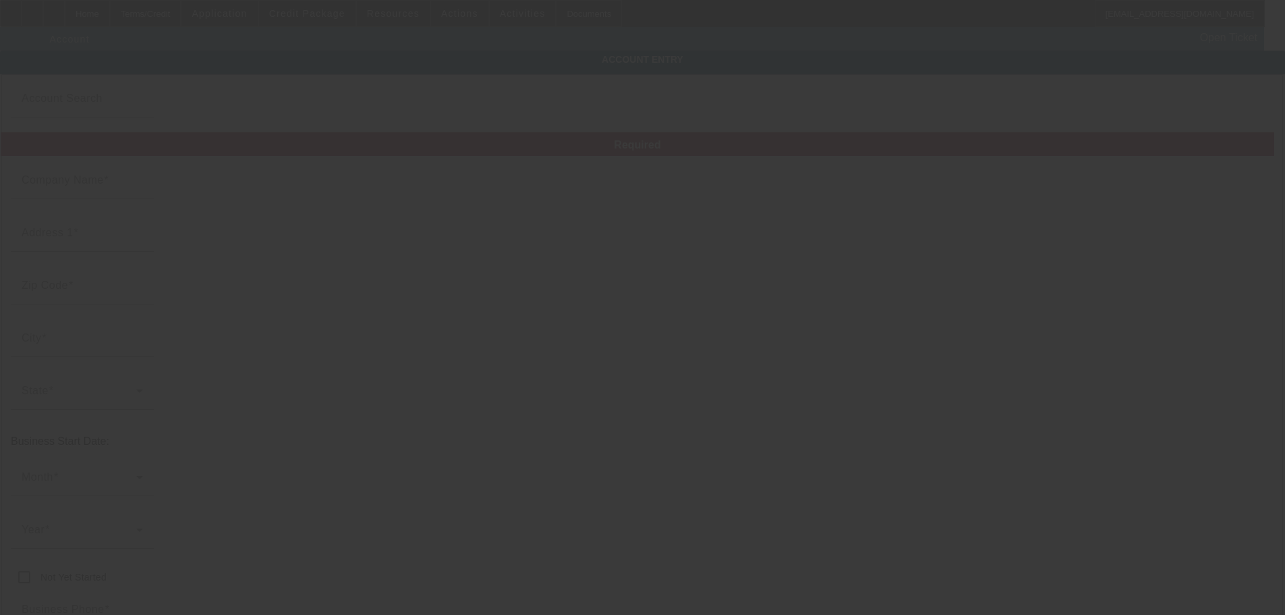
type input "Mink dr"
type input "handhtrenching@gmail.com"
type input "45-4506555"
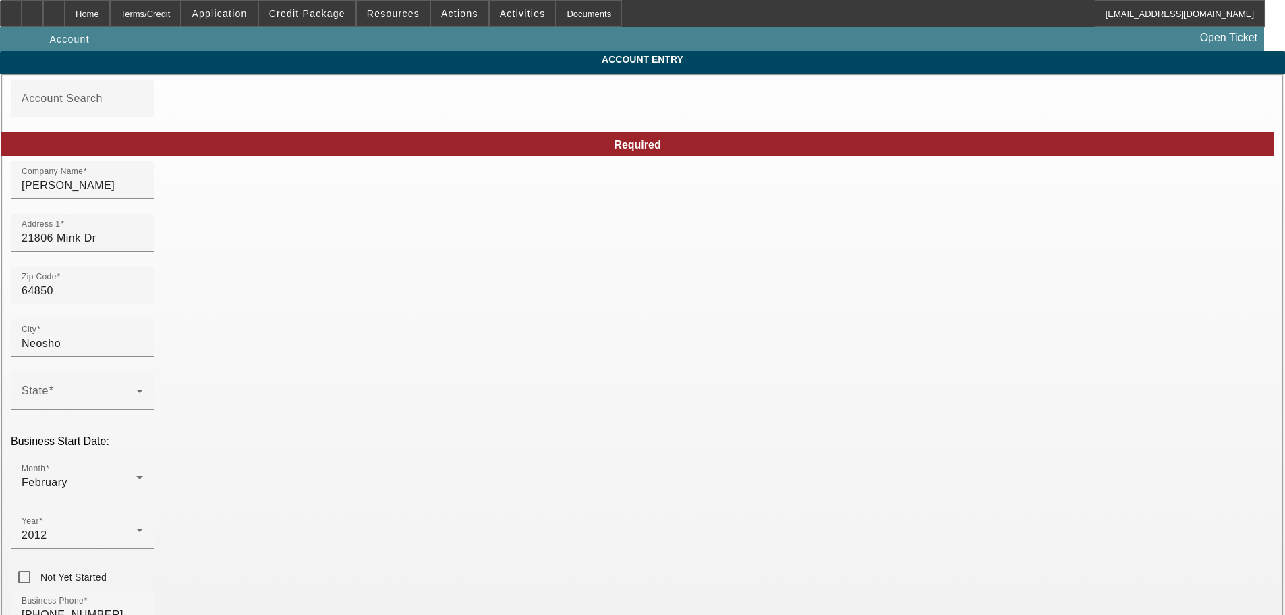
type input "9/11/2025"
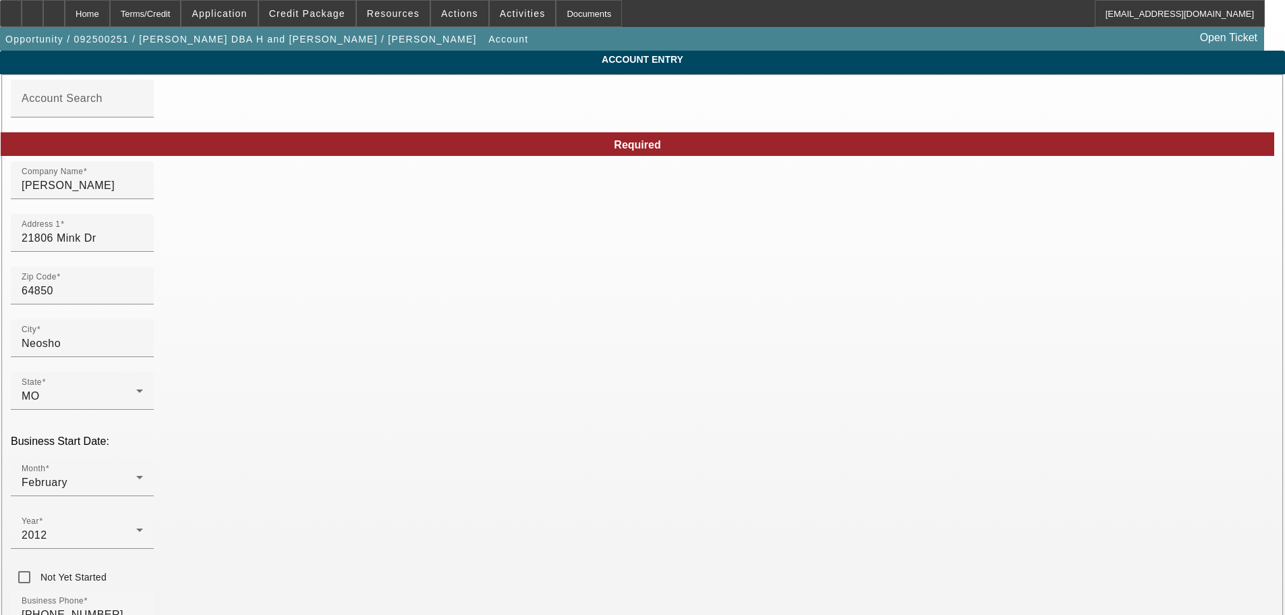
paste input "88-90-3928"
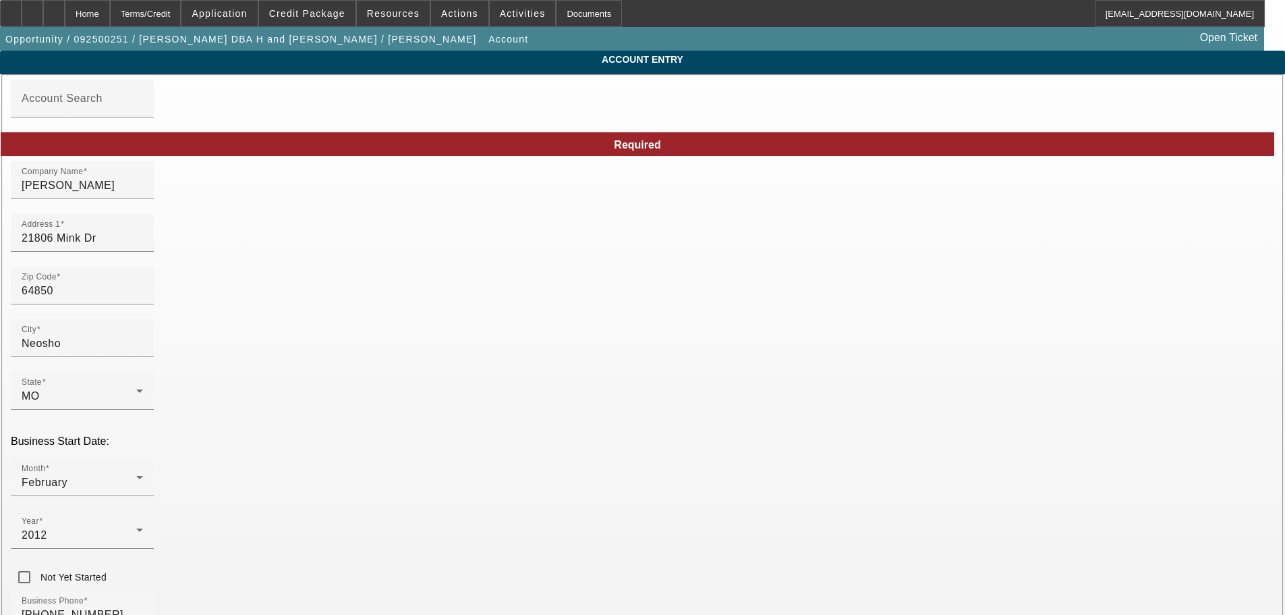
type input "488903928"
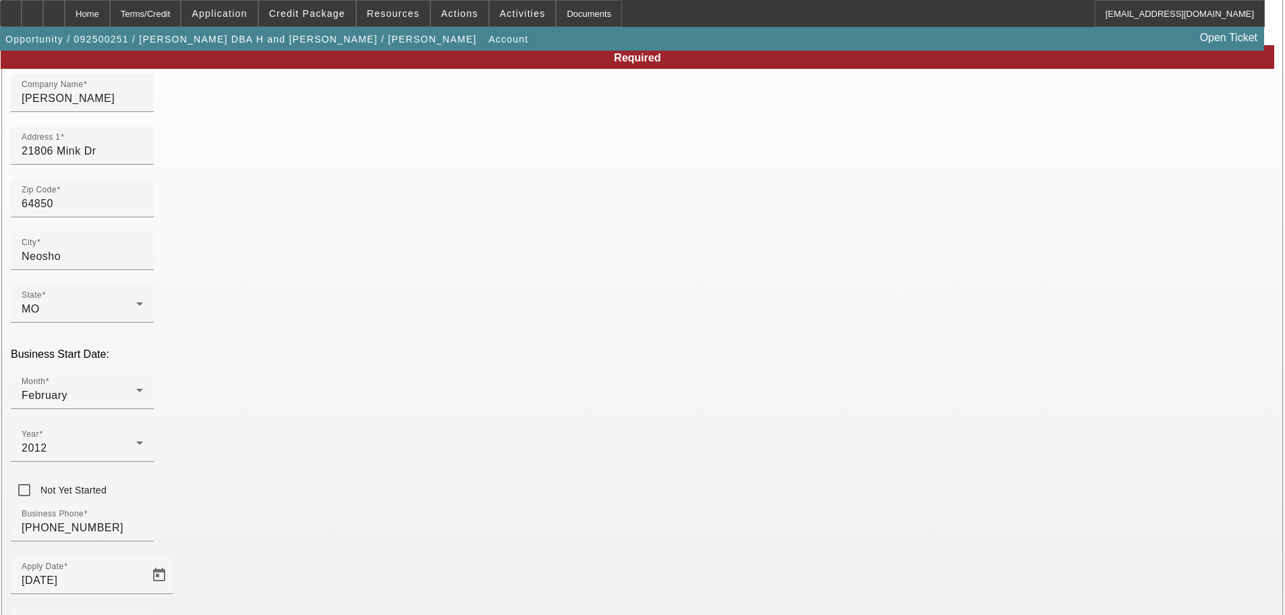
scroll to position [181, 0]
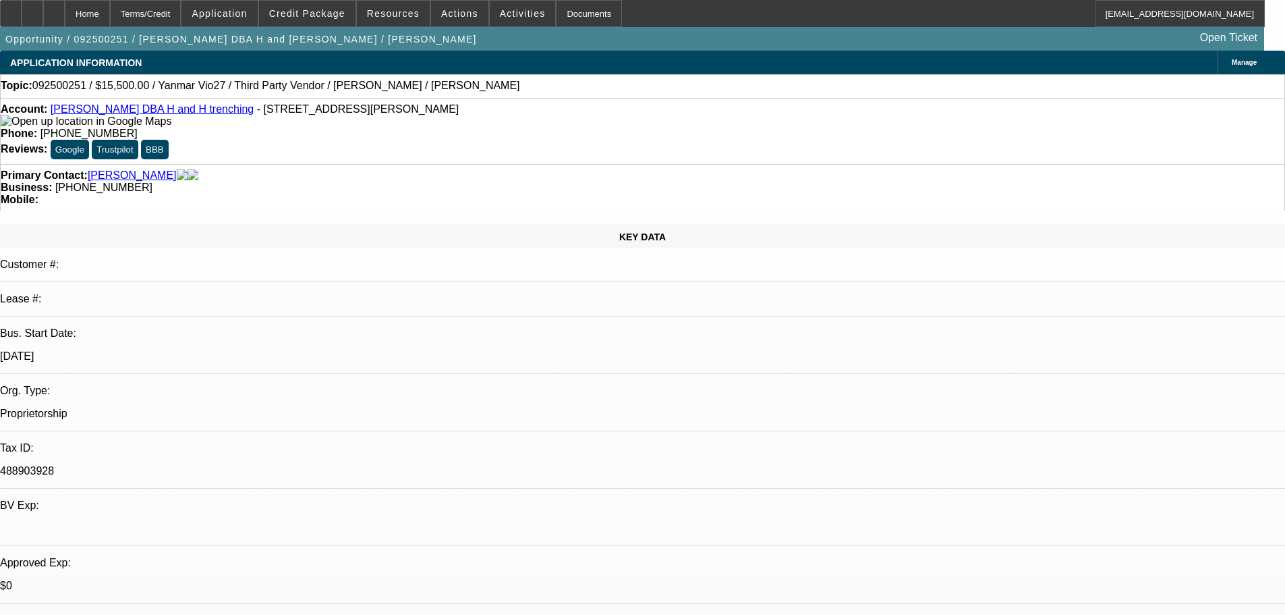
select select "0"
select select "0.1"
select select "4"
select select "0"
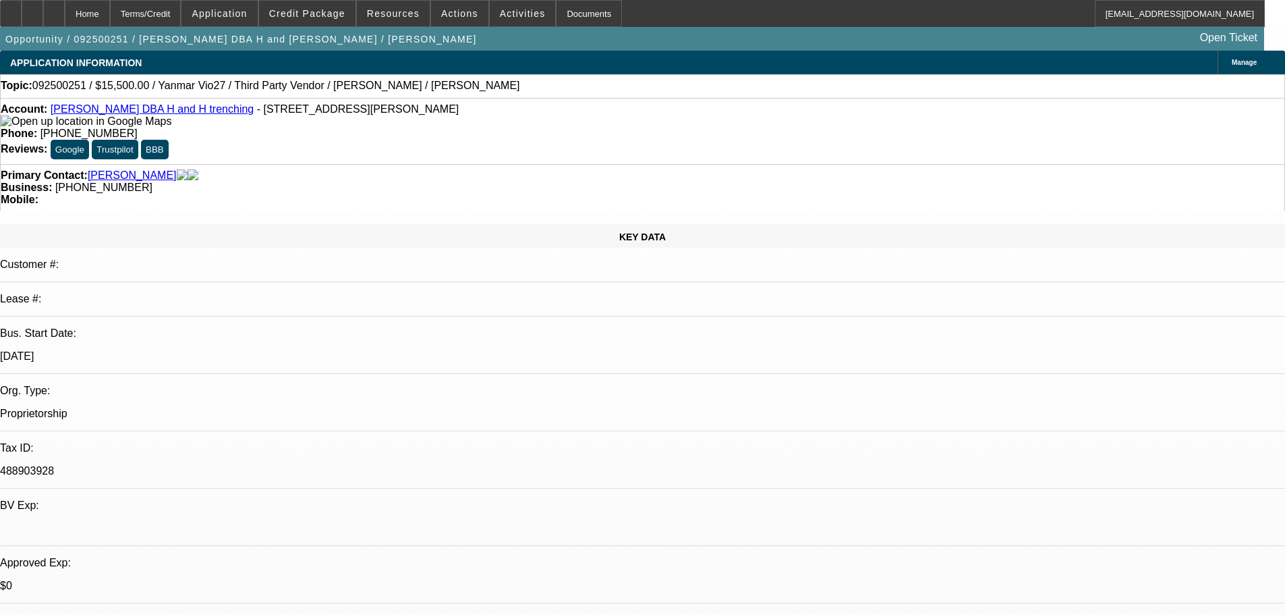
select select "2"
select select "0.1"
select select "4"
select select "0"
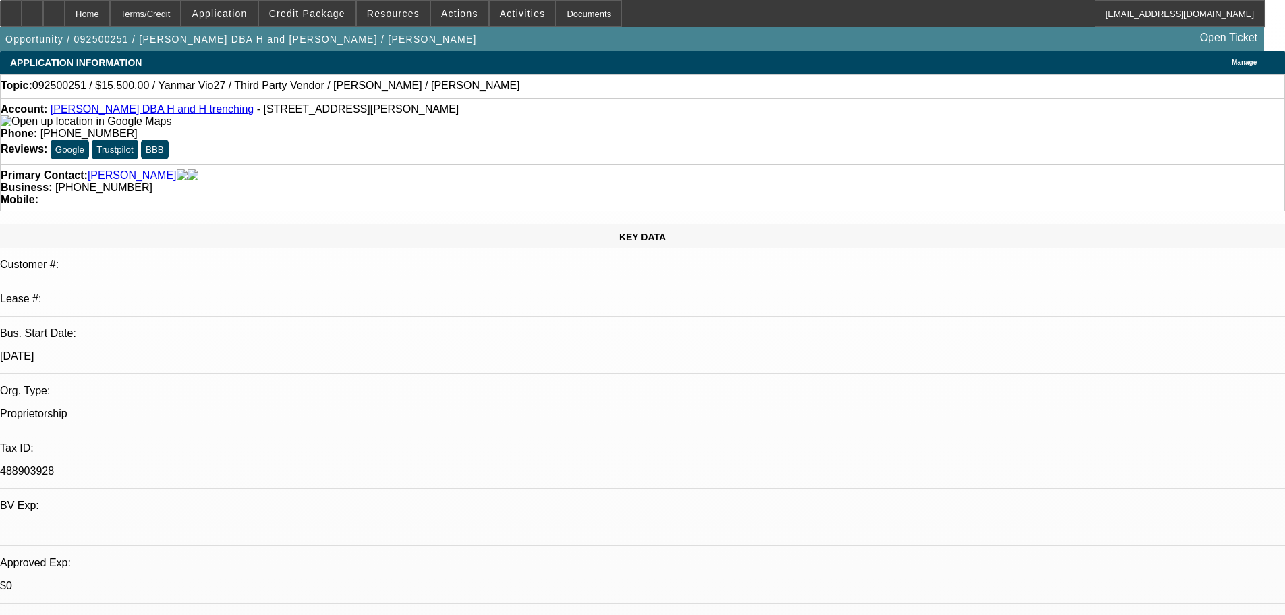
select select "2"
select select "0.1"
select select "4"
select select "0"
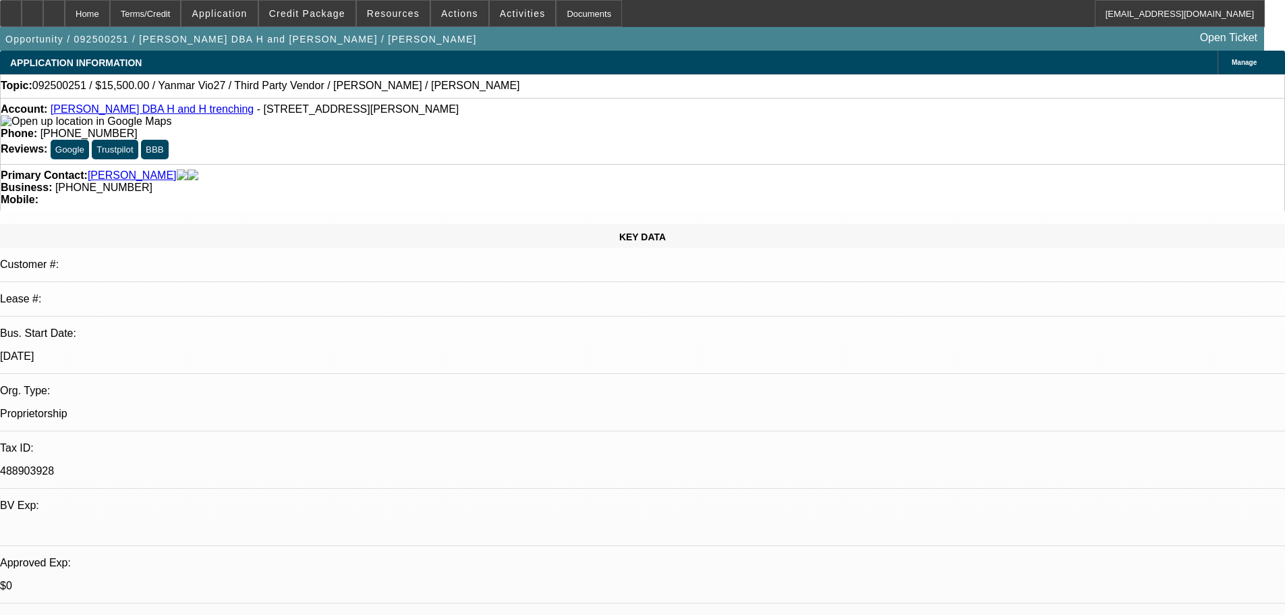
select select "0"
select select "0.1"
select select "4"
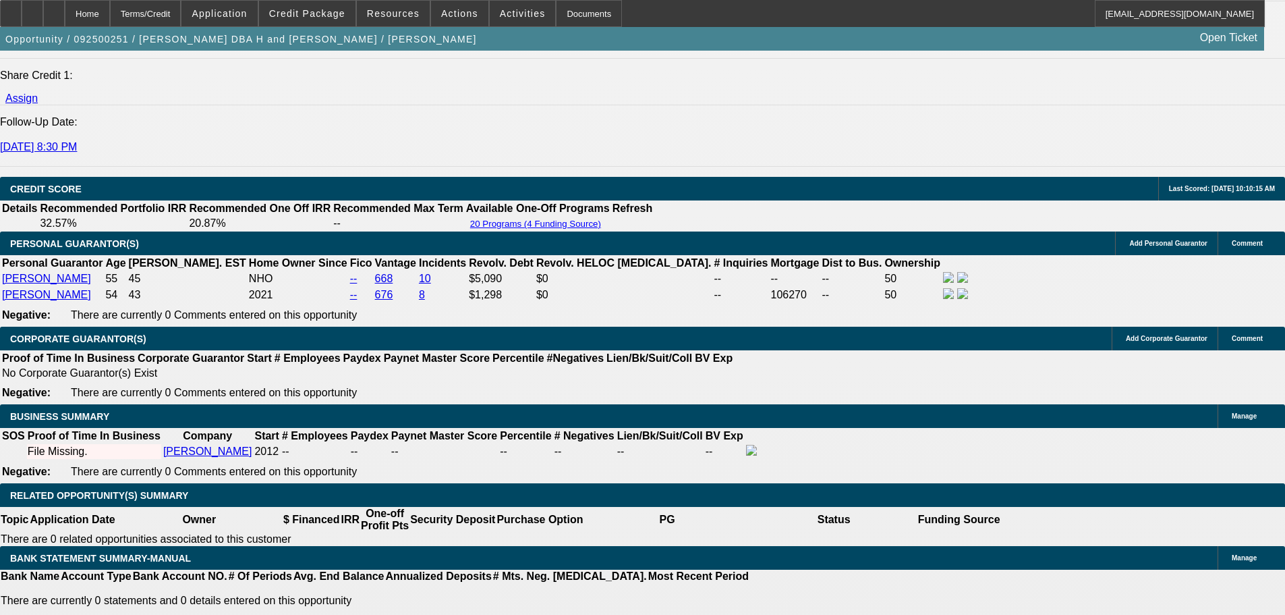
scroll to position [2024, 0]
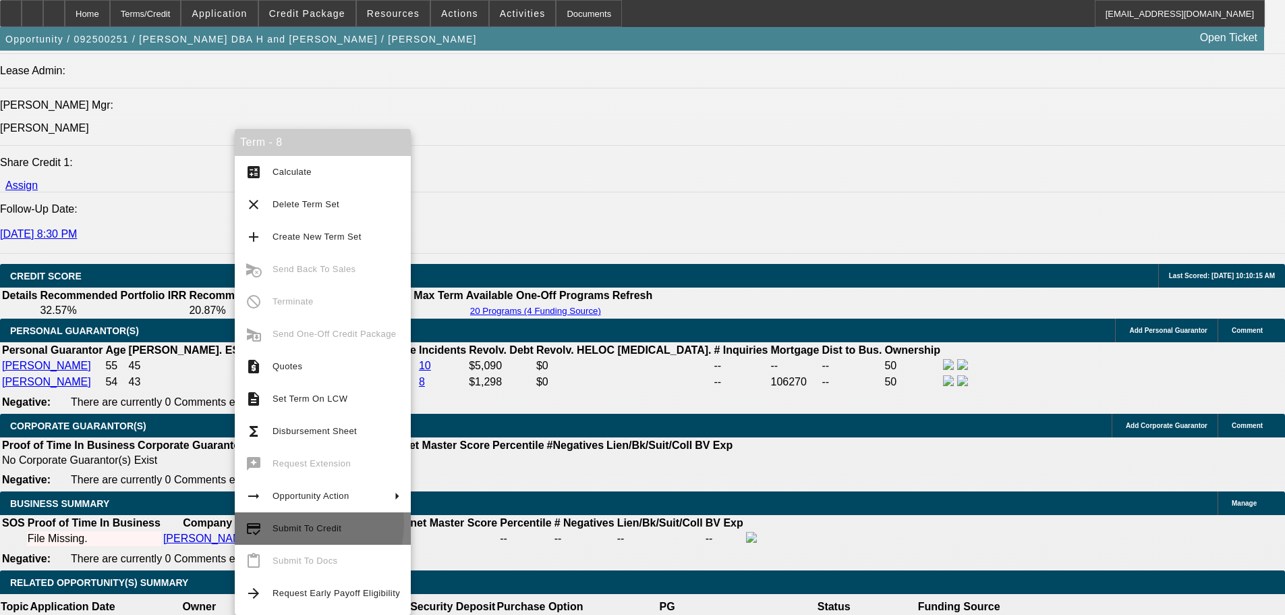
click at [285, 522] on span "Submit To Credit" at bounding box center [337, 528] width 128 height 16
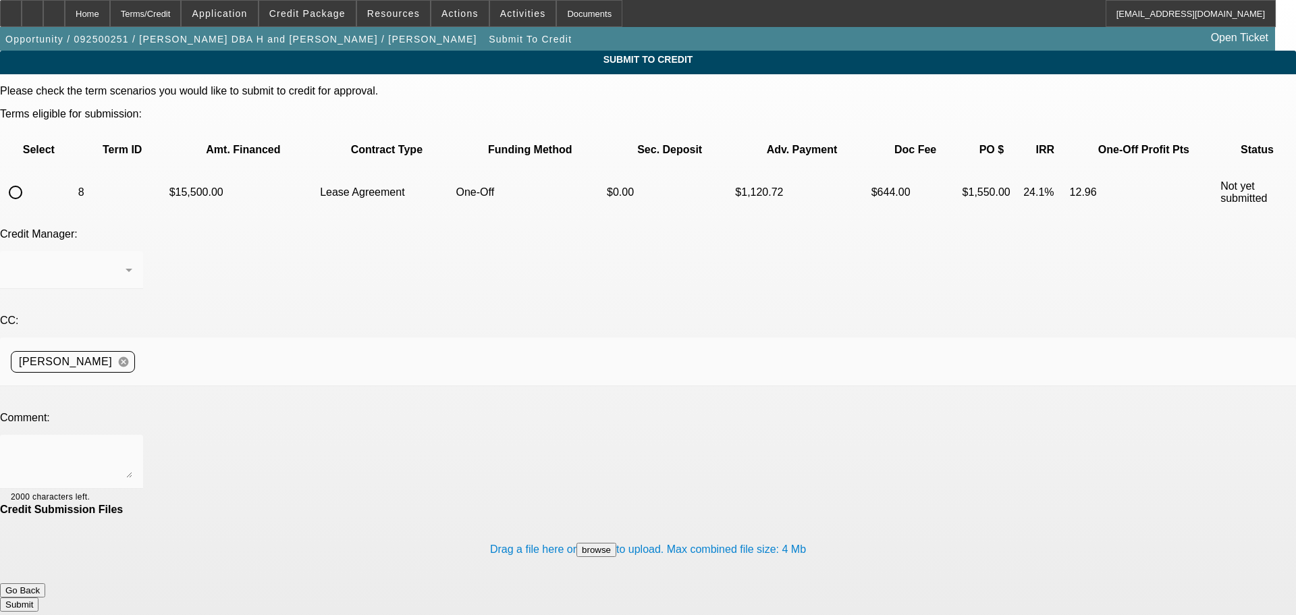
click at [29, 179] on input "radio" at bounding box center [15, 192] width 27 height 27
radio input "true"
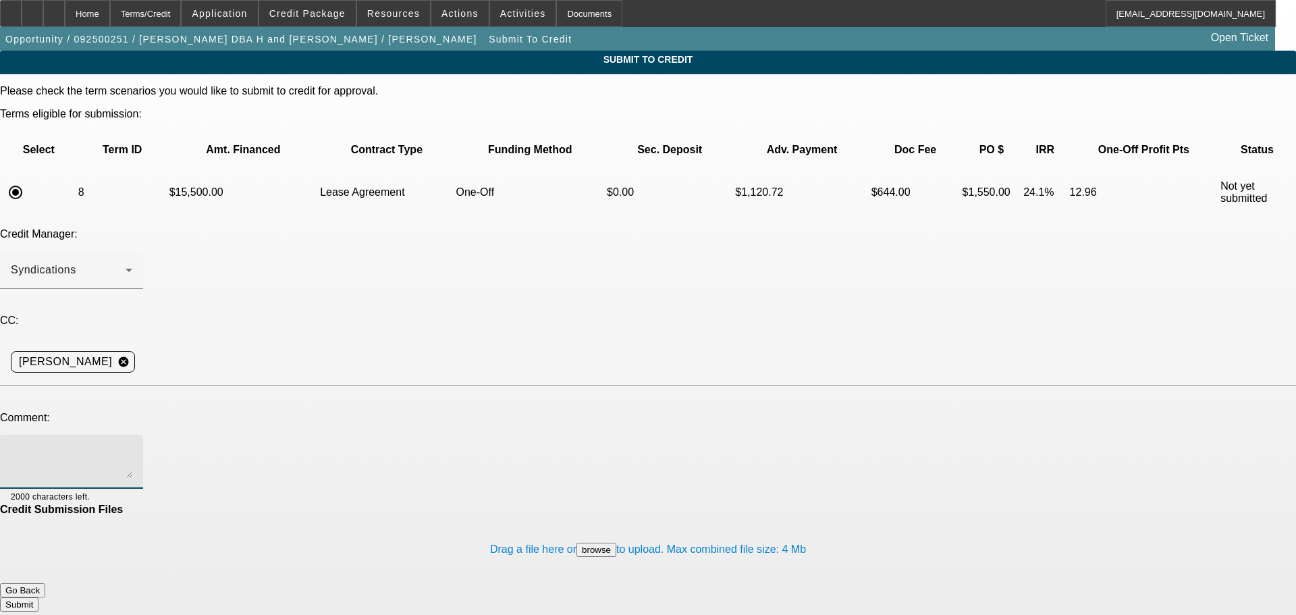
click at [132, 445] on textarea at bounding box center [71, 461] width 121 height 32
type textarea "Customer said to use his SSN that should be correct. Please send back to Finpac…"
click at [38, 597] on button "Submit" at bounding box center [19, 604] width 38 height 14
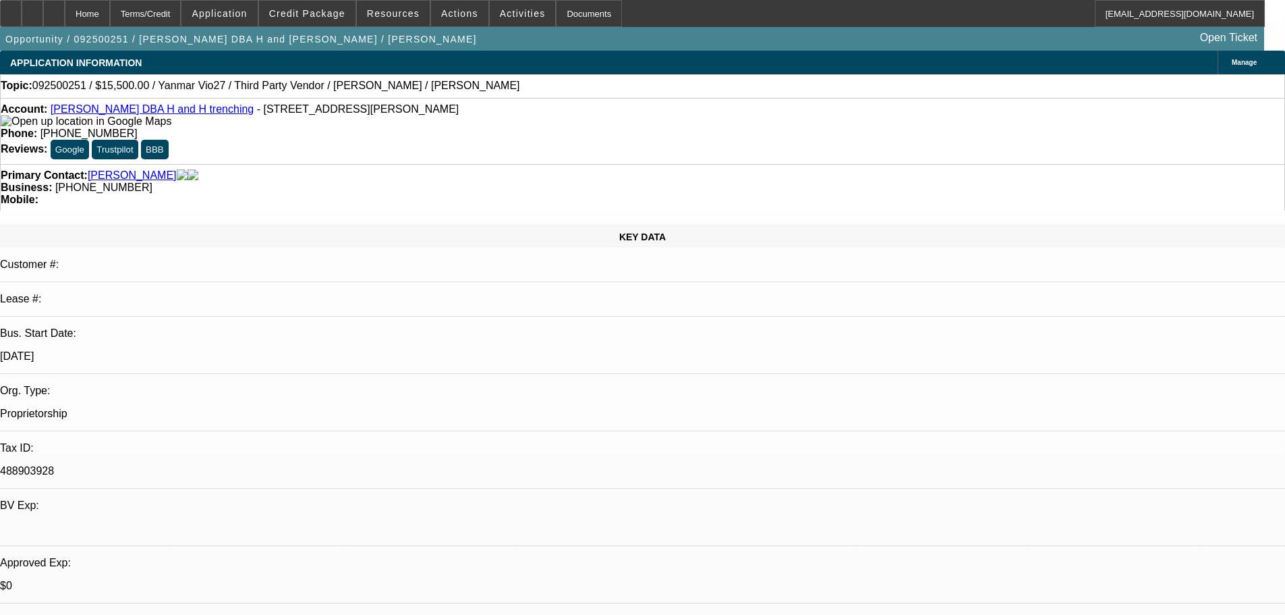
select select "0"
select select "0.1"
select select "4"
select select "0"
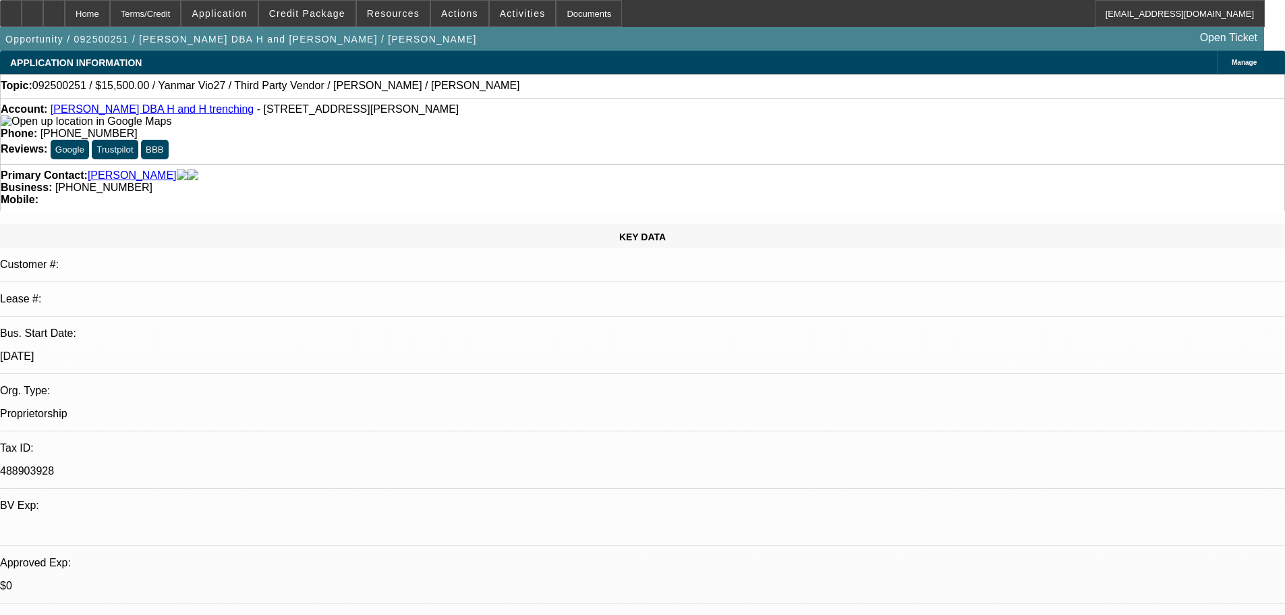
select select "2"
select select "0.1"
select select "4"
select select "0"
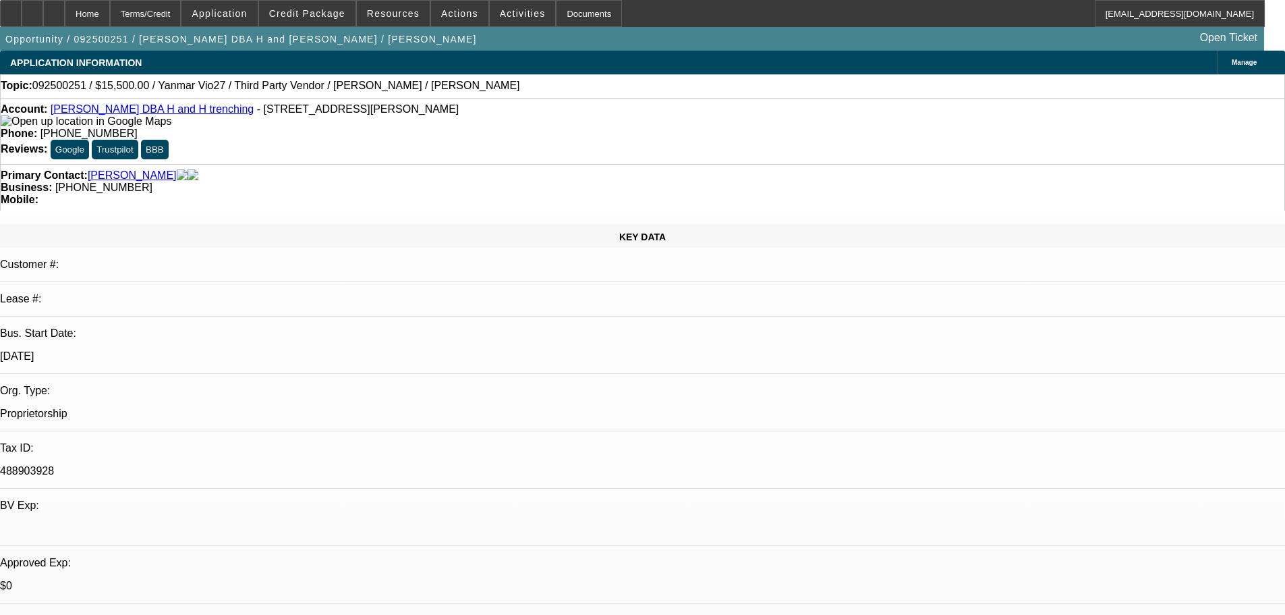
select select "2"
select select "0.1"
select select "4"
select select "0"
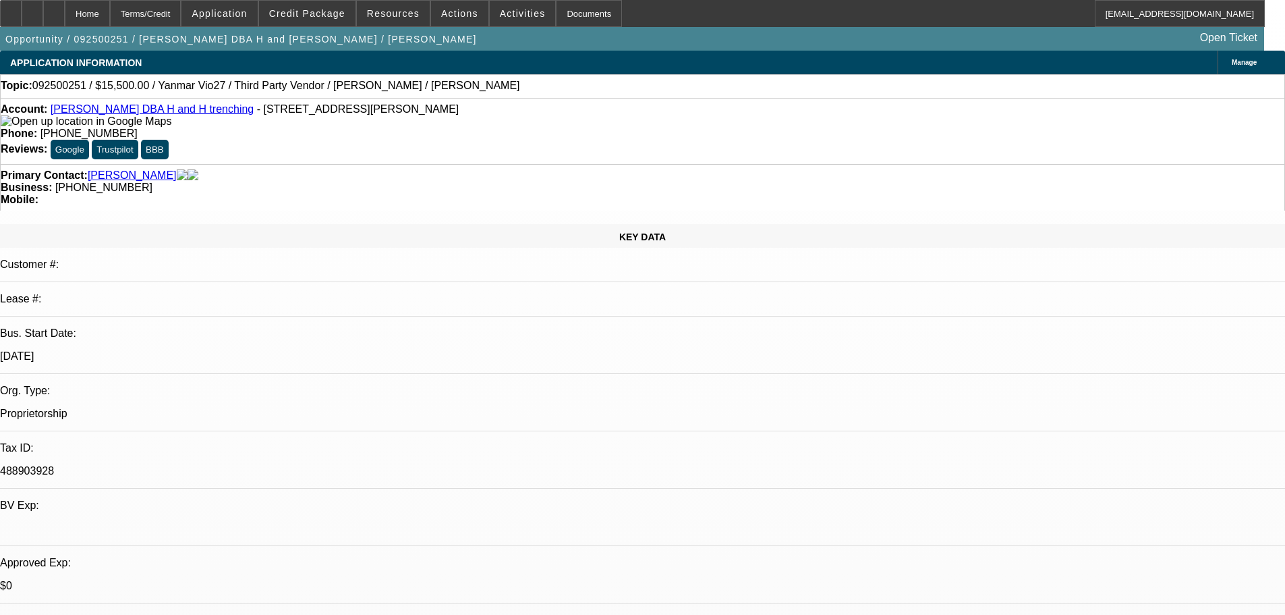
select select "0"
select select "0.1"
select select "4"
click at [65, 16] on div at bounding box center [54, 13] width 22 height 27
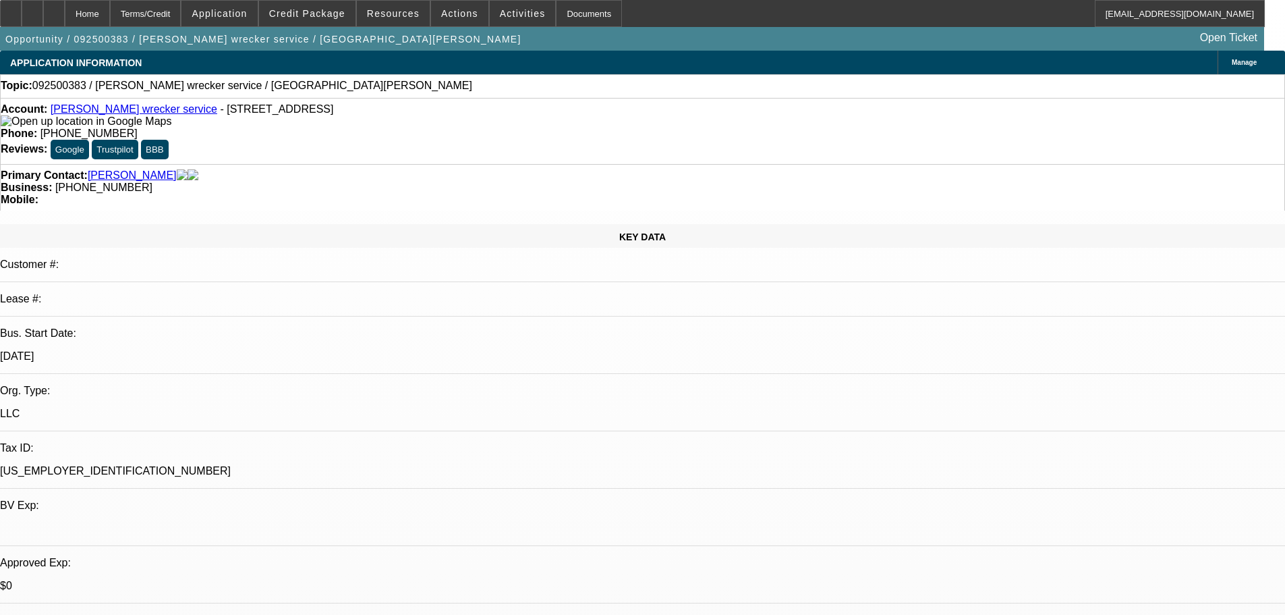
select select "0"
select select "2"
select select "0.1"
select select "4"
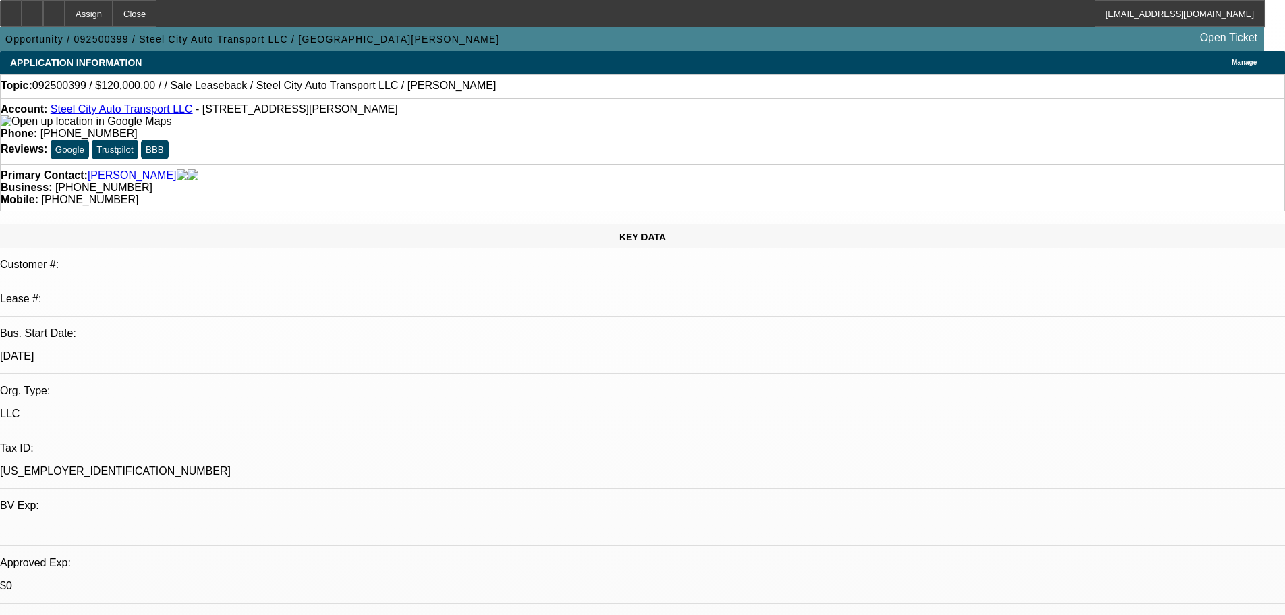
select select "0"
select select "2"
select select "0.1"
select select "4"
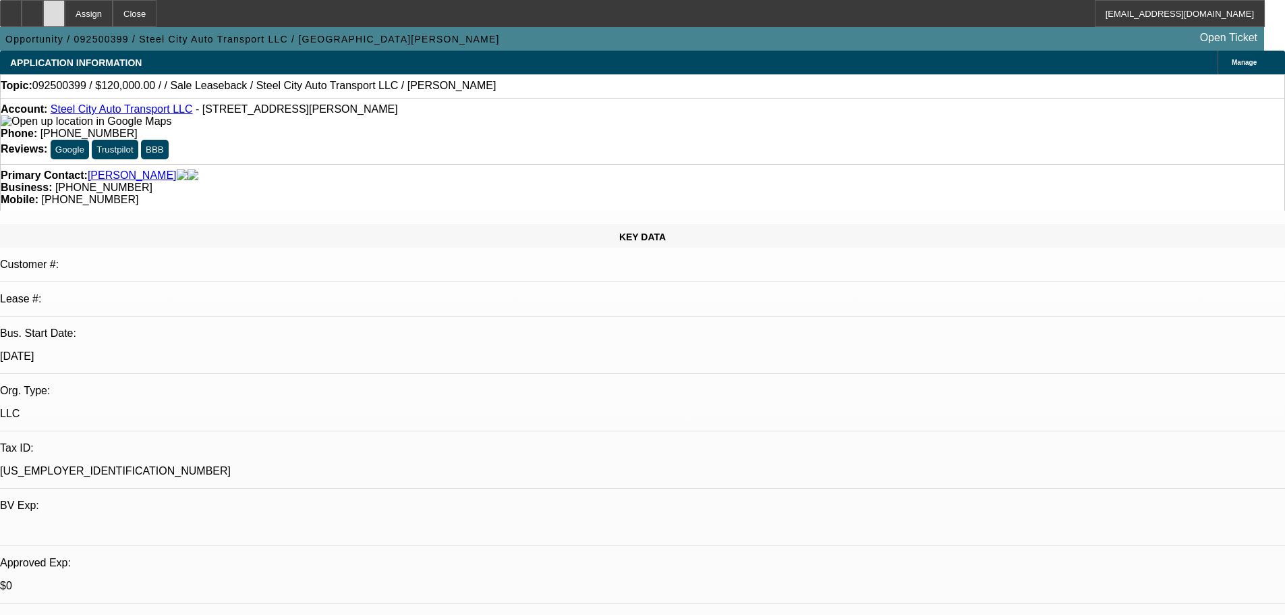
click at [65, 20] on div at bounding box center [54, 13] width 22 height 27
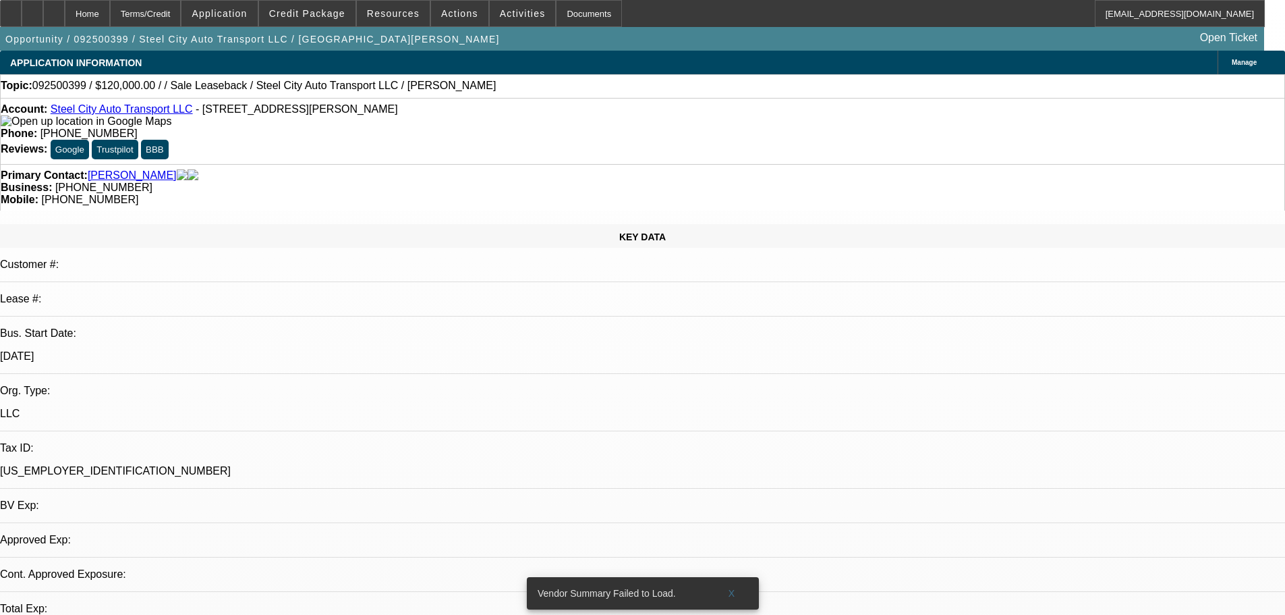
select select "0"
select select "2"
select select "0.1"
select select "4"
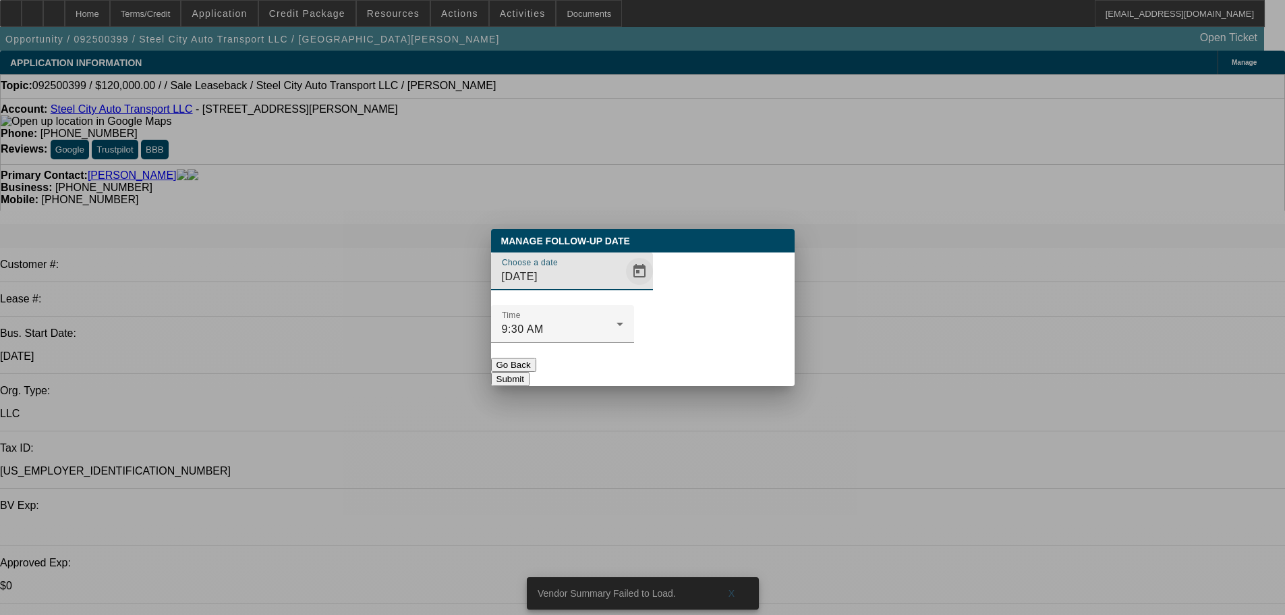
click at [626, 285] on button "Open calendar" at bounding box center [639, 271] width 27 height 27
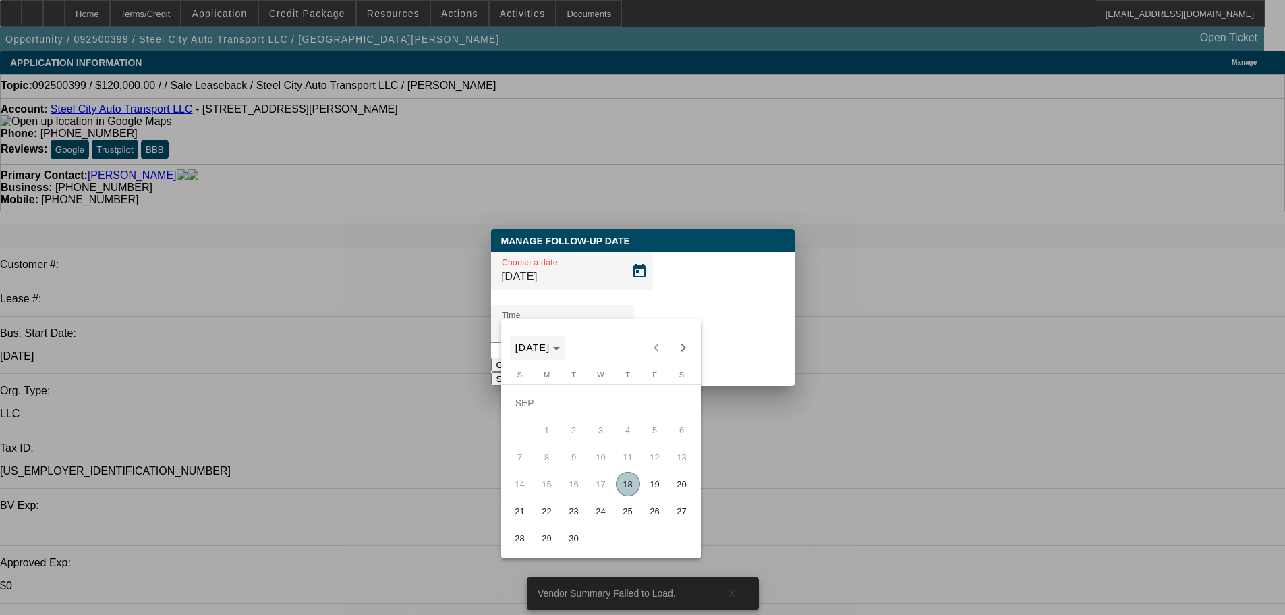
click at [530, 344] on span "SEP 2025" at bounding box center [533, 347] width 35 height 11
click at [669, 530] on span "2025" at bounding box center [671, 524] width 43 height 24
click at [534, 478] on span "SEP" at bounding box center [530, 470] width 43 height 24
click at [646, 483] on span "19" at bounding box center [655, 484] width 24 height 24
type input "9/19/2025"
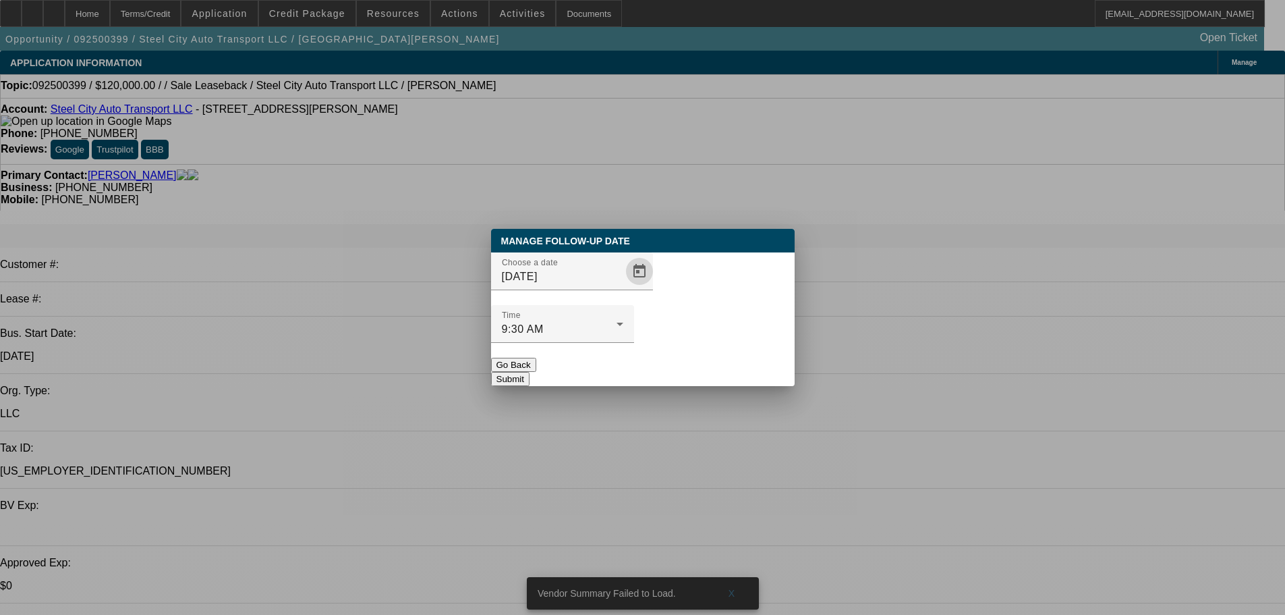
click at [530, 372] on button "Submit" at bounding box center [510, 379] width 38 height 14
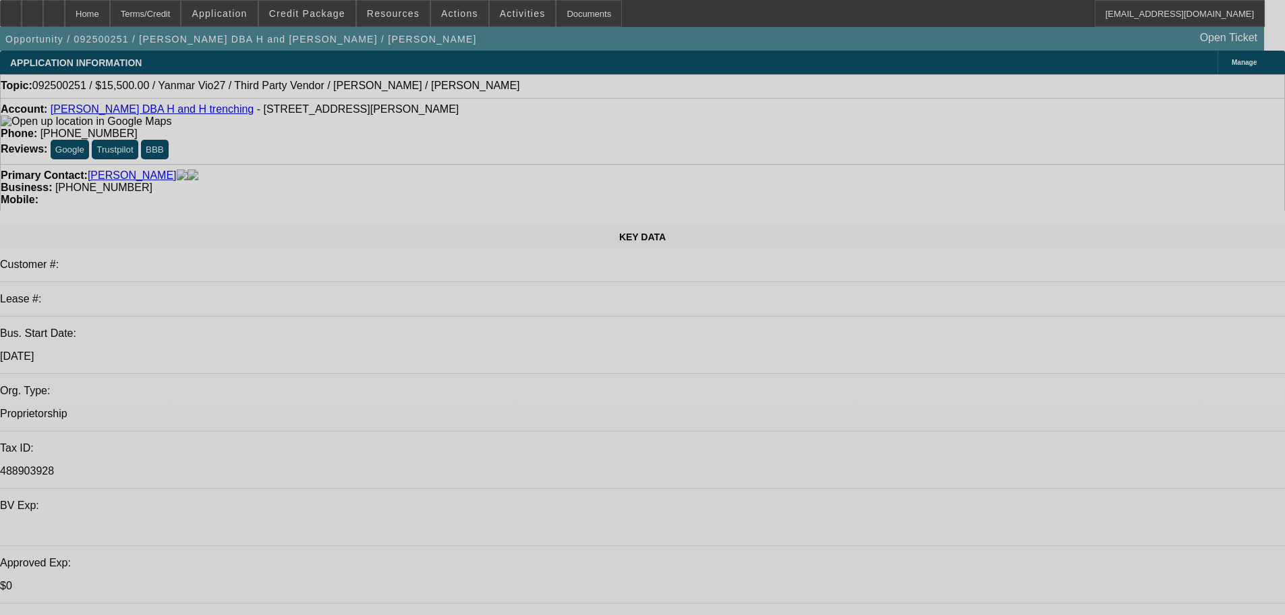
select select "0"
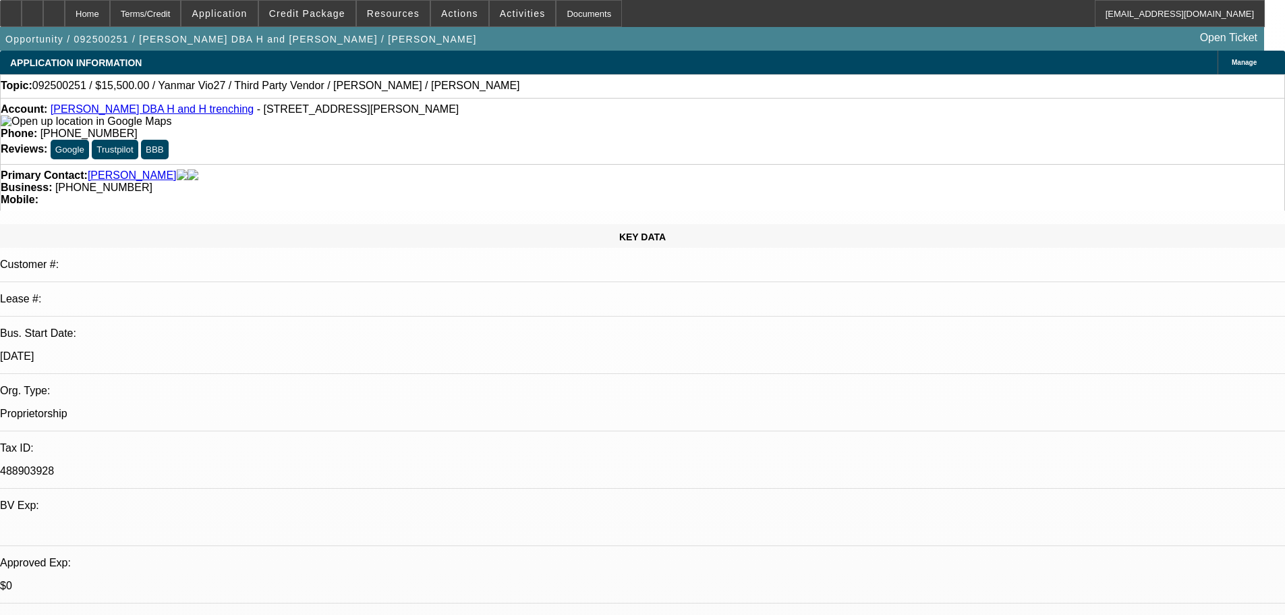
select select "0"
select select "0.1"
select select "4"
select select "0"
select select "2"
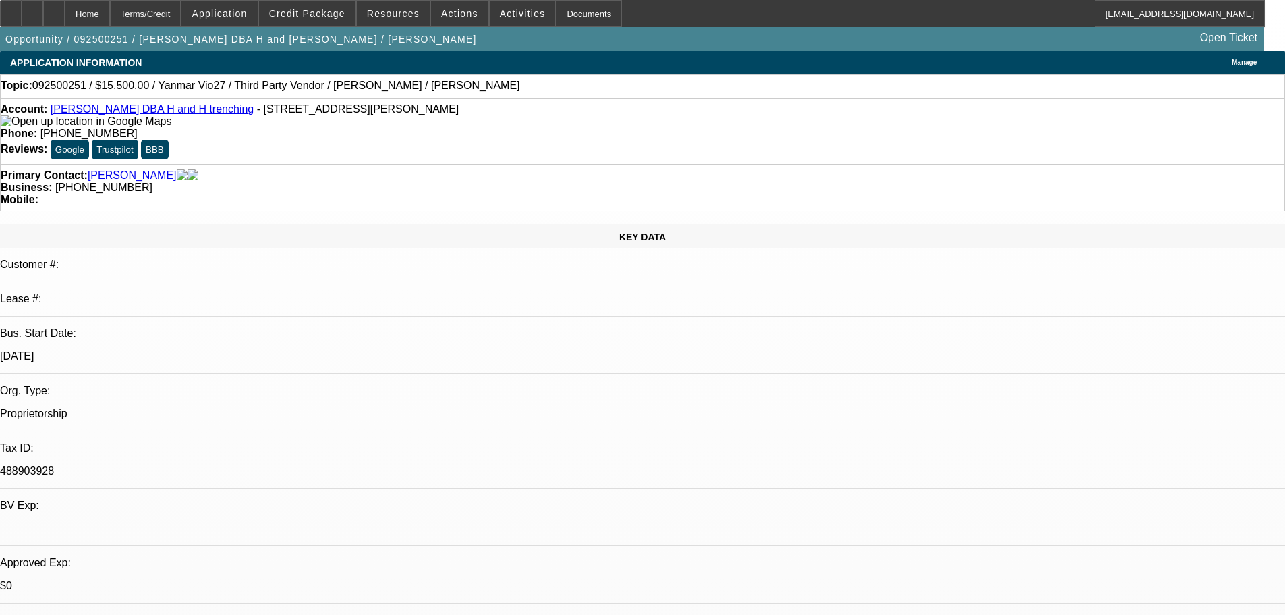
select select "2"
select select "0.1"
select select "4"
select select "0"
select select "2"
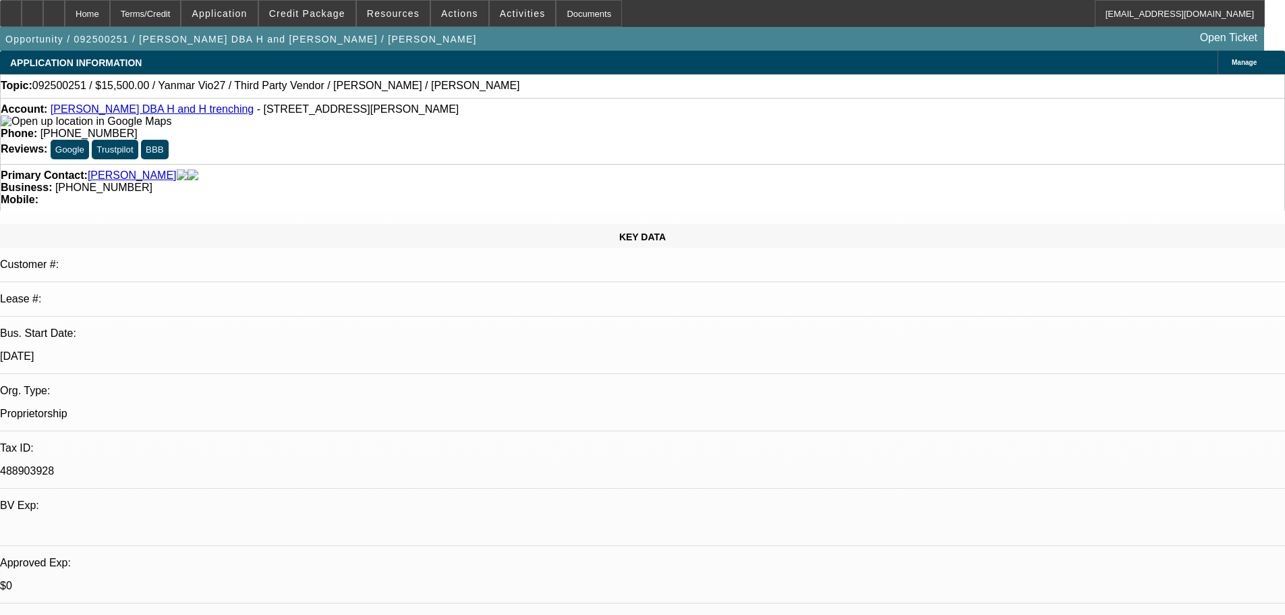
select select "2"
select select "0.1"
select select "4"
select select "0"
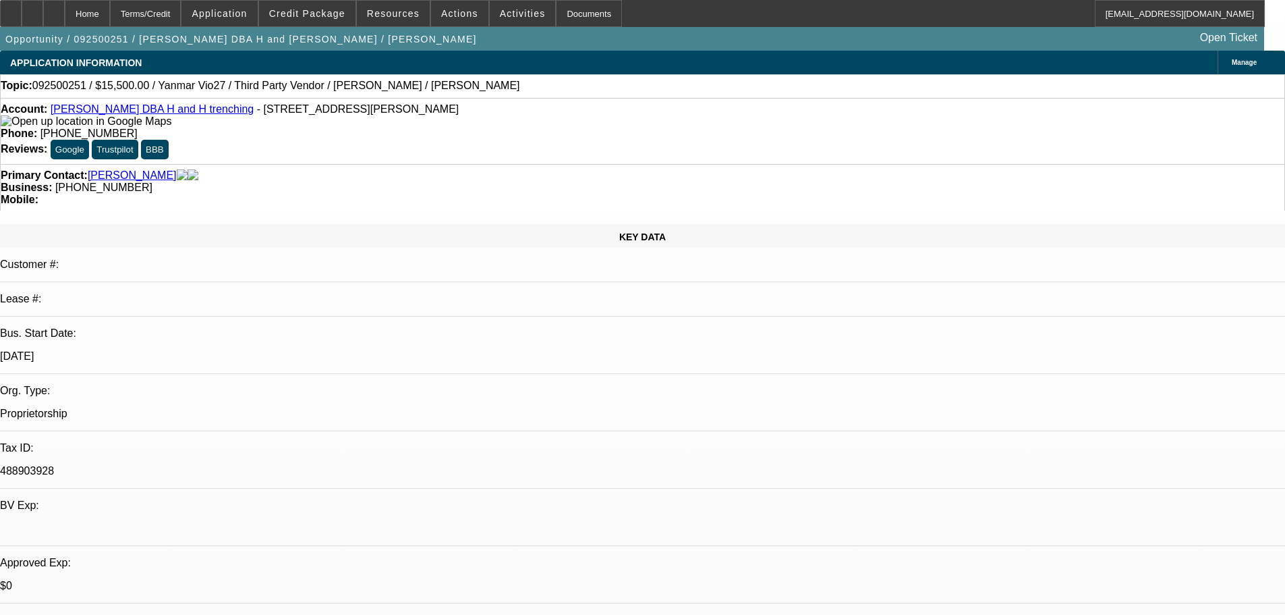
select select "0.1"
select select "4"
click at [65, 10] on div at bounding box center [54, 13] width 22 height 27
select select "0"
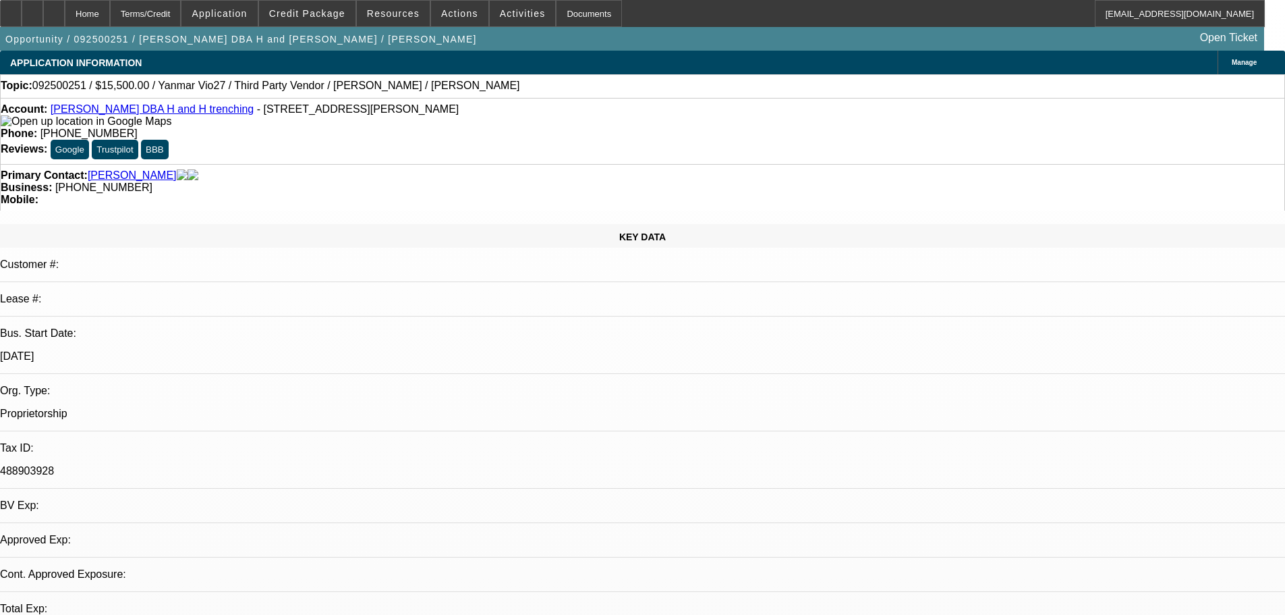
select select "0.1"
select select "4"
select select "0"
select select "2"
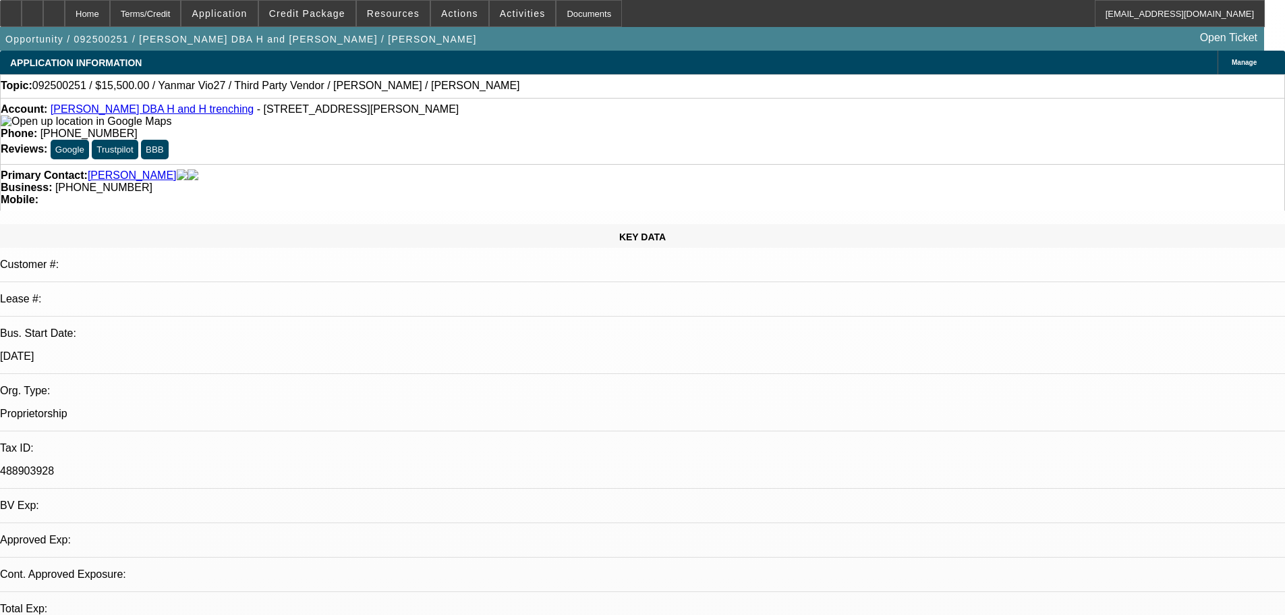
select select "0.1"
select select "4"
select select "0"
select select "2"
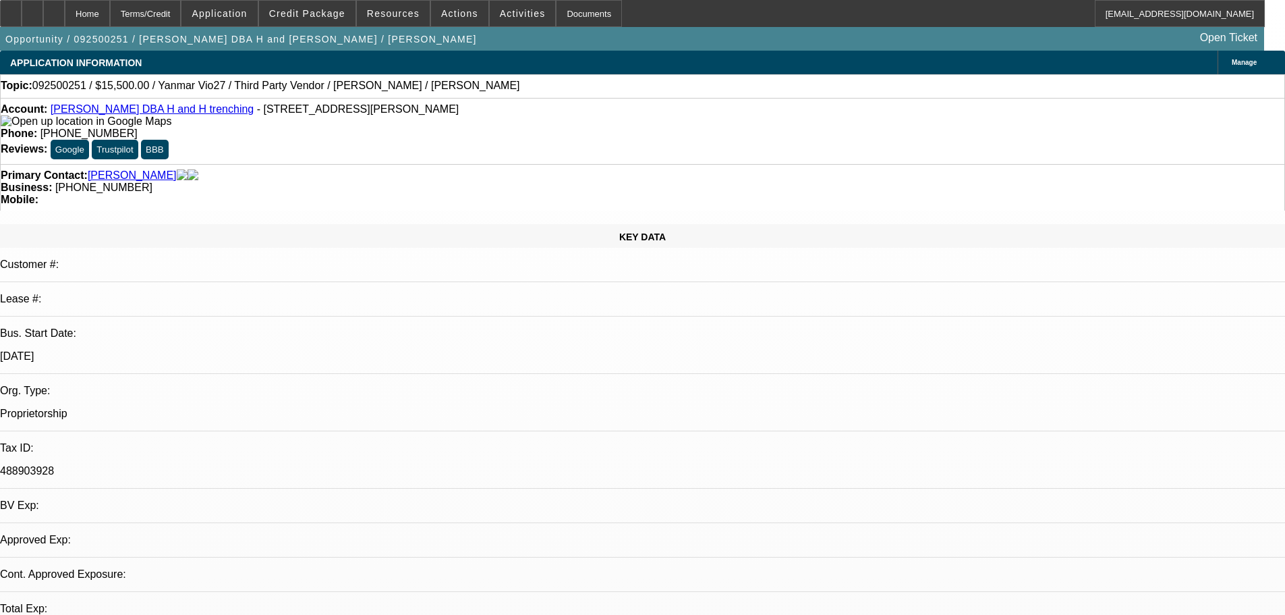
select select "0.1"
select select "4"
select select "0"
select select "0.1"
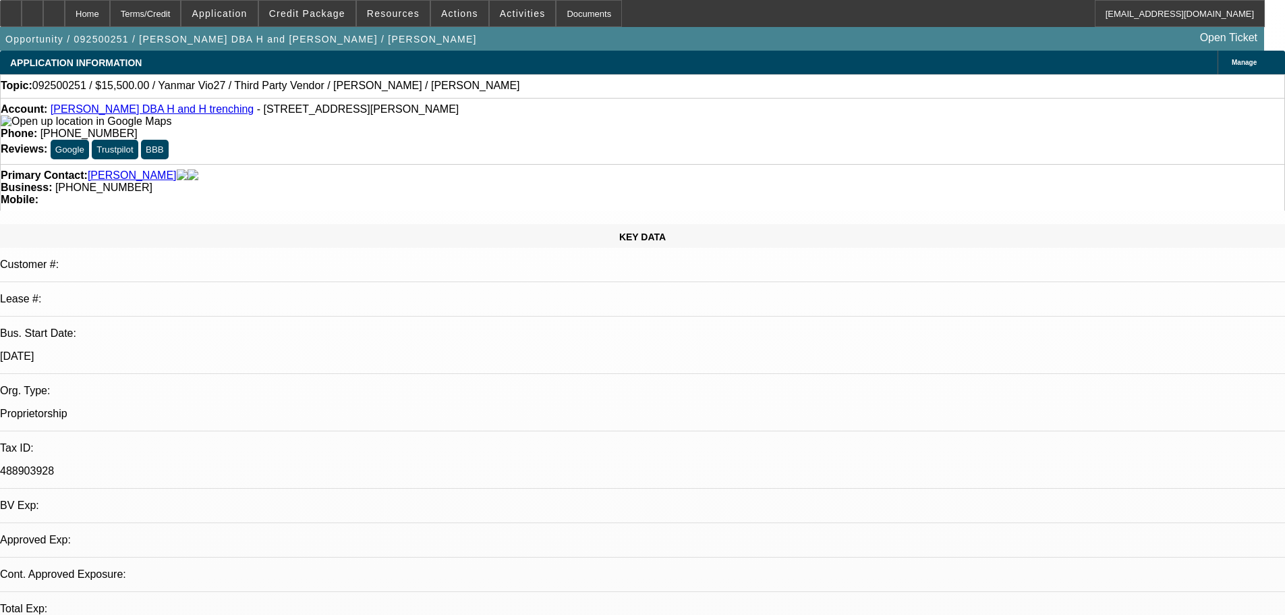
select select "4"
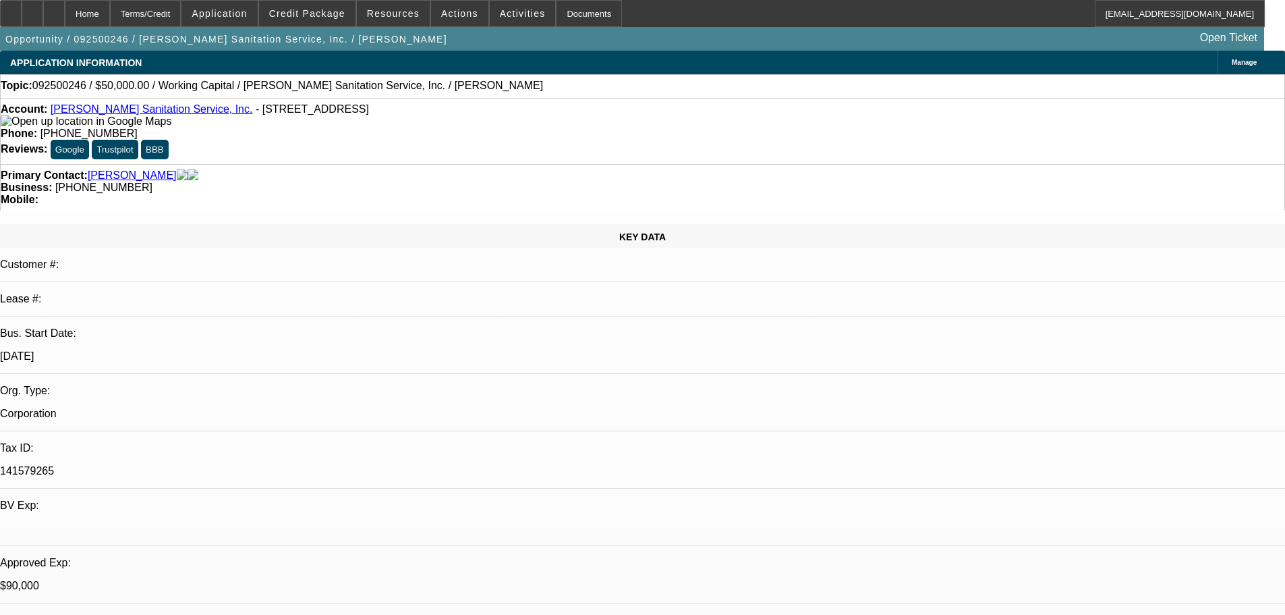
select select "0"
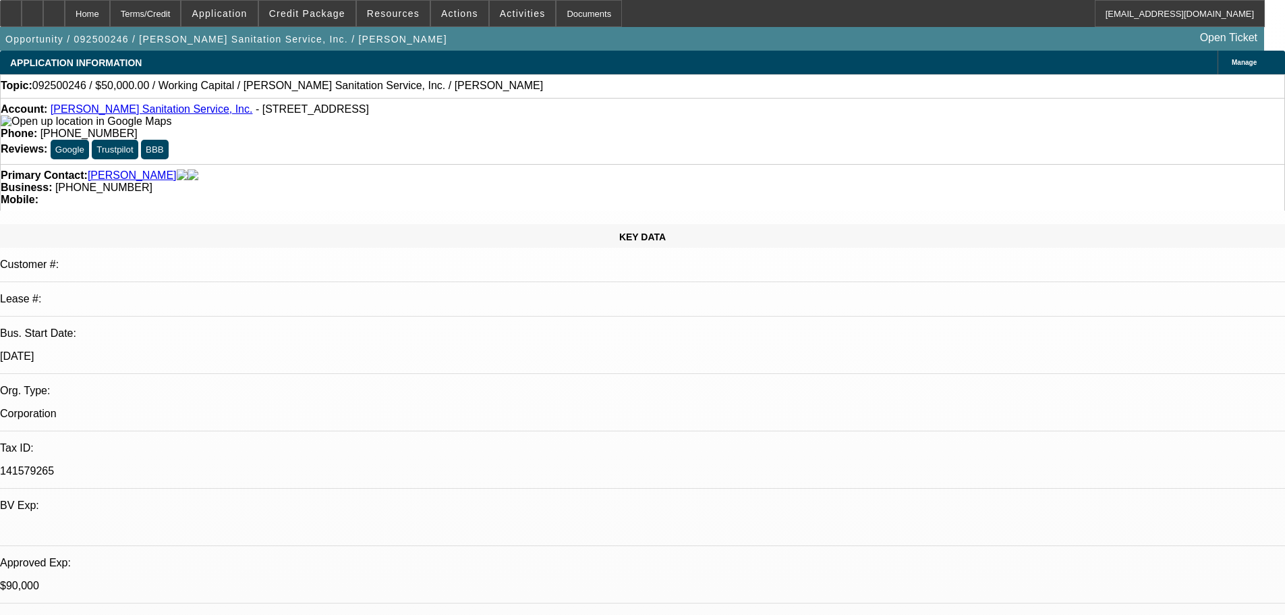
select select "0"
select select "1"
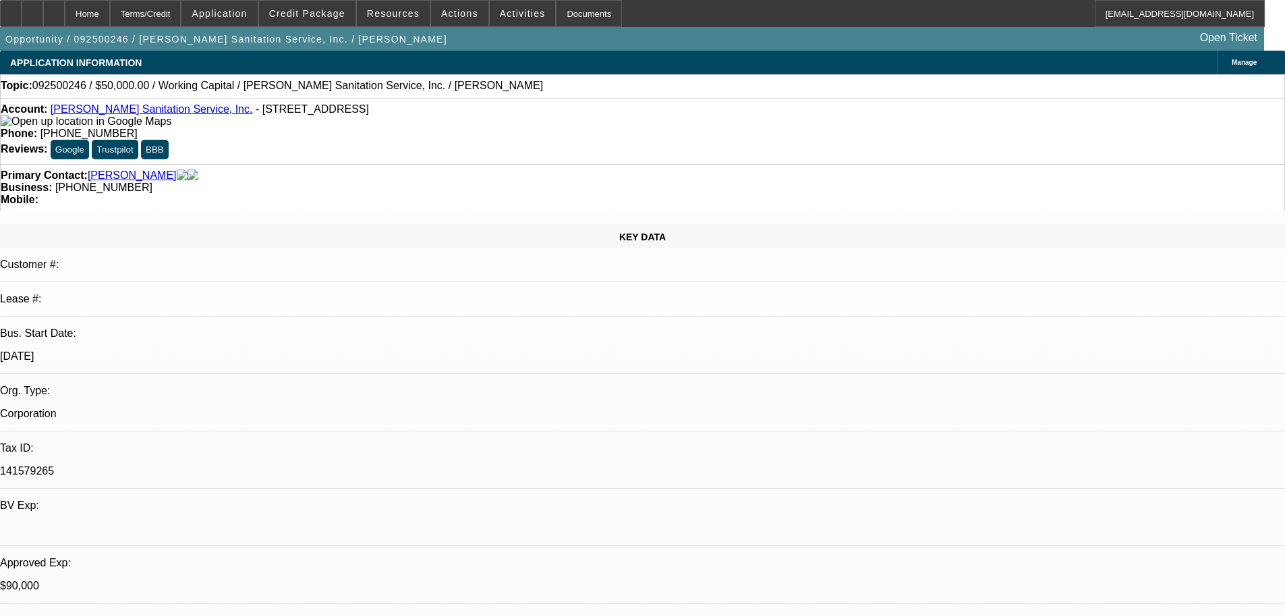
select select "2"
select select "6"
select select "1"
select select "2"
select select "6"
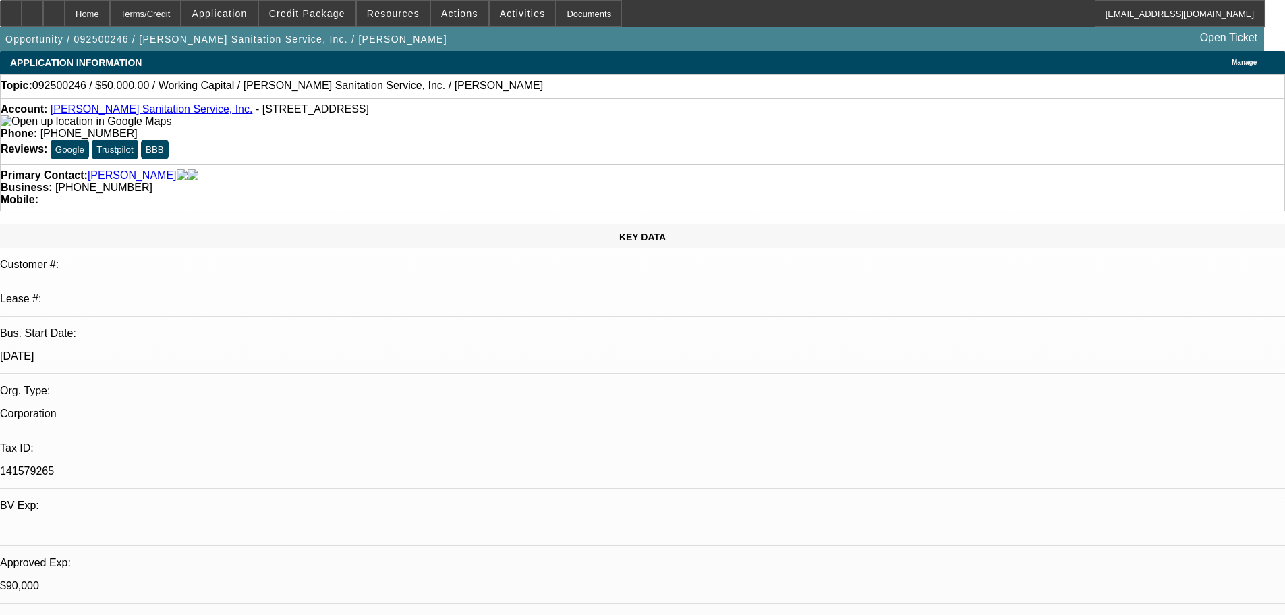
select select "1"
select select "2"
select select "6"
